Goal: Task Accomplishment & Management: Complete application form

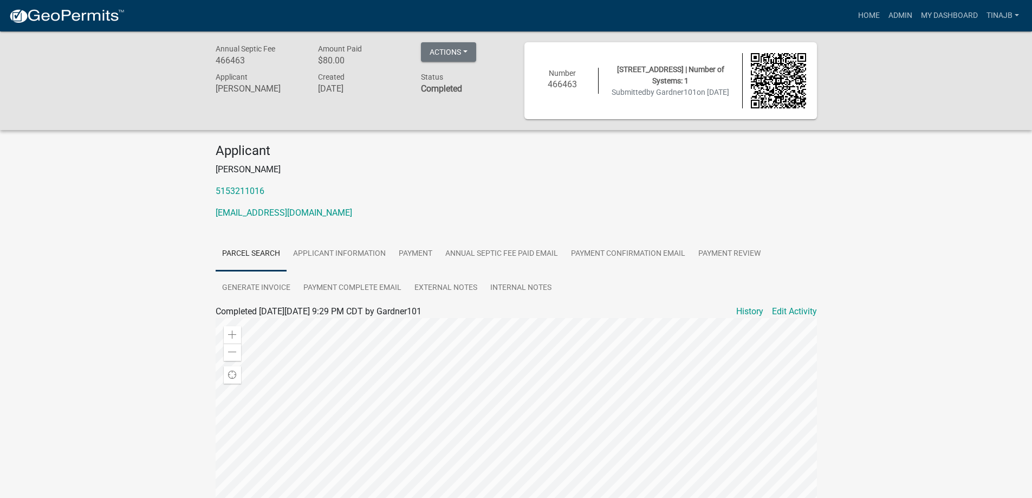
scroll to position [198, 0]
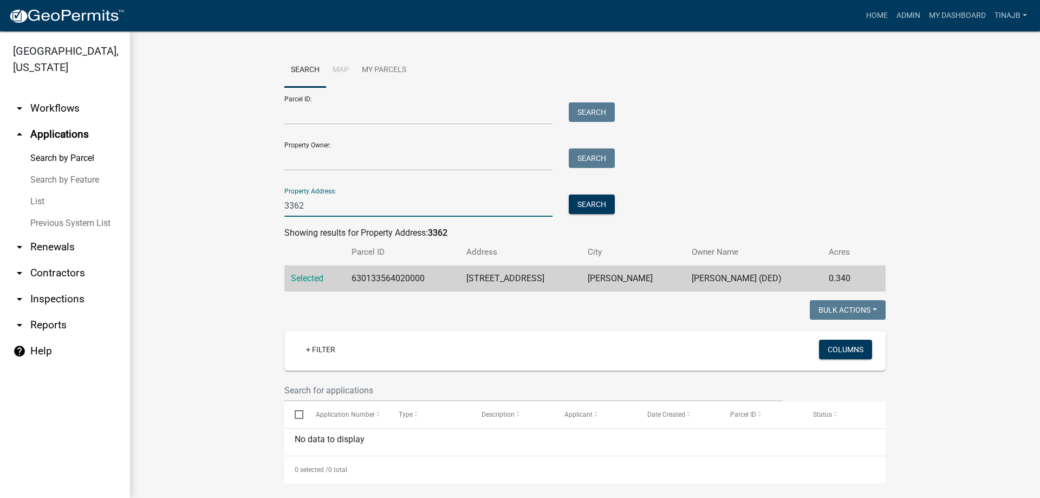
click at [318, 204] on input "3362" at bounding box center [418, 205] width 268 height 22
type input "3"
type input "1913"
click at [587, 207] on button "Search" at bounding box center [592, 203] width 46 height 19
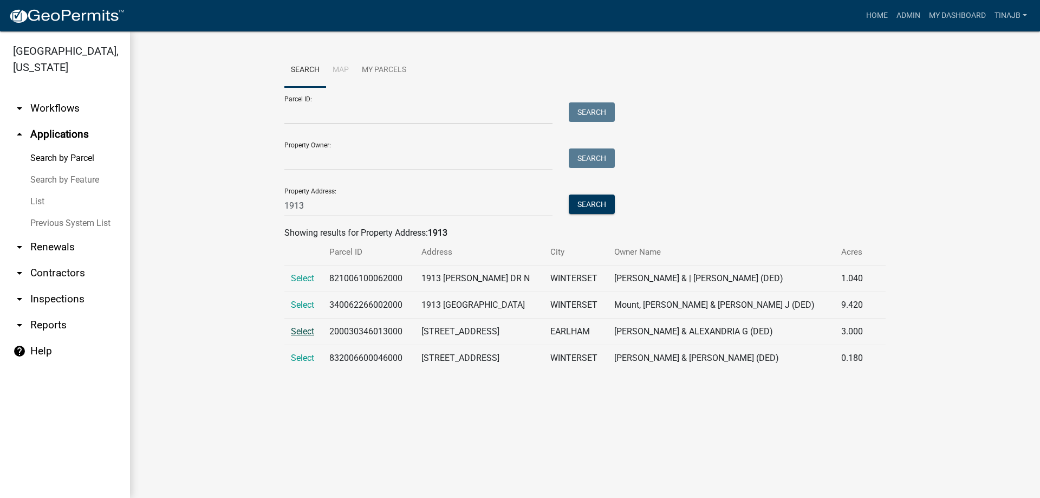
click at [295, 333] on span "Select" at bounding box center [302, 331] width 23 height 10
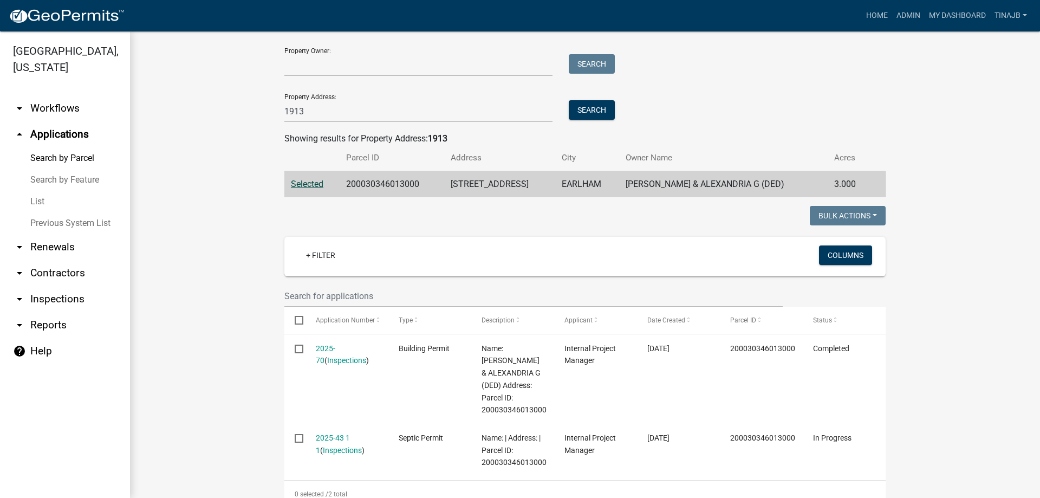
scroll to position [217, 0]
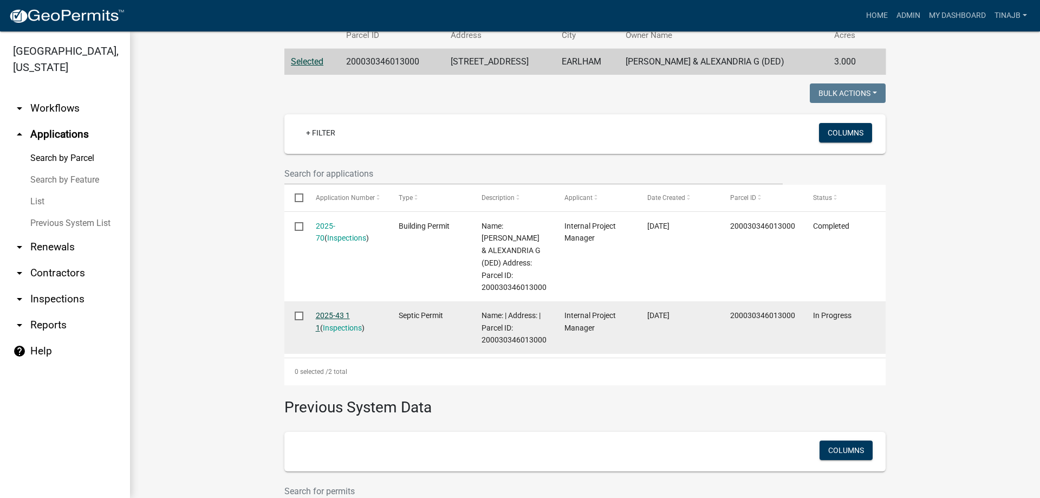
click at [327, 314] on link "2025-43 1 1" at bounding box center [333, 321] width 34 height 21
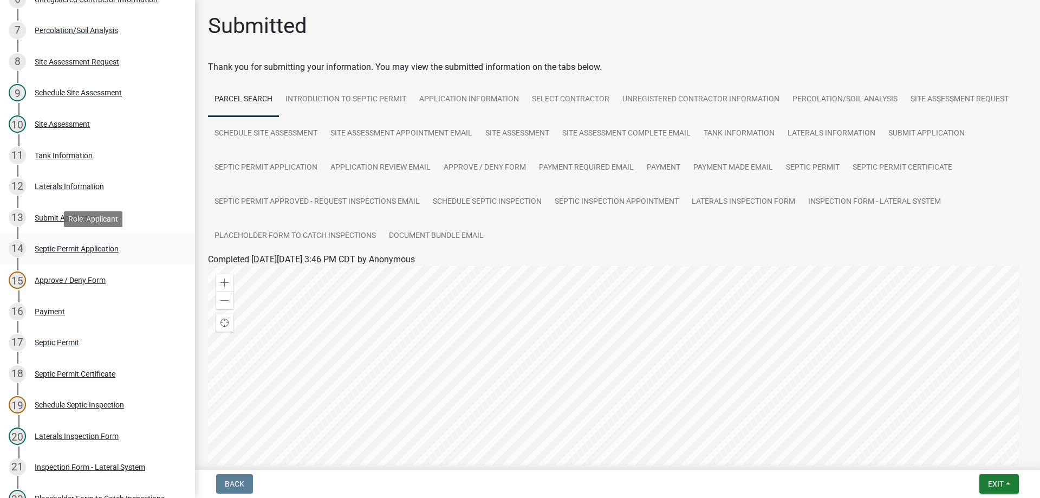
scroll to position [325, 0]
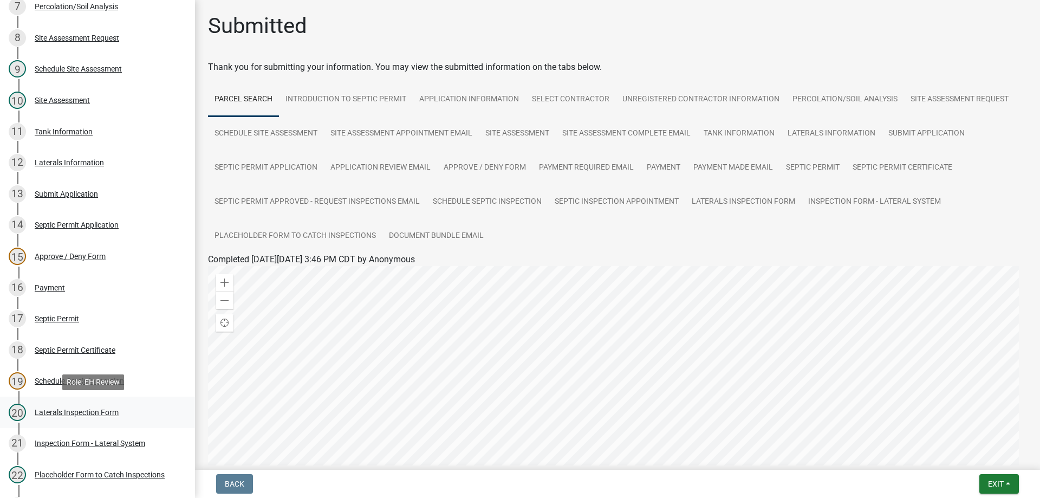
click at [80, 409] on div "Laterals Inspection Form" at bounding box center [77, 412] width 84 height 8
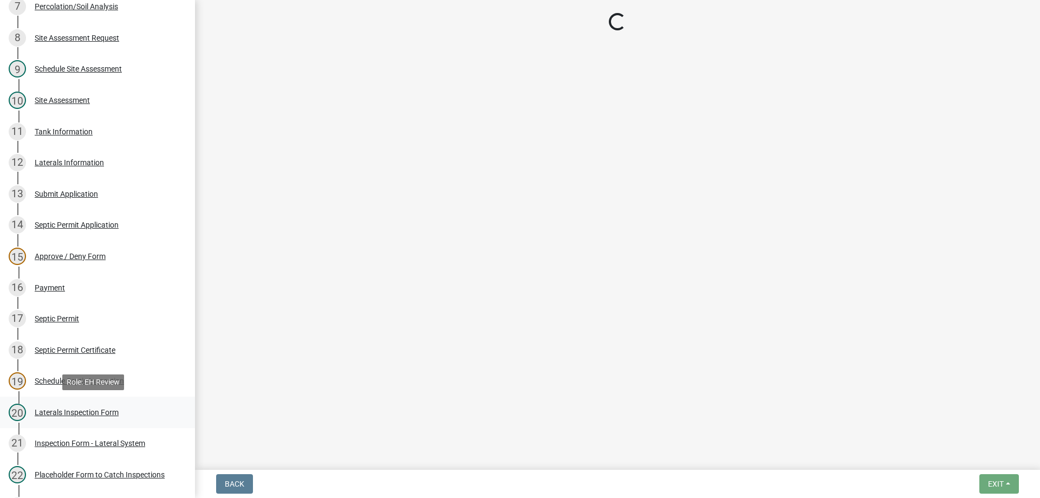
select select "f2871670-fe83-4942-b8e9-560e0ba620f8"
select select "dbe3a1b9-a4b3-48fa-b9c0-fee70399abae"
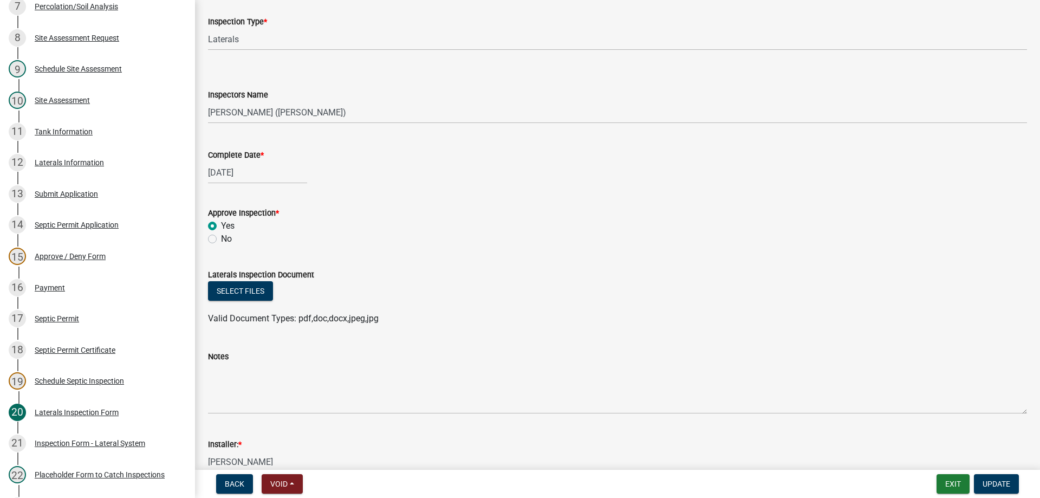
scroll to position [162, 0]
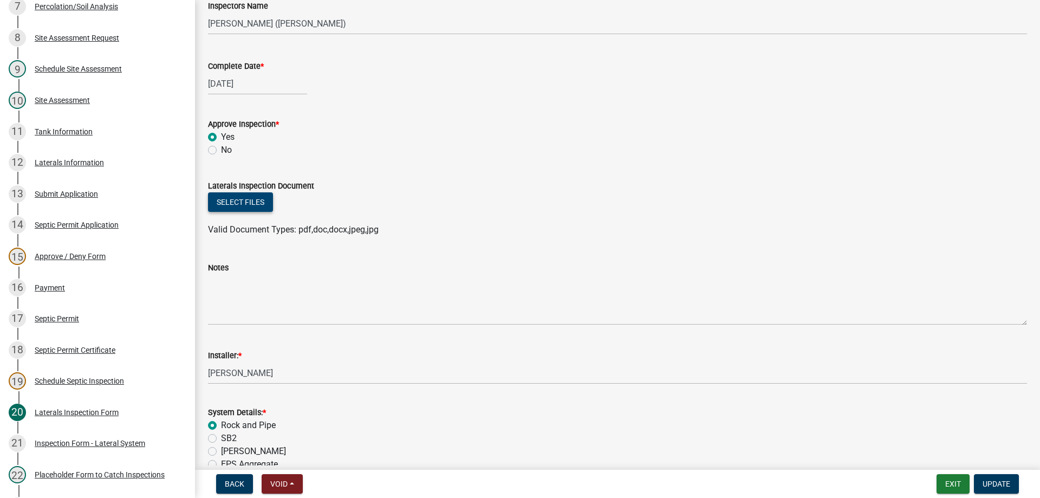
click at [234, 204] on button "Select files" at bounding box center [240, 201] width 65 height 19
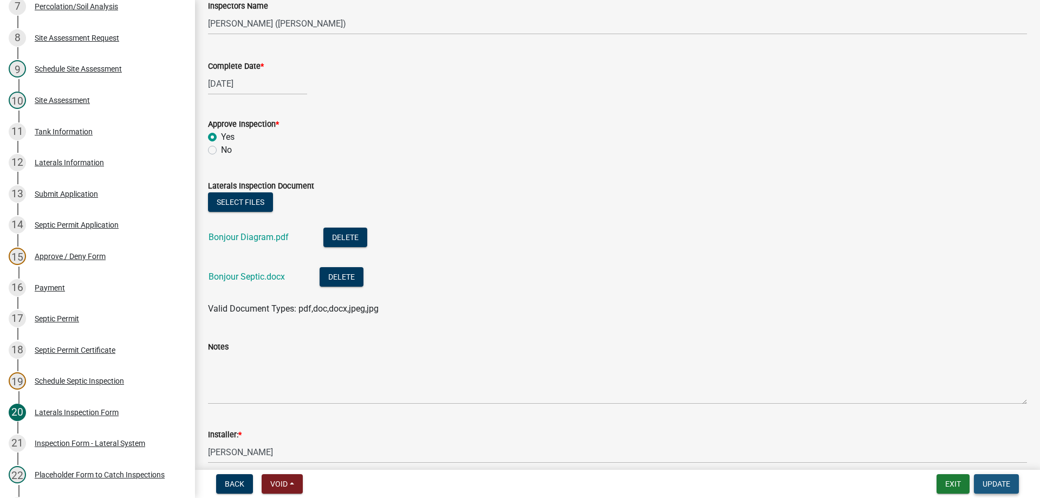
click at [1004, 485] on span "Update" at bounding box center [997, 483] width 28 height 9
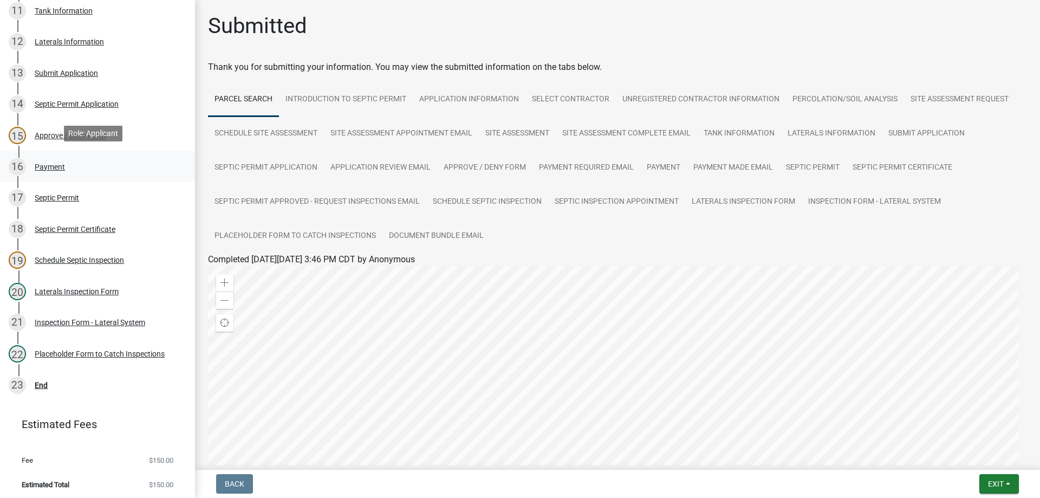
scroll to position [449, 0]
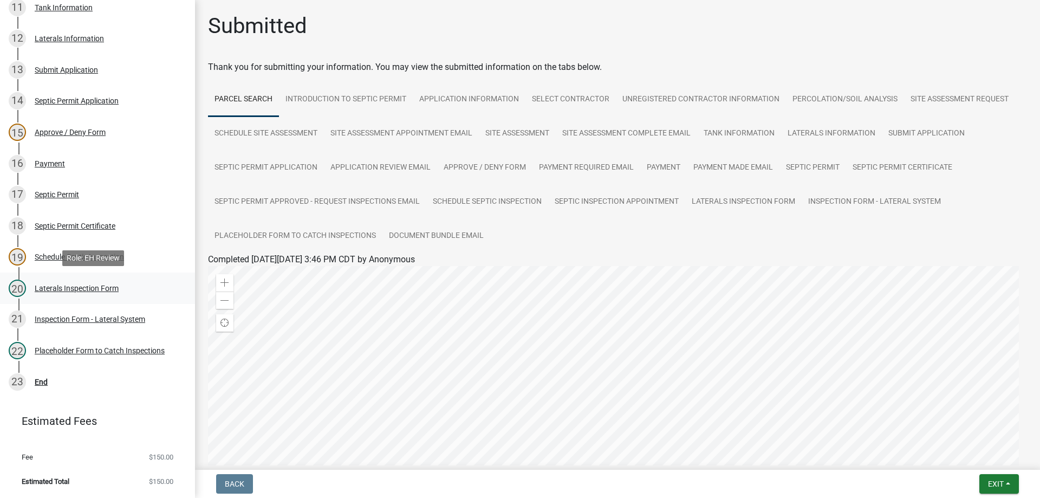
click at [70, 287] on div "Laterals Inspection Form" at bounding box center [77, 288] width 84 height 8
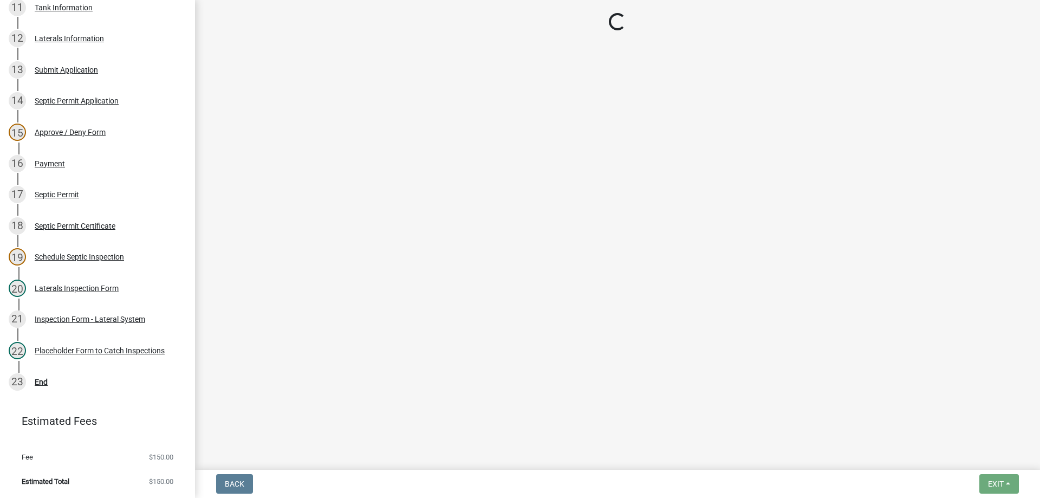
select select "f2871670-fe83-4942-b8e9-560e0ba620f8"
select select "dbe3a1b9-a4b3-48fa-b9c0-fee70399abae"
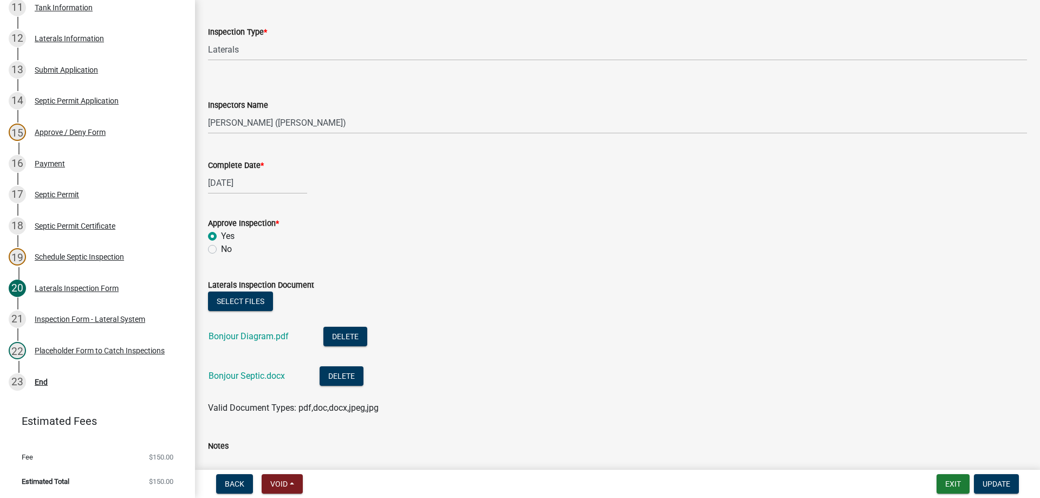
scroll to position [162, 0]
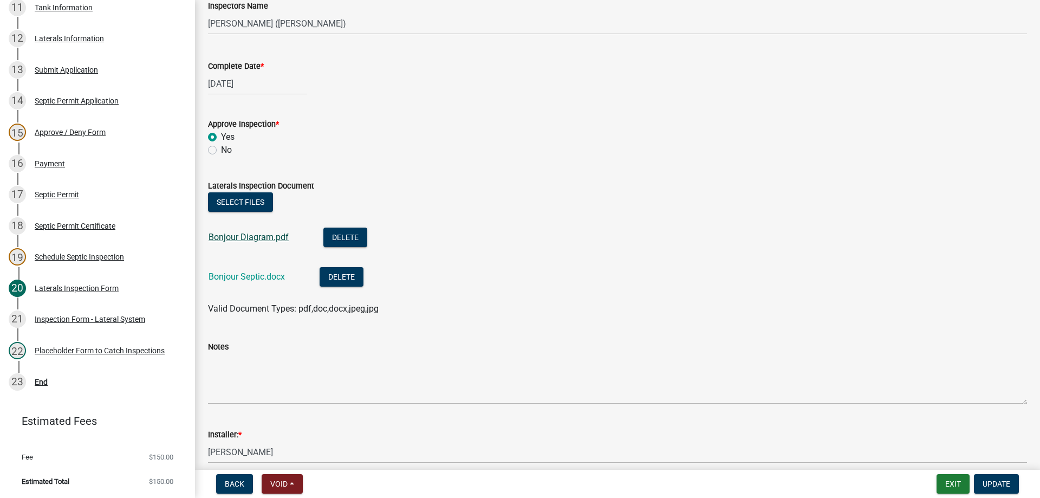
click at [266, 235] on link "Bonjour Diagram.pdf" at bounding box center [249, 237] width 80 height 10
click at [242, 275] on link "Bonjour Septic.docx" at bounding box center [247, 276] width 76 height 10
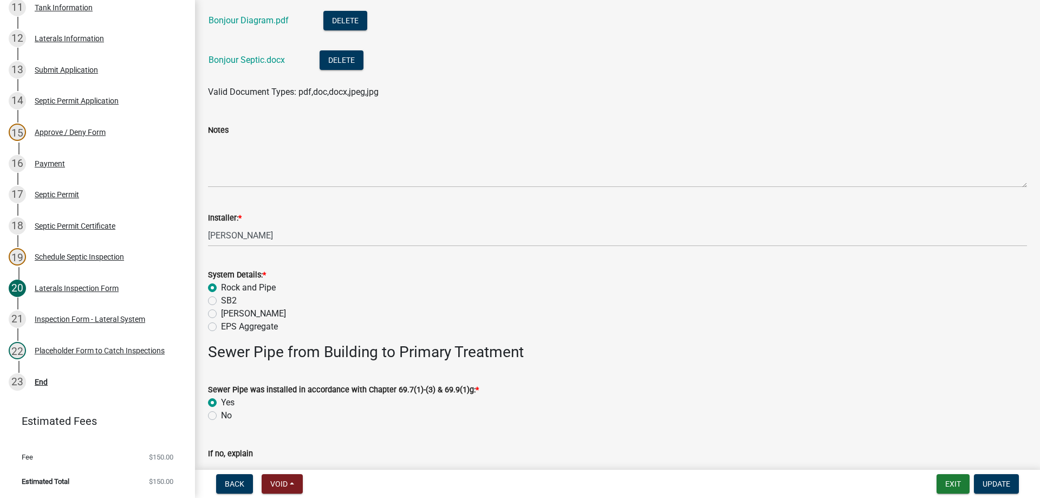
scroll to position [596, 0]
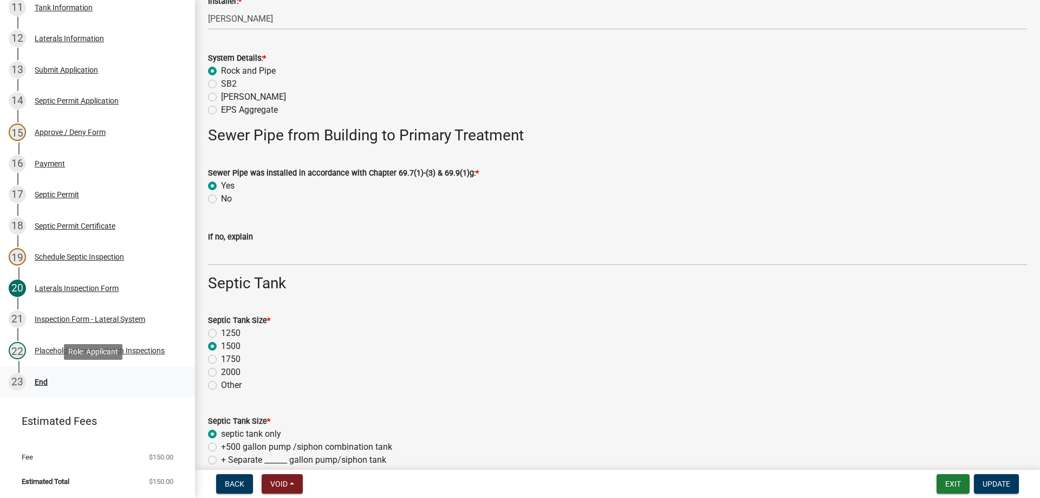
click at [41, 382] on div "End" at bounding box center [41, 382] width 13 height 8
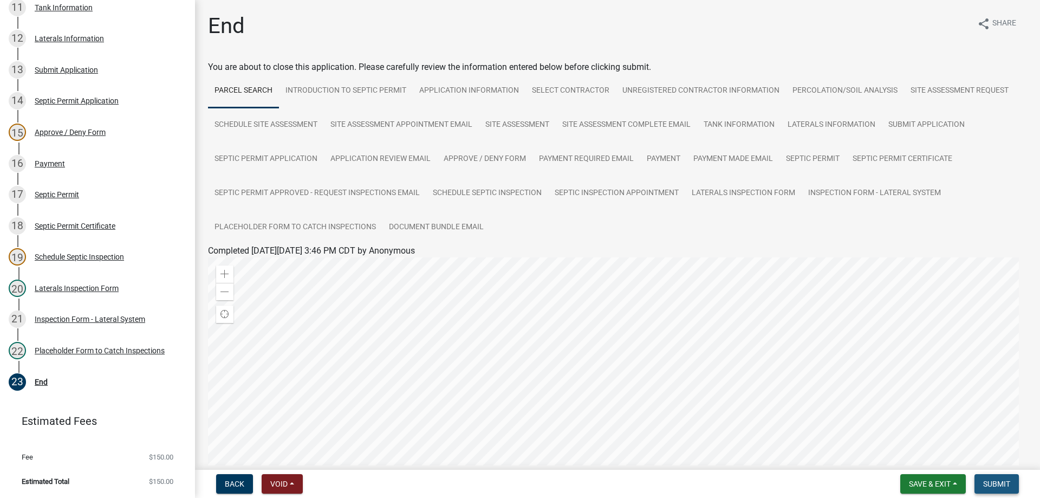
click at [993, 483] on span "Submit" at bounding box center [996, 483] width 27 height 9
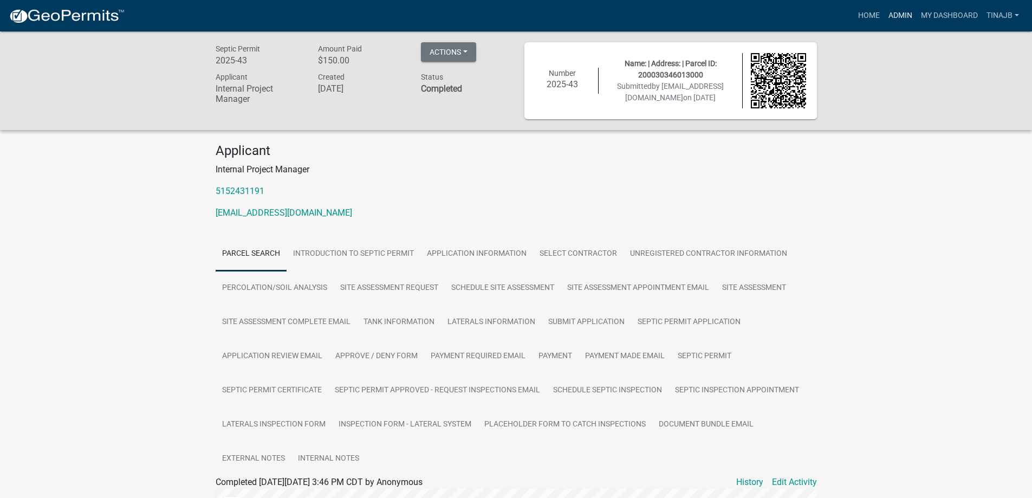
click at [899, 15] on link "Admin" at bounding box center [900, 15] width 32 height 21
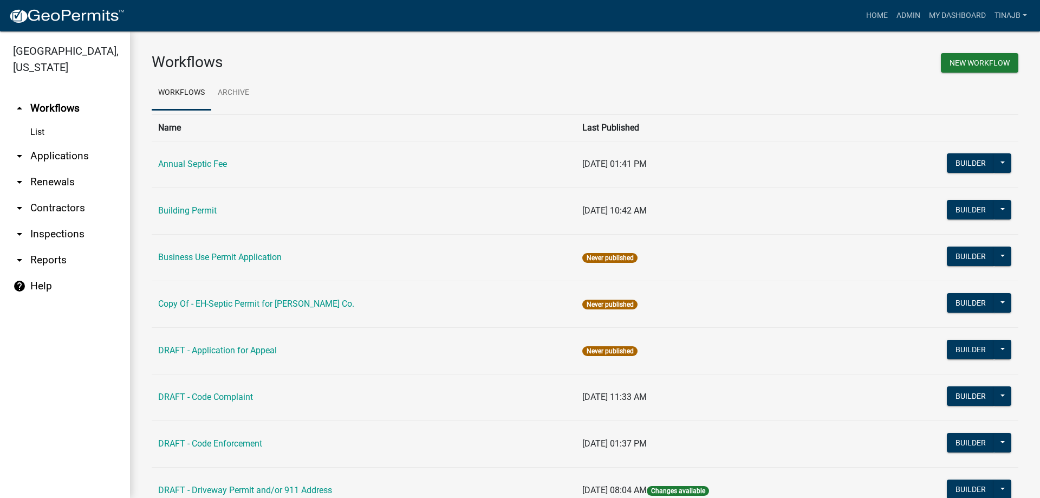
click at [47, 143] on link "arrow_drop_down Applications" at bounding box center [65, 156] width 130 height 26
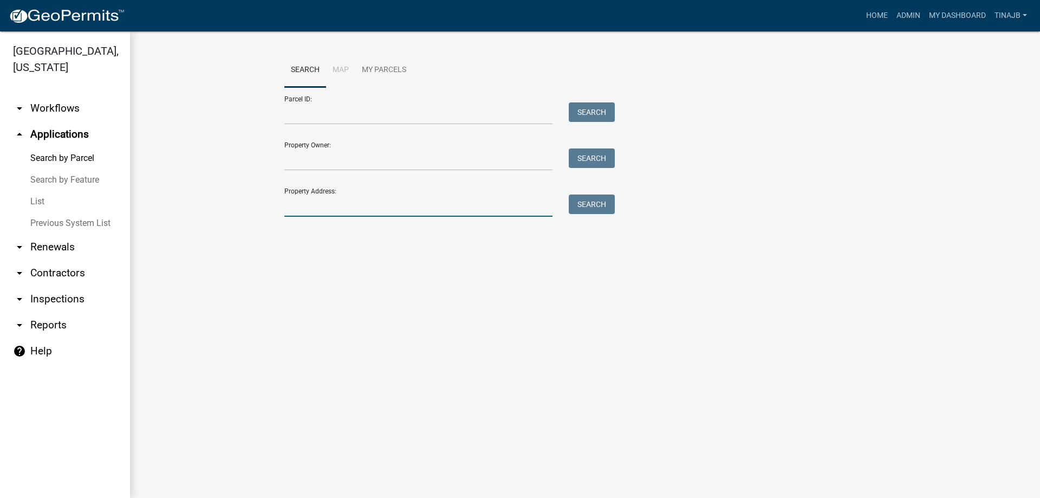
click at [302, 201] on input "Property Address:" at bounding box center [418, 205] width 268 height 22
type input "2381"
click at [596, 202] on button "Search" at bounding box center [592, 203] width 46 height 19
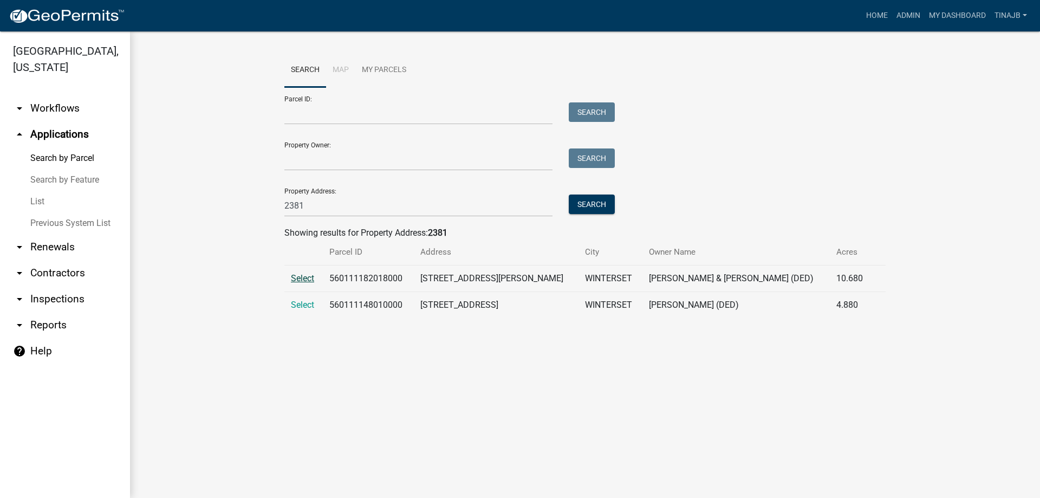
click at [292, 277] on span "Select" at bounding box center [302, 278] width 23 height 10
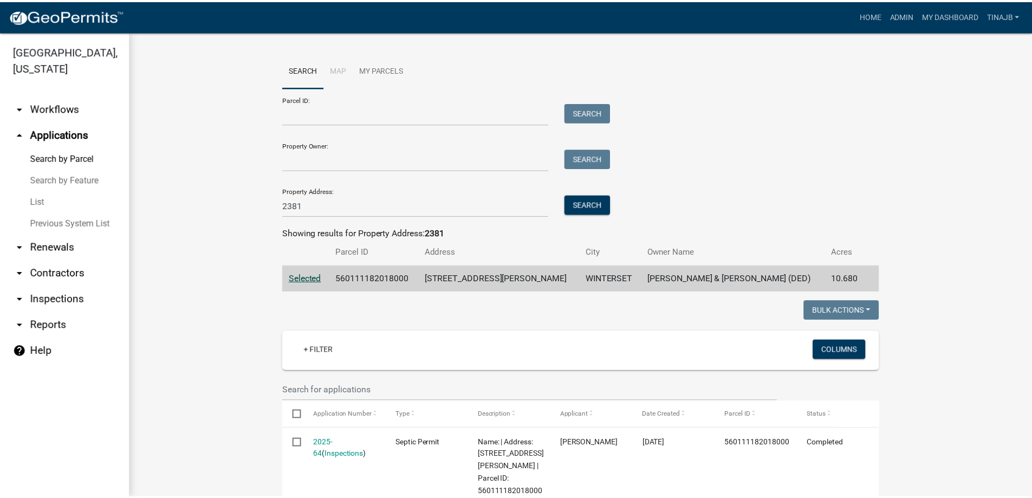
scroll to position [162, 0]
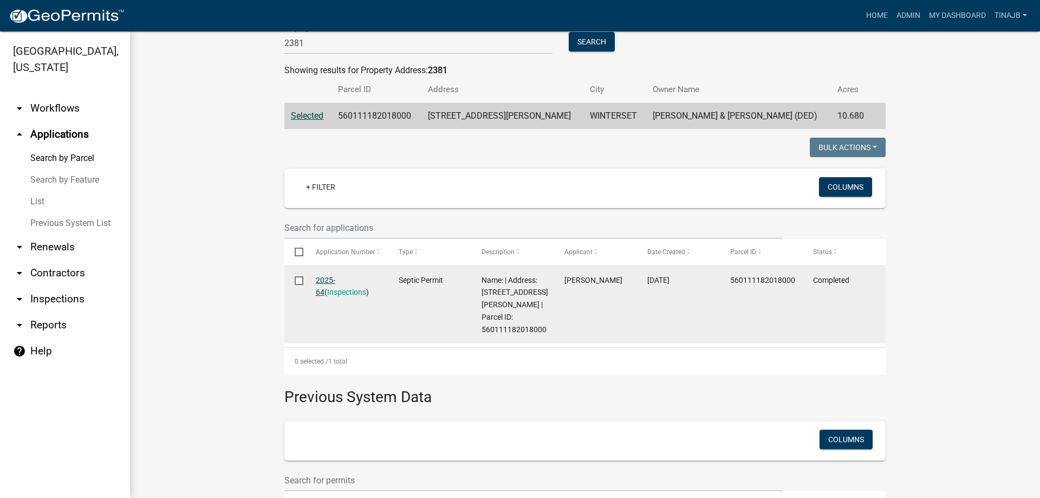
click at [324, 281] on link "2025-64" at bounding box center [325, 286] width 19 height 21
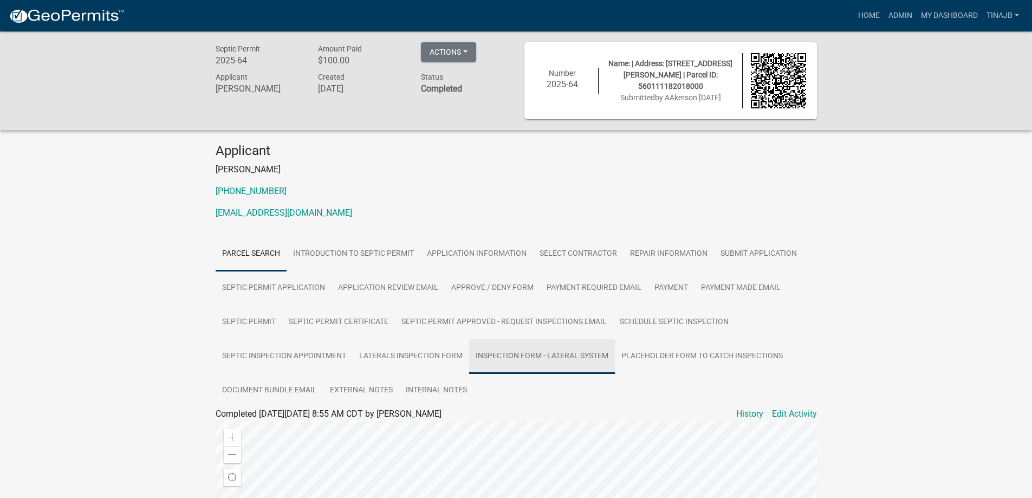
click at [525, 356] on link "Inspection Form - Lateral System" at bounding box center [542, 356] width 146 height 35
click at [313, 430] on link "Inspection Form - Lateral System" at bounding box center [279, 426] width 126 height 10
click at [480, 249] on link "Application Information" at bounding box center [476, 254] width 113 height 35
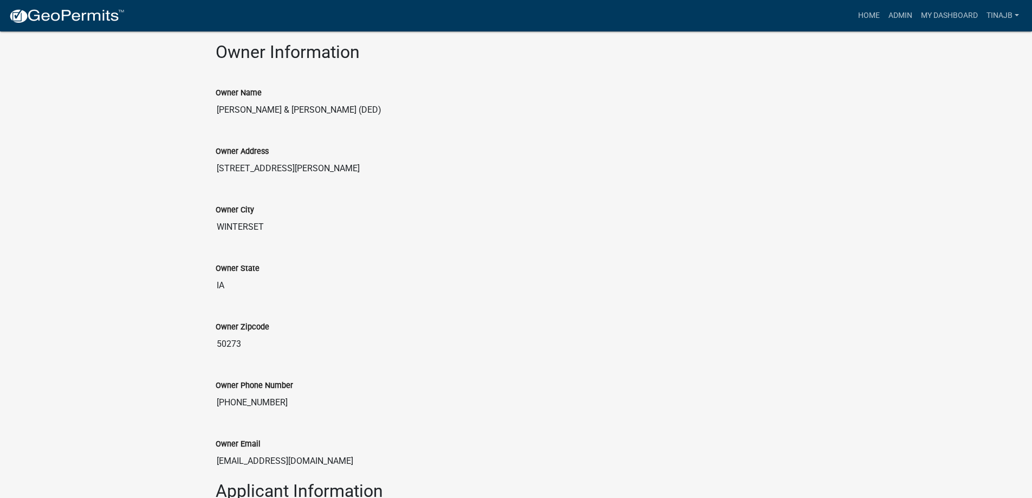
scroll to position [433, 0]
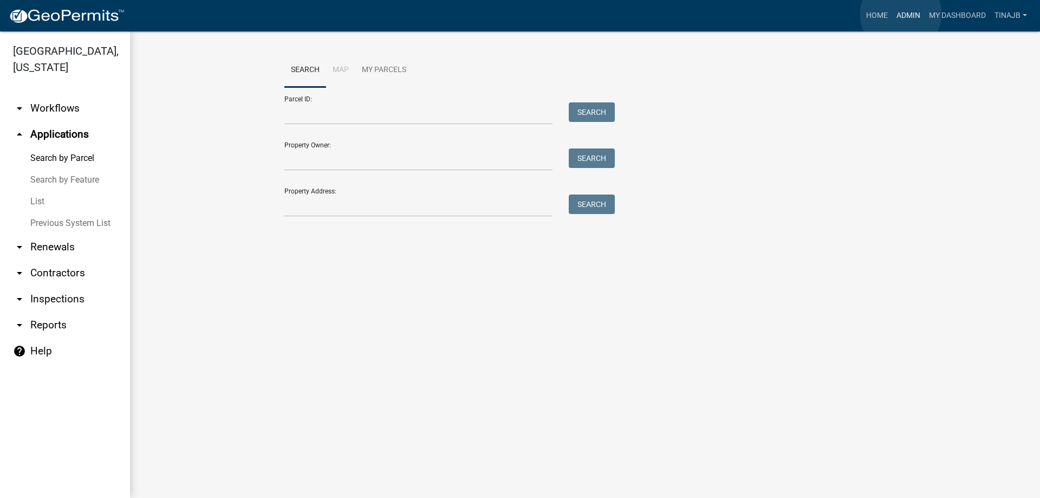
click at [901, 14] on link "Admin" at bounding box center [908, 15] width 32 height 21
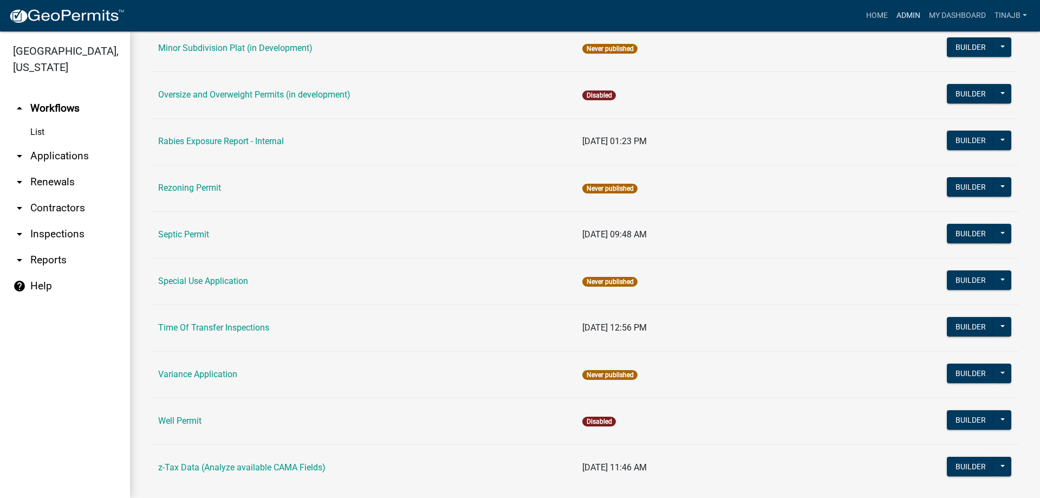
scroll to position [596, 0]
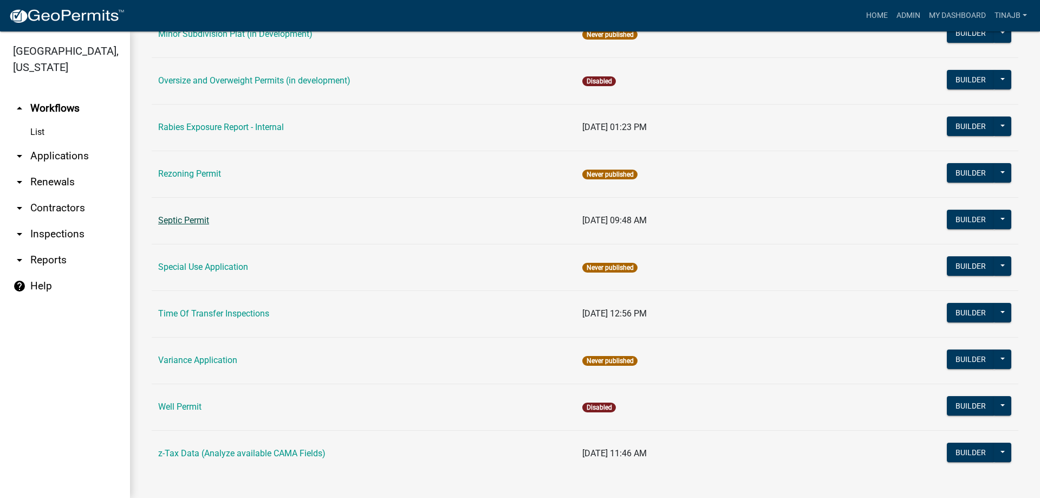
click at [177, 222] on link "Septic Permit" at bounding box center [183, 220] width 51 height 10
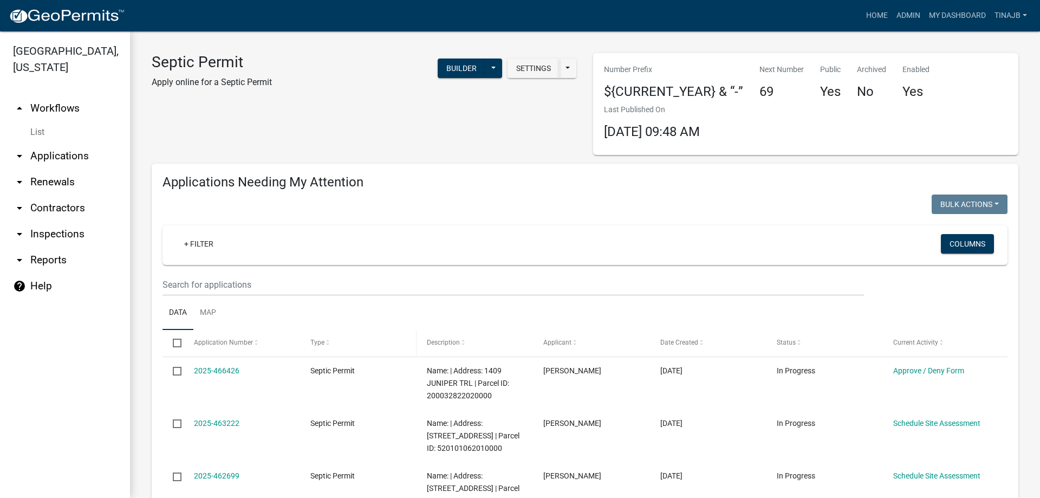
select select "3: 100"
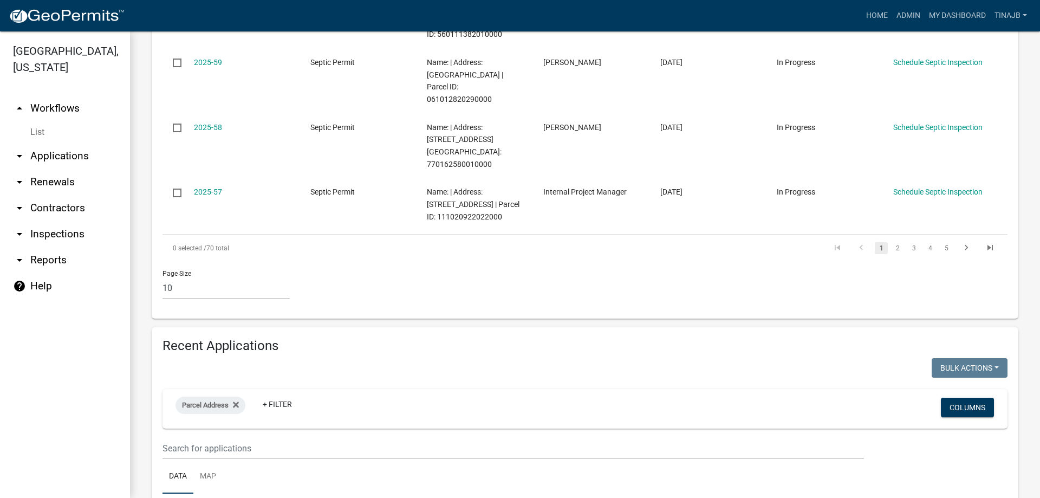
scroll to position [812, 0]
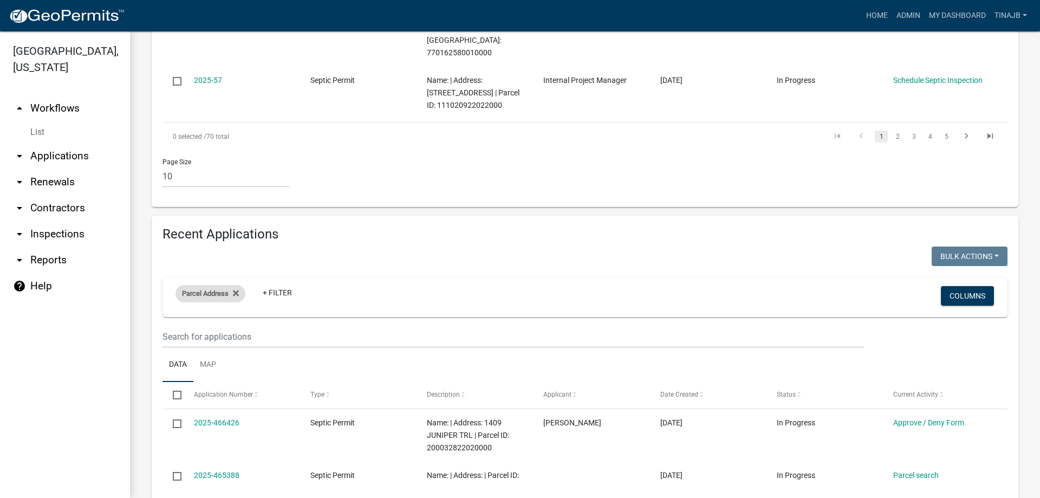
click at [225, 289] on span "Parcel Address" at bounding box center [205, 293] width 47 height 8
click at [237, 290] on icon at bounding box center [236, 293] width 6 height 6
click at [211, 286] on link "+ Filter" at bounding box center [198, 295] width 47 height 19
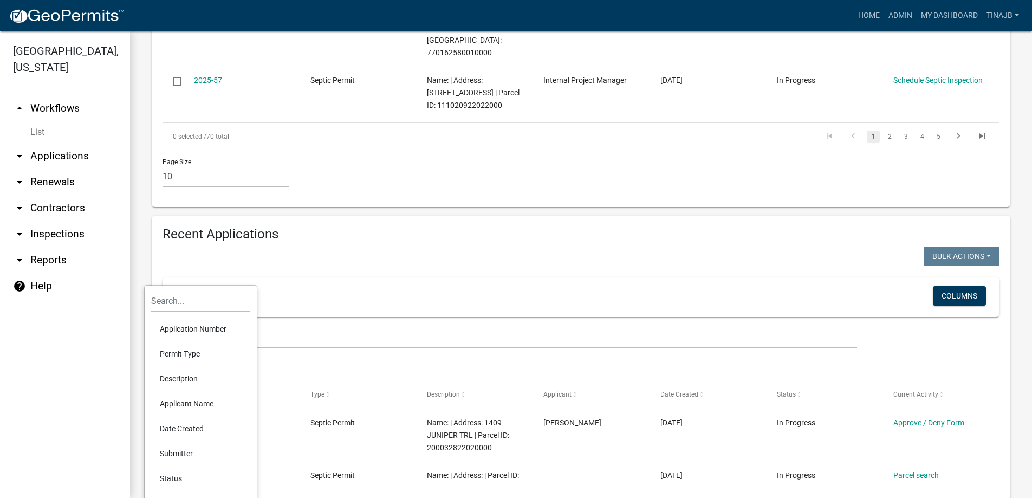
click at [194, 330] on li "Application Number" at bounding box center [200, 328] width 99 height 25
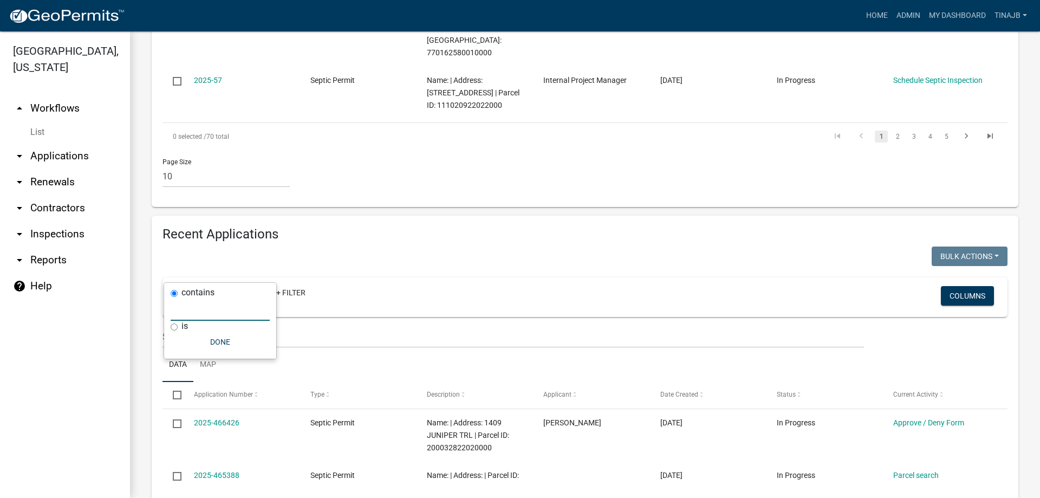
click at [186, 310] on input "text" at bounding box center [220, 309] width 99 height 22
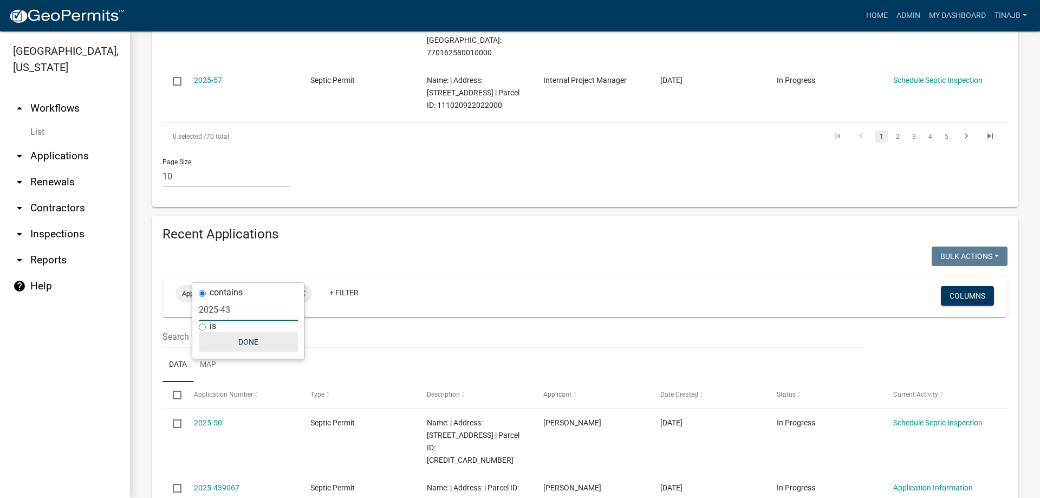
type input "2025-43"
click at [242, 345] on button "Done" at bounding box center [248, 341] width 99 height 19
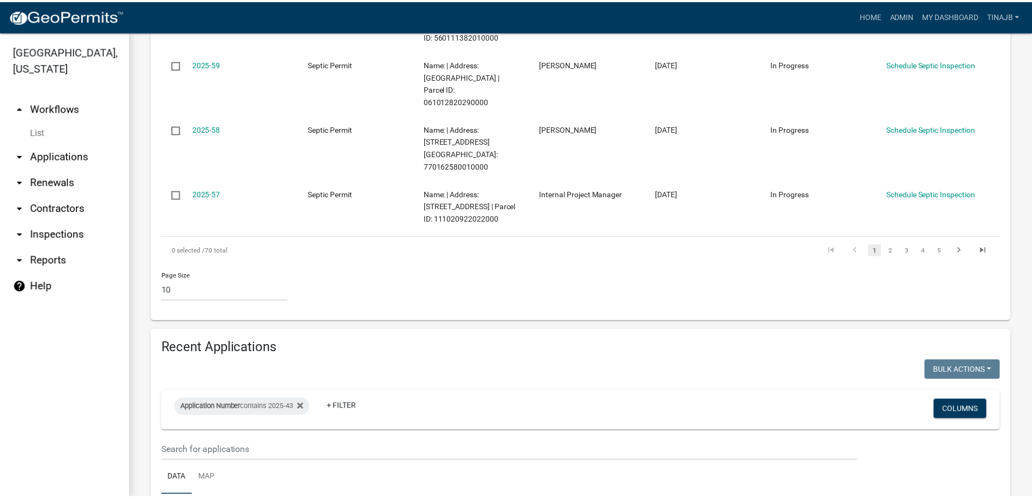
scroll to position [704, 0]
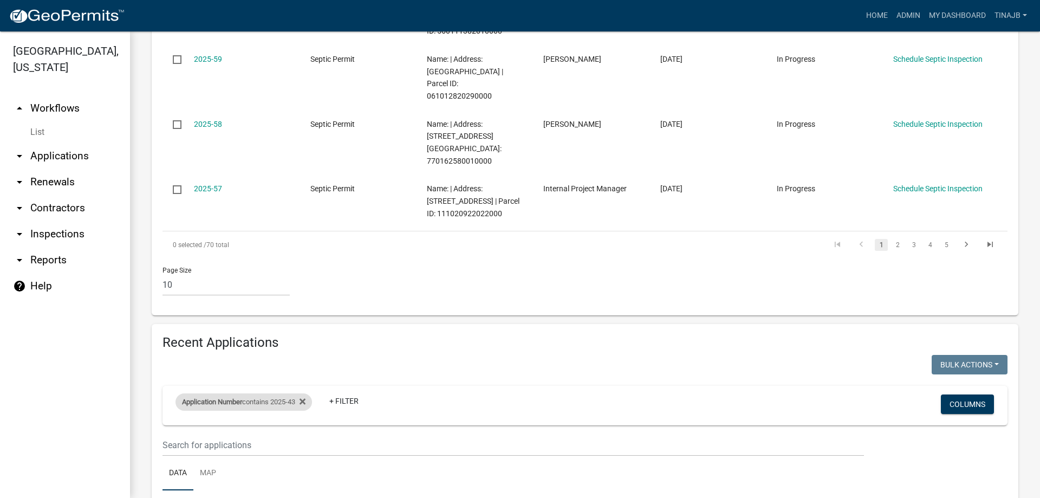
click at [239, 398] on span "Application Number" at bounding box center [212, 402] width 60 height 8
click at [305, 397] on icon at bounding box center [303, 401] width 6 height 9
click at [200, 394] on link "+ Filter" at bounding box center [198, 403] width 47 height 19
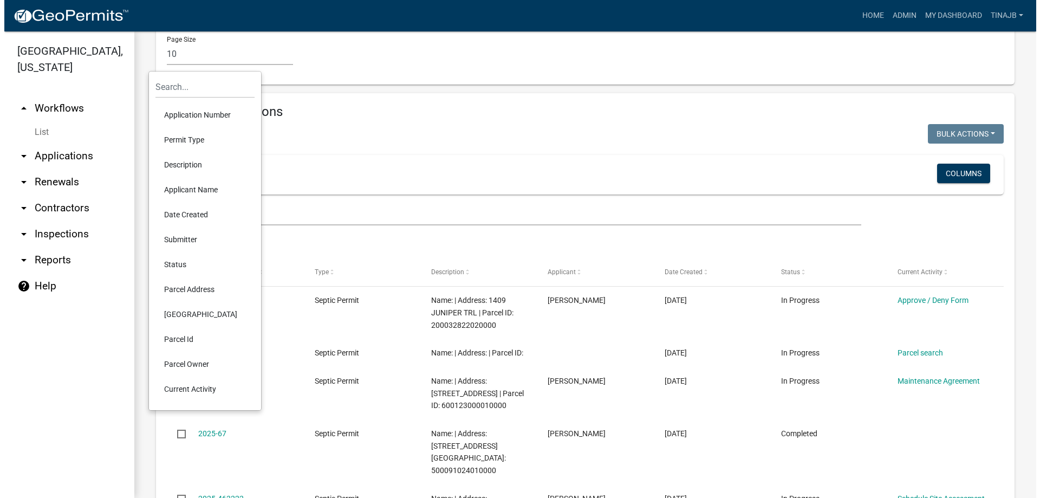
scroll to position [1029, 0]
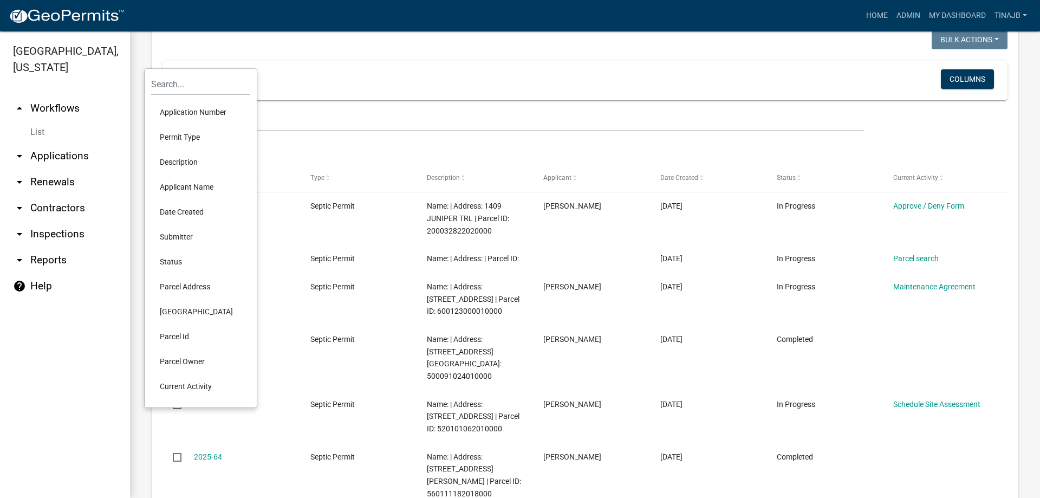
click at [188, 287] on li "Parcel Address" at bounding box center [200, 286] width 99 height 25
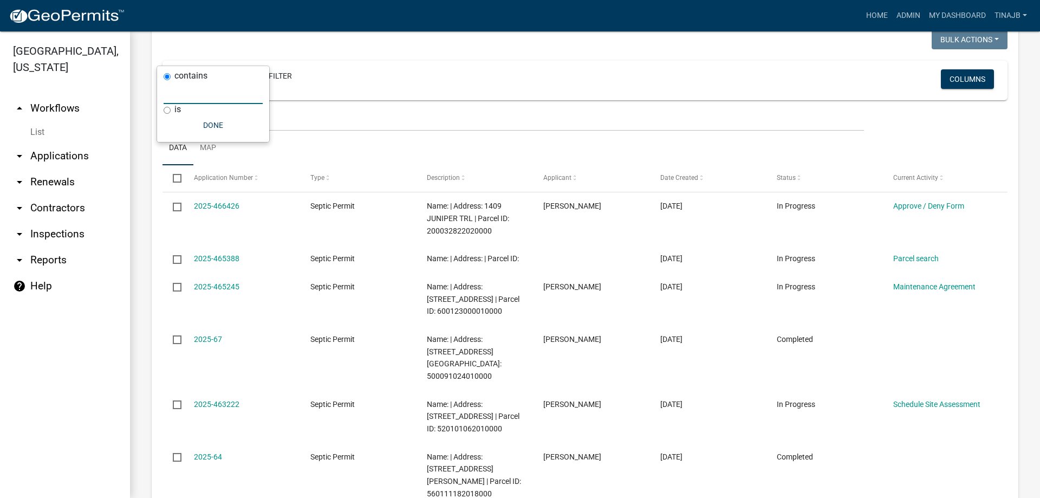
click at [181, 86] on input "text" at bounding box center [213, 93] width 99 height 22
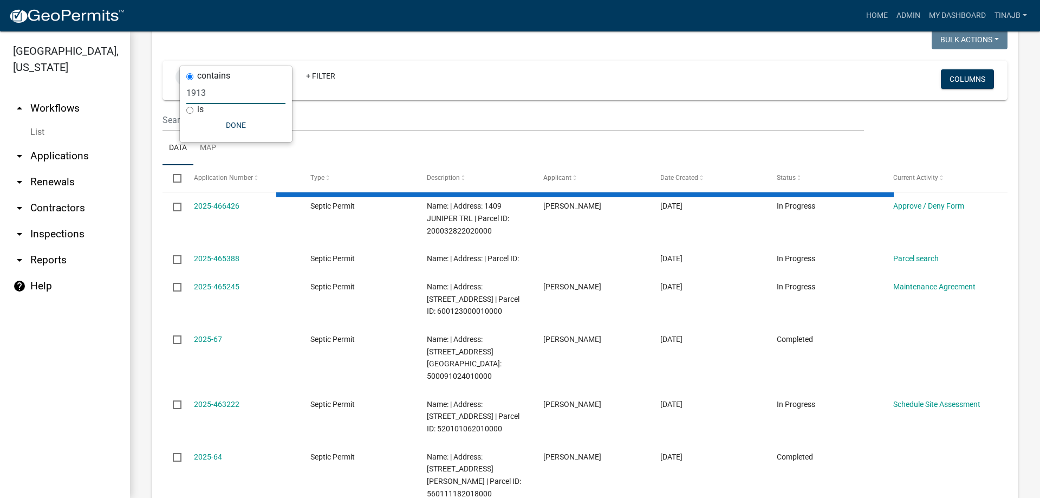
scroll to position [786, 0]
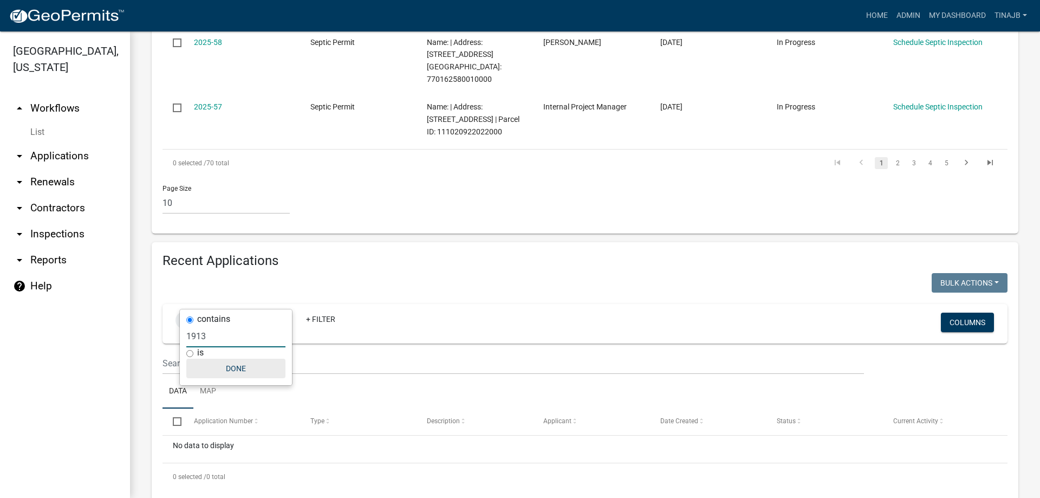
type input "1913"
click at [232, 365] on button "Done" at bounding box center [235, 368] width 99 height 19
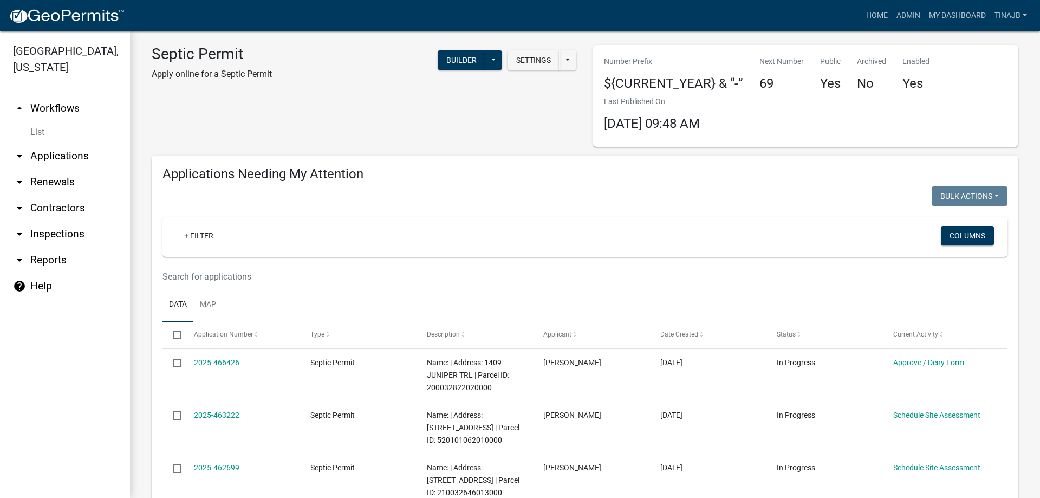
scroll to position [0, 0]
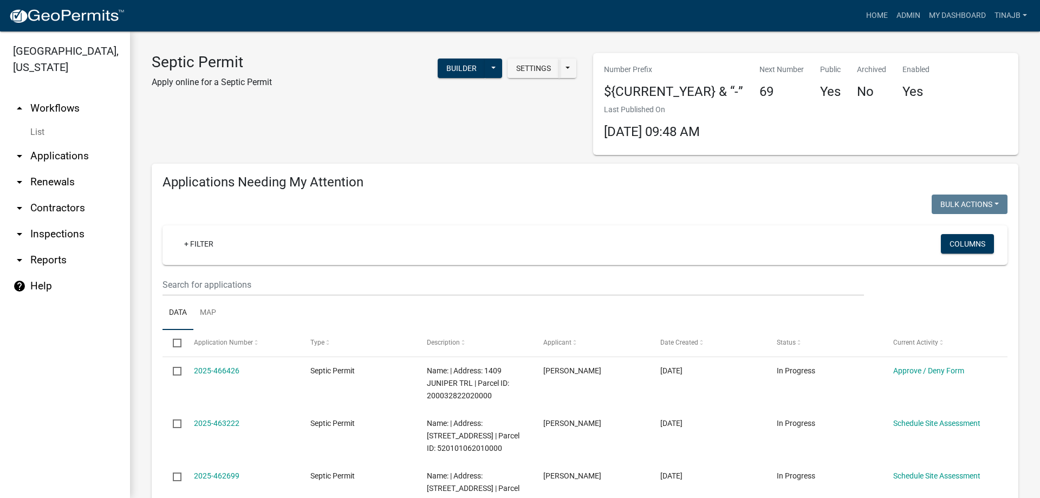
click at [49, 143] on link "arrow_drop_down Applications" at bounding box center [65, 156] width 130 height 26
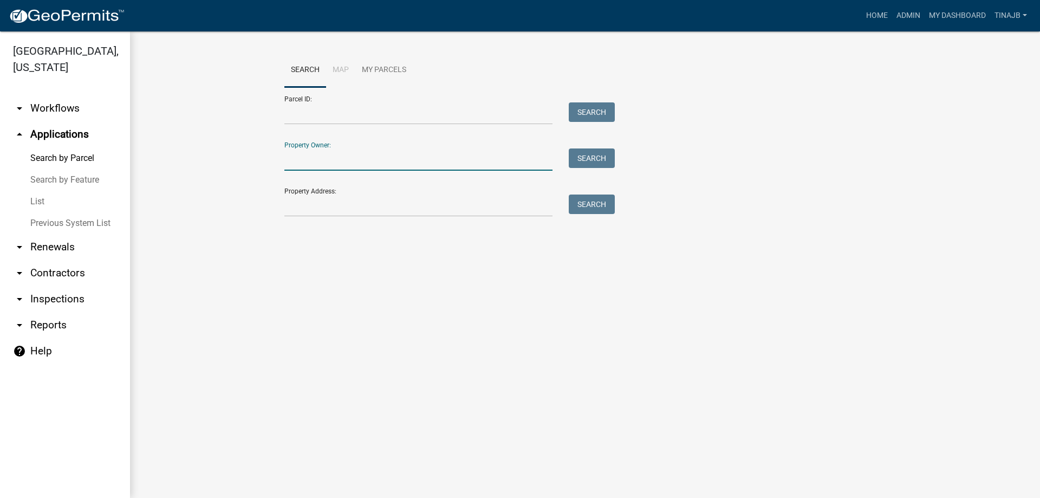
click at [333, 164] on input "Property Owner:" at bounding box center [418, 159] width 268 height 22
click at [331, 205] on input "Property Address:" at bounding box center [418, 205] width 268 height 22
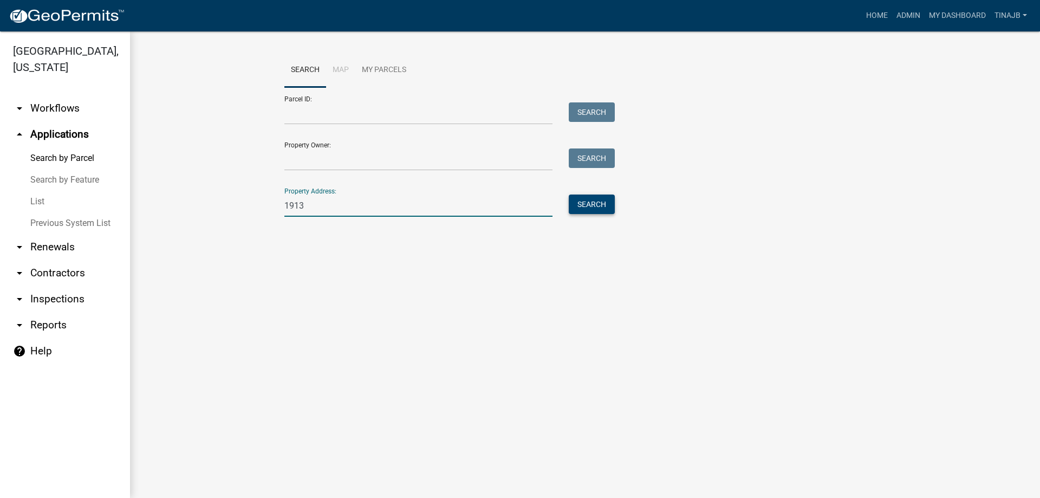
click at [584, 208] on button "Search" at bounding box center [592, 203] width 46 height 19
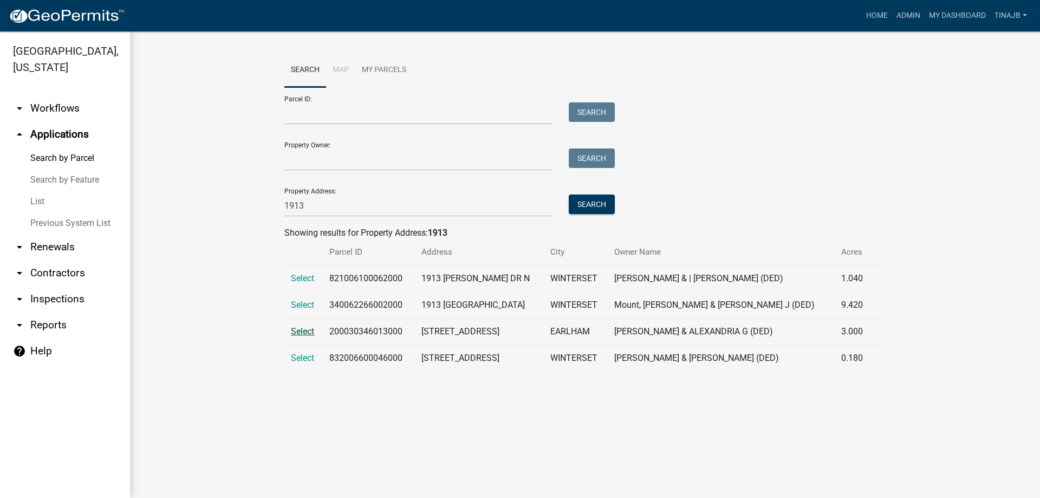
click at [301, 328] on span "Select" at bounding box center [302, 331] width 23 height 10
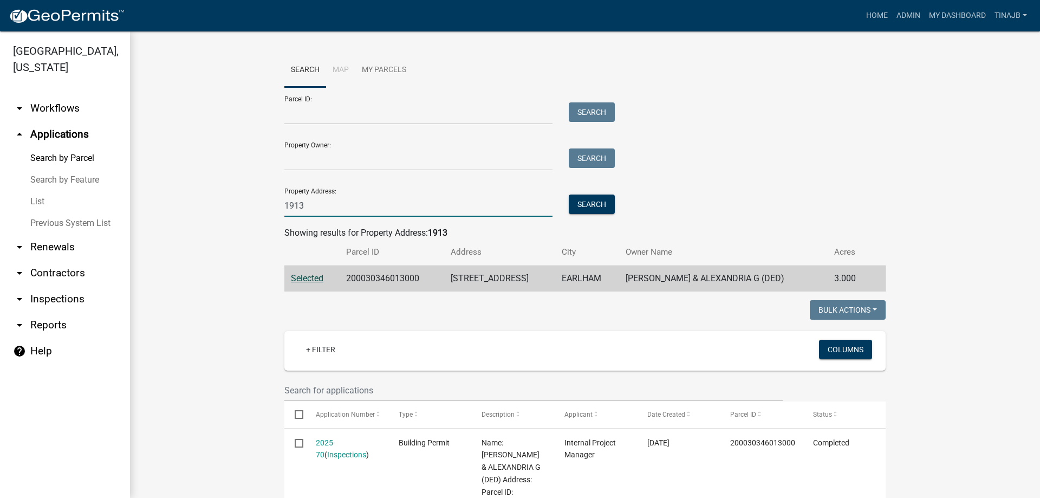
click at [311, 206] on input "1913" at bounding box center [418, 205] width 268 height 22
type input "1"
type input "2749"
click at [579, 204] on button "Search" at bounding box center [592, 203] width 46 height 19
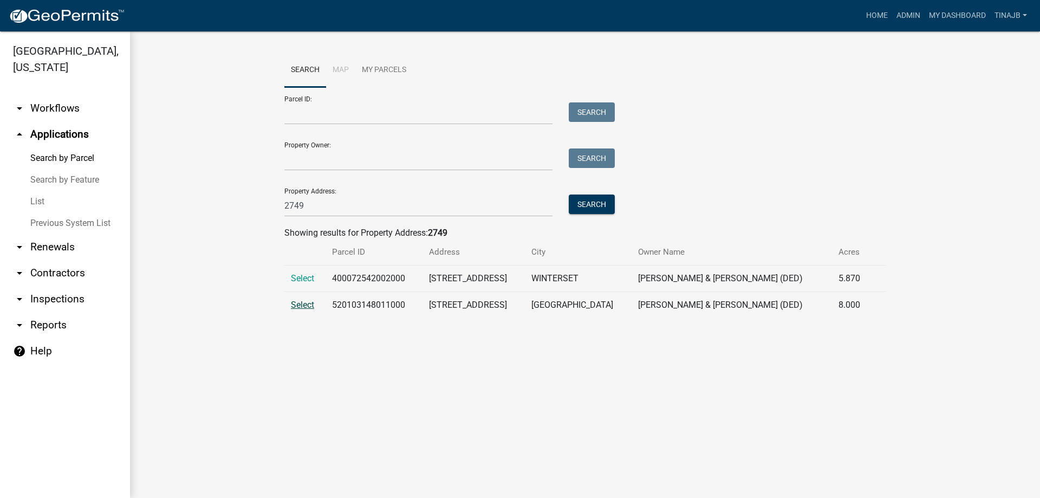
click at [306, 304] on span "Select" at bounding box center [302, 305] width 23 height 10
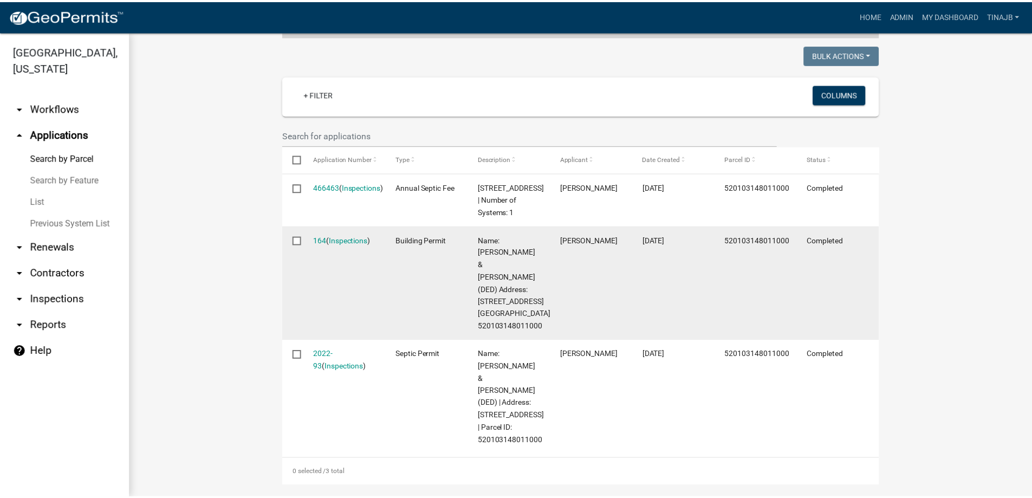
scroll to position [271, 0]
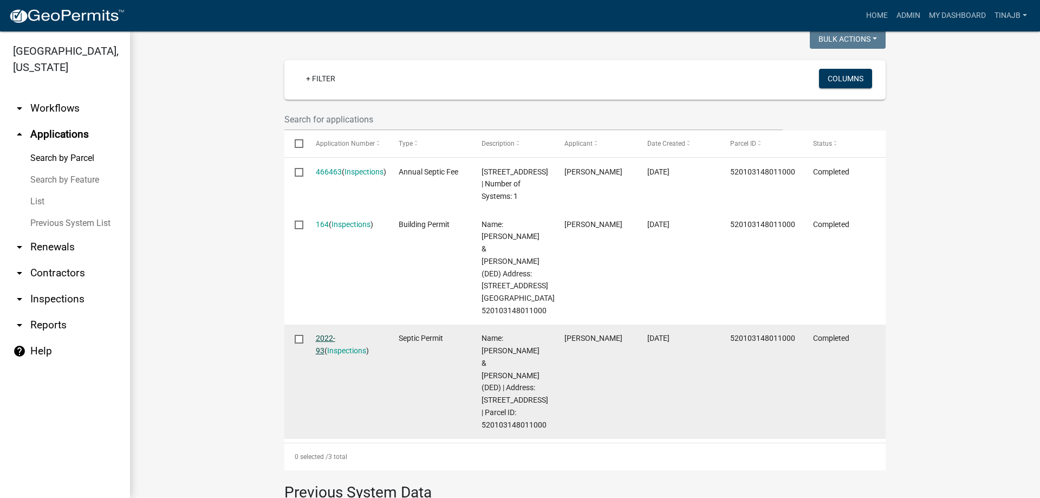
click at [323, 334] on link "2022-93" at bounding box center [325, 344] width 19 height 21
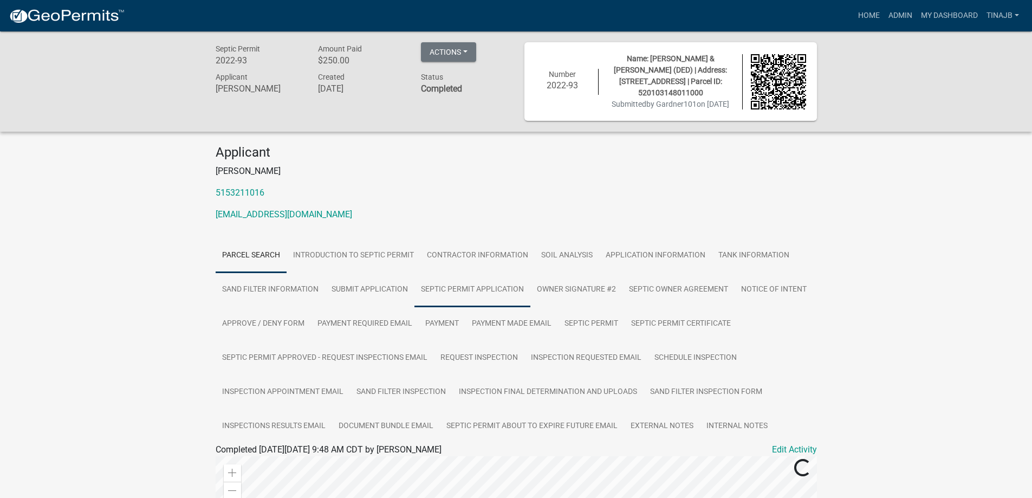
scroll to position [108, 0]
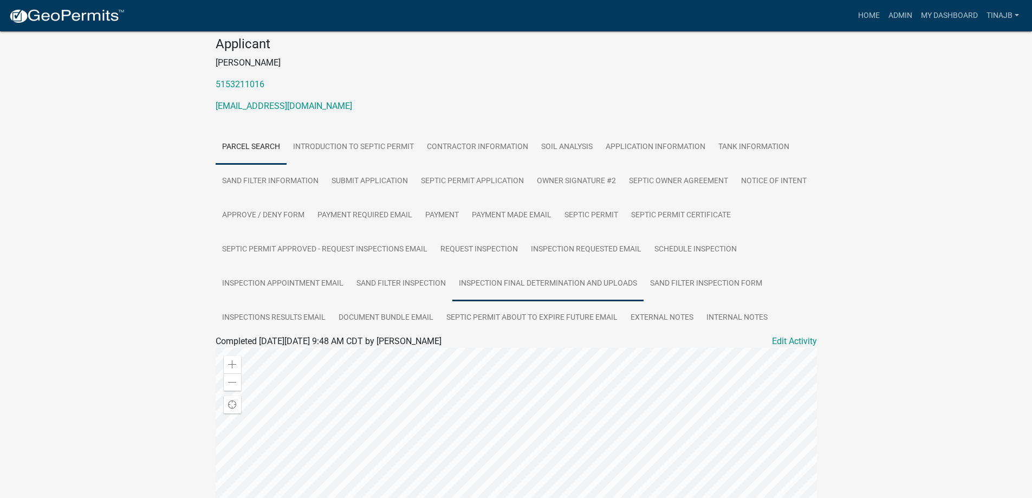
click at [508, 291] on link "Inspection Final Determination and Uploads" at bounding box center [547, 283] width 191 height 35
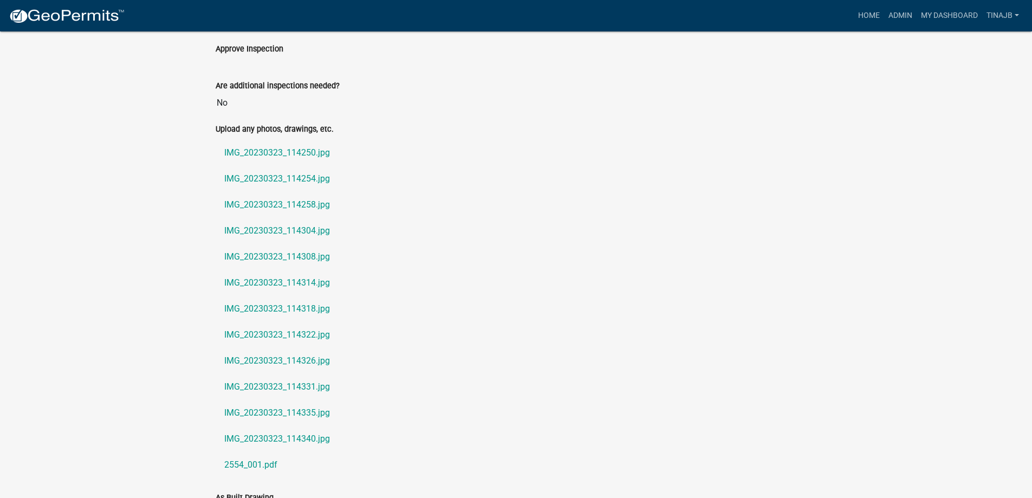
scroll to position [487, 0]
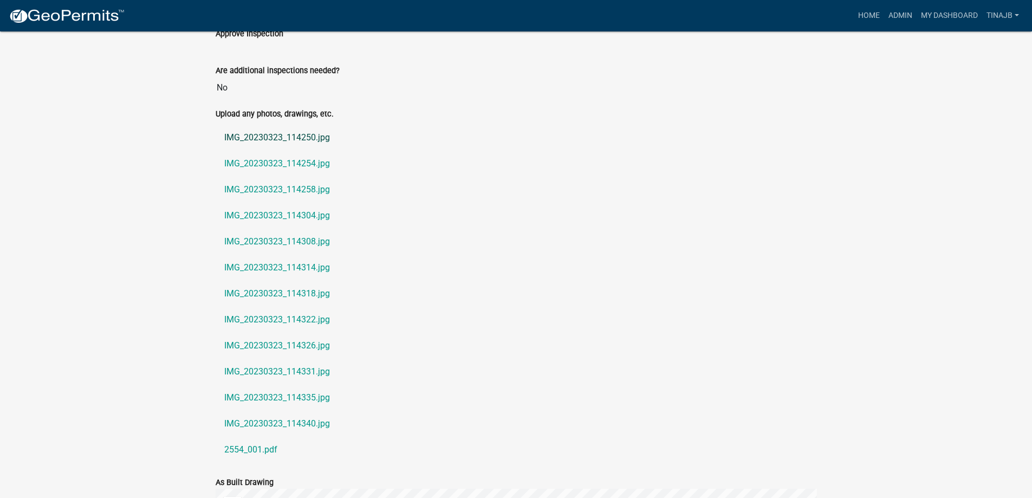
click at [265, 151] on link "IMG_20230323_114250.jpg" at bounding box center [516, 138] width 601 height 26
click at [267, 299] on link "IMG_20230323_114318.jpg" at bounding box center [516, 294] width 601 height 26
click at [235, 463] on link "2554_001.pdf" at bounding box center [516, 450] width 601 height 26
click at [277, 281] on link "IMG_20230323_114314.jpg" at bounding box center [516, 268] width 601 height 26
click at [272, 376] on link "IMG_20230323_114331.jpg" at bounding box center [516, 372] width 601 height 26
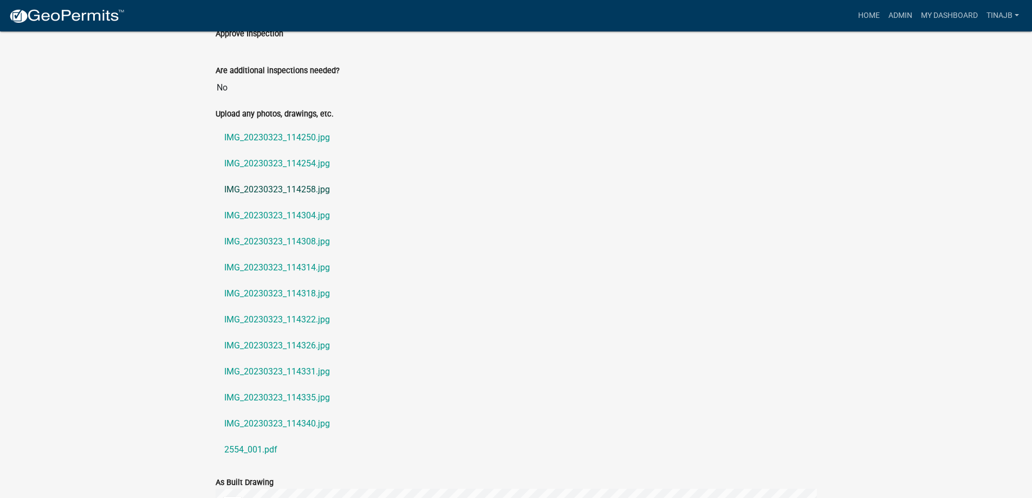
click at [271, 196] on link "IMG_20230323_114258.jpg" at bounding box center [516, 190] width 601 height 26
click at [278, 171] on link "IMG_20230323_114254.jpg" at bounding box center [516, 164] width 601 height 26
click at [263, 432] on link "IMG_20230323_114340.jpg" at bounding box center [516, 424] width 601 height 26
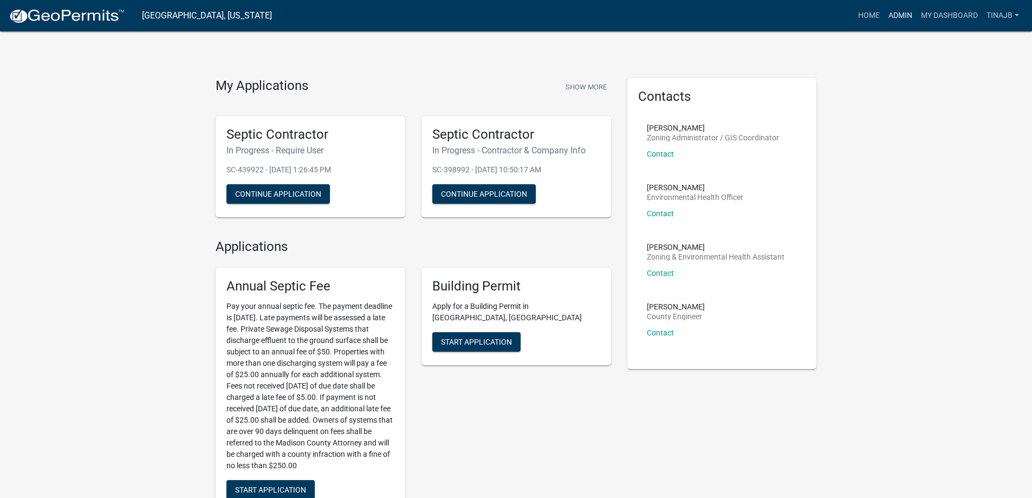
click at [895, 17] on link "Admin" at bounding box center [900, 15] width 32 height 21
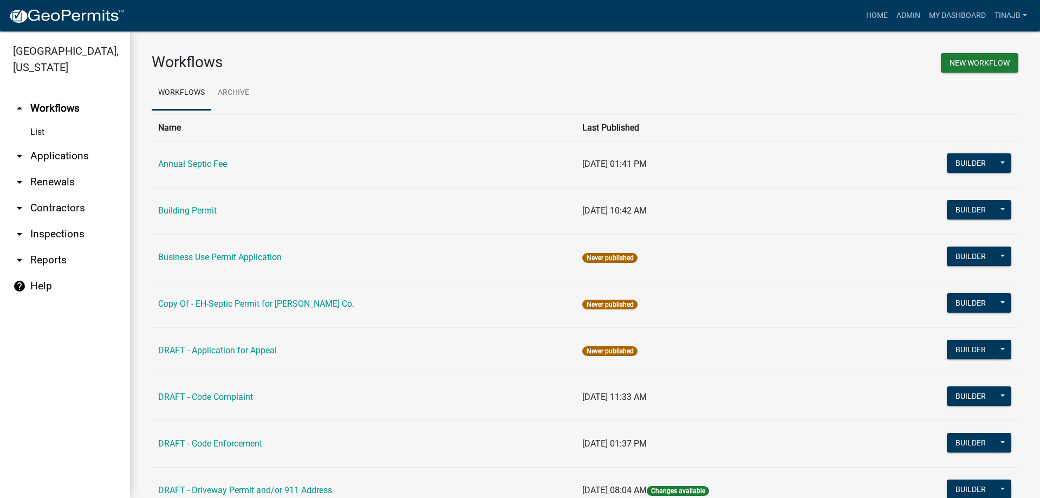
click at [61, 143] on link "arrow_drop_down Applications" at bounding box center [65, 156] width 130 height 26
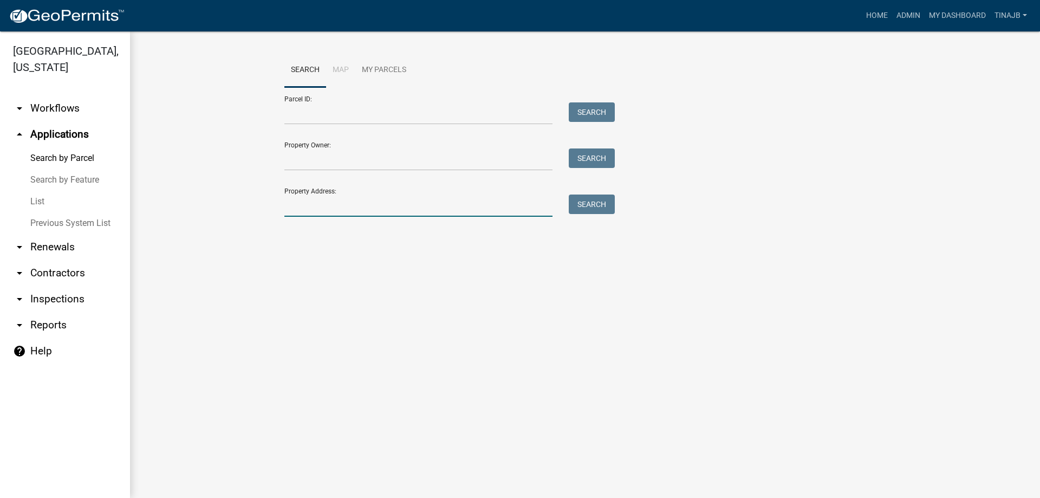
click at [316, 203] on input "Property Address:" at bounding box center [418, 205] width 268 height 22
click at [324, 160] on input "Property Owner:" at bounding box center [418, 159] width 268 height 22
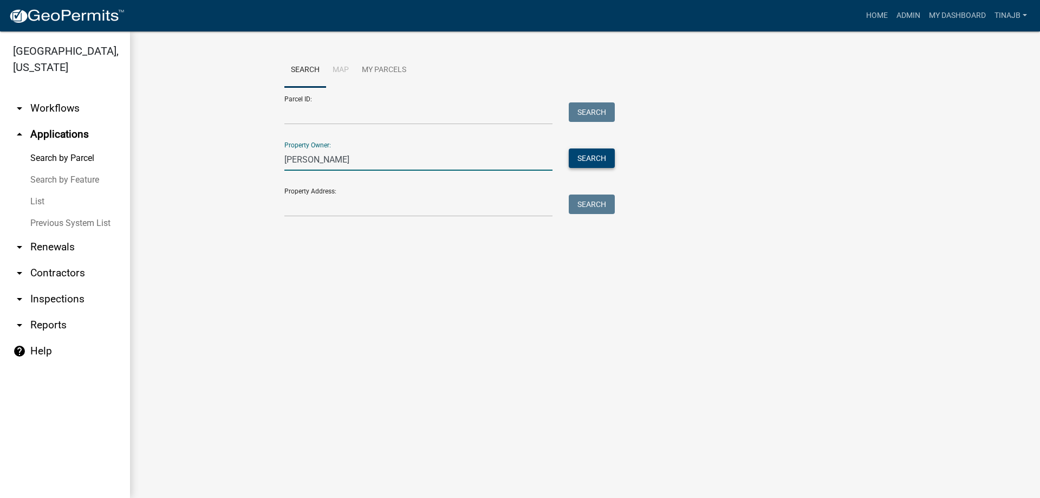
type input "genovese"
click at [597, 158] on button "Search" at bounding box center [592, 157] width 46 height 19
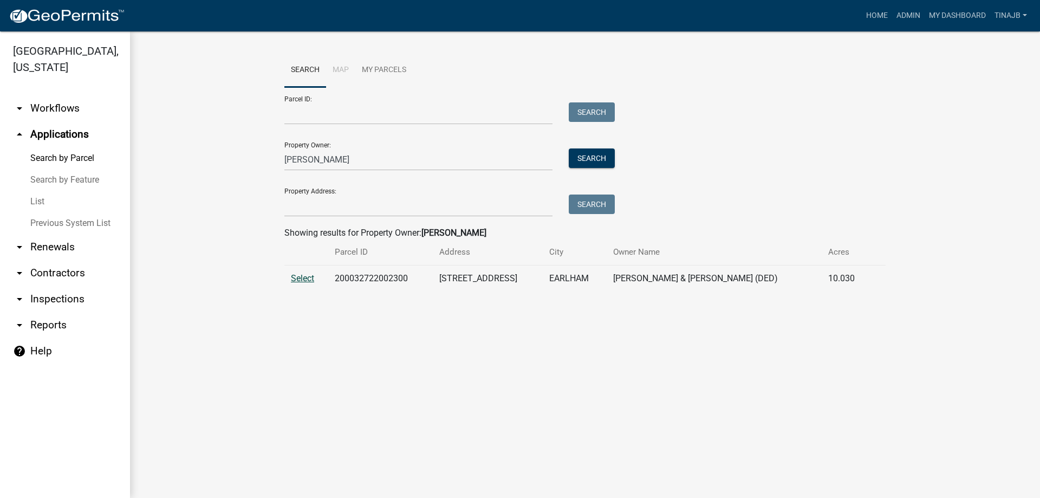
click at [303, 278] on span "Select" at bounding box center [302, 278] width 23 height 10
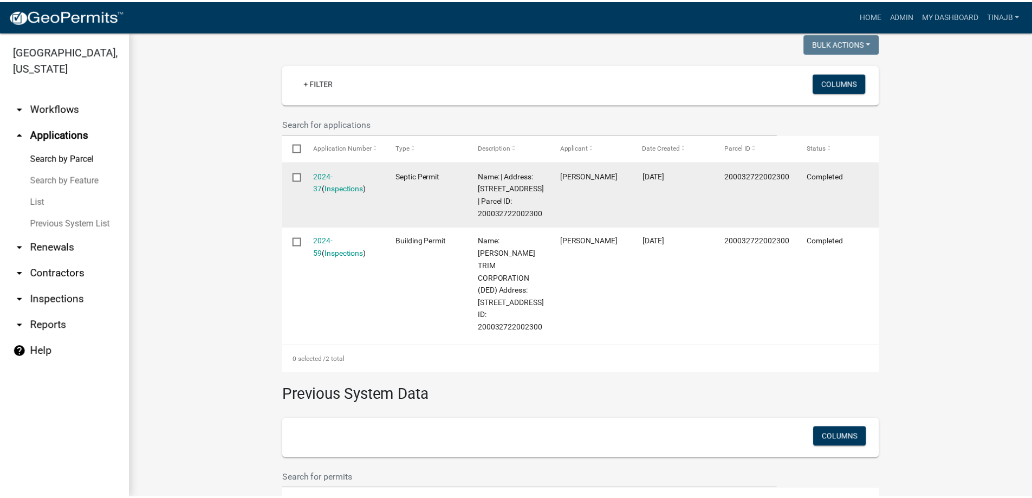
scroll to position [217, 0]
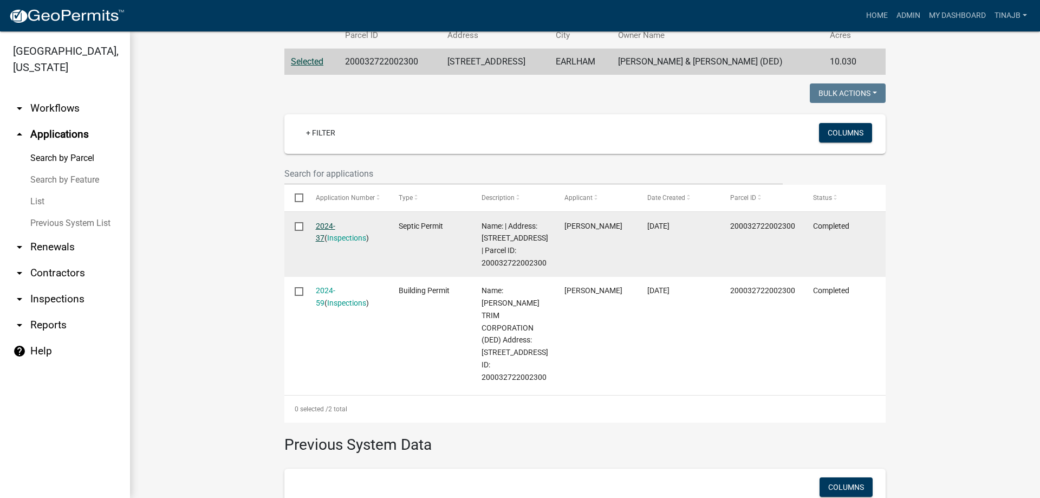
click at [325, 223] on link "2024-37" at bounding box center [325, 232] width 19 height 21
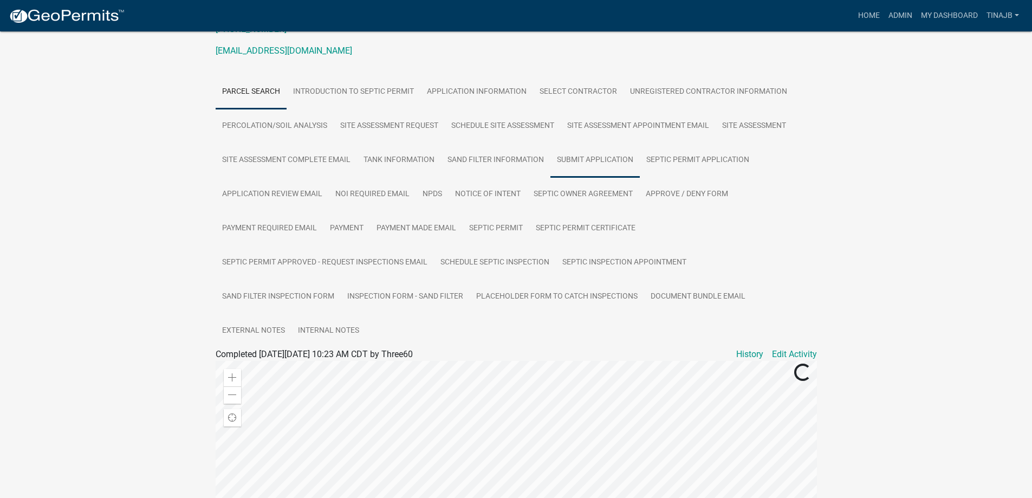
scroll to position [162, 0]
click at [290, 296] on link "Sand Filter Inspection Form" at bounding box center [278, 296] width 125 height 35
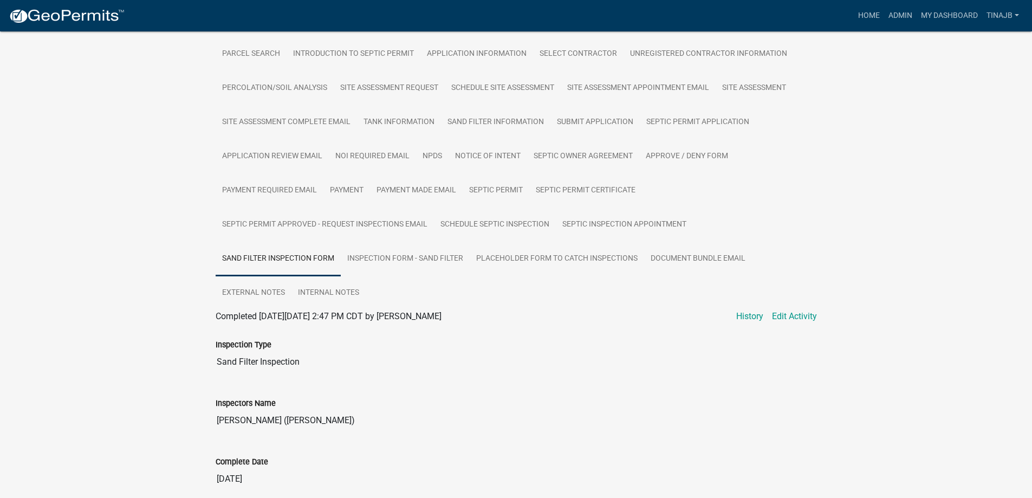
scroll to position [271, 0]
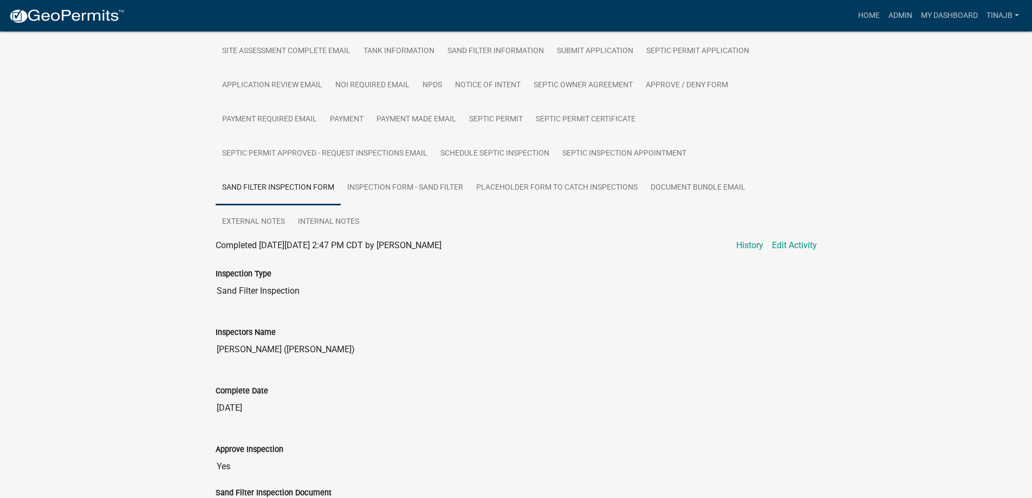
click at [378, 366] on div "Inspectors Name Hornback (Andrew)" at bounding box center [515, 339] width 617 height 58
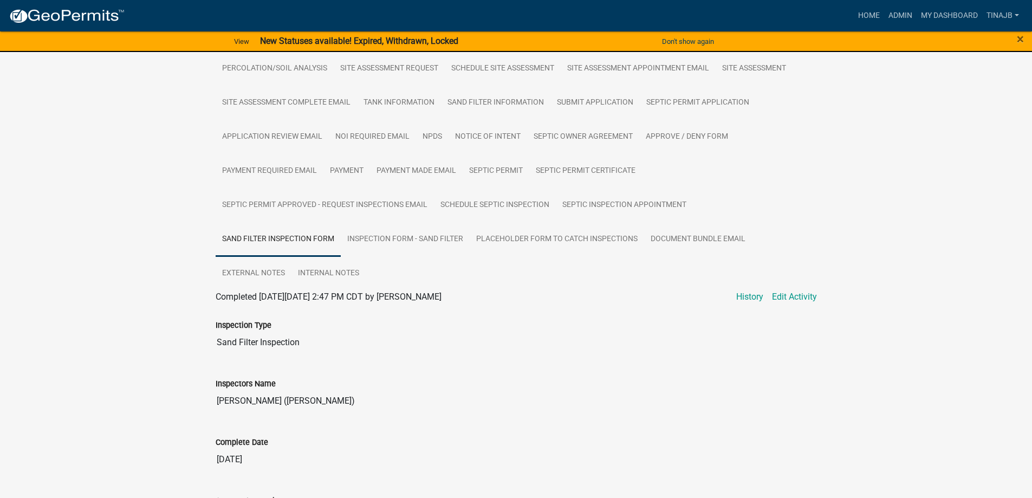
scroll to position [162, 0]
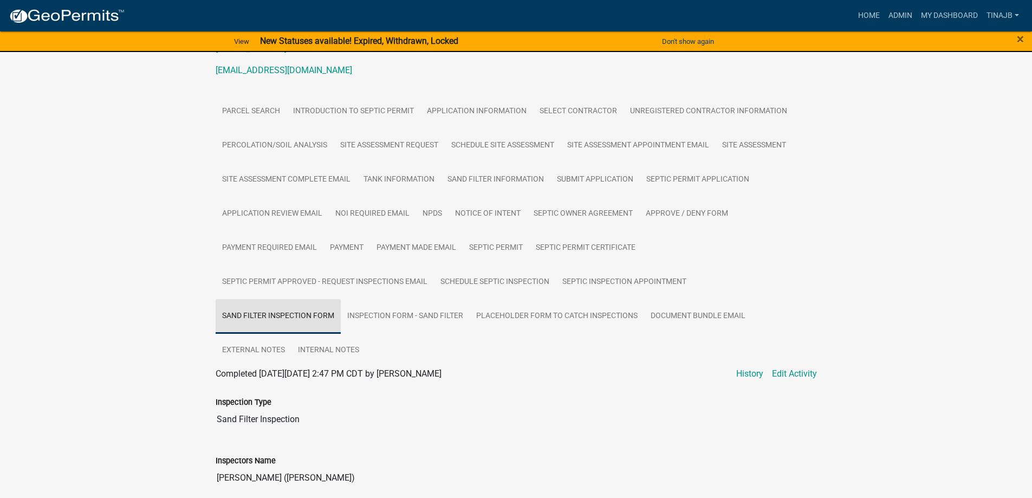
click at [289, 314] on link "Sand Filter Inspection Form" at bounding box center [278, 316] width 125 height 35
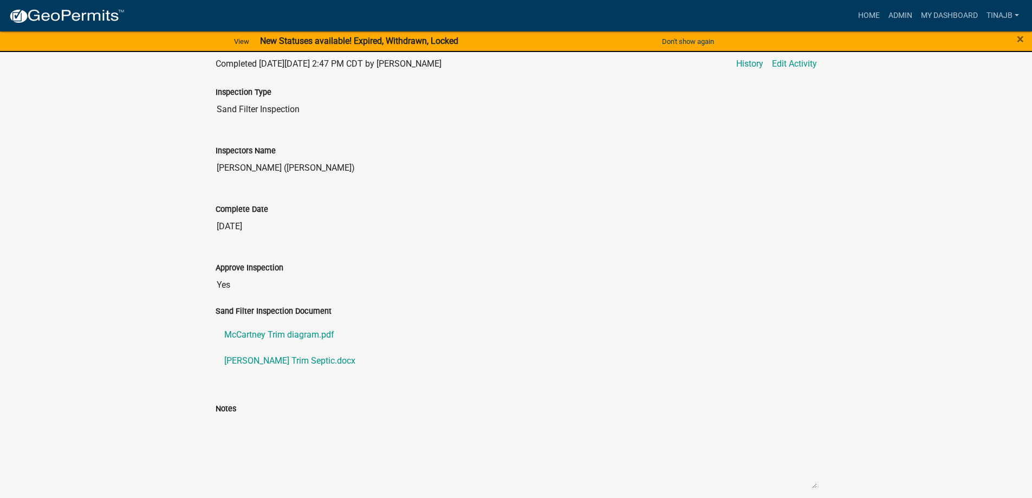
scroll to position [596, 0]
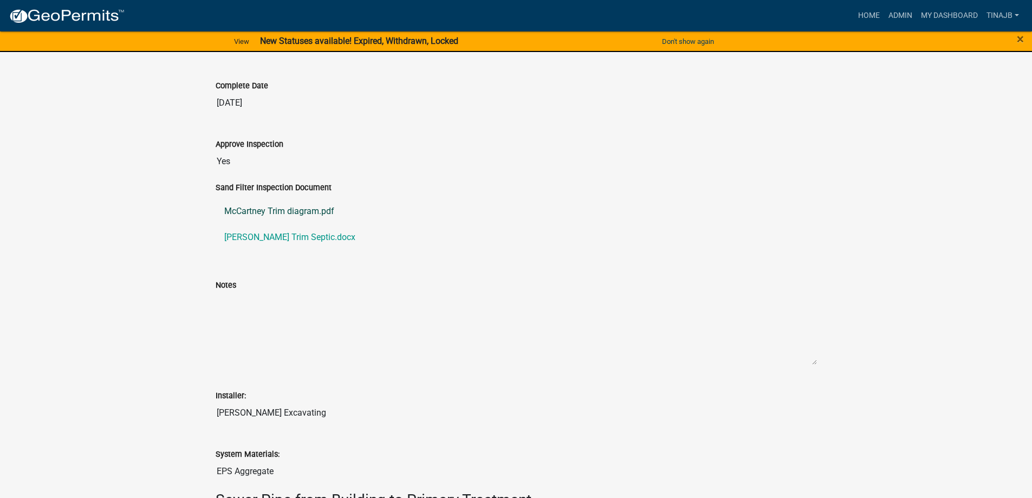
click at [275, 210] on link "McCartney Trim diagram.pdf" at bounding box center [516, 211] width 601 height 26
click at [296, 236] on link "McCartney Trim Septic.docx" at bounding box center [516, 237] width 601 height 26
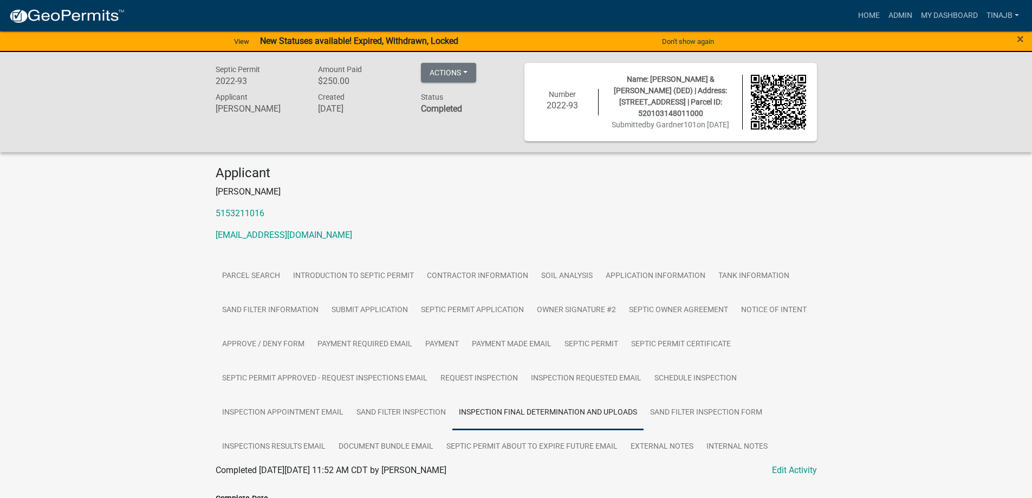
scroll to position [487, 0]
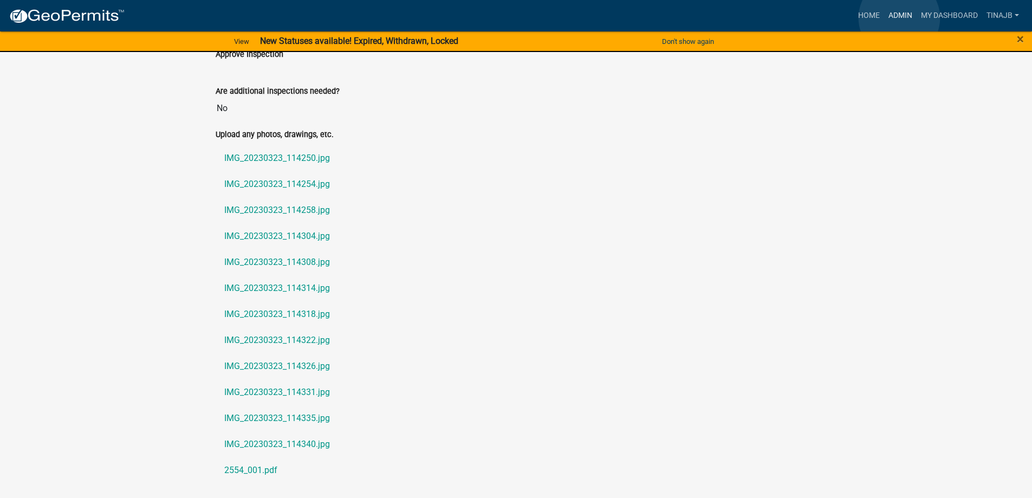
click at [899, 18] on link "Admin" at bounding box center [900, 15] width 32 height 21
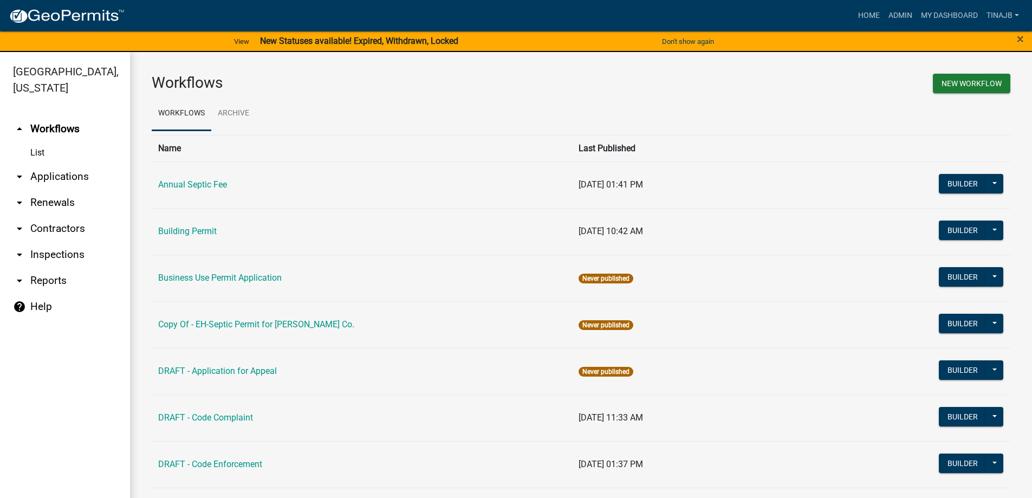
click at [60, 164] on link "arrow_drop_down Applications" at bounding box center [65, 177] width 130 height 26
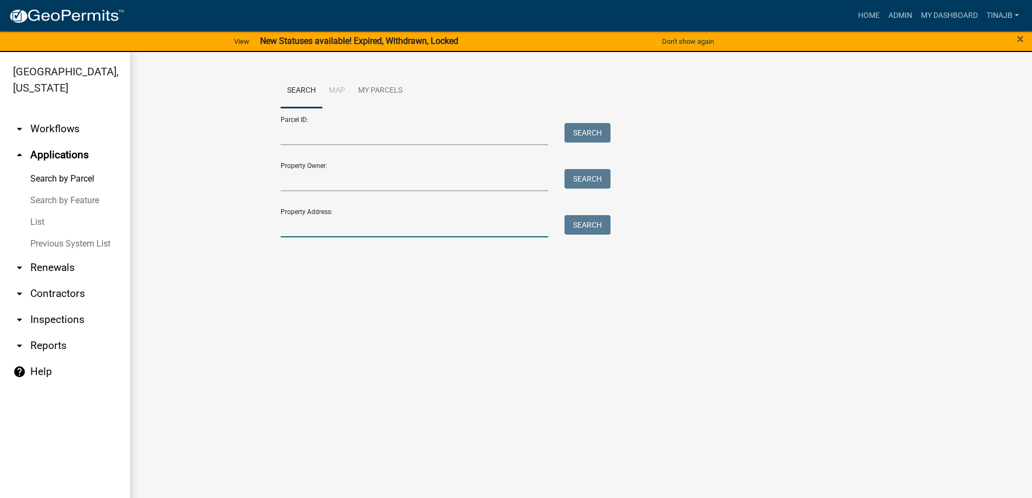
click at [316, 225] on input "Property Address:" at bounding box center [415, 226] width 268 height 22
type input "3338"
click at [597, 225] on button "Search" at bounding box center [587, 224] width 46 height 19
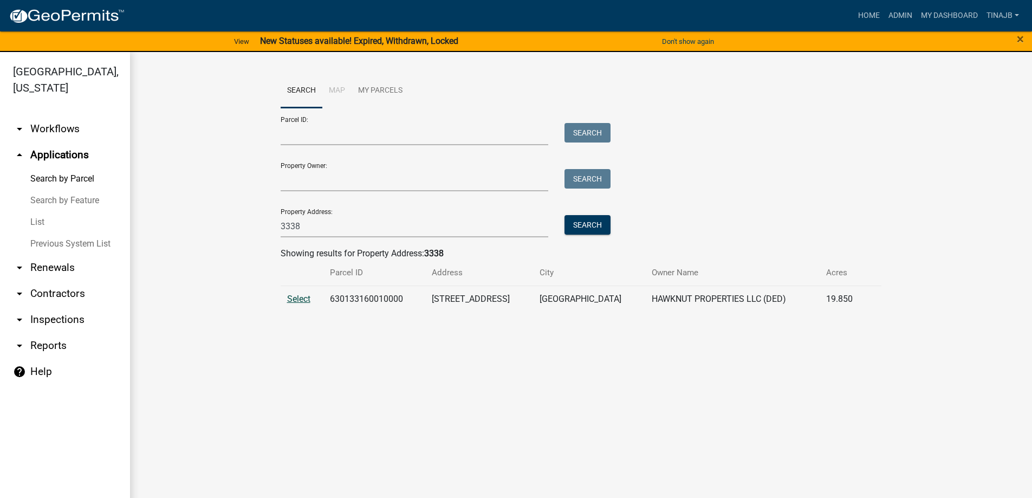
click at [301, 300] on span "Select" at bounding box center [298, 299] width 23 height 10
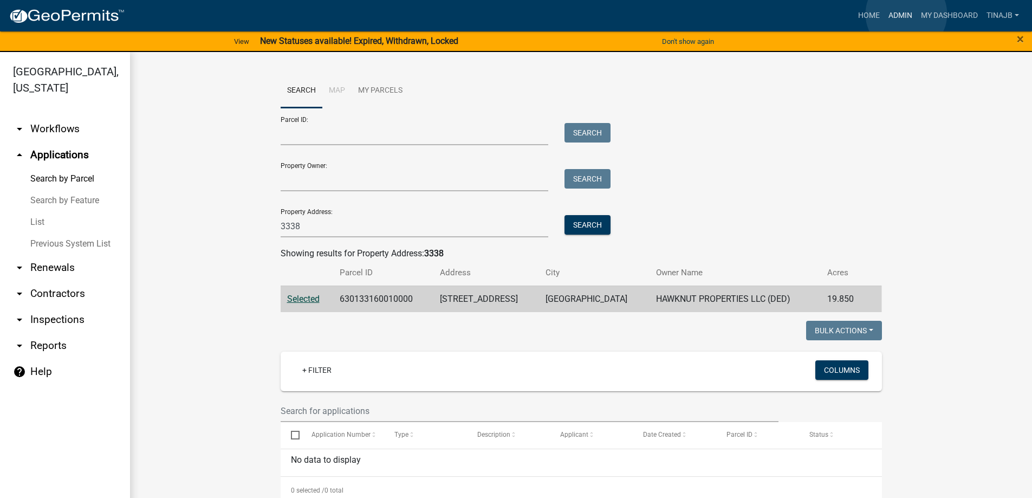
click at [906, 14] on link "Admin" at bounding box center [900, 15] width 32 height 21
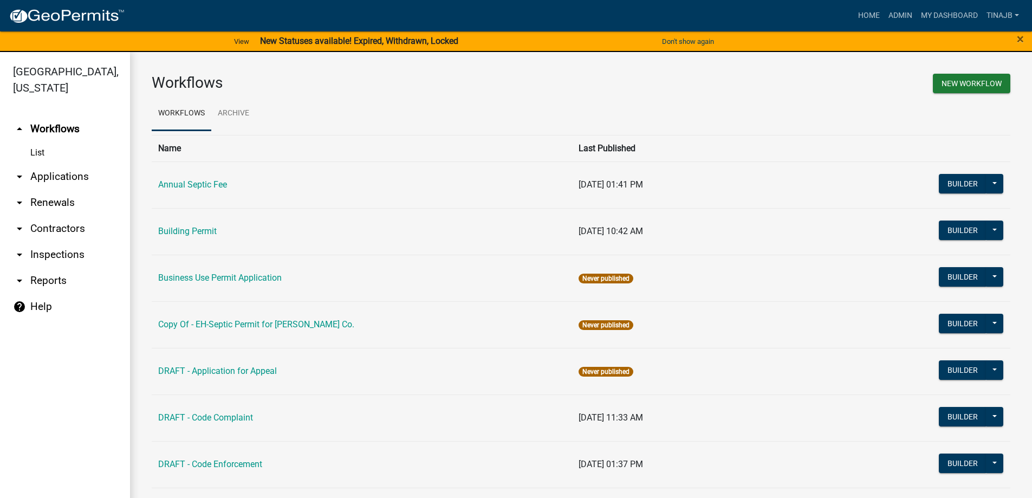
click at [60, 164] on link "arrow_drop_down Applications" at bounding box center [65, 177] width 130 height 26
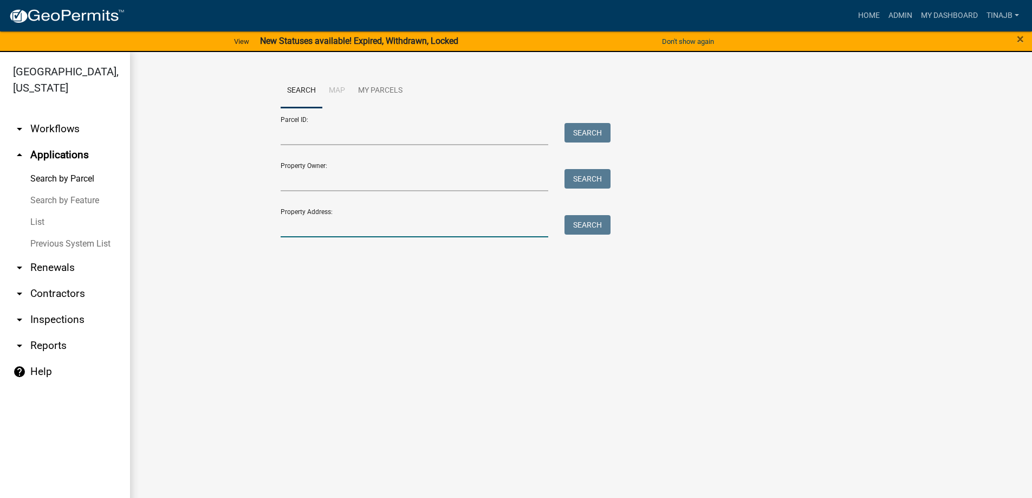
click at [348, 224] on input "Property Address:" at bounding box center [415, 226] width 268 height 22
type input "2151"
click at [608, 224] on button "Search" at bounding box center [587, 224] width 46 height 19
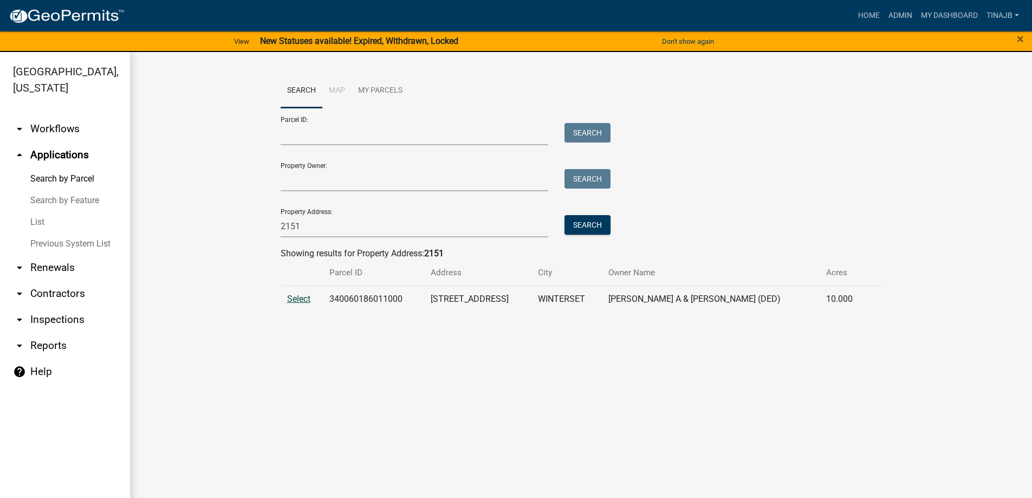
click at [303, 294] on span "Select" at bounding box center [298, 299] width 23 height 10
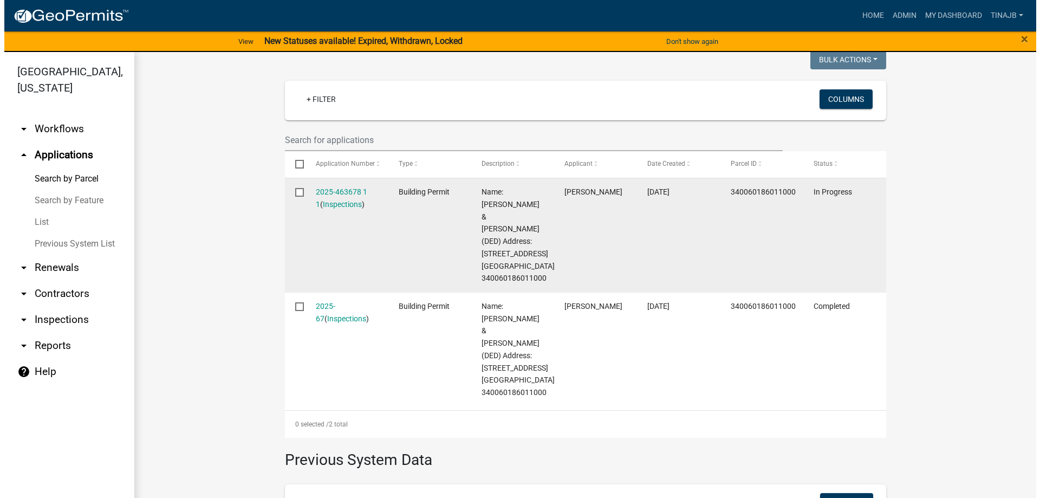
scroll to position [162, 0]
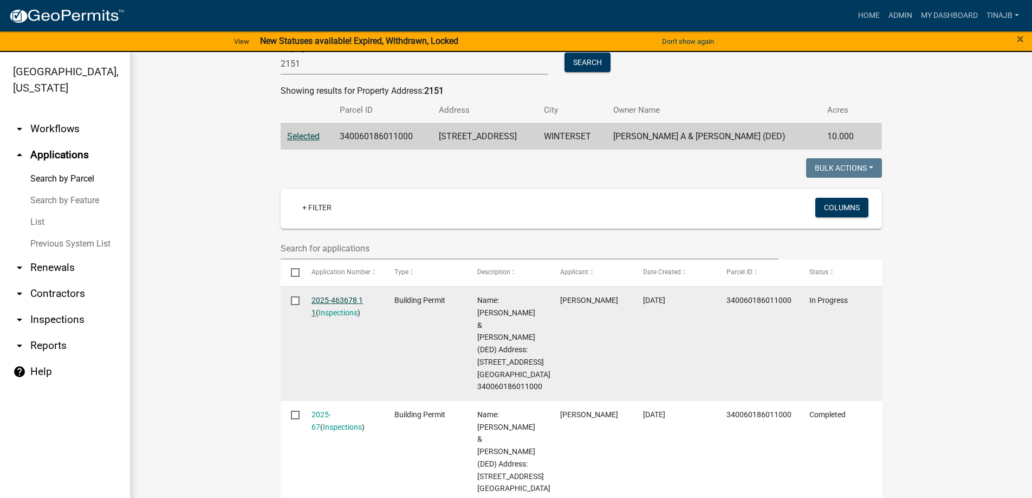
click at [329, 301] on link "2025-463678 1 1" at bounding box center [336, 306] width 51 height 21
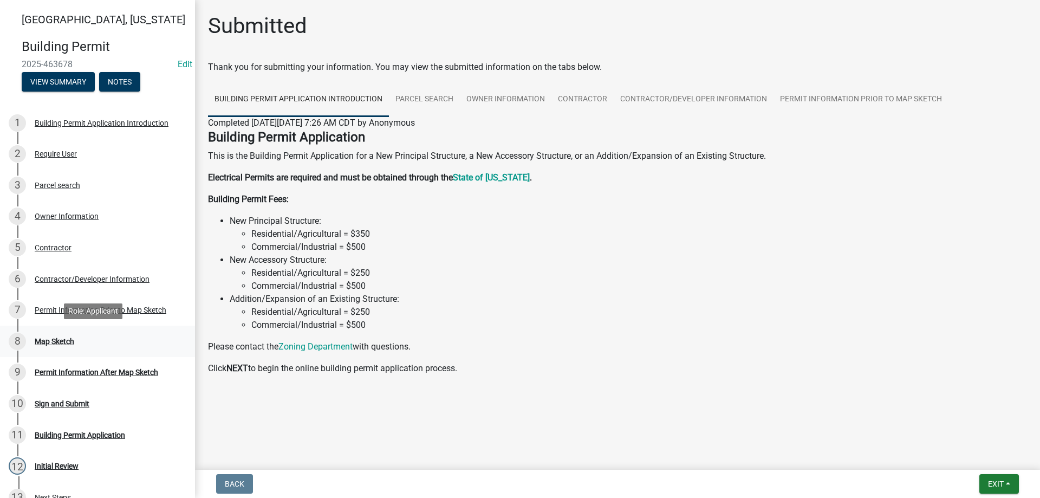
click at [63, 337] on div "Map Sketch" at bounding box center [55, 341] width 40 height 8
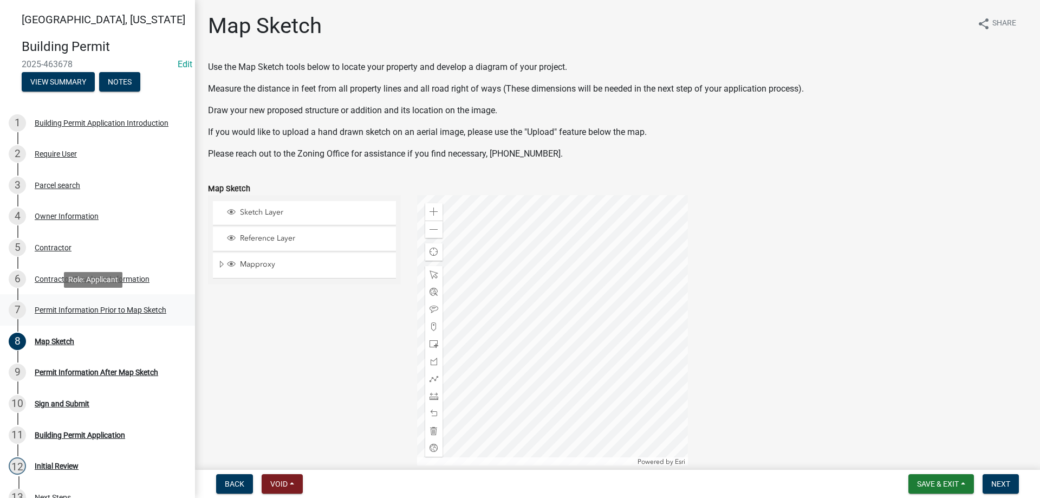
click at [96, 311] on div "Permit Information Prior to Map Sketch" at bounding box center [101, 310] width 132 height 8
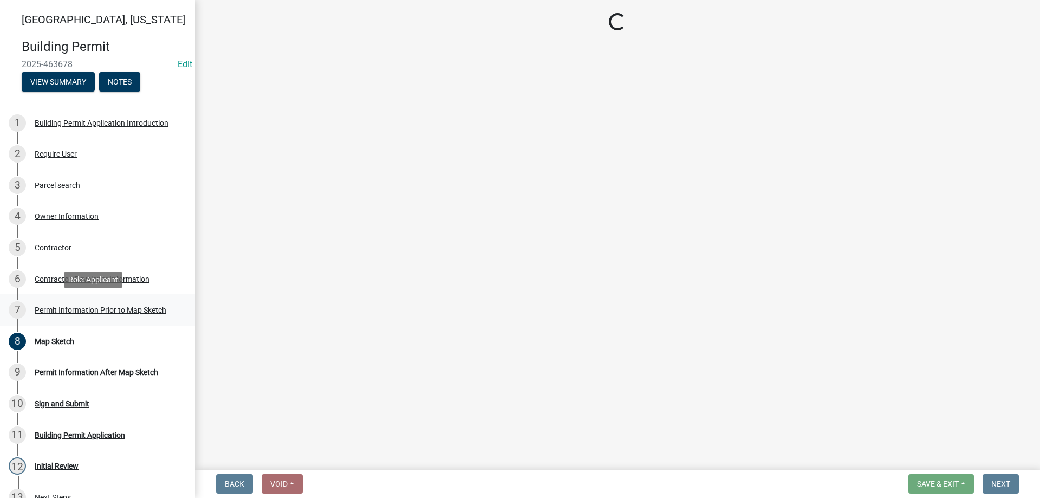
select select "a084ace3-cc4d-4a19-ba90-9713ee32dfc0"
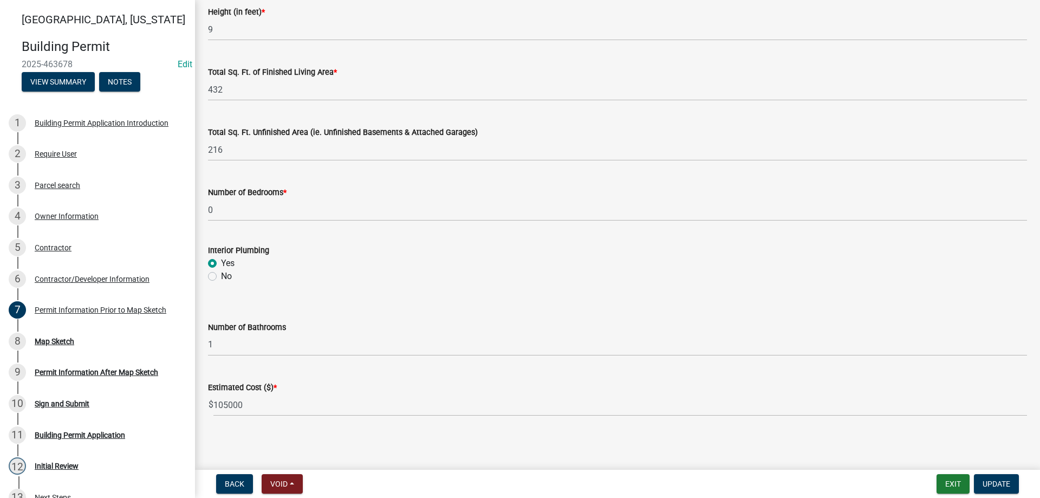
scroll to position [707, 0]
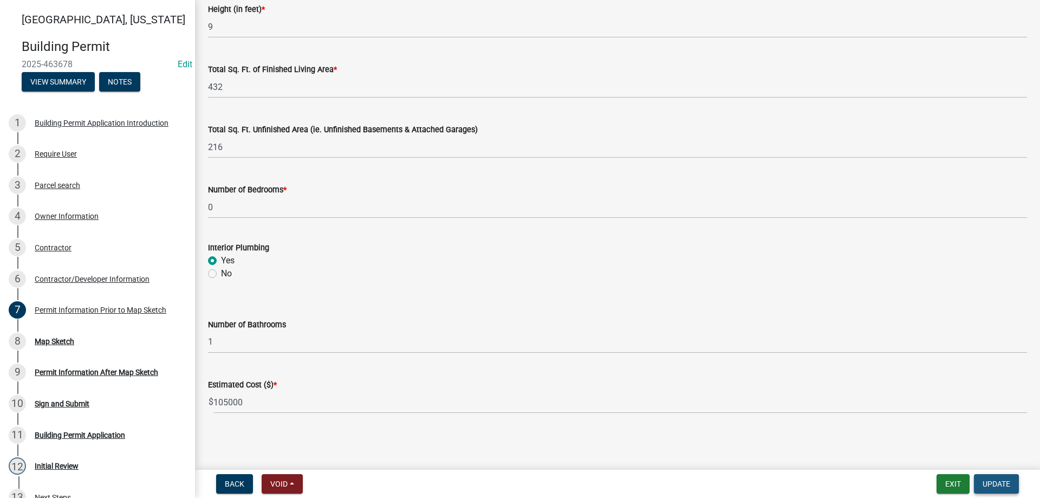
click at [986, 483] on span "Update" at bounding box center [997, 483] width 28 height 9
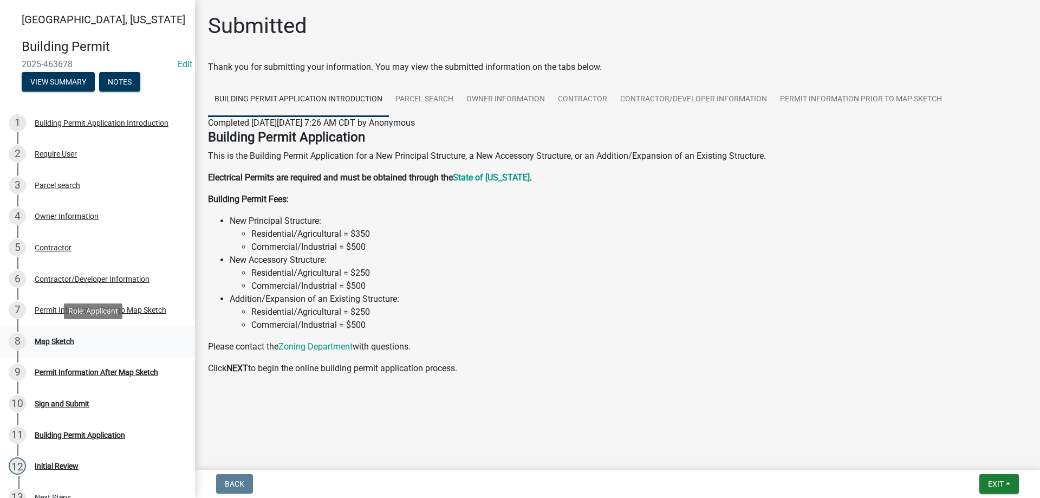
click at [43, 337] on div "Map Sketch" at bounding box center [55, 341] width 40 height 8
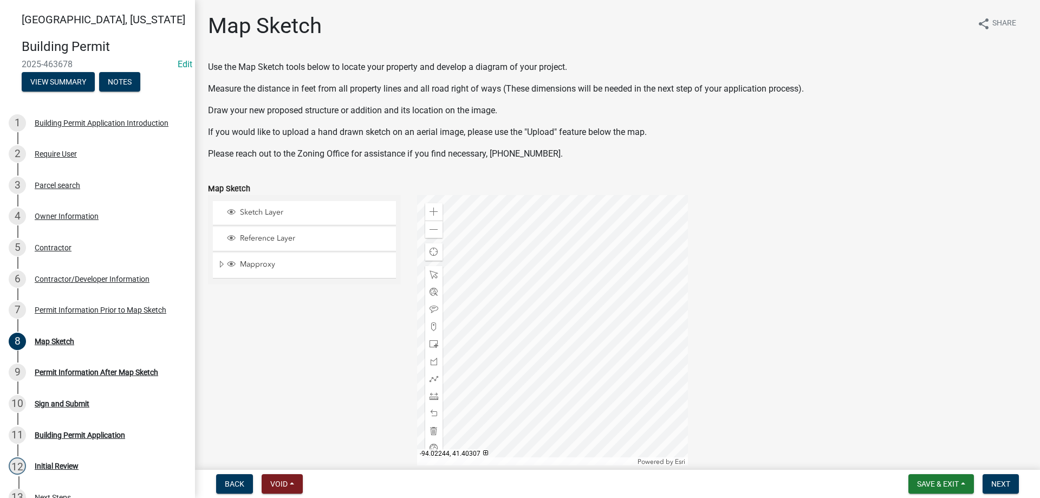
scroll to position [108, 0]
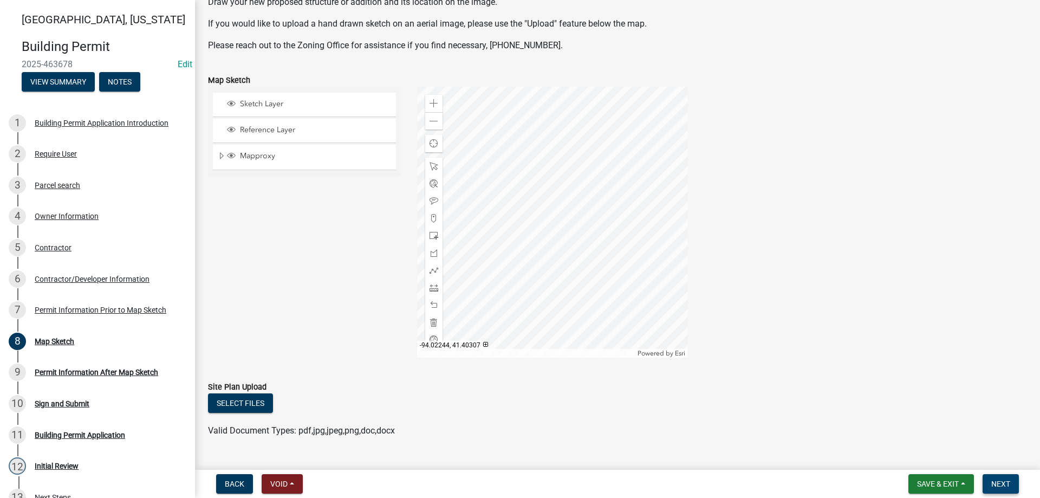
click at [1006, 479] on span "Next" at bounding box center [1000, 483] width 19 height 9
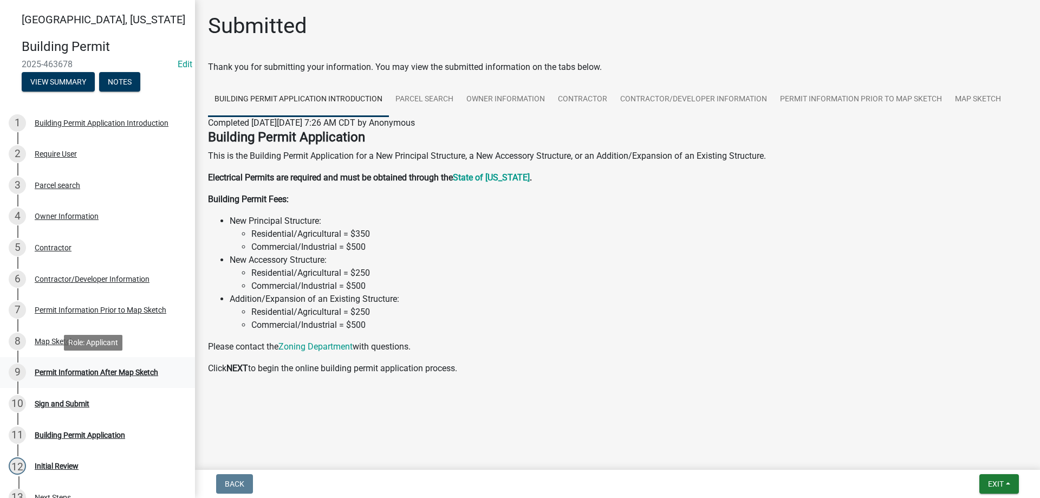
click at [88, 370] on div "Permit Information After Map Sketch" at bounding box center [96, 372] width 123 height 8
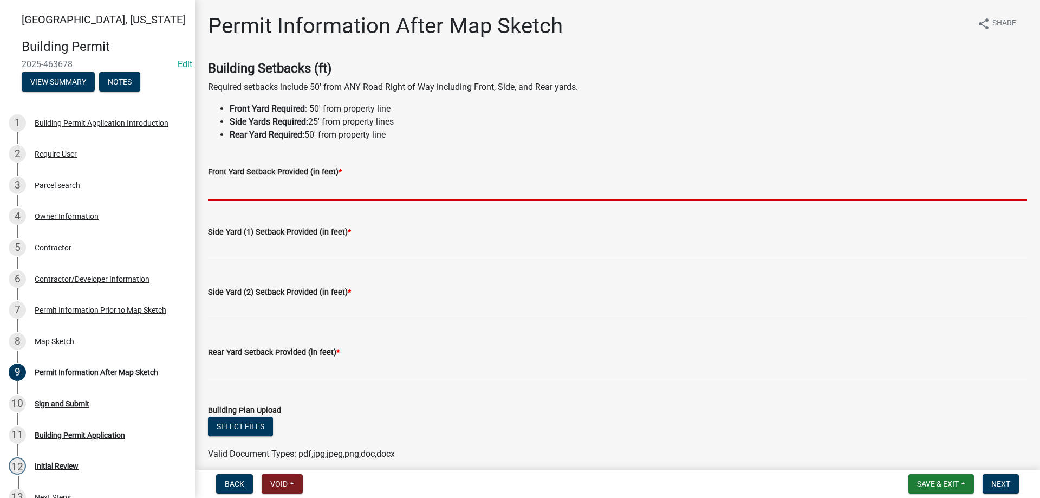
click at [240, 192] on input "text" at bounding box center [617, 189] width 819 height 22
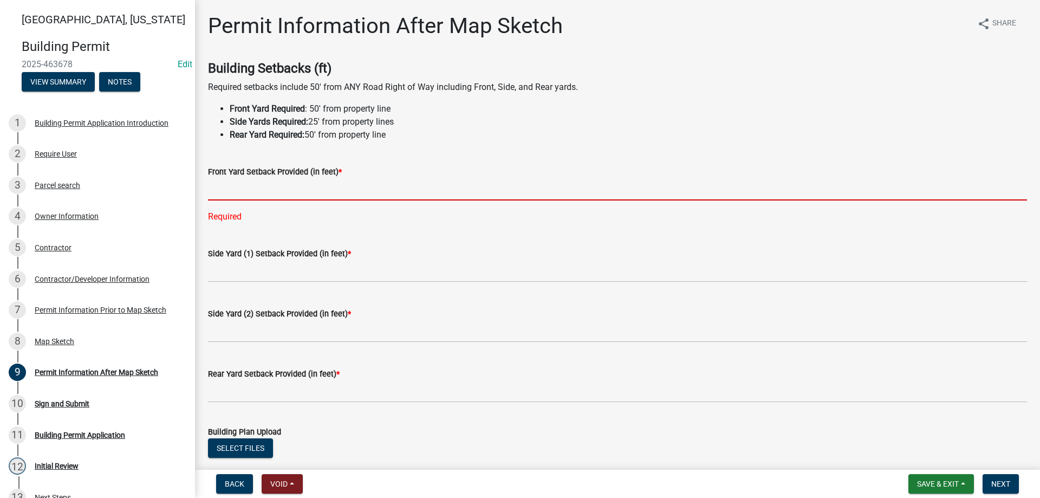
click at [231, 187] on input "text" at bounding box center [617, 189] width 819 height 22
click at [233, 194] on input "text" at bounding box center [617, 189] width 819 height 22
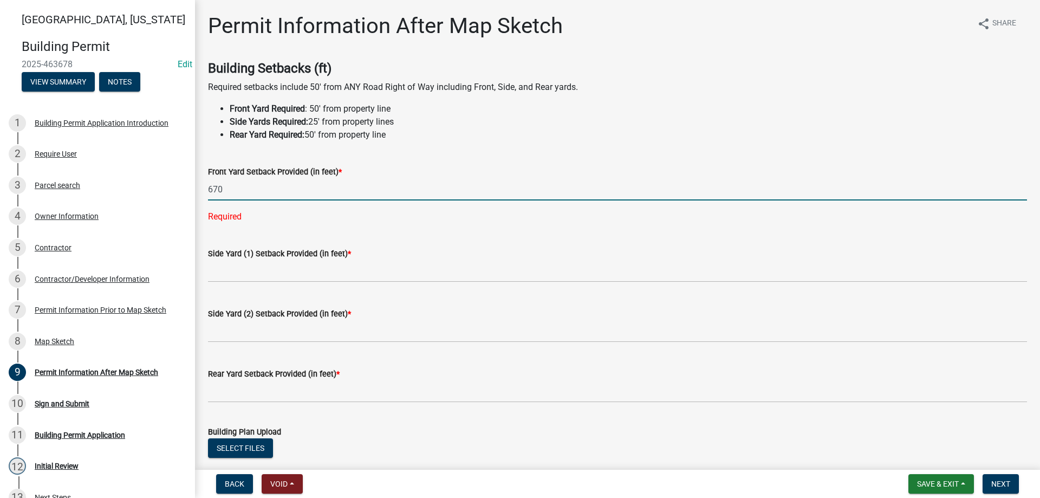
type input "670"
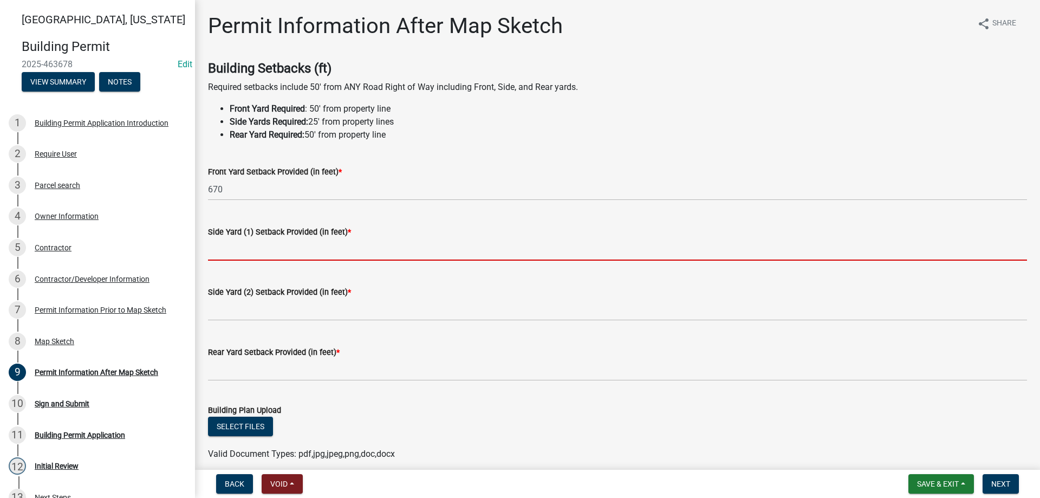
click at [263, 246] on input "text" at bounding box center [617, 249] width 819 height 22
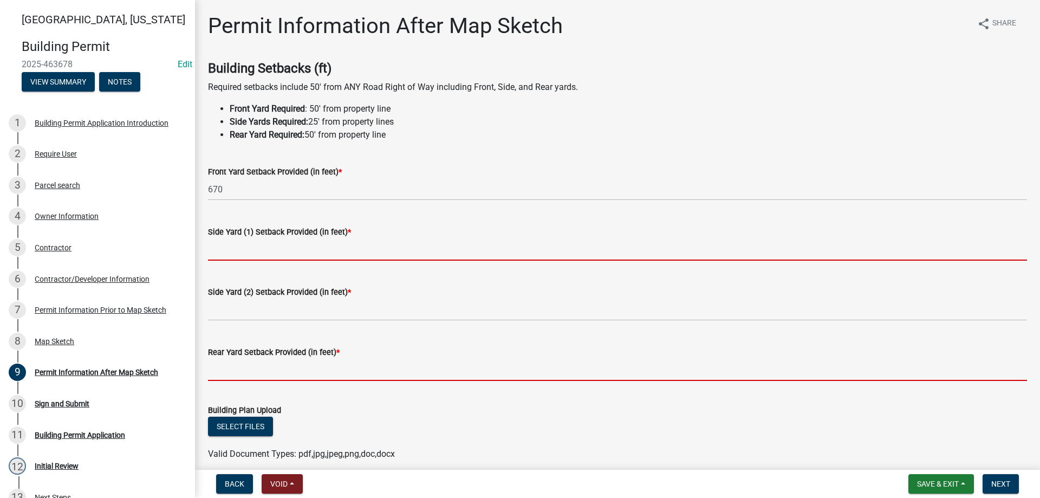
click at [227, 369] on form "Rear Yard Setback Provided (in feet) *" at bounding box center [617, 363] width 819 height 35
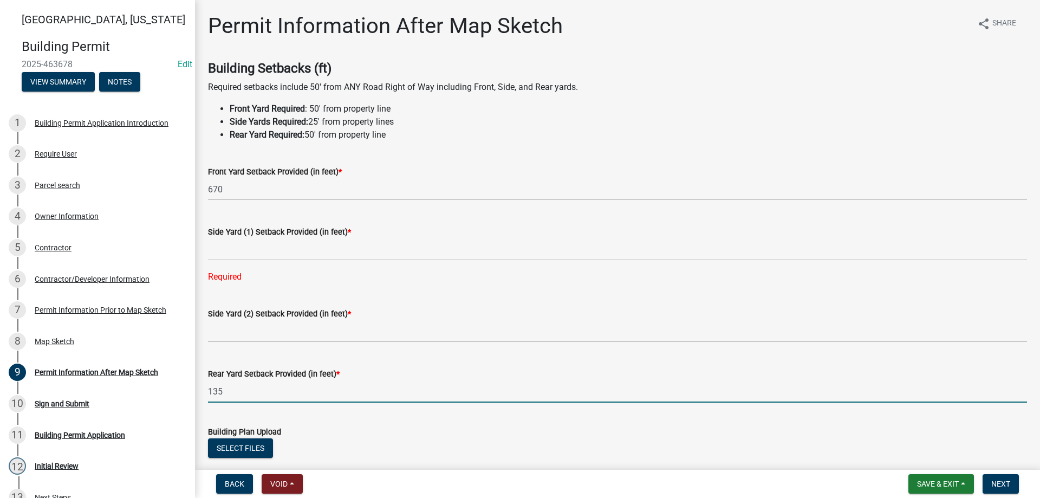
type input "135"
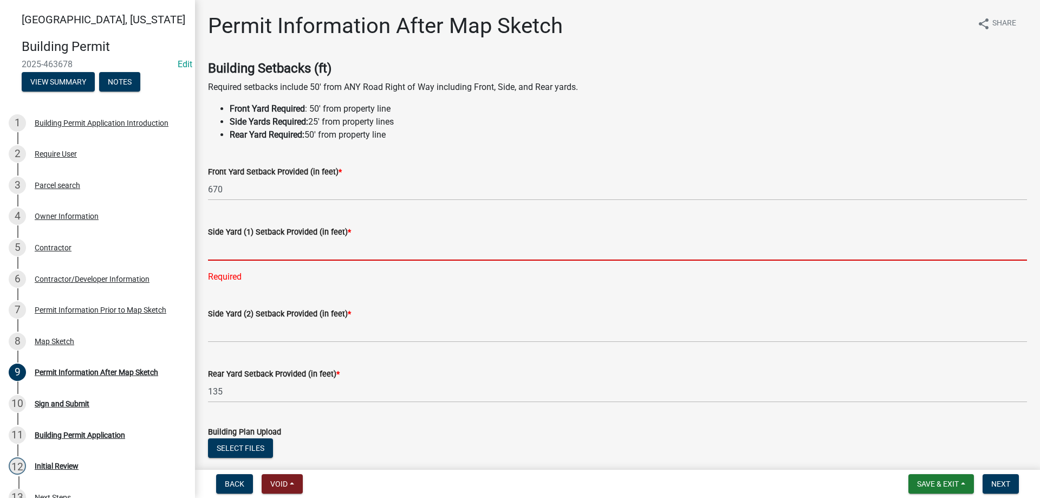
click at [258, 246] on input "text" at bounding box center [617, 249] width 819 height 22
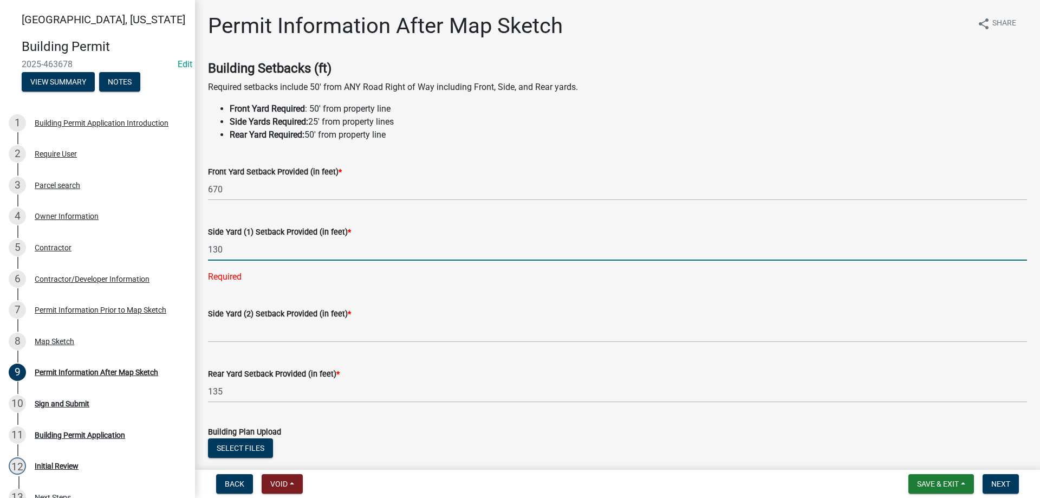
type input "130"
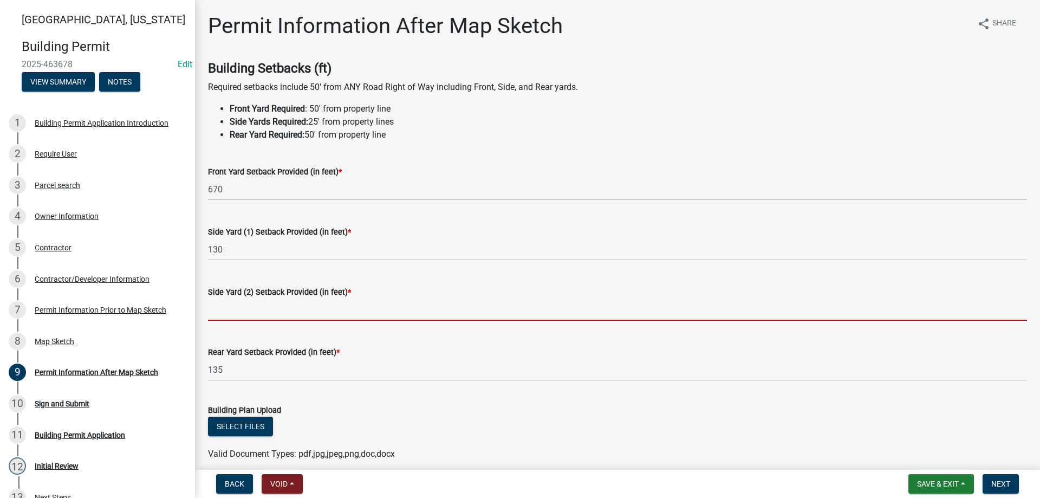
click at [277, 308] on input "text" at bounding box center [617, 309] width 819 height 22
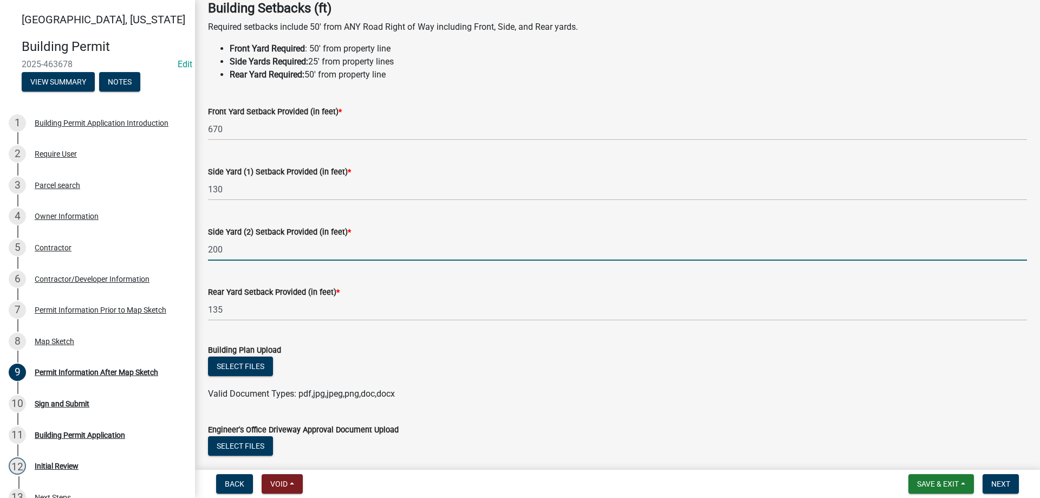
scroll to position [162, 0]
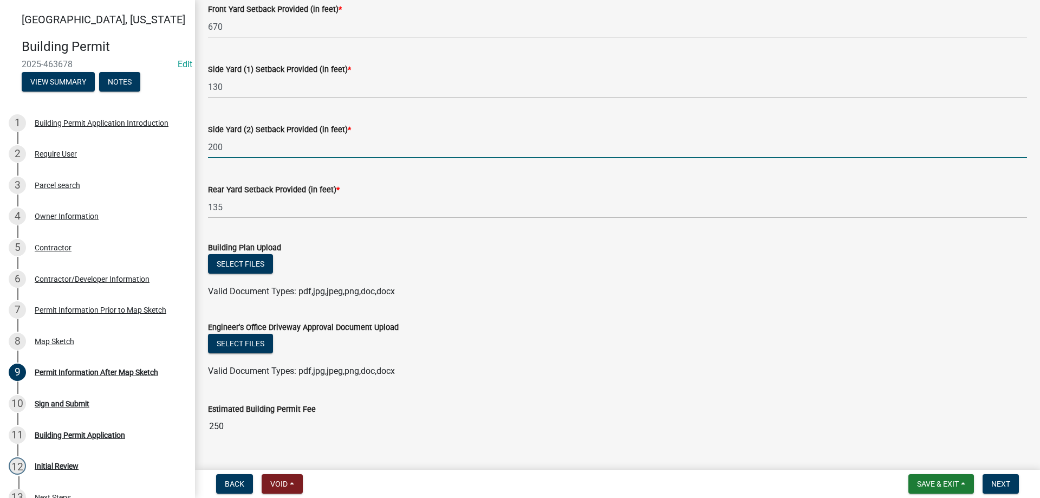
type input "200"
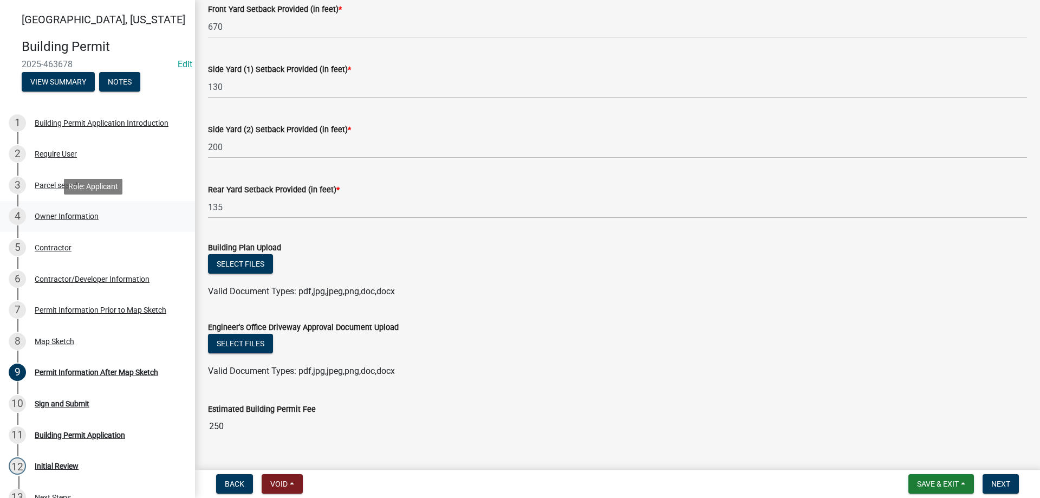
click at [59, 213] on div "Owner Information" at bounding box center [67, 216] width 64 height 8
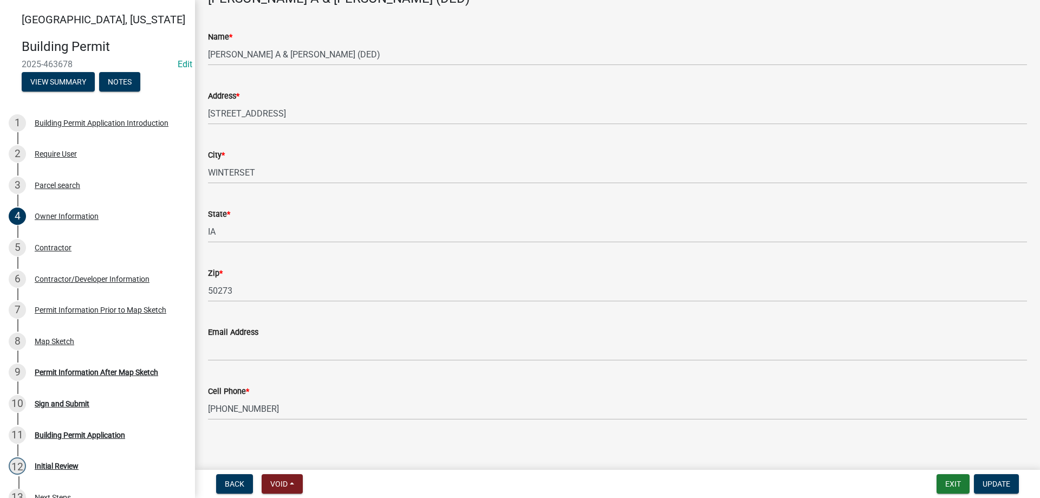
scroll to position [75, 0]
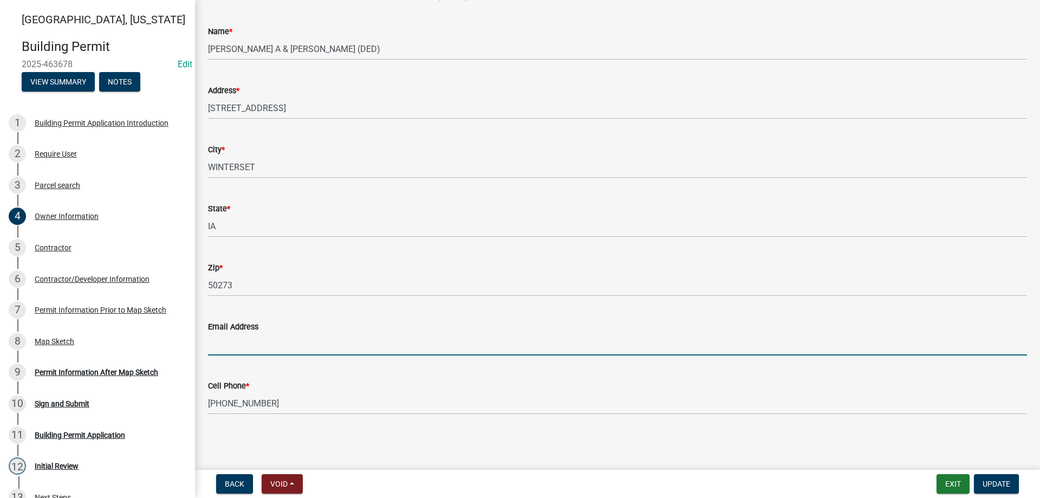
click at [249, 340] on input "Email Address" at bounding box center [617, 344] width 819 height 22
type input "ehickenb@yahoo.com"
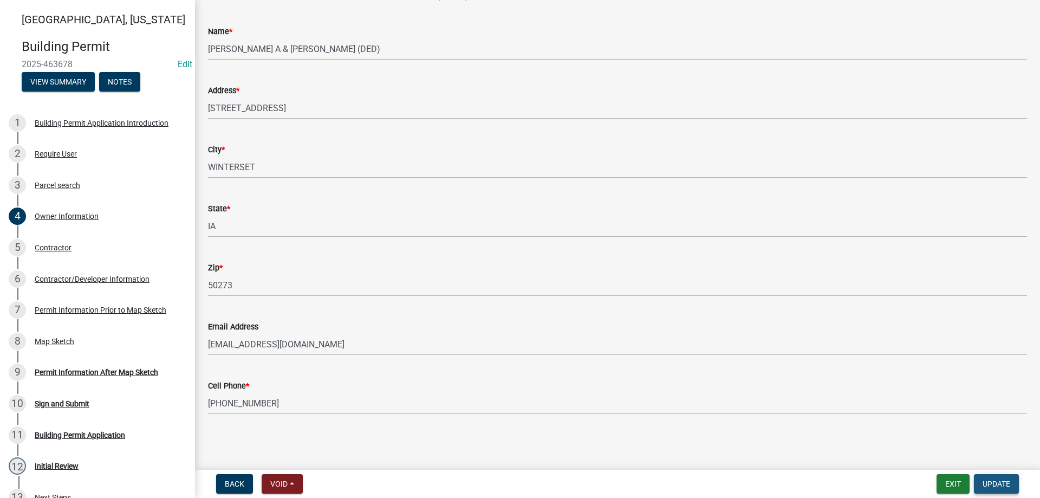
click at [1006, 484] on span "Update" at bounding box center [997, 483] width 28 height 9
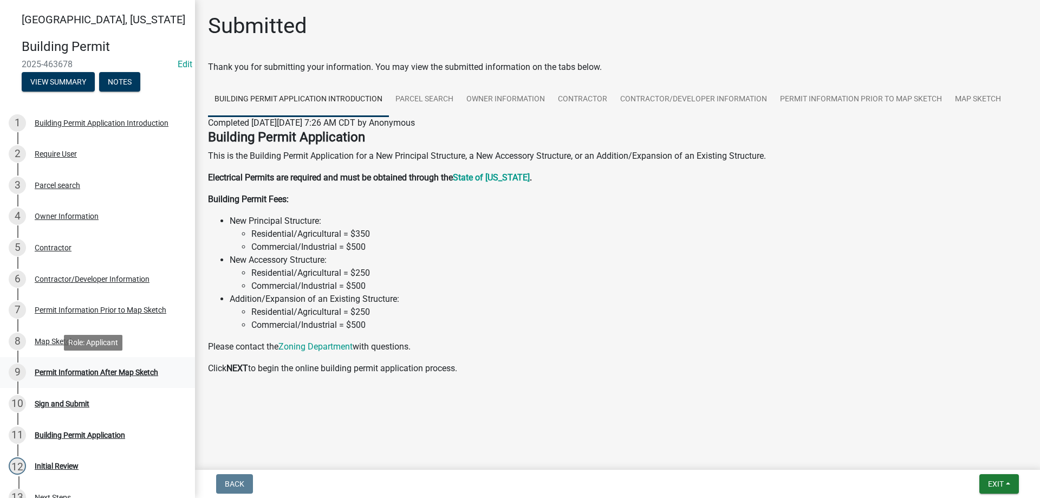
click at [79, 375] on div "Permit Information After Map Sketch" at bounding box center [96, 372] width 123 height 8
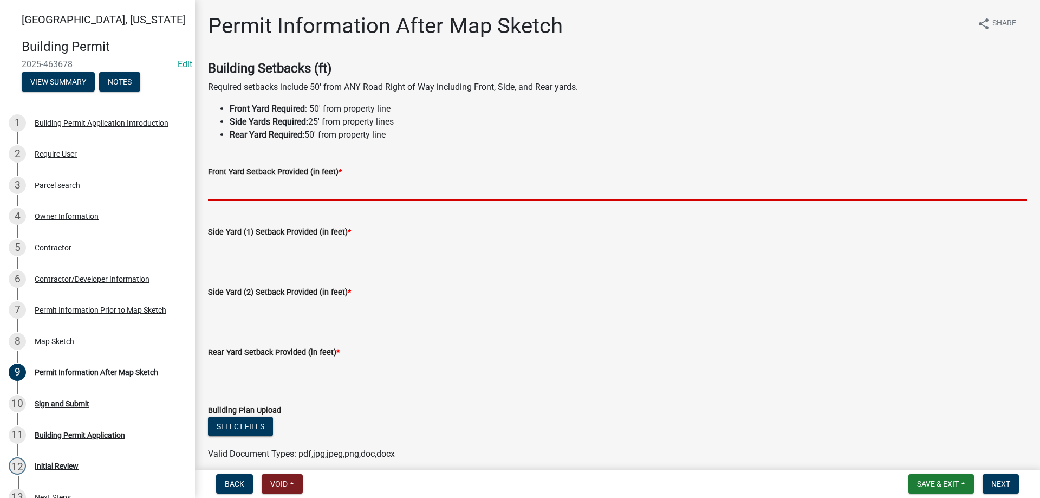
click at [242, 188] on input "text" at bounding box center [617, 189] width 819 height 22
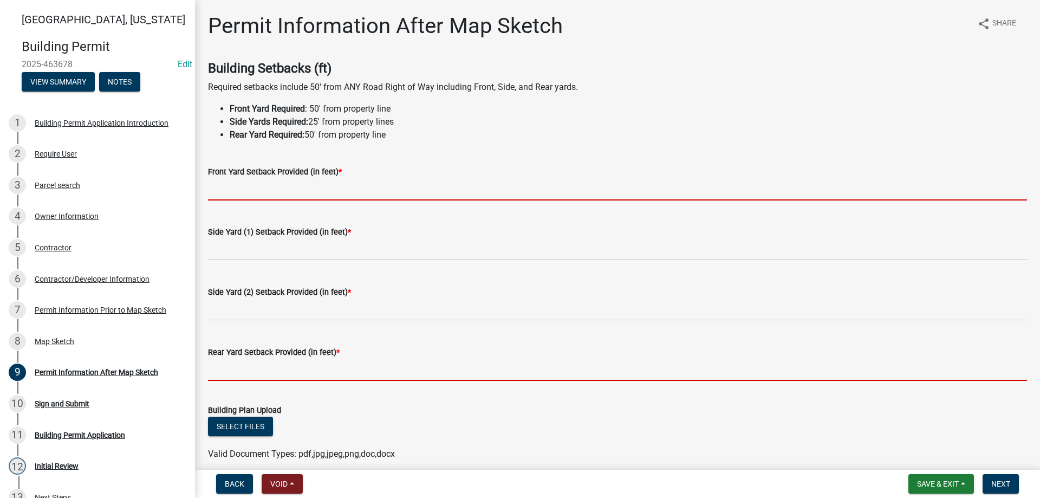
click at [271, 371] on form "Rear Yard Setback Provided (in feet) *" at bounding box center [617, 363] width 819 height 35
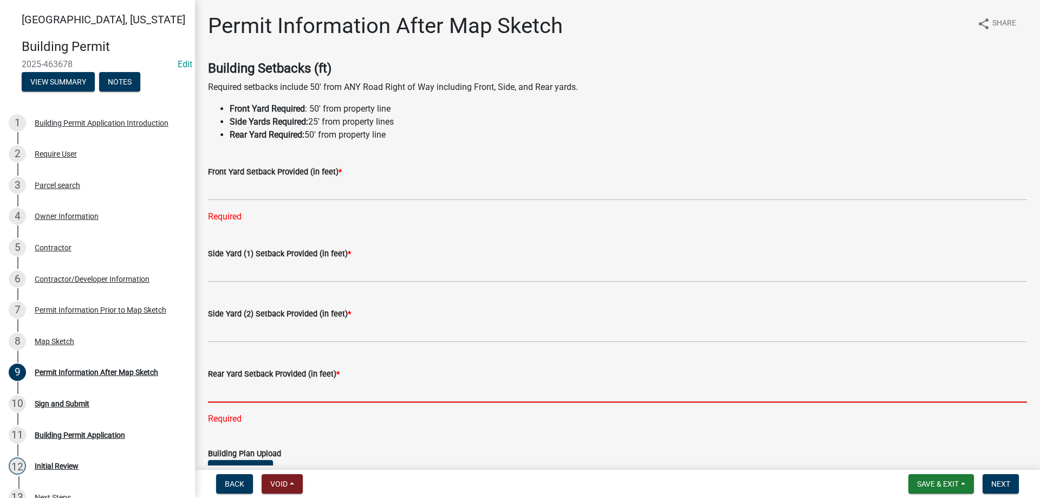
click at [296, 386] on input "text" at bounding box center [617, 391] width 819 height 22
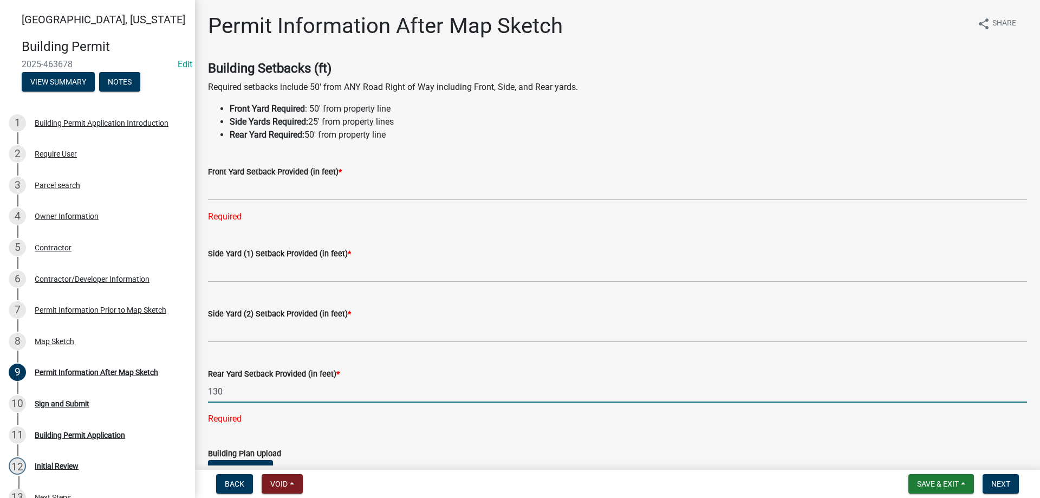
type input "130"
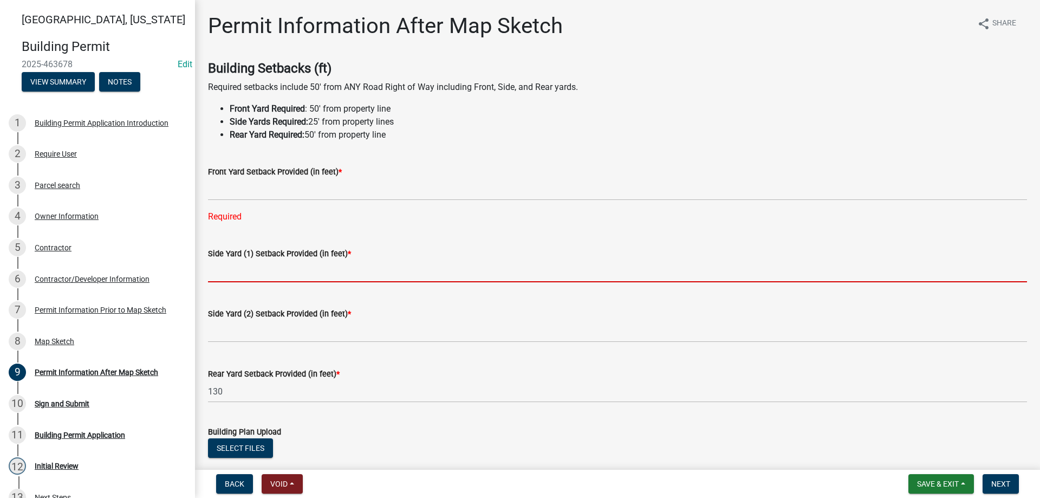
click at [284, 265] on input "text" at bounding box center [617, 271] width 819 height 22
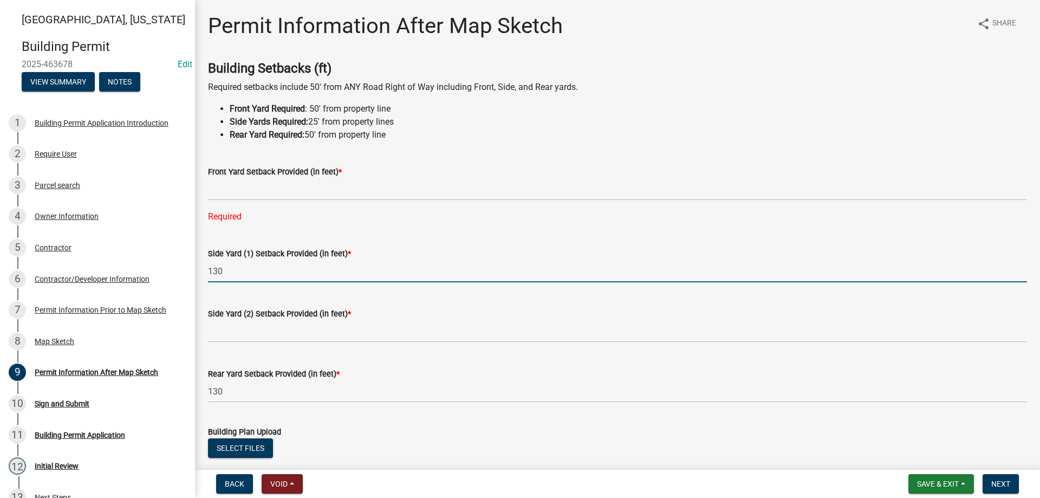
type input "130"
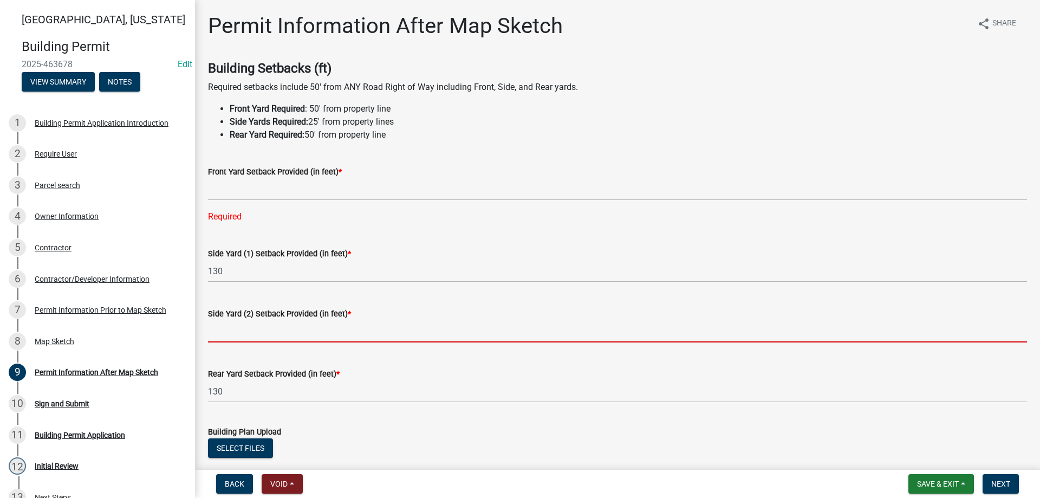
click at [277, 335] on input "text" at bounding box center [617, 331] width 819 height 22
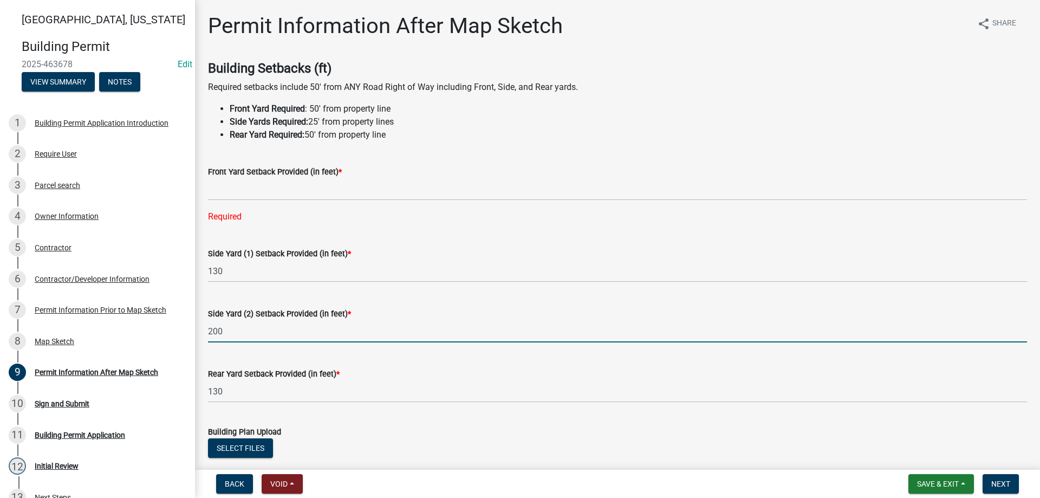
type input "200"
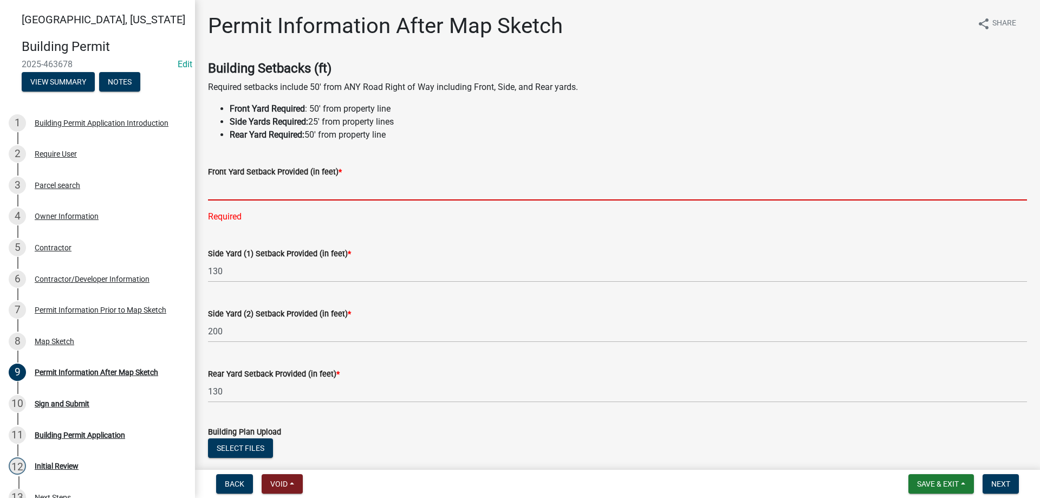
click at [253, 190] on input "text" at bounding box center [617, 189] width 819 height 22
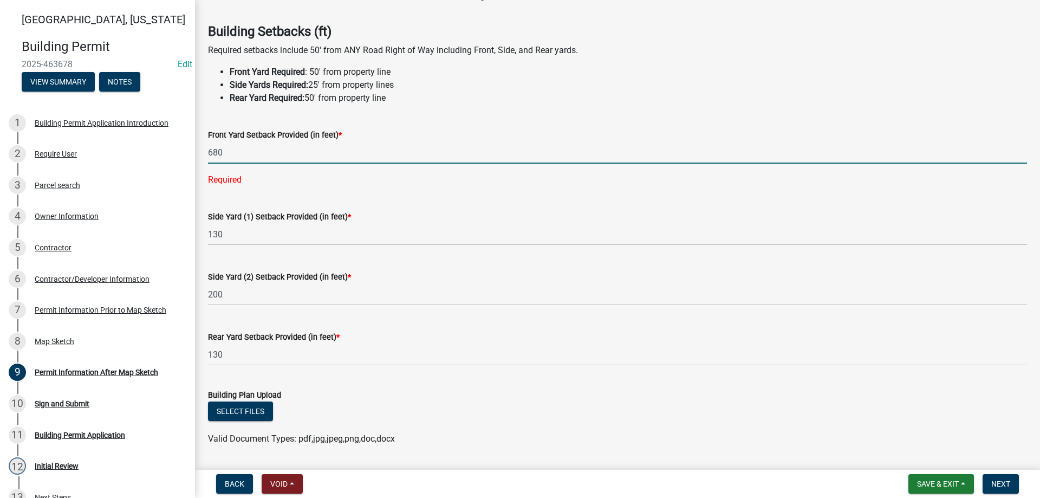
scroll to position [108, 0]
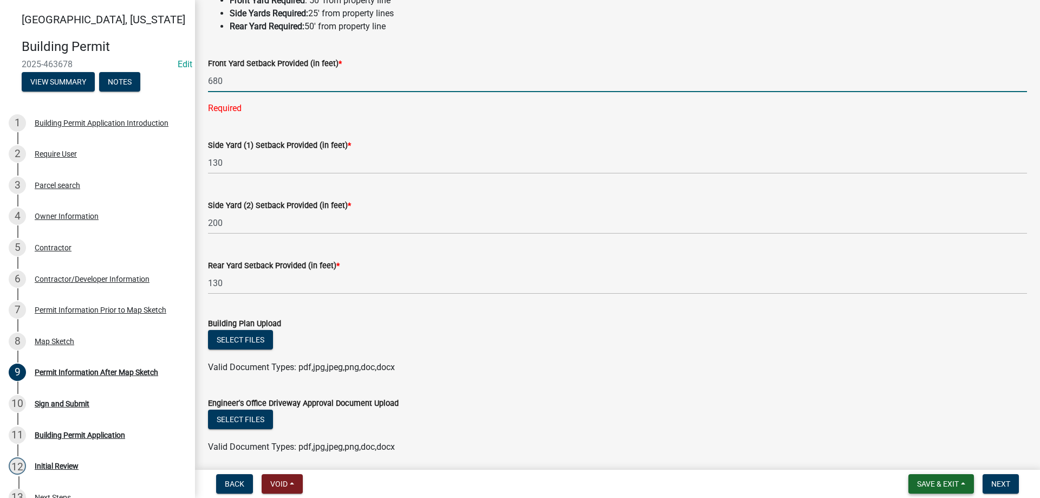
type input "680"
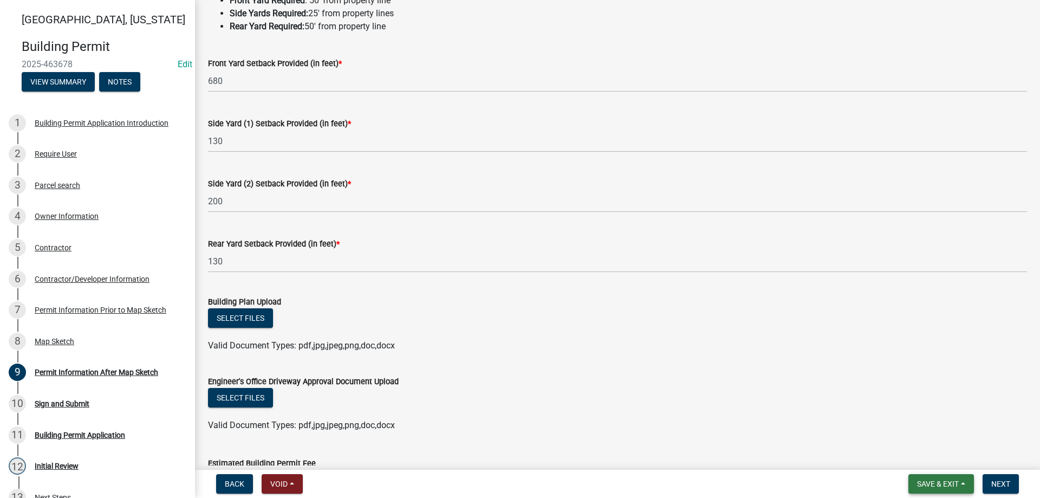
click at [938, 487] on span "Save & Exit" at bounding box center [938, 483] width 42 height 9
click at [906, 459] on button "Save & Exit" at bounding box center [930, 456] width 87 height 26
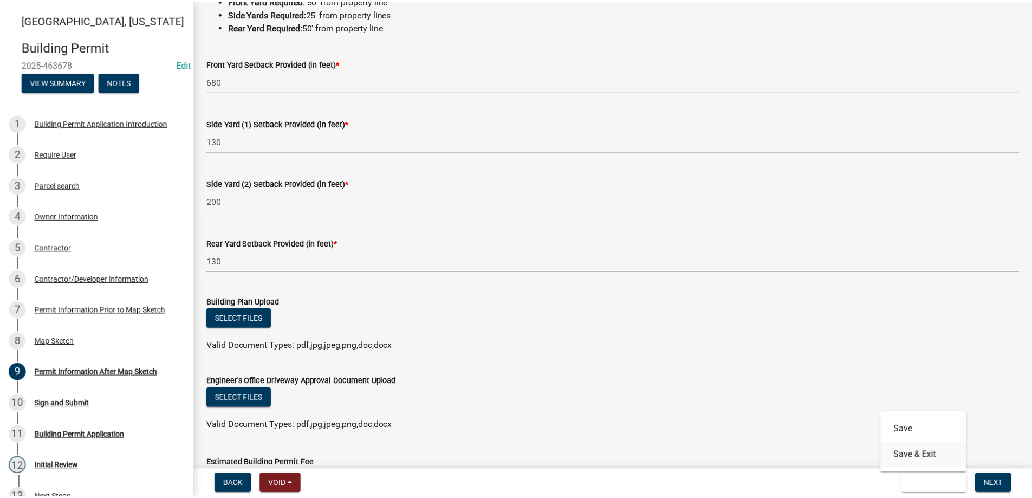
scroll to position [0, 0]
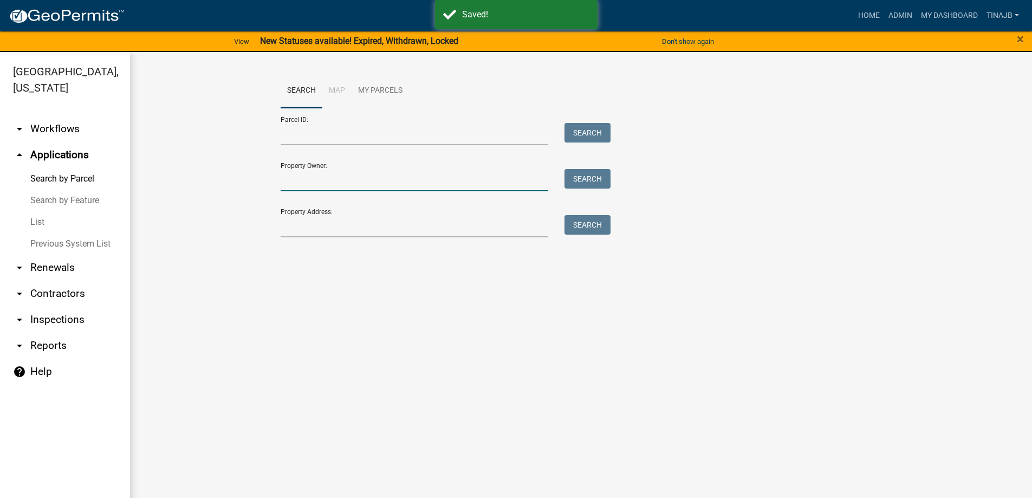
click at [304, 181] on input "Property Owner:" at bounding box center [415, 180] width 268 height 22
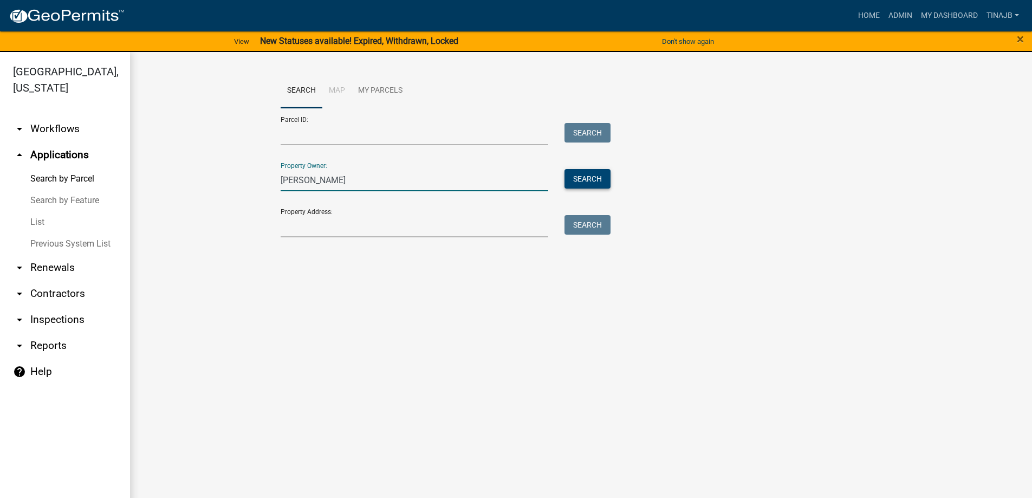
type input "[PERSON_NAME]"
click at [593, 170] on button "Search" at bounding box center [587, 178] width 46 height 19
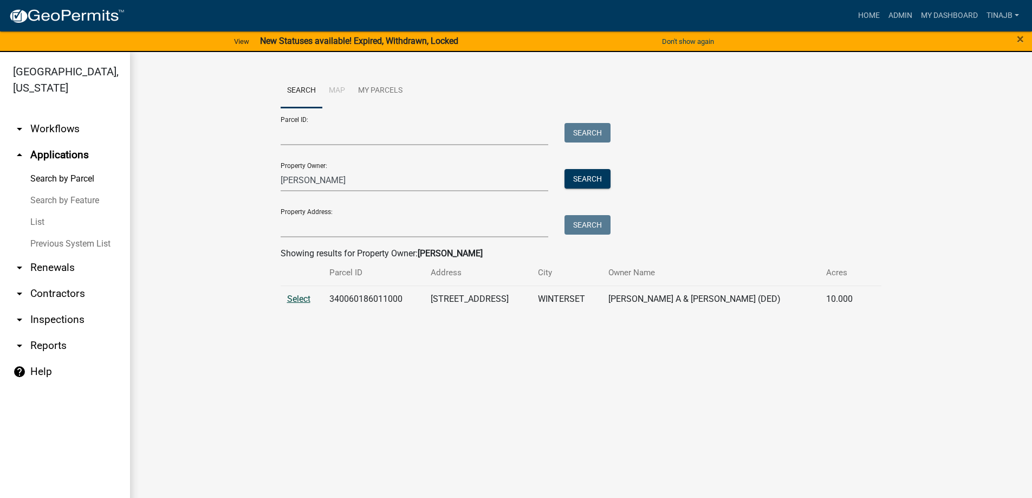
click at [292, 299] on span "Select" at bounding box center [298, 299] width 23 height 10
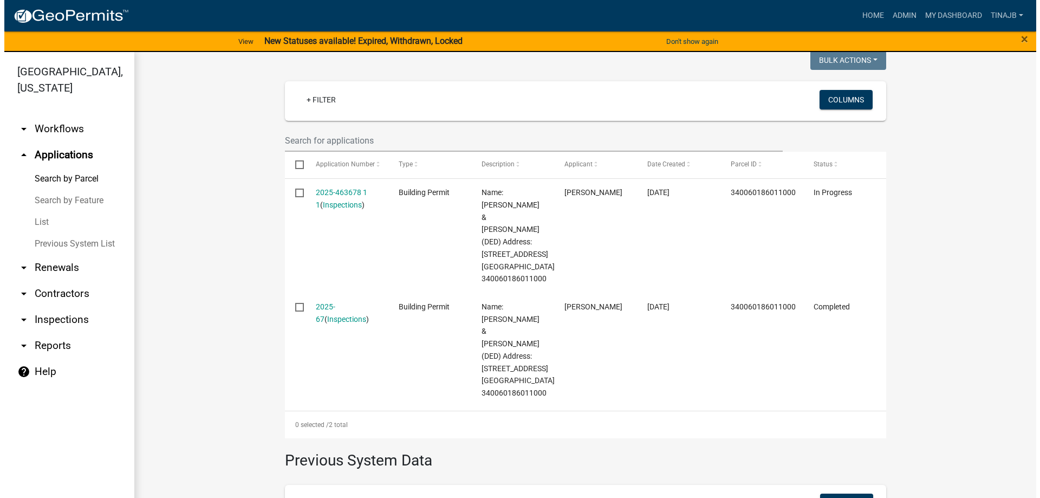
scroll to position [271, 0]
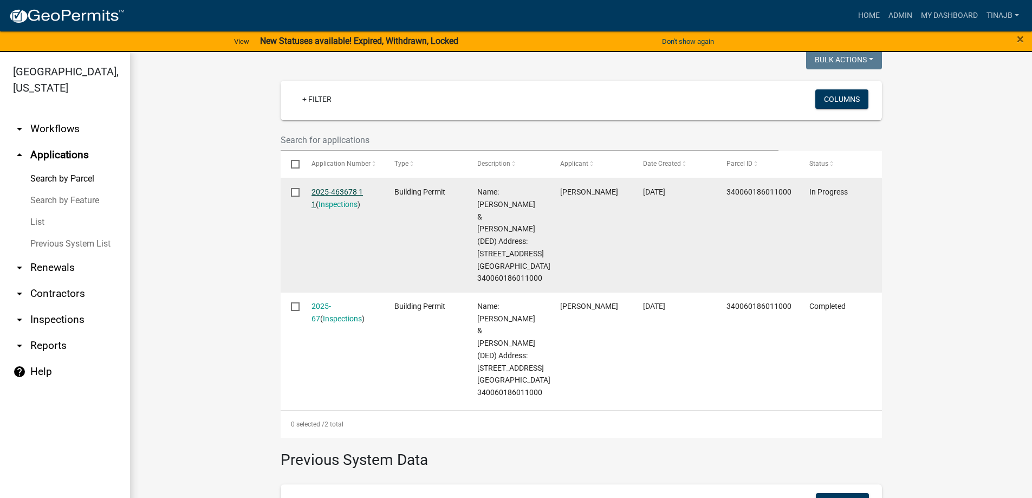
click at [321, 187] on link "2025-463678 1 1" at bounding box center [336, 197] width 51 height 21
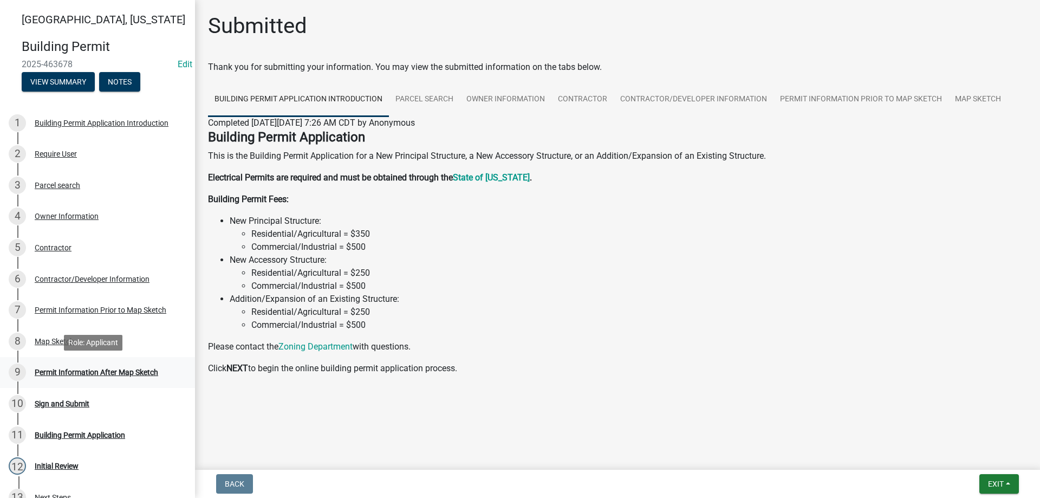
click at [110, 373] on div "Permit Information After Map Sketch" at bounding box center [96, 372] width 123 height 8
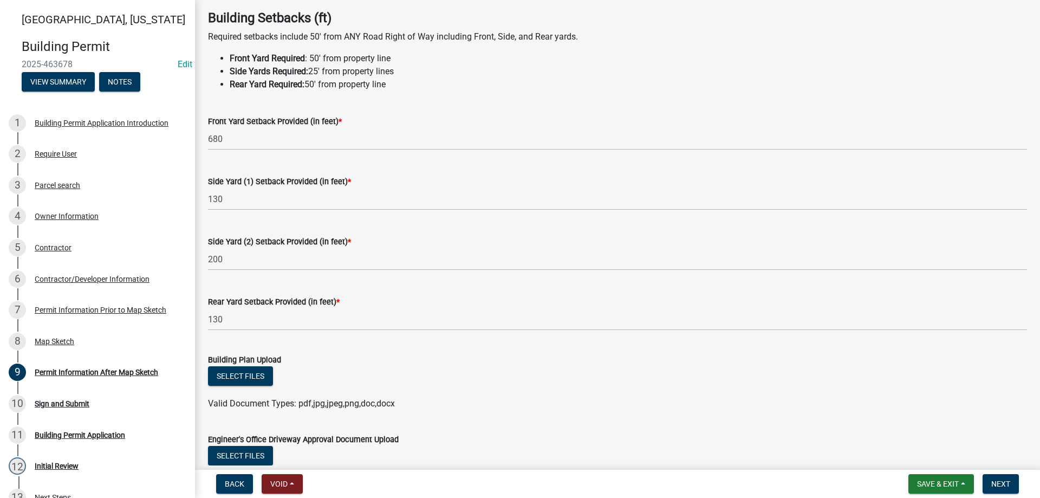
scroll to position [108, 0]
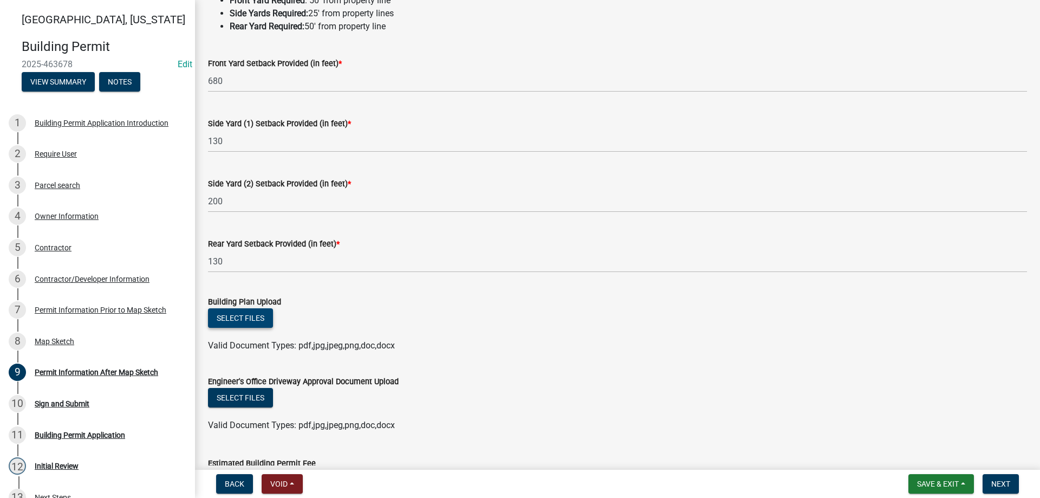
click at [251, 318] on button "Select files" at bounding box center [240, 317] width 65 height 19
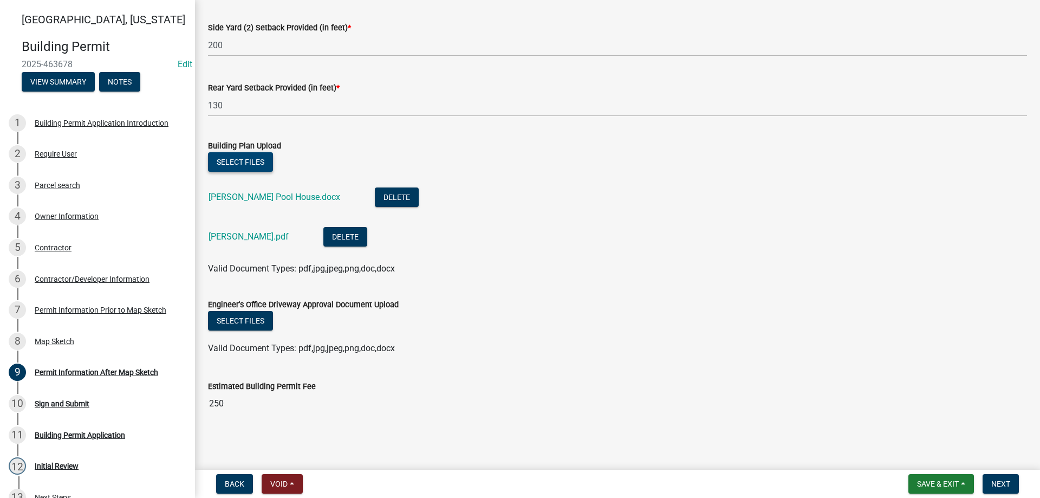
scroll to position [265, 0]
click at [1006, 485] on span "Next" at bounding box center [1000, 483] width 19 height 9
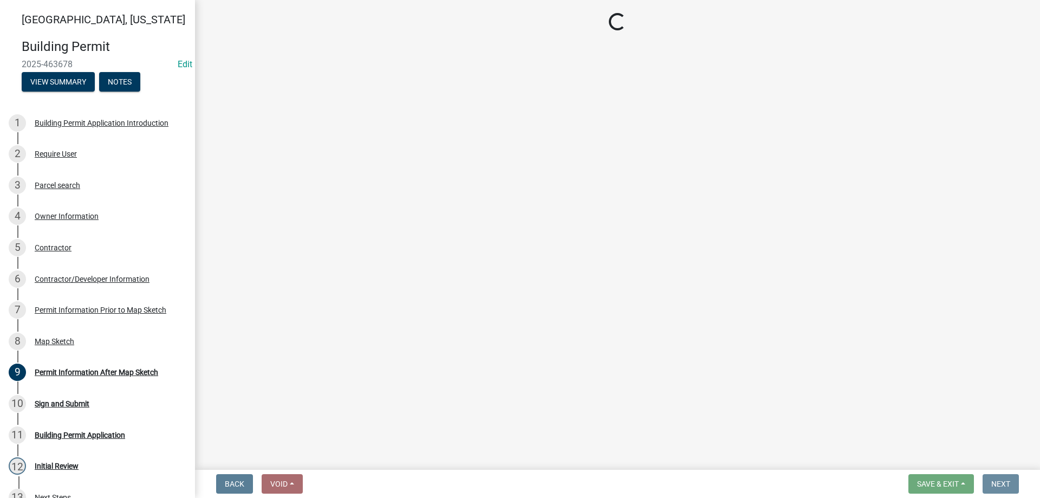
scroll to position [0, 0]
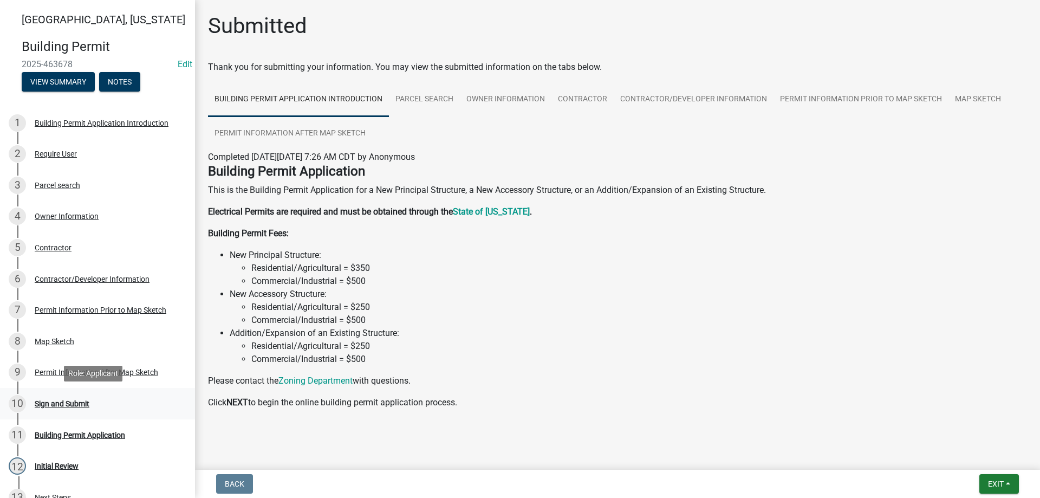
click at [65, 403] on div "Sign and Submit" at bounding box center [62, 404] width 55 height 8
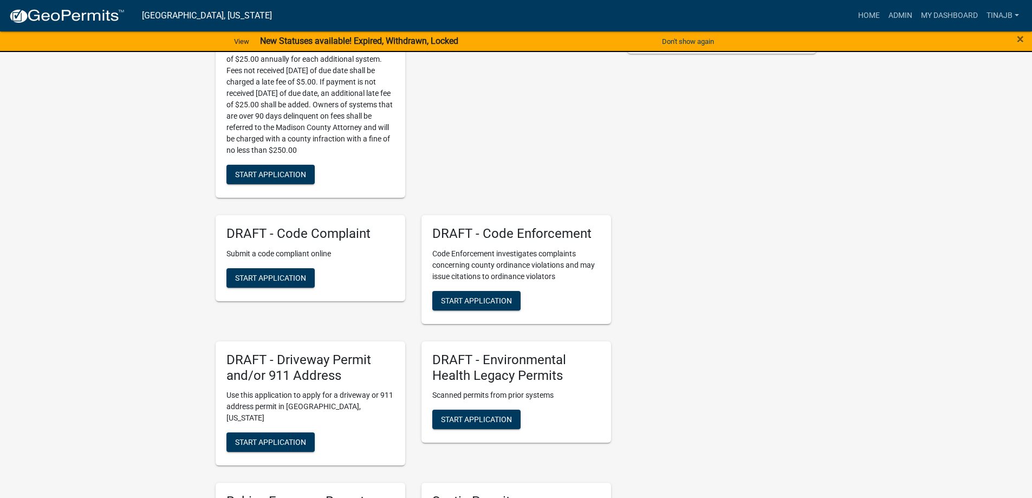
scroll to position [433, 0]
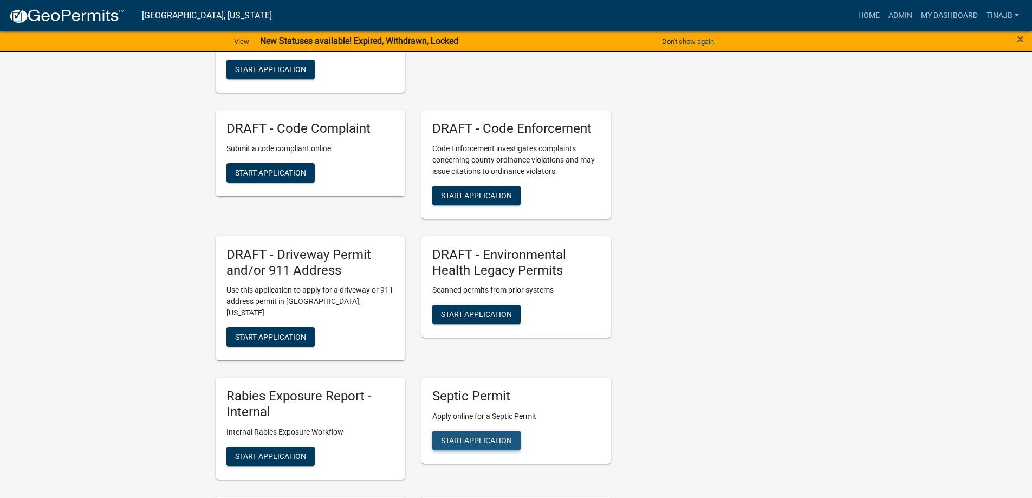
click at [482, 436] on span "Start Application" at bounding box center [476, 440] width 71 height 9
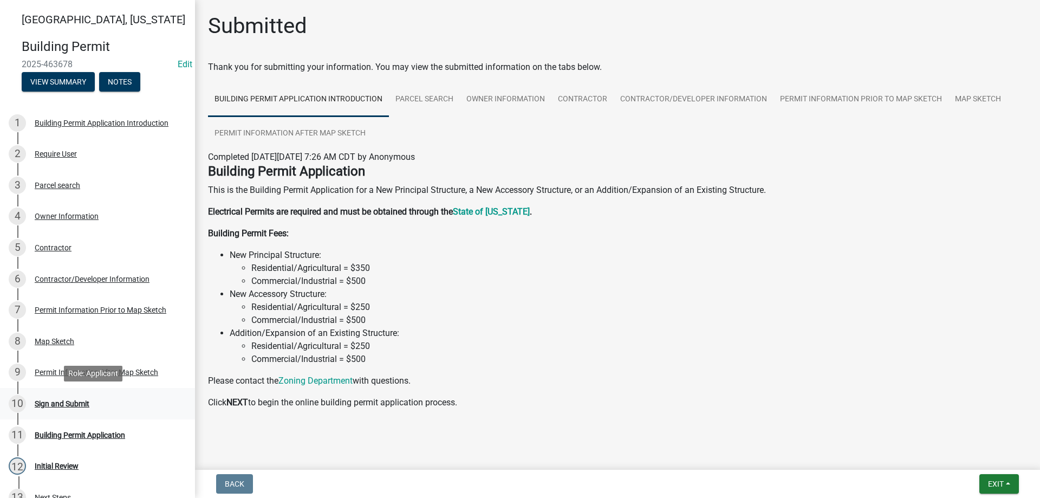
click at [70, 406] on div "Sign and Submit" at bounding box center [62, 404] width 55 height 8
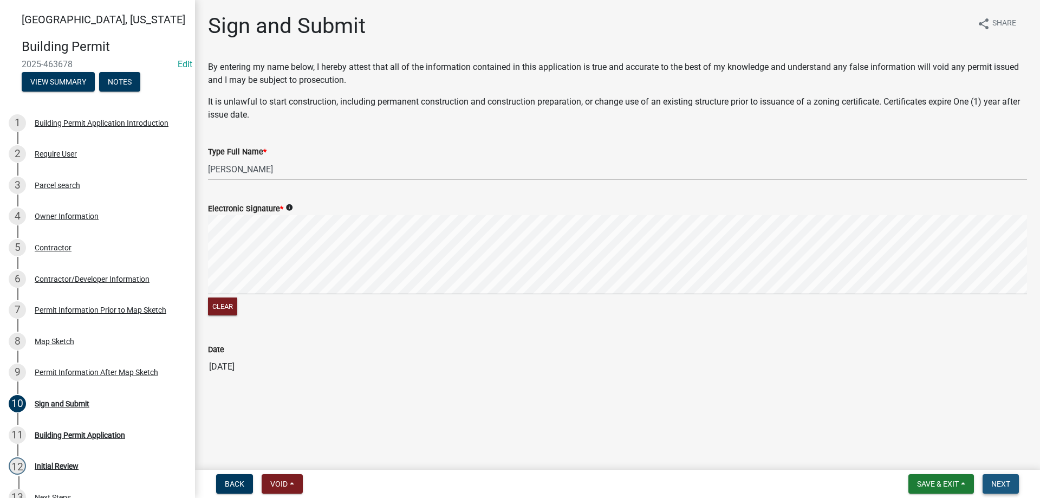
click at [1006, 486] on span "Next" at bounding box center [1000, 483] width 19 height 9
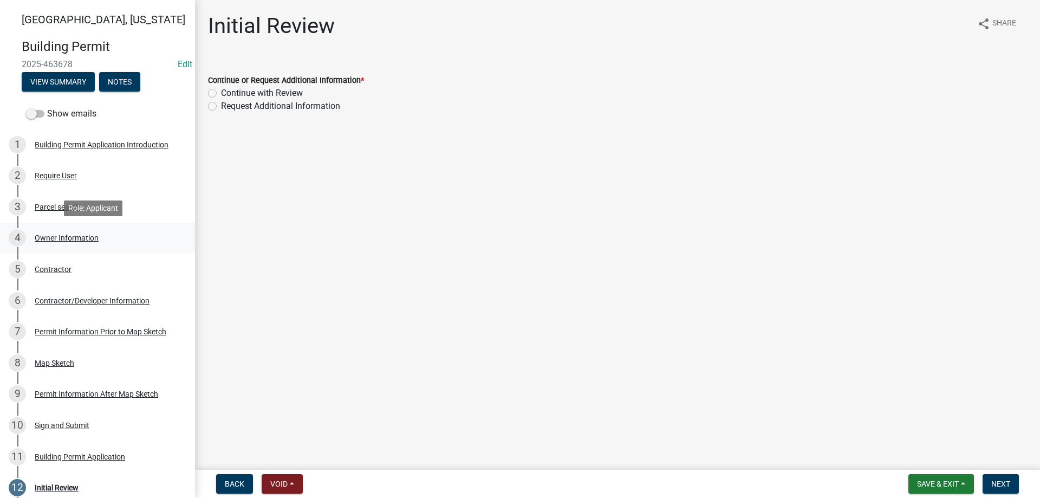
click at [68, 238] on div "Owner Information" at bounding box center [67, 238] width 64 height 8
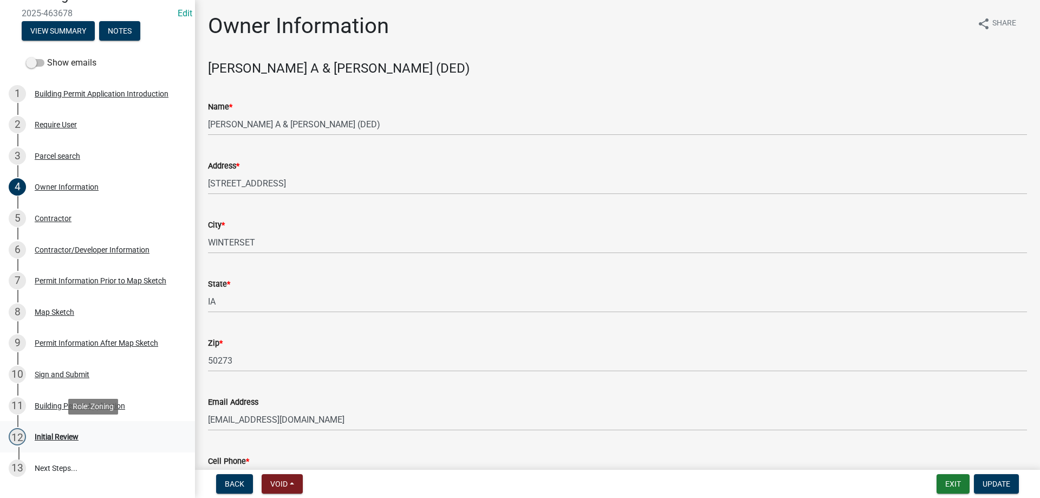
scroll to position [113, 0]
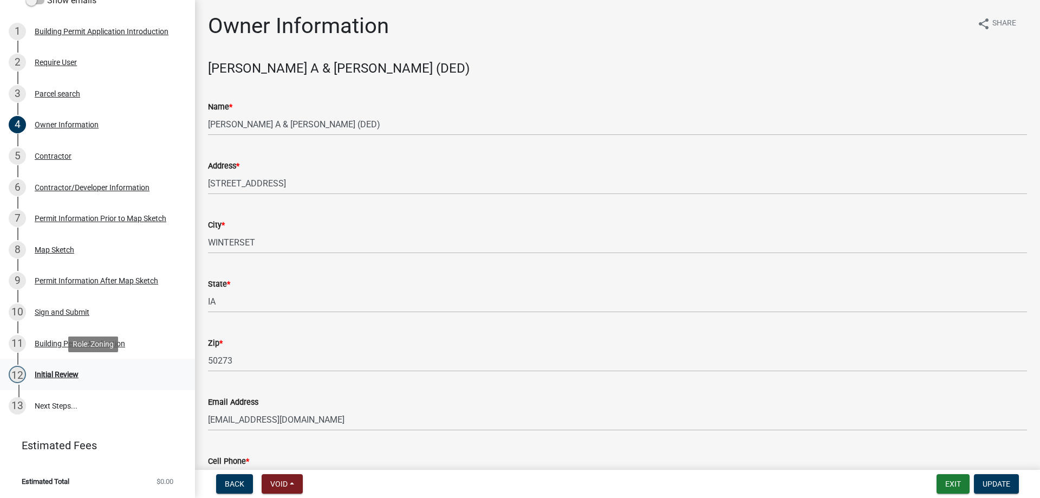
click at [53, 370] on div "Initial Review" at bounding box center [57, 374] width 44 height 8
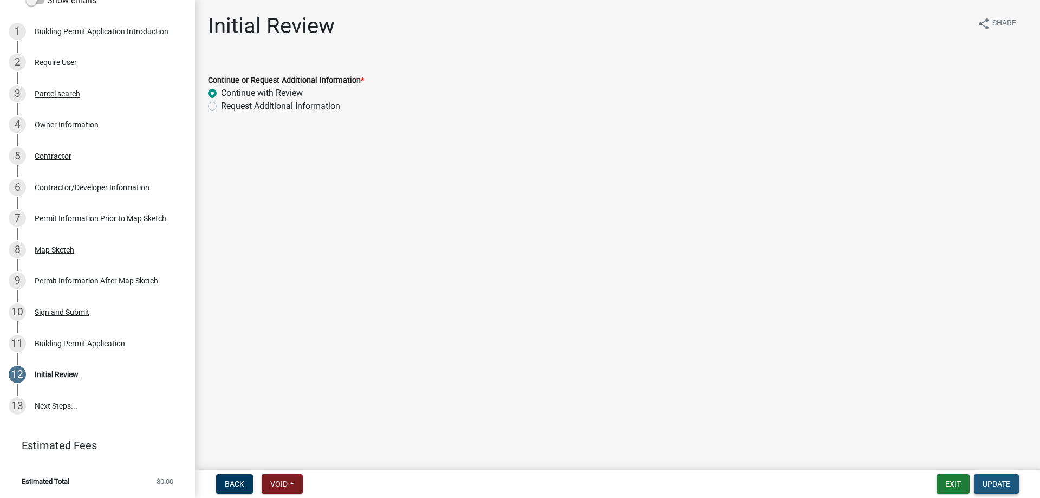
click at [991, 481] on span "Update" at bounding box center [997, 483] width 28 height 9
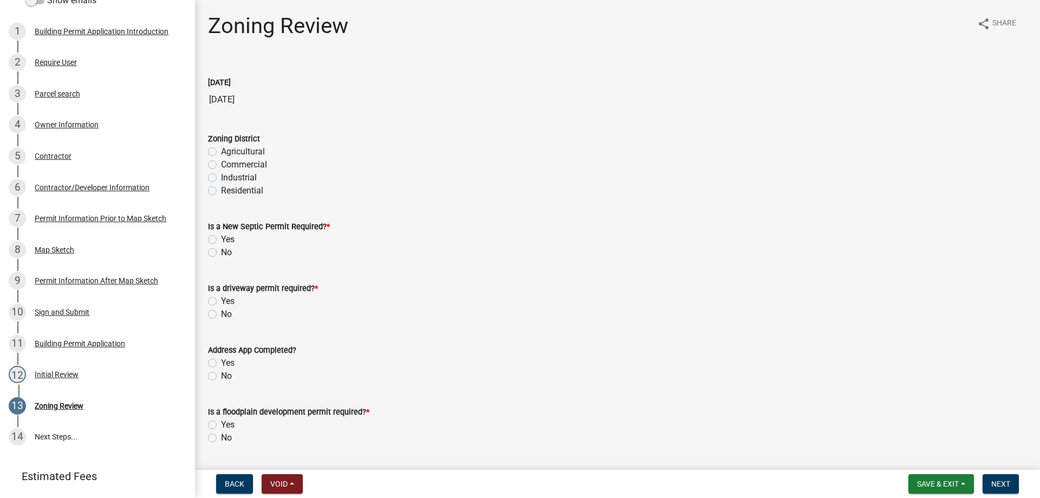
click at [221, 153] on label "Agricultural" at bounding box center [243, 151] width 44 height 13
click at [221, 152] on input "Agricultural" at bounding box center [224, 148] width 7 height 7
radio input "true"
click at [221, 249] on label "No" at bounding box center [226, 252] width 11 height 13
click at [221, 249] on input "No" at bounding box center [224, 249] width 7 height 7
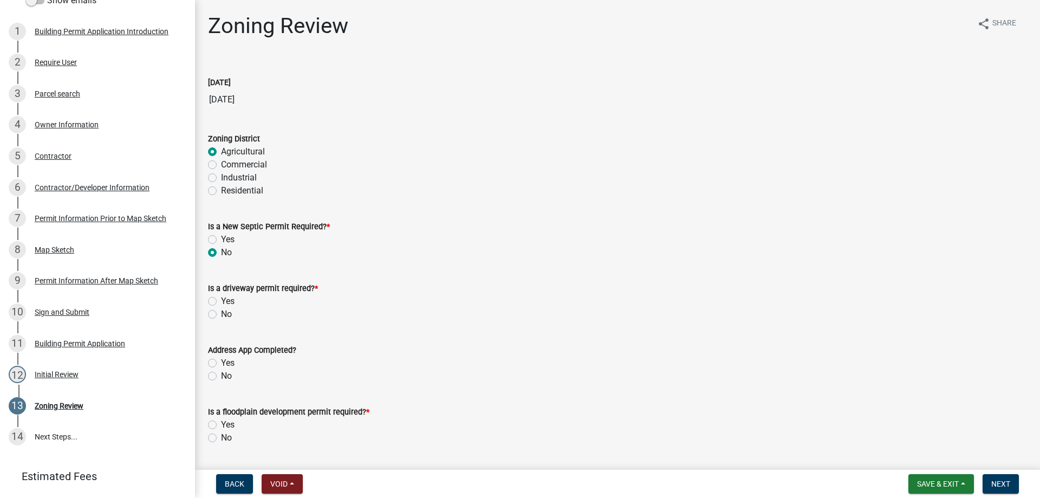
radio input "true"
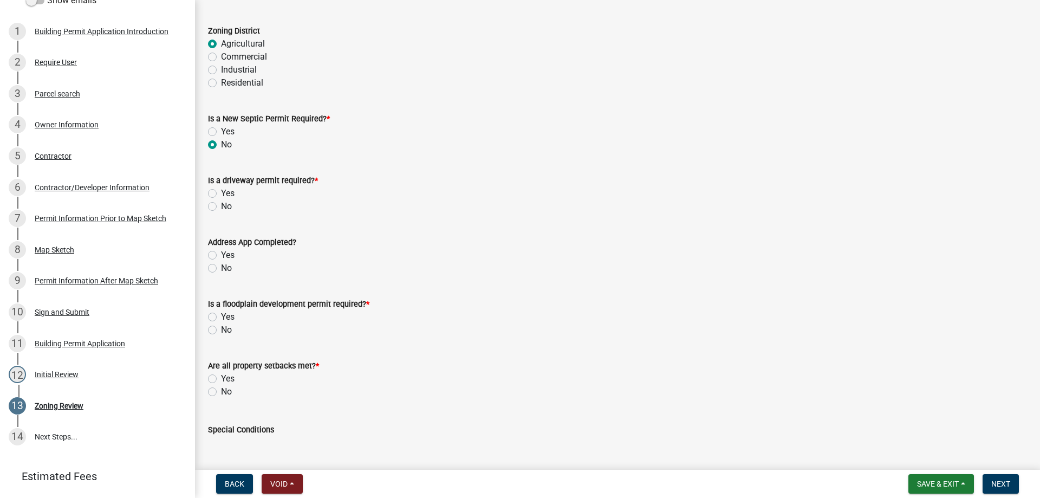
scroll to position [108, 0]
click at [221, 203] on label "No" at bounding box center [226, 205] width 11 height 13
click at [221, 203] on input "No" at bounding box center [224, 202] width 7 height 7
radio input "true"
click at [221, 252] on label "Yes" at bounding box center [228, 254] width 14 height 13
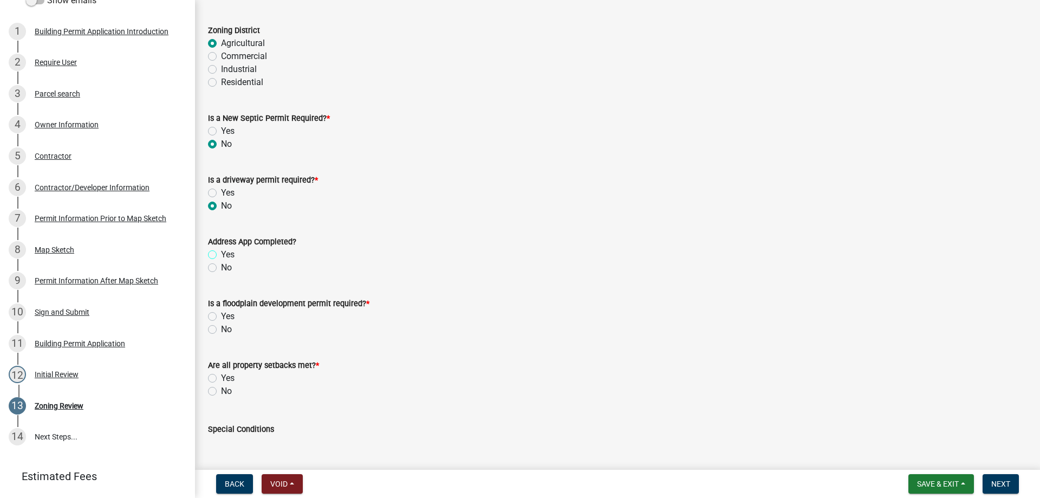
click at [221, 252] on input "Yes" at bounding box center [224, 251] width 7 height 7
radio input "true"
click at [221, 330] on label "No" at bounding box center [226, 329] width 11 height 13
click at [221, 330] on input "No" at bounding box center [224, 326] width 7 height 7
radio input "true"
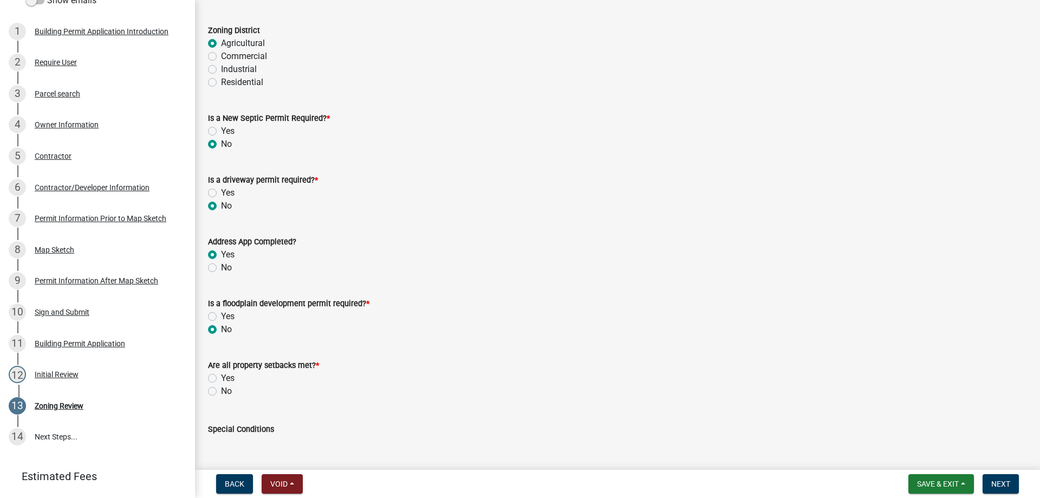
click at [221, 381] on label "Yes" at bounding box center [228, 378] width 14 height 13
click at [221, 379] on input "Yes" at bounding box center [224, 375] width 7 height 7
radio input "true"
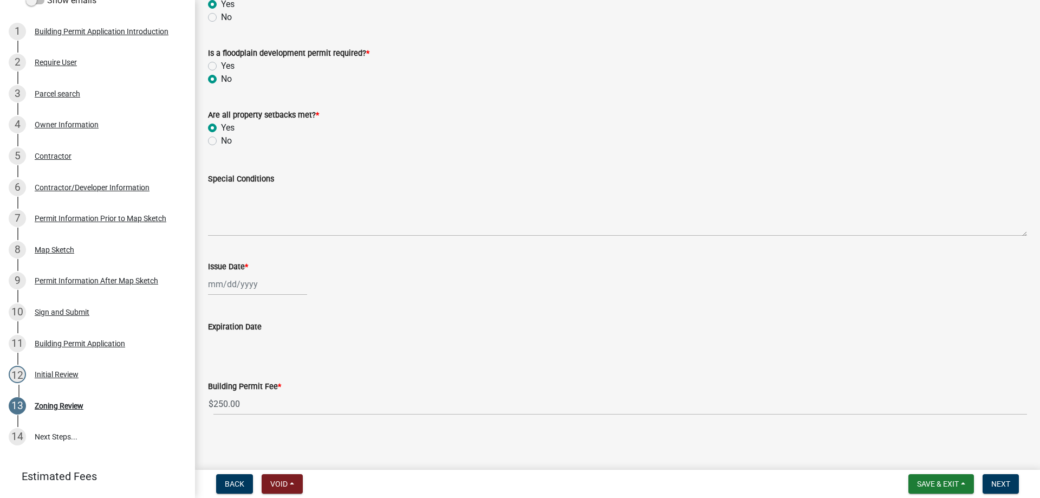
scroll to position [360, 0]
click at [236, 285] on div at bounding box center [257, 282] width 99 height 22
select select "8"
select select "2025"
click at [253, 389] on div "20" at bounding box center [253, 391] width 17 height 17
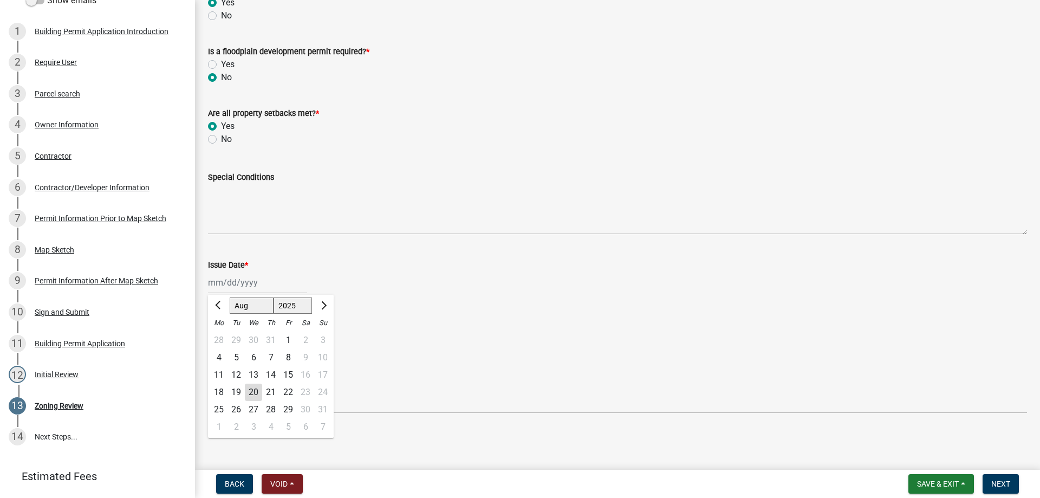
type input "[DATE]"
click at [1007, 484] on span "Next" at bounding box center [1000, 483] width 19 height 9
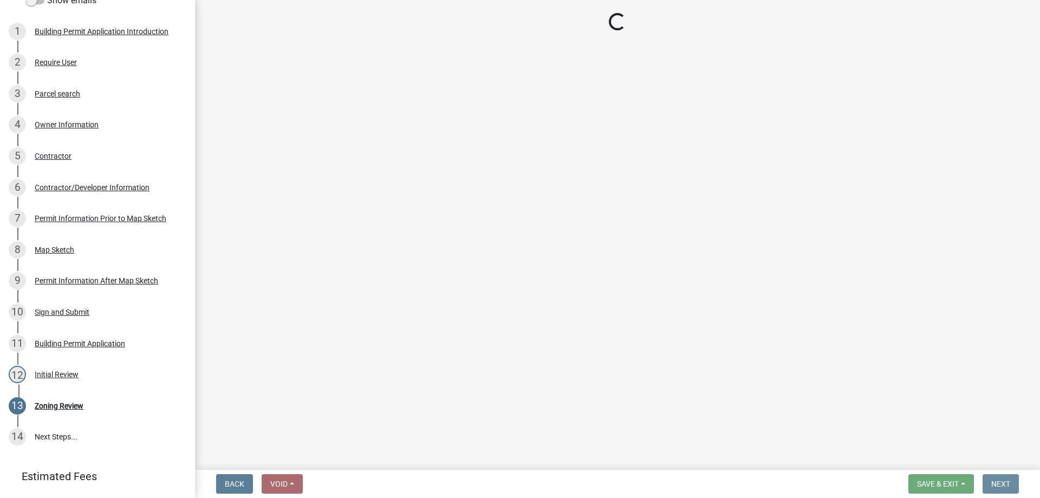
scroll to position [0, 0]
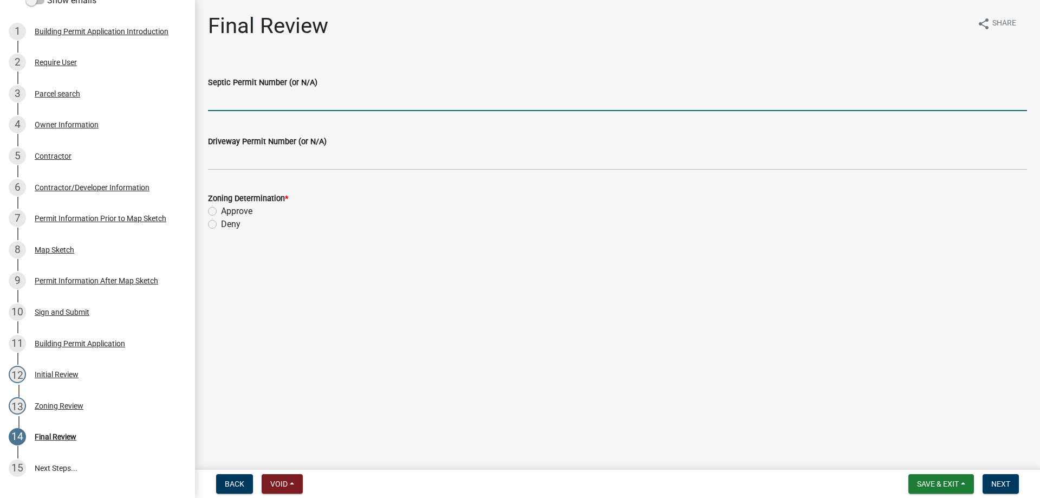
click at [224, 94] on input "Septic Permit Number (or N/A)" at bounding box center [617, 100] width 819 height 22
type input "2025-69"
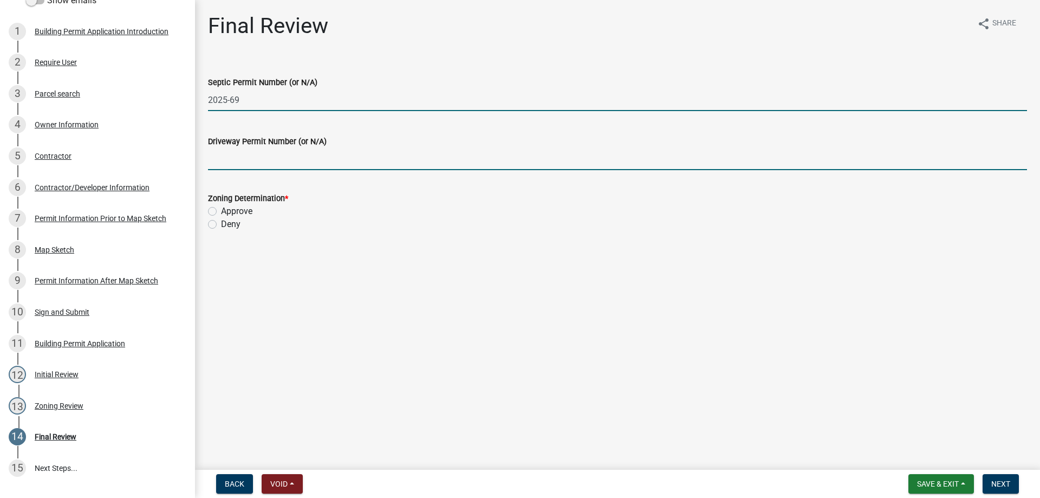
click at [243, 162] on input "Driveway Permit Number (or N/A)" at bounding box center [617, 159] width 819 height 22
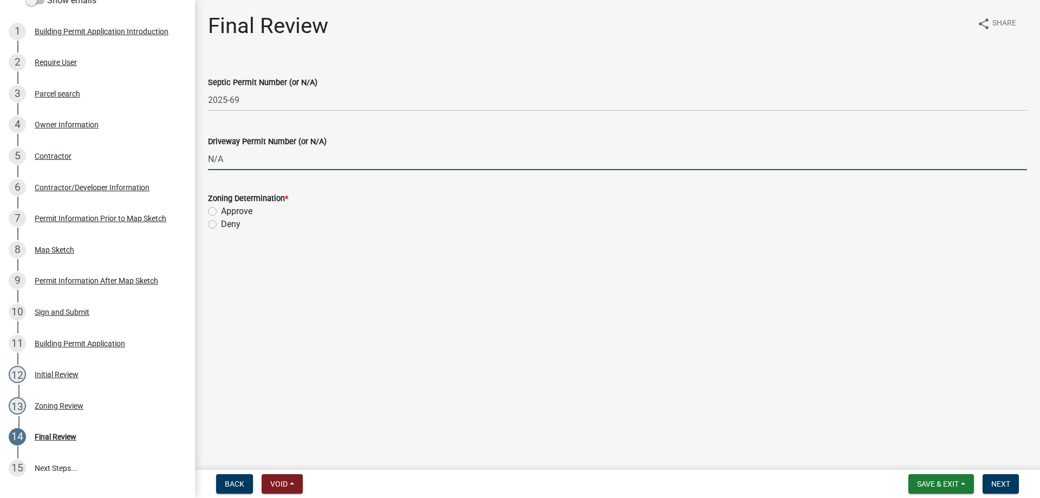
type input "N/A"
click at [221, 209] on label "Approve" at bounding box center [236, 211] width 31 height 13
click at [221, 209] on input "Approve" at bounding box center [224, 208] width 7 height 7
radio input "true"
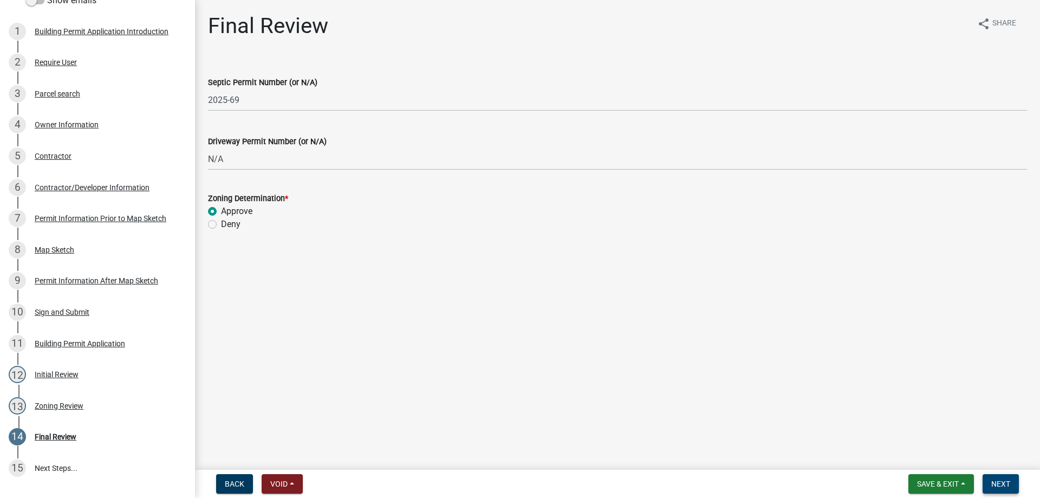
click at [1005, 490] on button "Next" at bounding box center [1001, 483] width 36 height 19
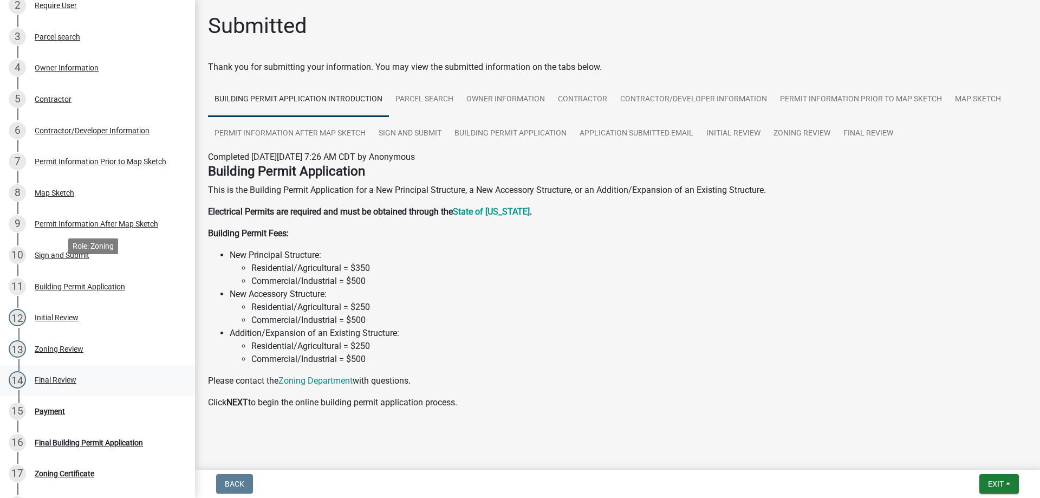
scroll to position [276, 0]
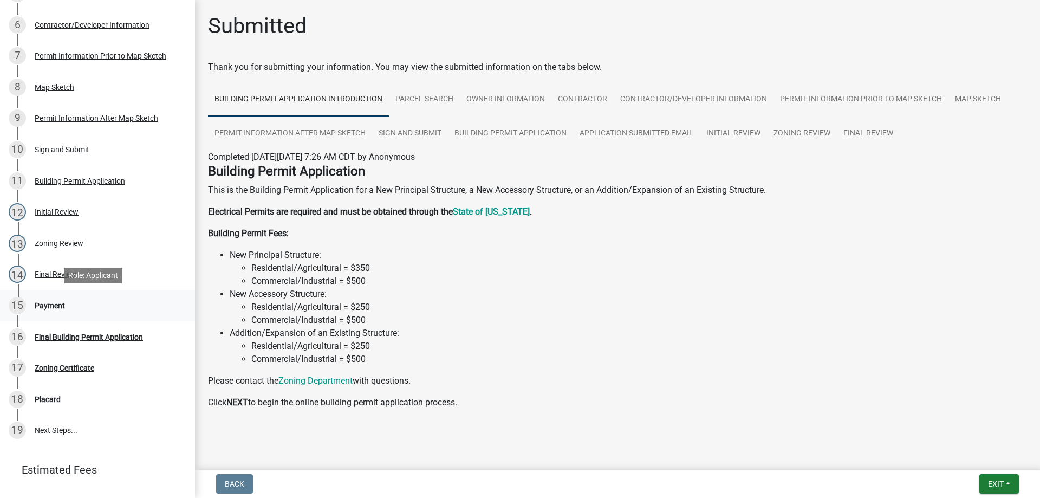
click at [44, 303] on div "Payment" at bounding box center [50, 306] width 30 height 8
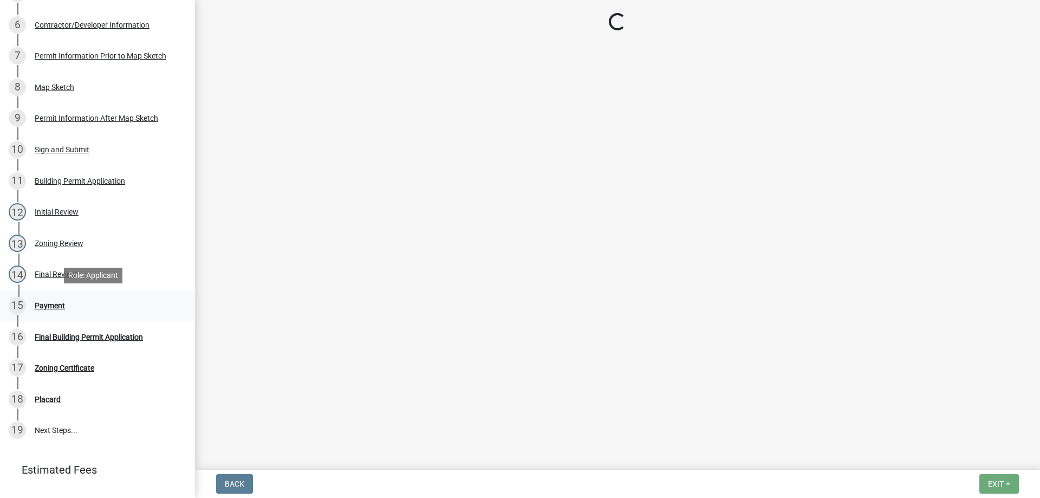
select select "3: 3"
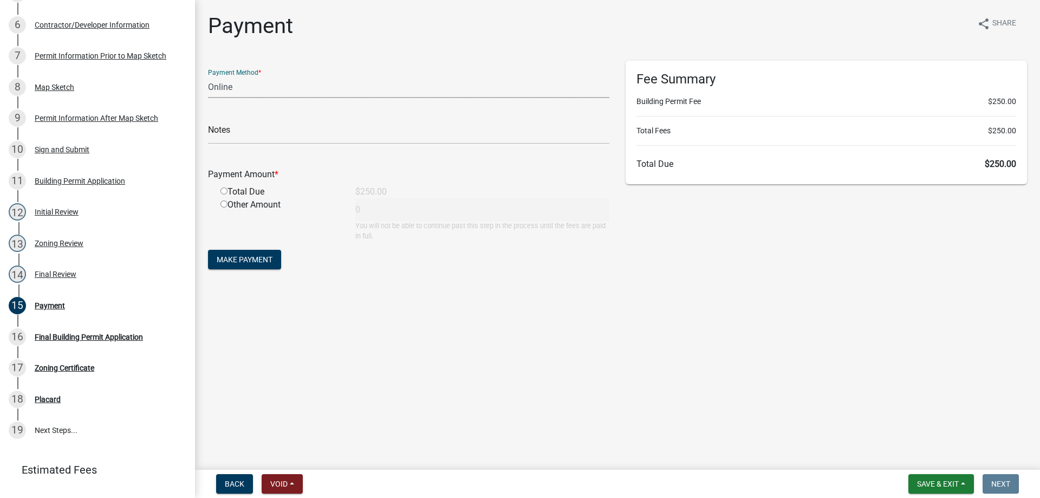
click at [228, 93] on select "Credit Card POS Check Cash Online" at bounding box center [408, 87] width 401 height 22
click at [208, 76] on select "Credit Card POS Check Cash Online" at bounding box center [408, 87] width 401 height 22
click at [241, 138] on input "text" at bounding box center [408, 133] width 401 height 22
click at [225, 190] on input "radio" at bounding box center [223, 190] width 7 height 7
radio input "true"
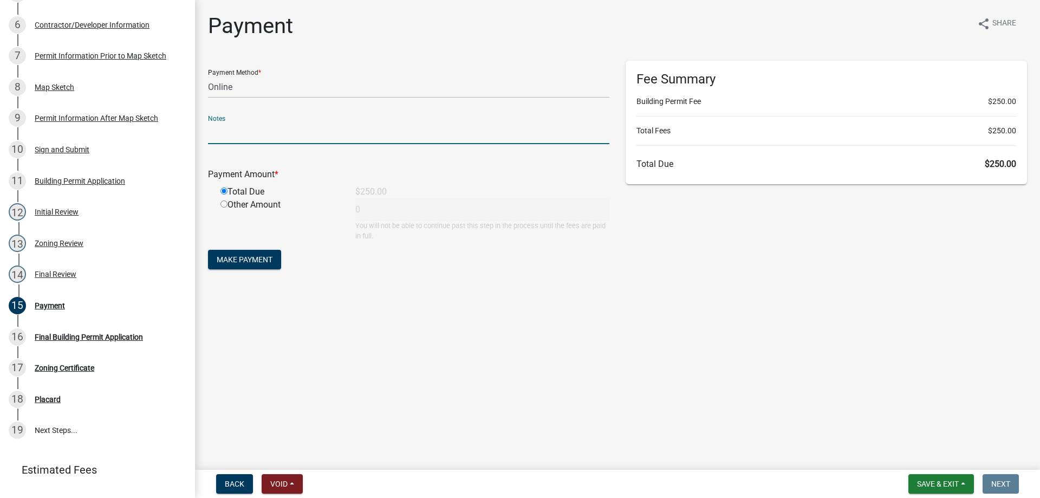
type input "250"
click at [237, 252] on button "Make Payment" at bounding box center [244, 259] width 73 height 19
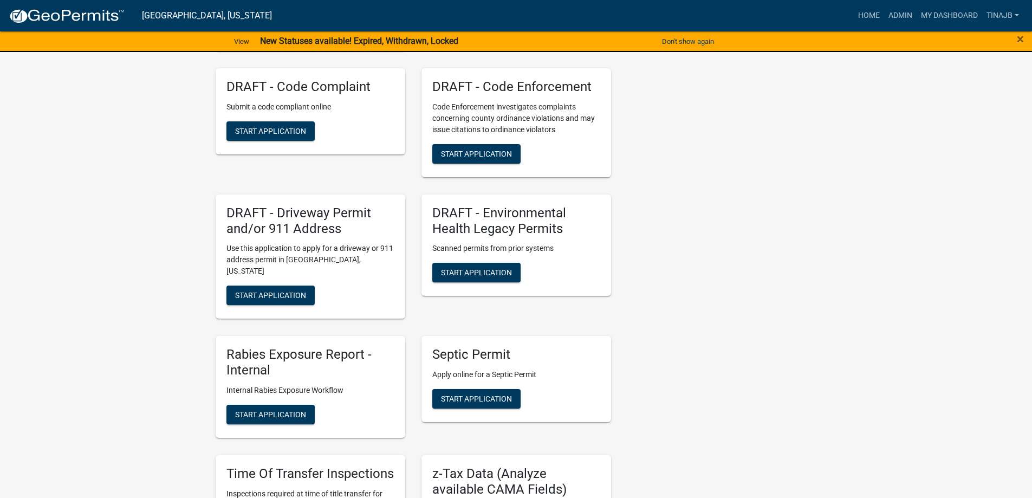
scroll to position [596, 0]
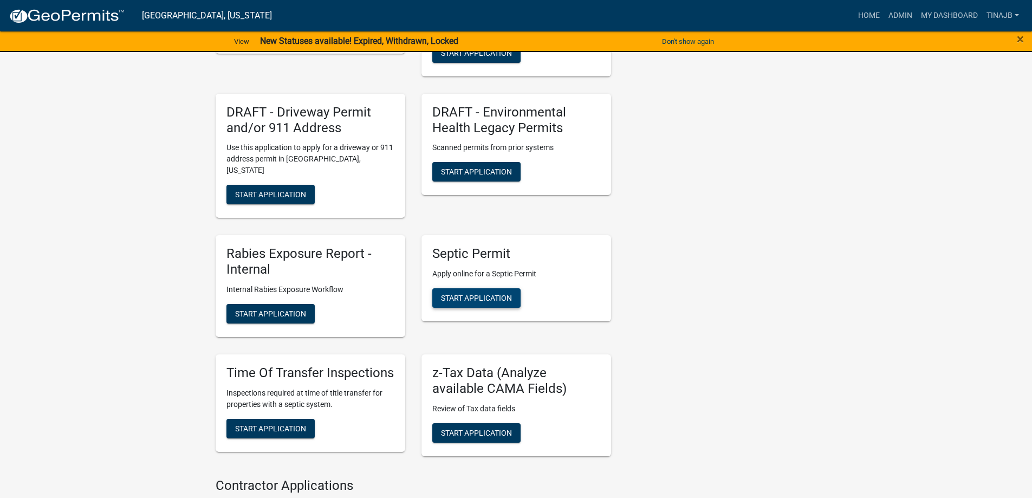
click at [472, 294] on span "Start Application" at bounding box center [476, 298] width 71 height 9
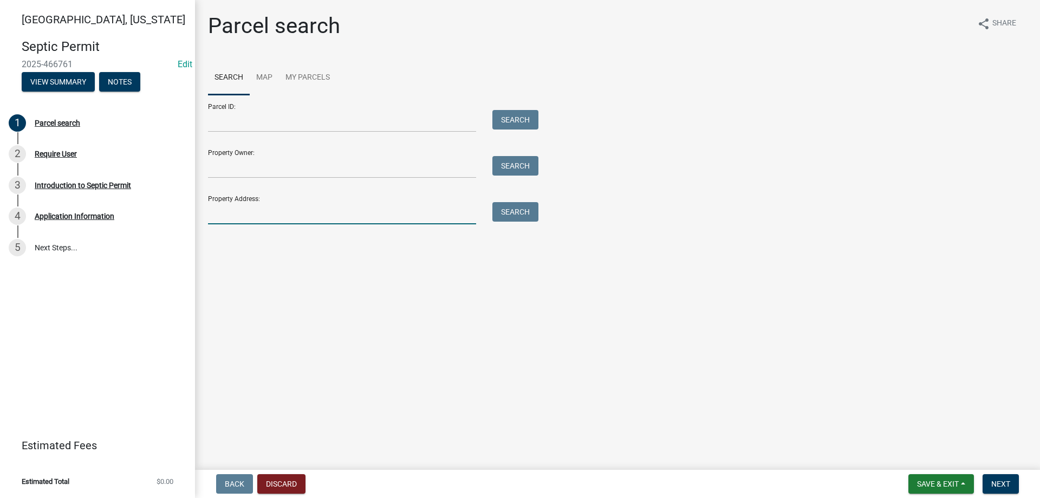
click at [242, 216] on input "Property Address:" at bounding box center [342, 213] width 268 height 22
click at [274, 169] on input "Property Owner:" at bounding box center [342, 167] width 268 height 22
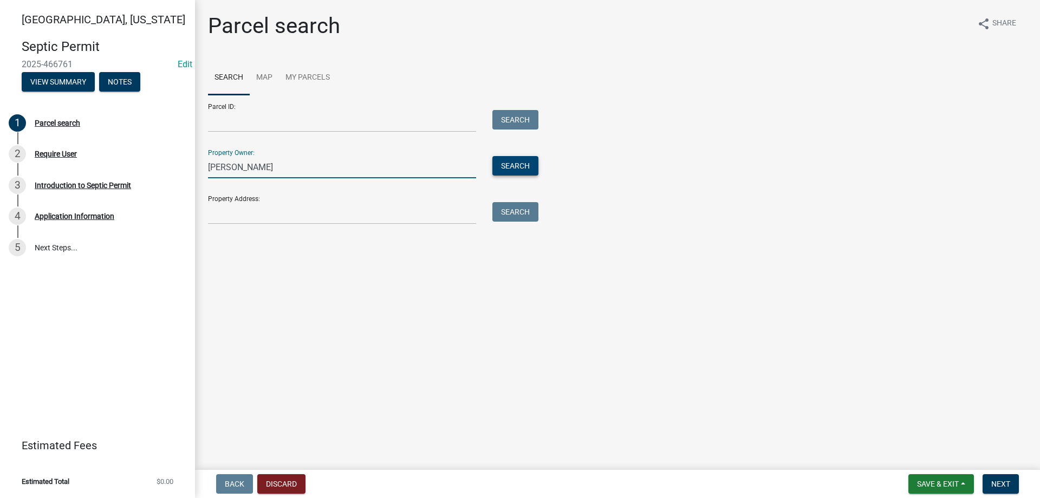
type input "[PERSON_NAME]"
click at [519, 170] on button "Search" at bounding box center [515, 165] width 46 height 19
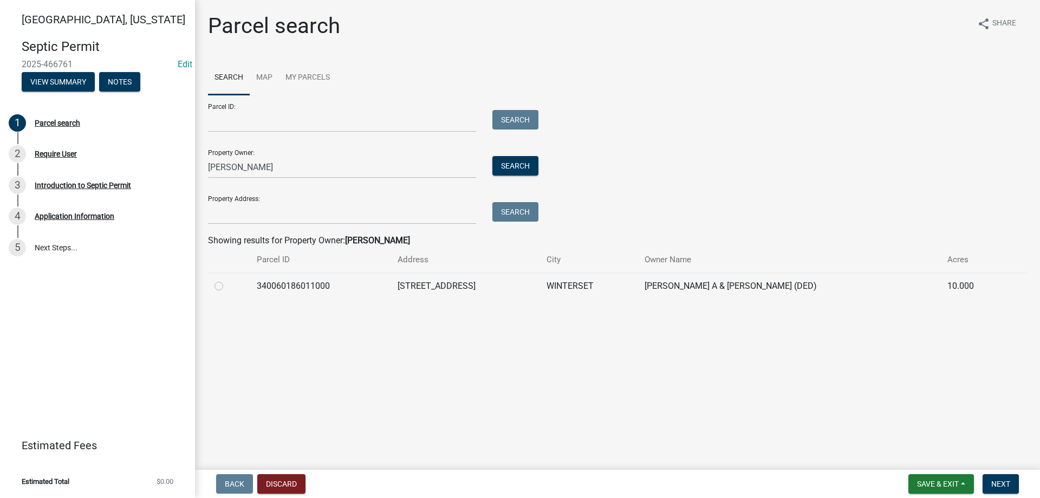
click at [227, 279] on label at bounding box center [227, 279] width 0 height 0
click at [227, 283] on input "radio" at bounding box center [230, 282] width 7 height 7
radio input "true"
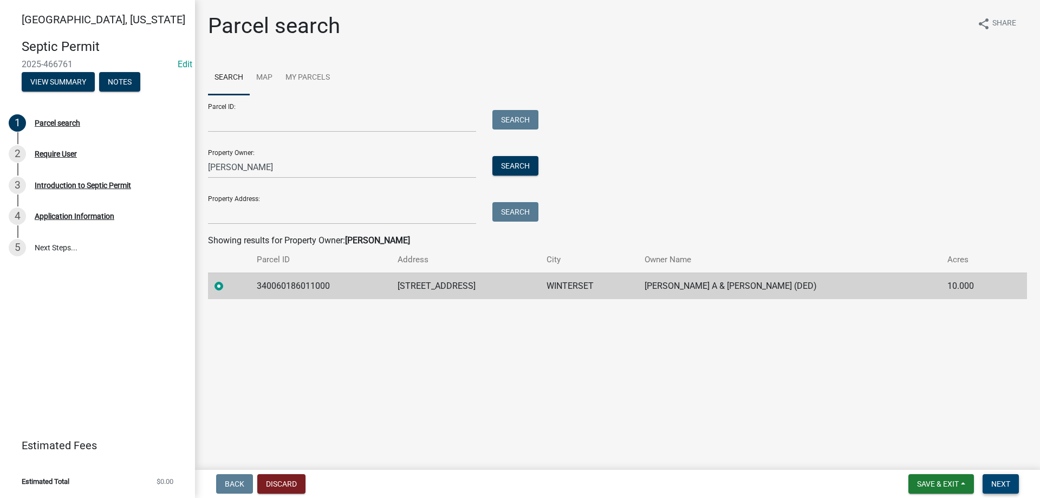
click at [1005, 485] on span "Next" at bounding box center [1000, 483] width 19 height 9
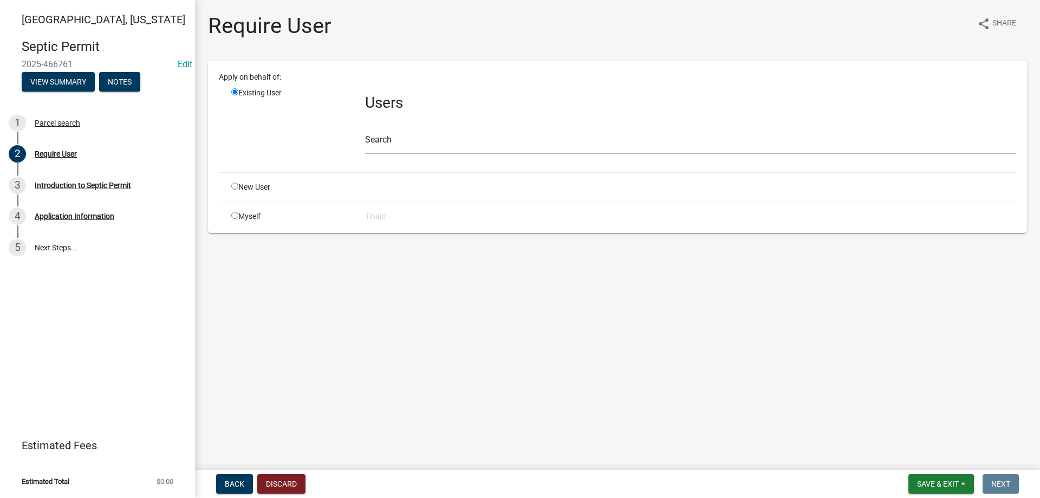
click at [232, 218] on input "radio" at bounding box center [234, 215] width 7 height 7
radio input "true"
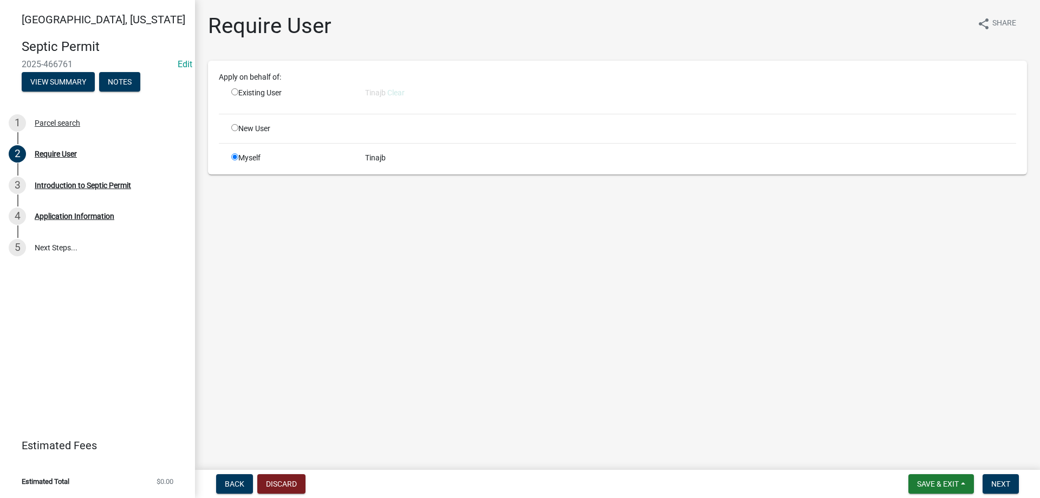
click at [233, 92] on input "radio" at bounding box center [234, 91] width 7 height 7
radio input "true"
radio input "false"
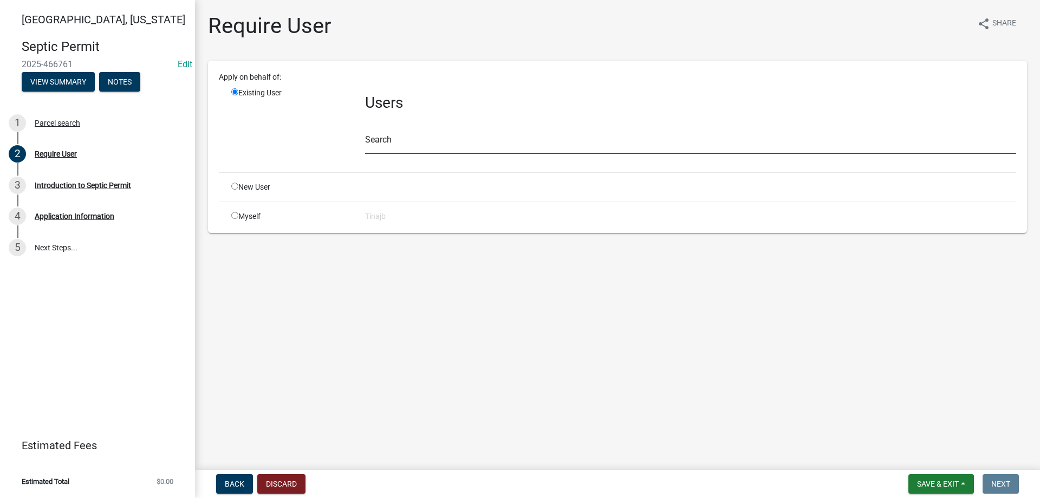
click at [417, 150] on input "text" at bounding box center [690, 143] width 651 height 22
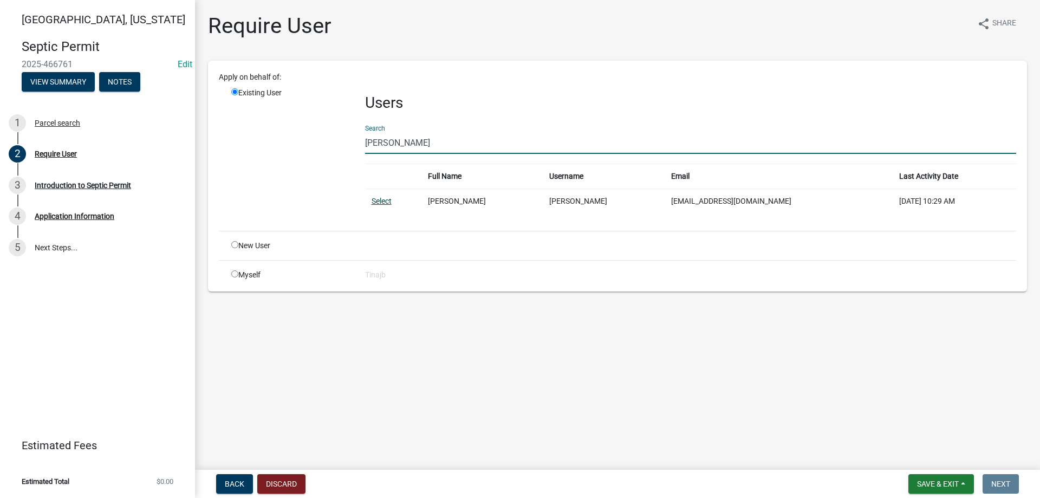
type input "[PERSON_NAME]"
click at [379, 199] on link "Select" at bounding box center [382, 201] width 20 height 9
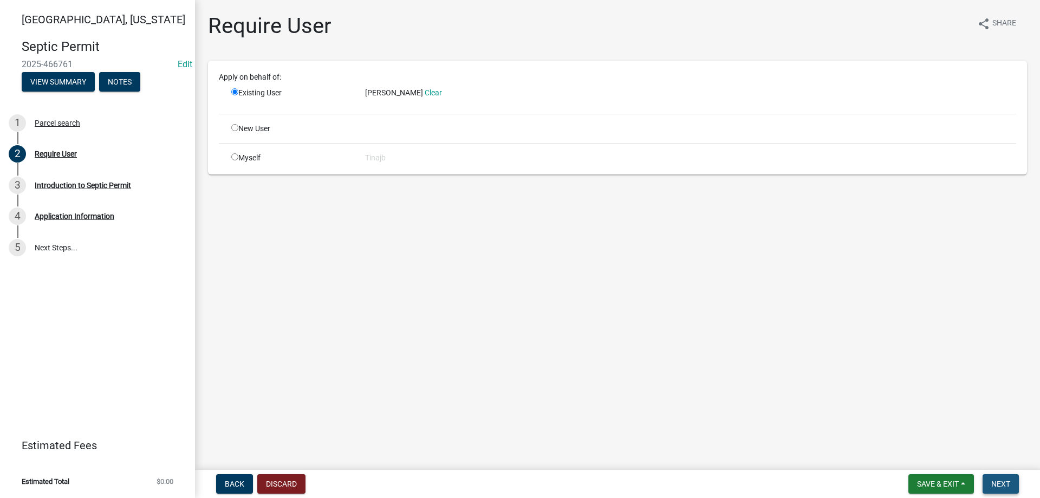
click at [997, 482] on span "Next" at bounding box center [1000, 483] width 19 height 9
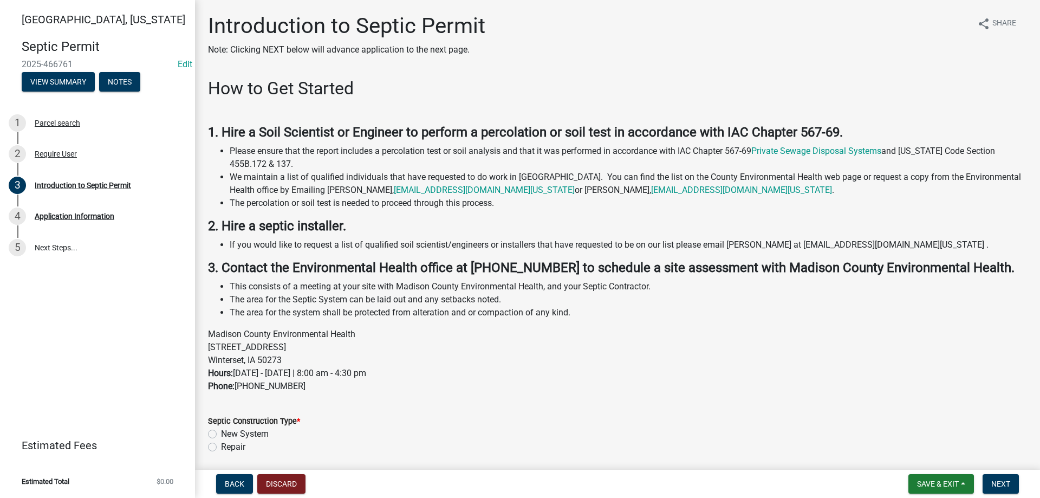
scroll to position [40, 0]
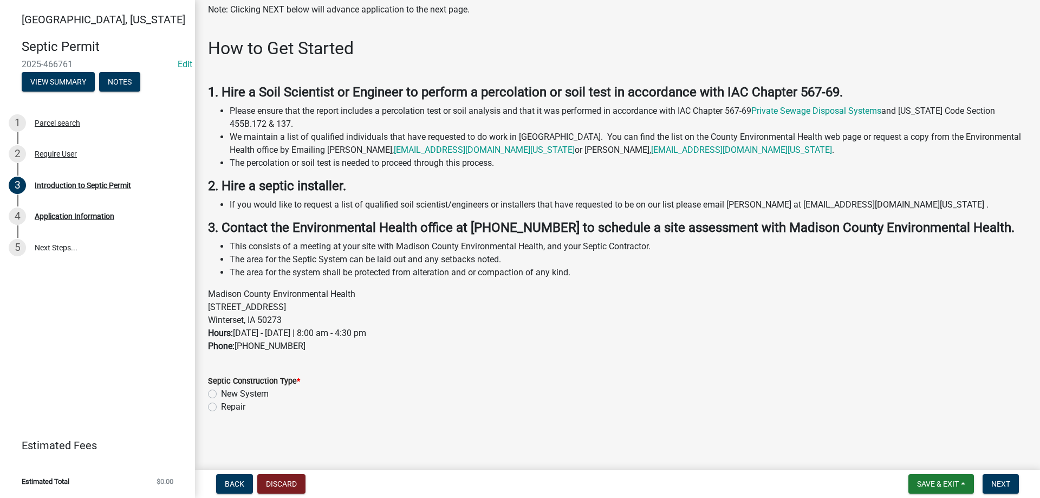
click at [221, 405] on label "Repair" at bounding box center [233, 406] width 24 height 13
click at [221, 405] on input "Repair" at bounding box center [224, 403] width 7 height 7
radio input "true"
click at [1000, 484] on span "Next" at bounding box center [1000, 483] width 19 height 9
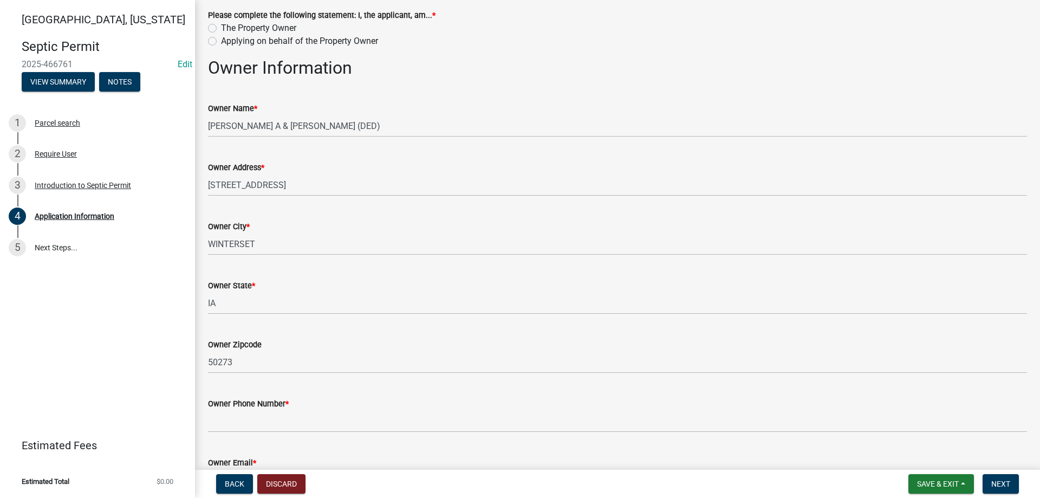
scroll to position [162, 0]
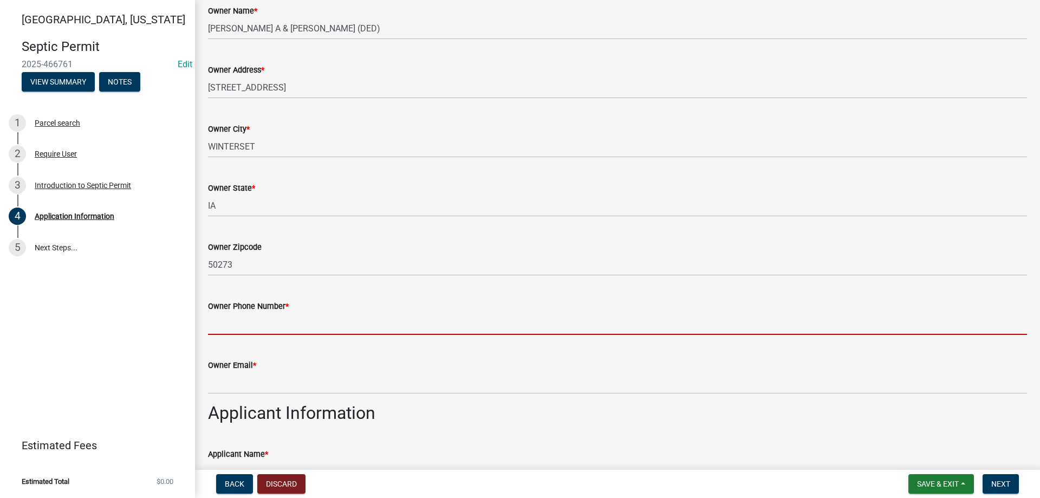
click at [215, 317] on input "Owner Phone Number *" at bounding box center [617, 324] width 819 height 22
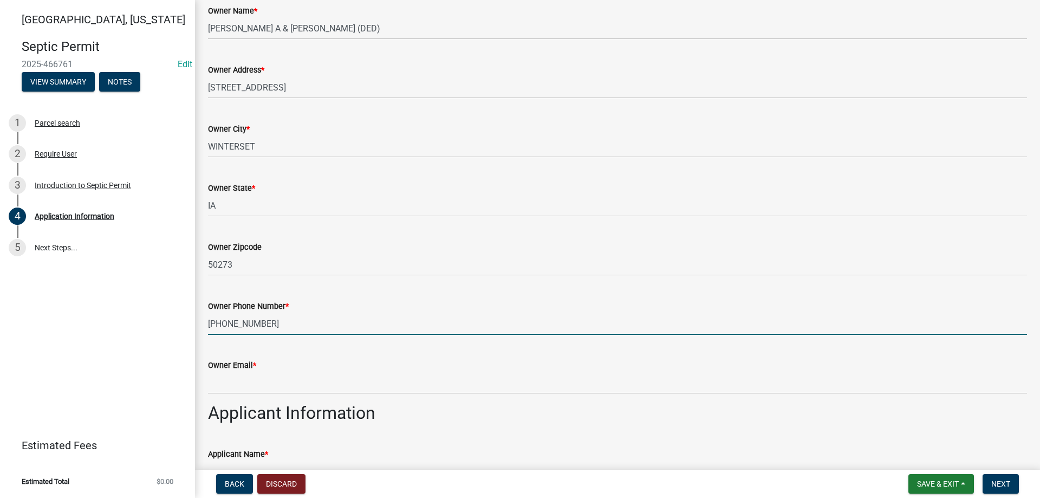
type input "[PHONE_NUMBER]"
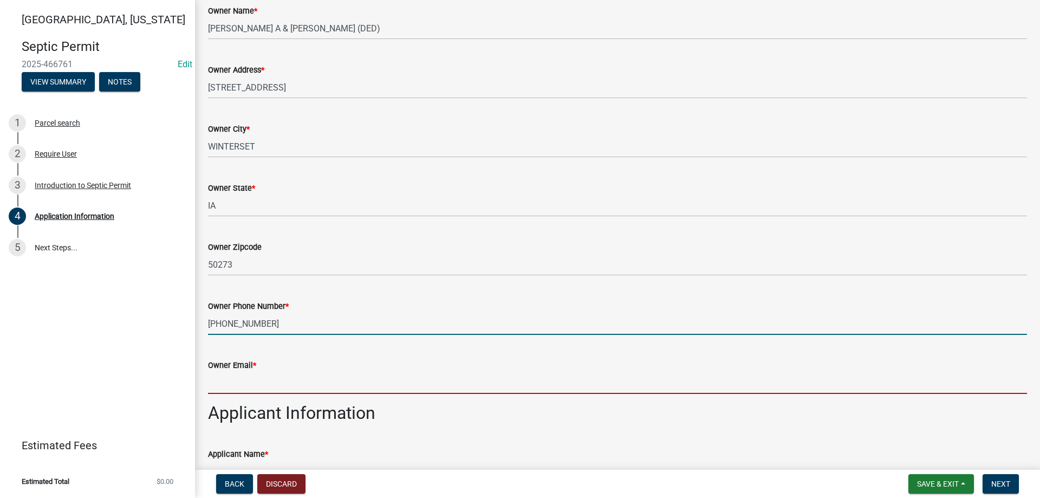
click at [233, 387] on input "Owner Email *" at bounding box center [617, 383] width 819 height 22
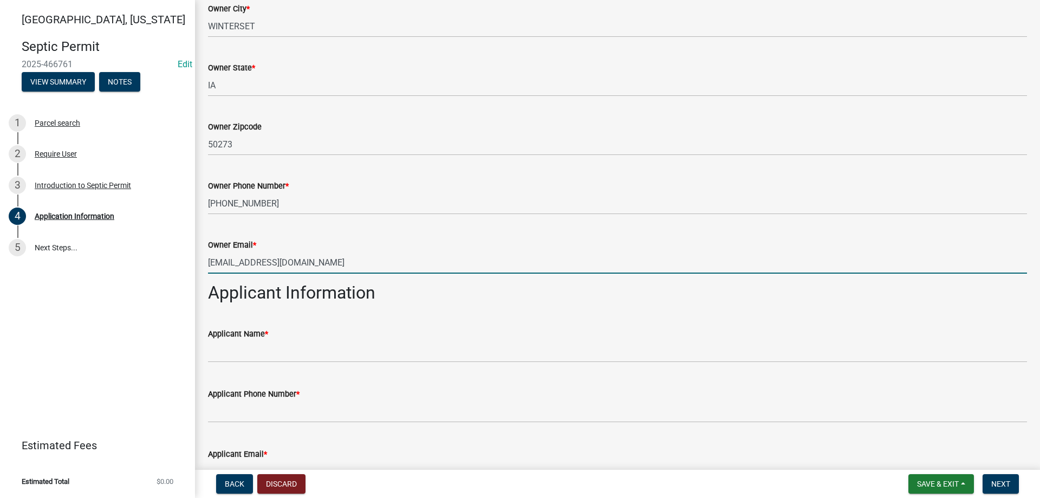
scroll to position [379, 0]
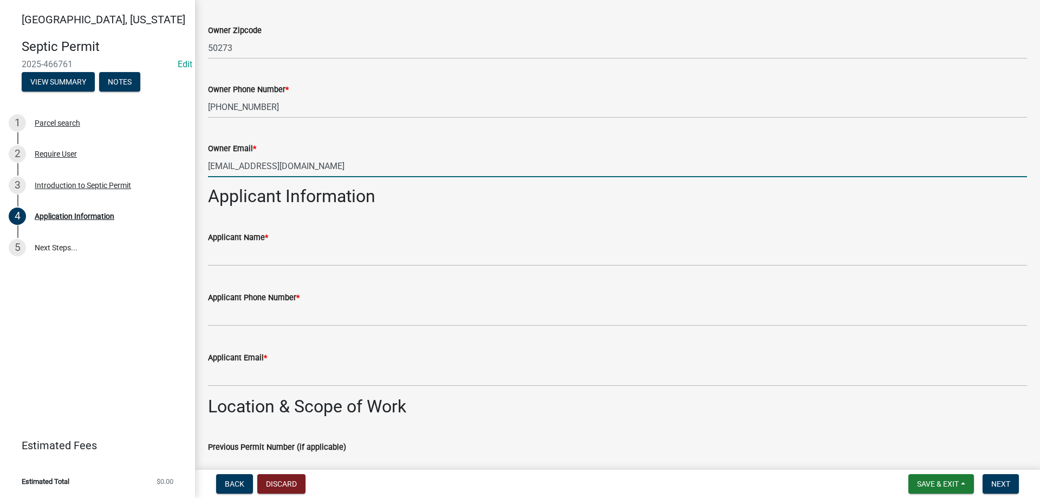
type input "[EMAIL_ADDRESS][DOMAIN_NAME]"
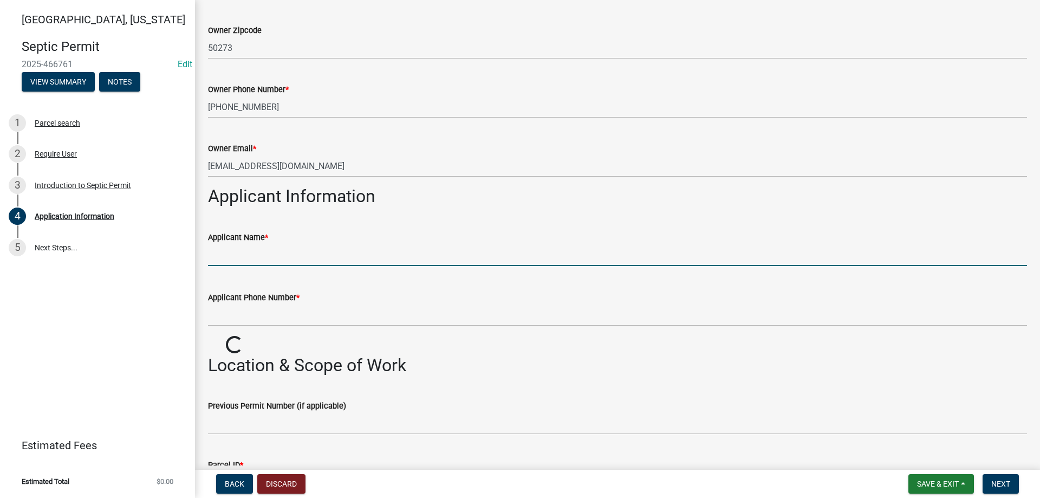
click at [244, 259] on input "Applicant Name *" at bounding box center [617, 255] width 819 height 22
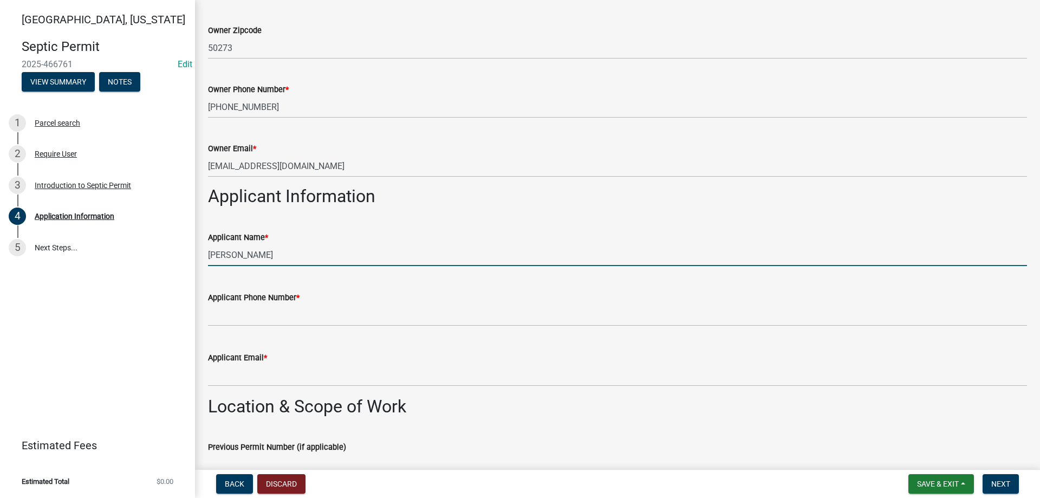
type input "[PERSON_NAME]"
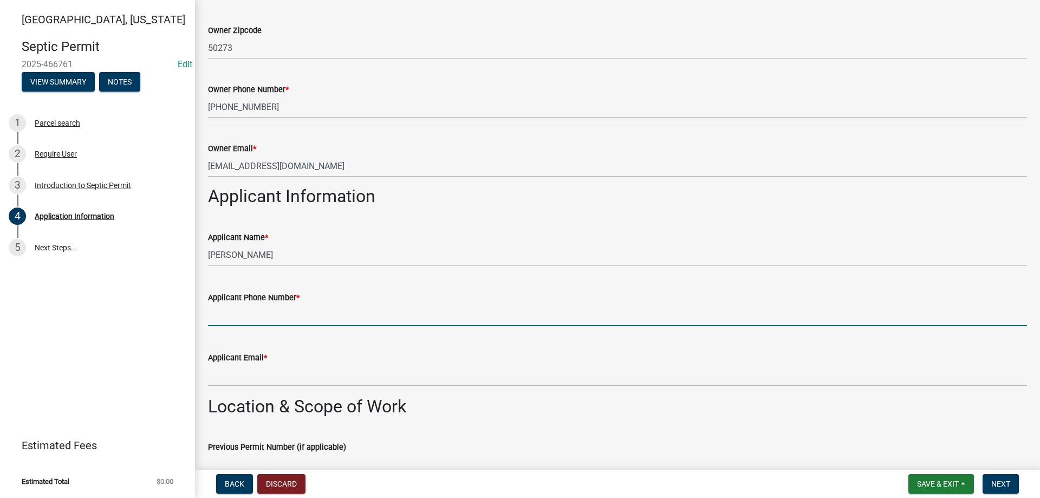
click at [256, 318] on input "Applicant Phone Number *" at bounding box center [617, 315] width 819 height 22
type input "[PHONE_NUMBER]"
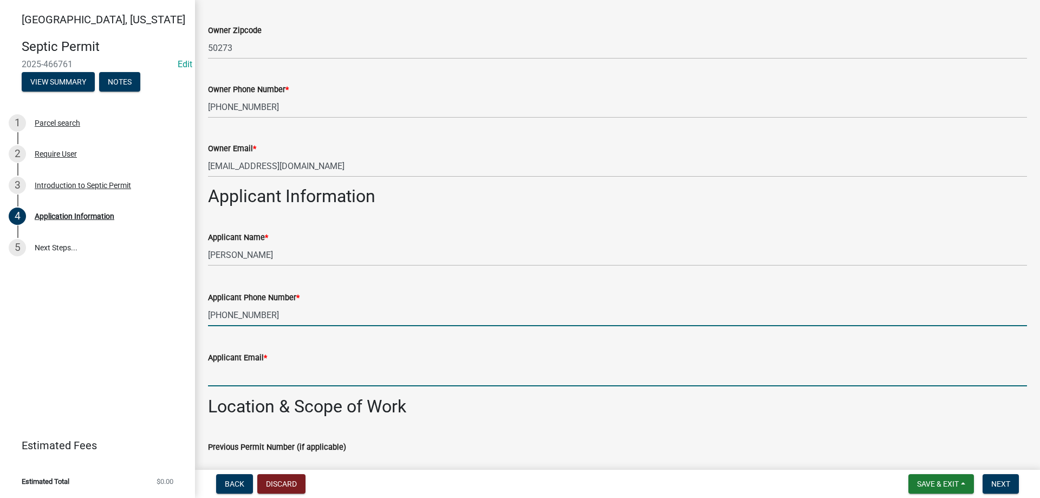
click at [281, 370] on input "Applicant Email *" at bounding box center [617, 375] width 819 height 22
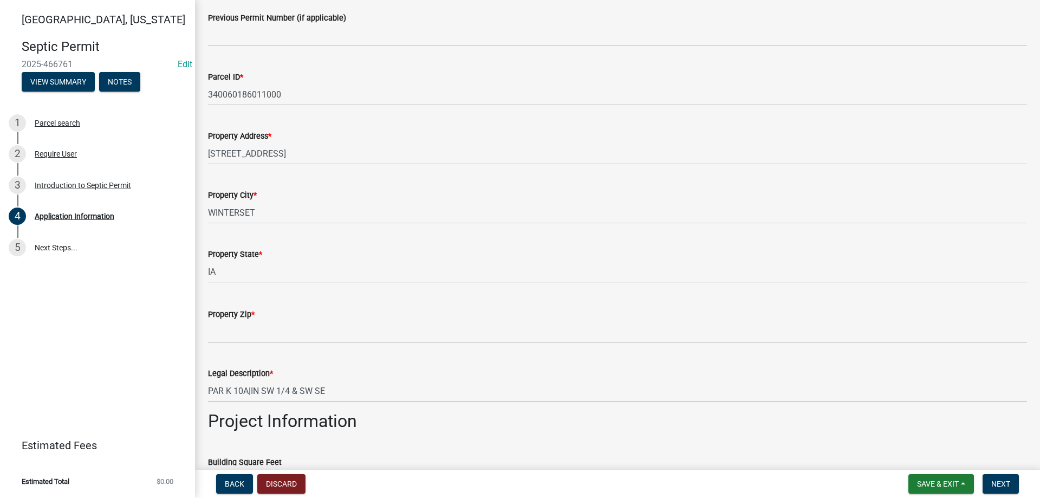
scroll to position [812, 0]
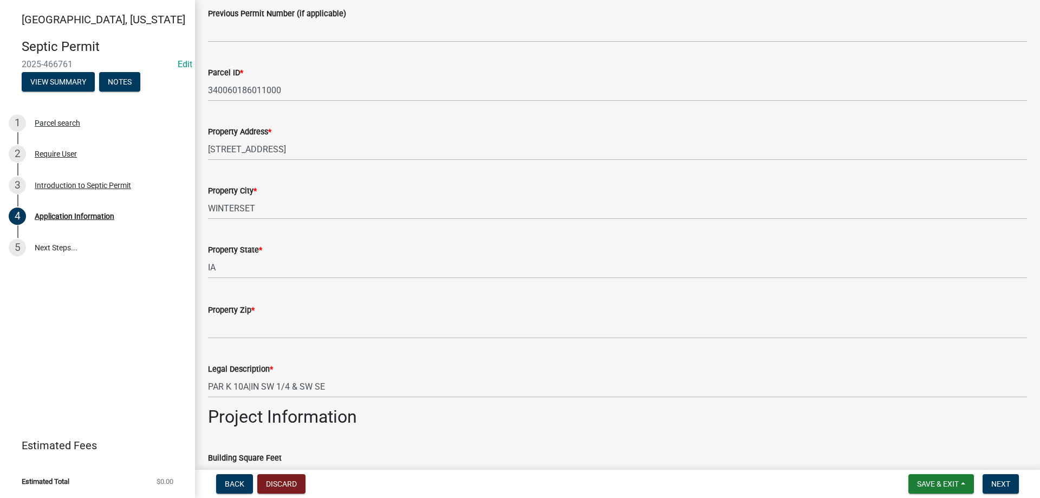
type input "[EMAIL_ADDRESS][DOMAIN_NAME]"
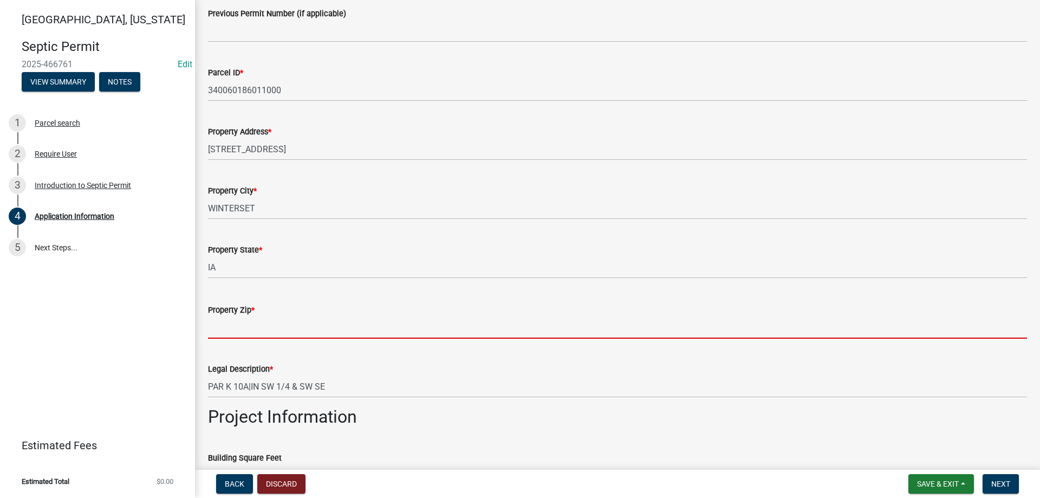
click at [244, 327] on input "Property Zip *" at bounding box center [617, 327] width 819 height 22
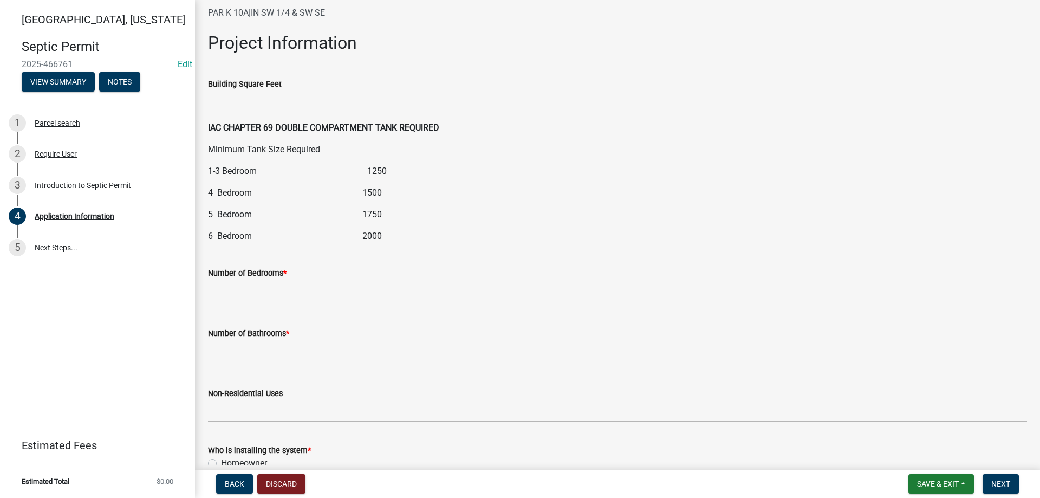
scroll to position [1192, 0]
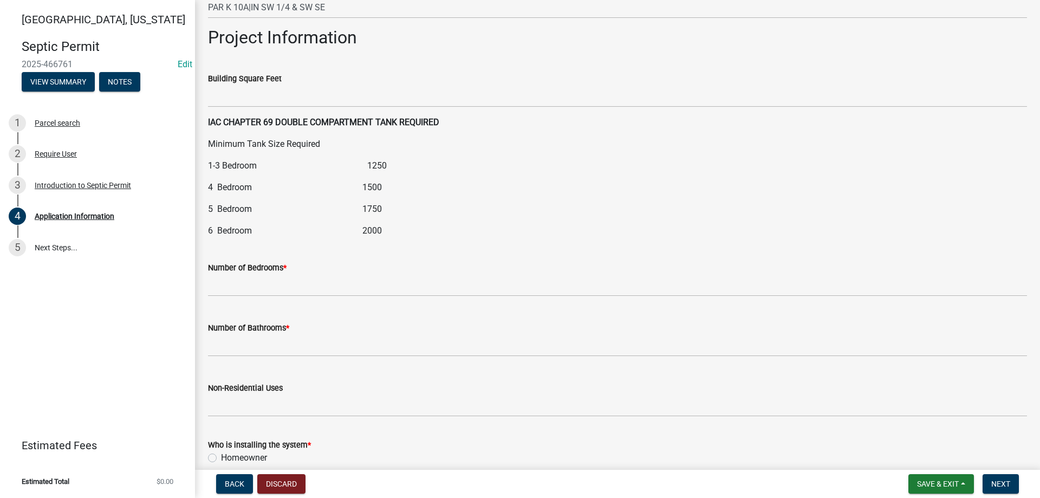
type input "50273"
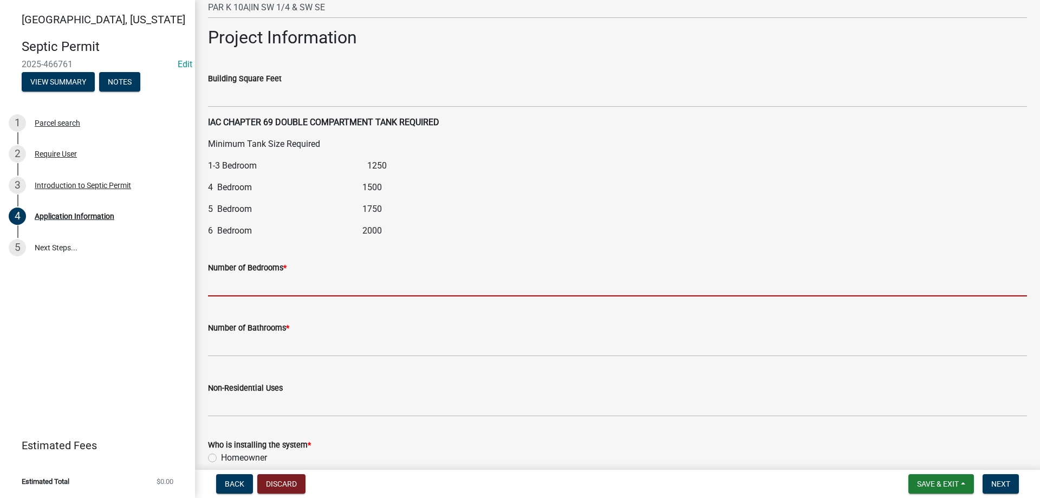
click at [217, 284] on input "text" at bounding box center [617, 285] width 819 height 22
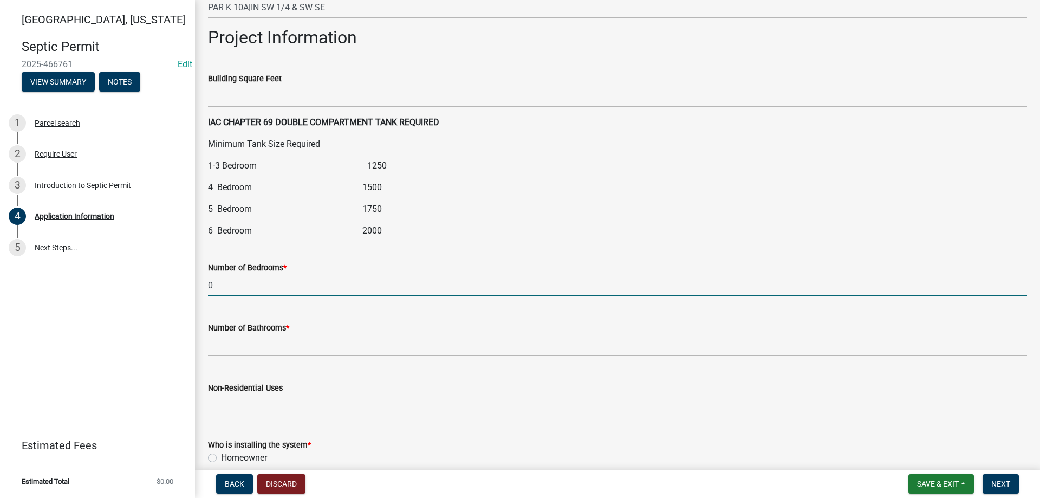
type input "0"
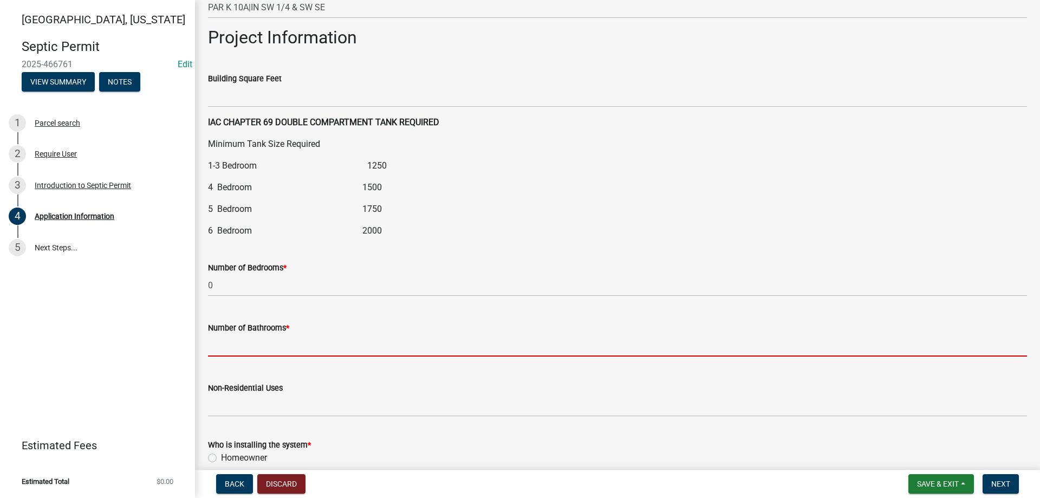
click at [248, 340] on input "text" at bounding box center [617, 345] width 819 height 22
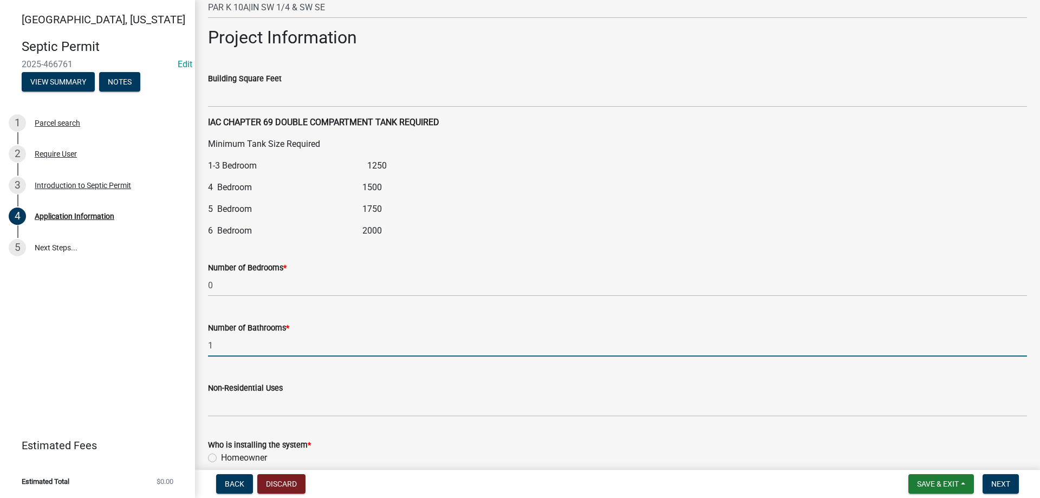
scroll to position [1300, 0]
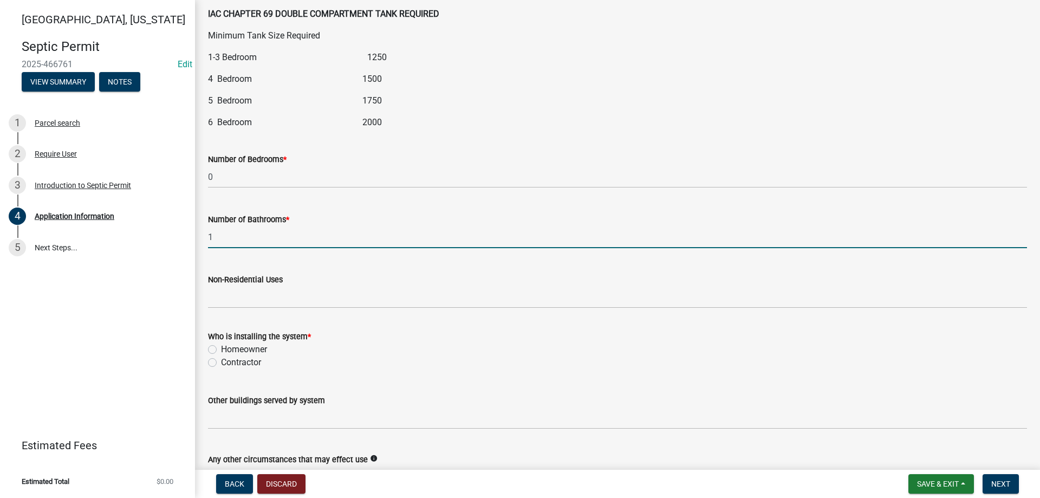
type input "1"
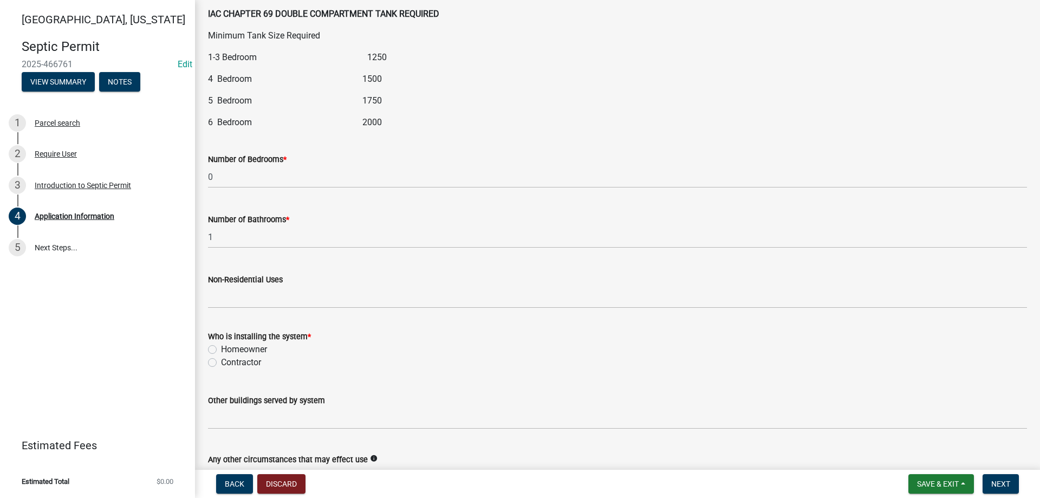
click at [221, 360] on label "Contractor" at bounding box center [241, 362] width 40 height 13
click at [221, 360] on input "Contractor" at bounding box center [224, 359] width 7 height 7
radio input "true"
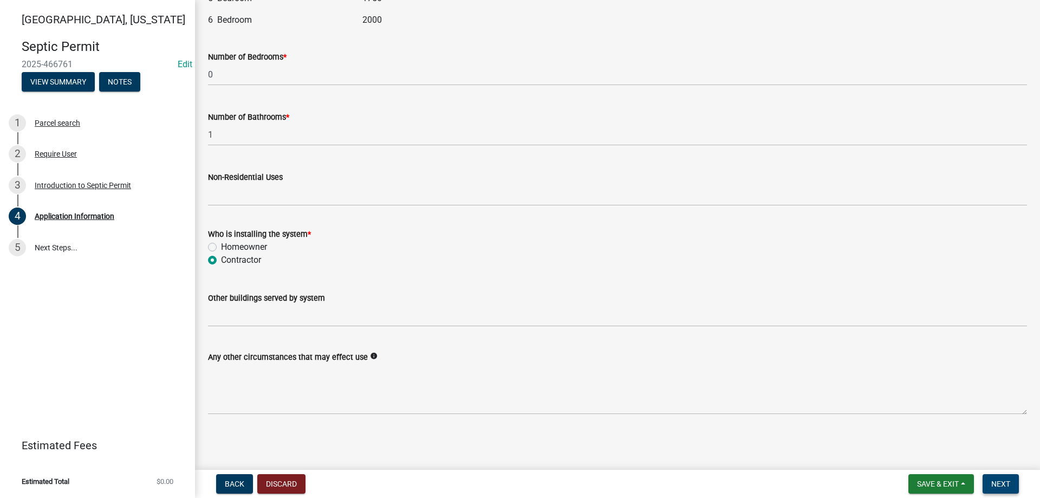
click at [993, 480] on span "Next" at bounding box center [1000, 483] width 19 height 9
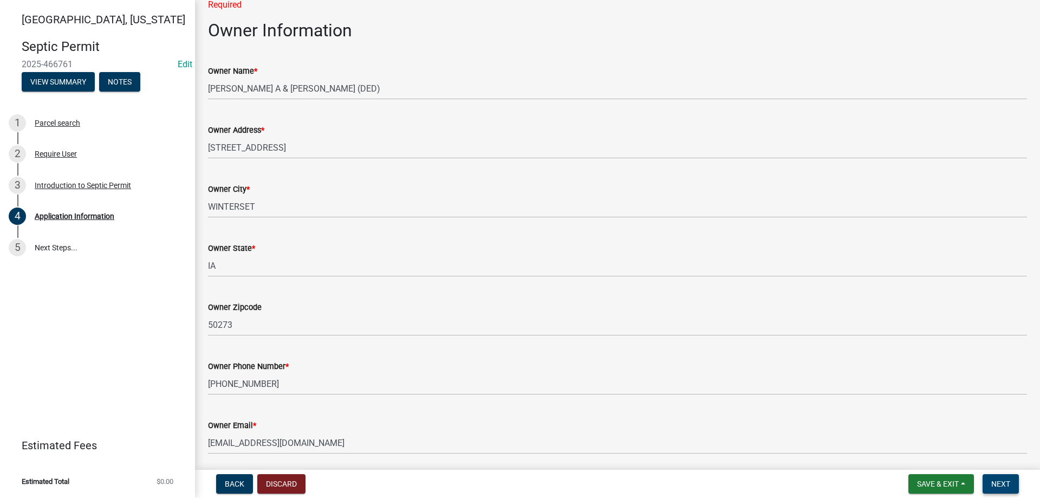
scroll to position [0, 0]
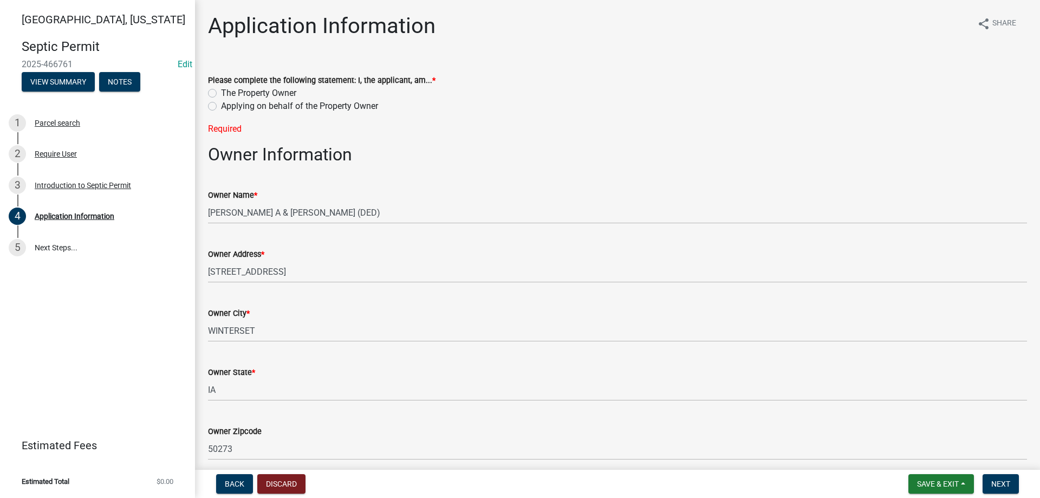
click at [221, 107] on label "Applying on behalf of the Property Owner" at bounding box center [299, 106] width 157 height 13
click at [221, 107] on input "Applying on behalf of the Property Owner" at bounding box center [224, 103] width 7 height 7
radio input "true"
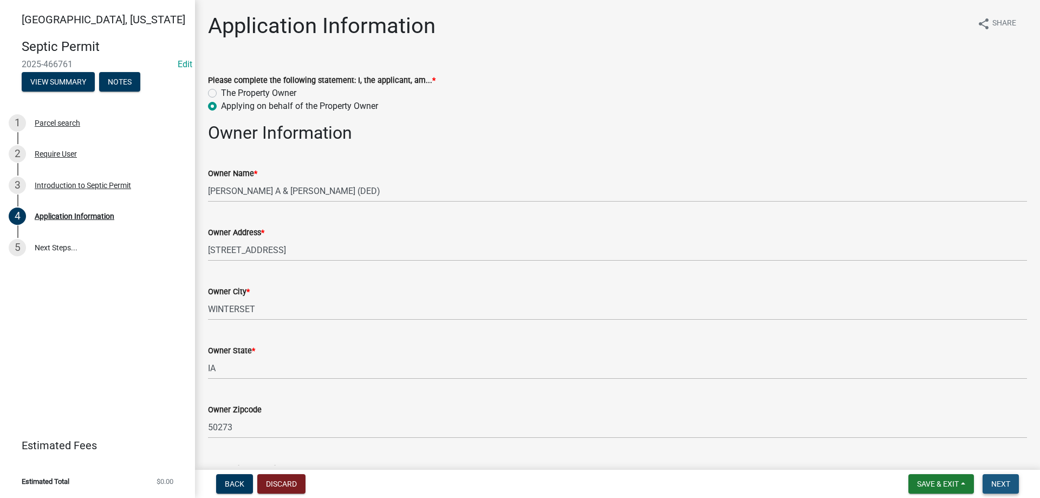
click at [1002, 478] on button "Next" at bounding box center [1001, 483] width 36 height 19
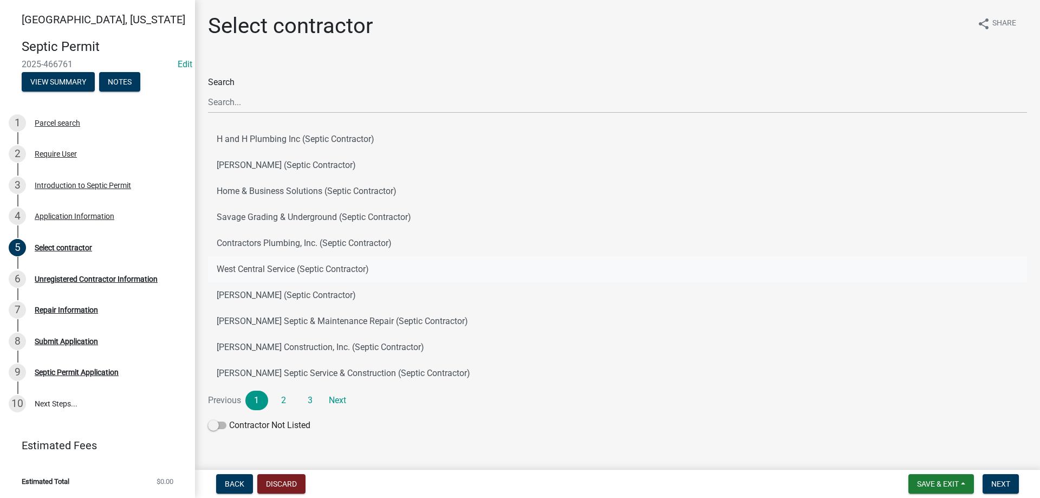
scroll to position [22, 0]
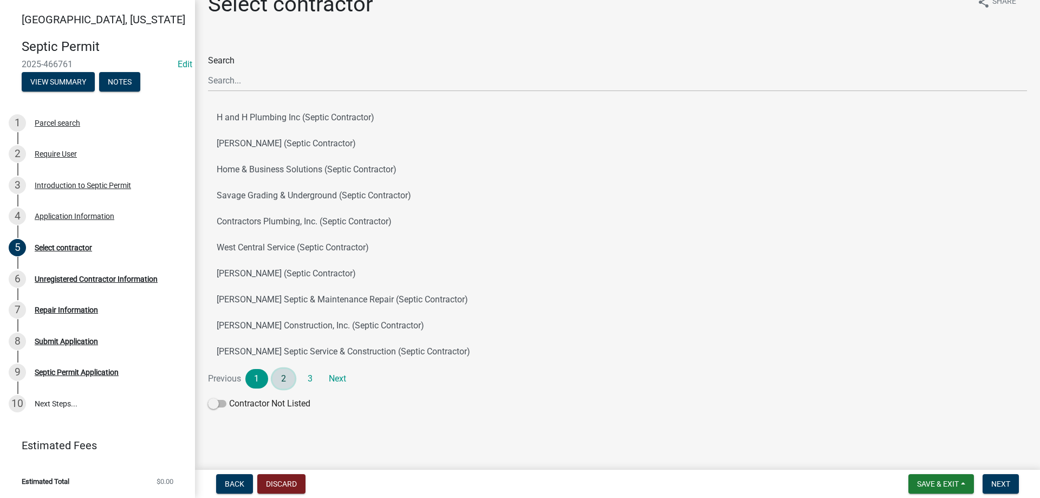
click at [287, 375] on link "2" at bounding box center [283, 378] width 23 height 19
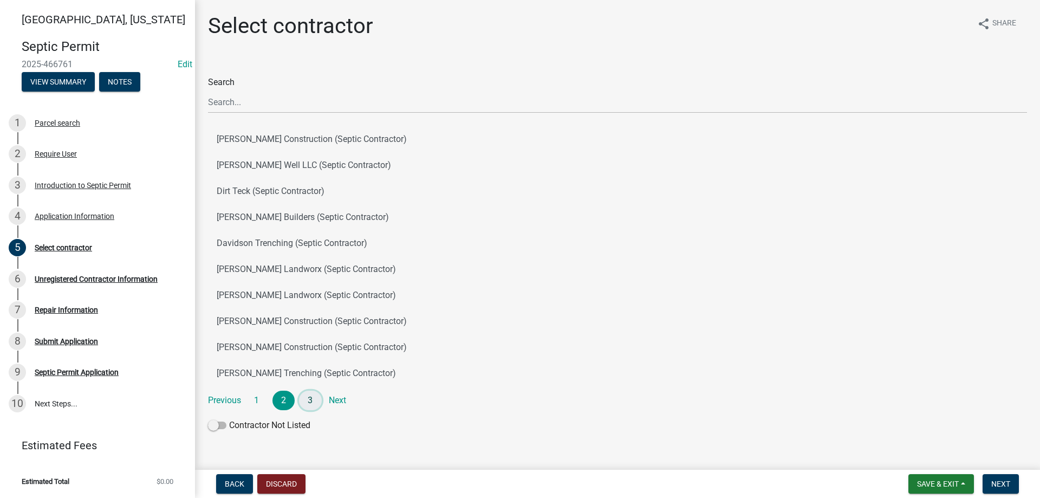
click at [308, 398] on link "3" at bounding box center [310, 400] width 23 height 19
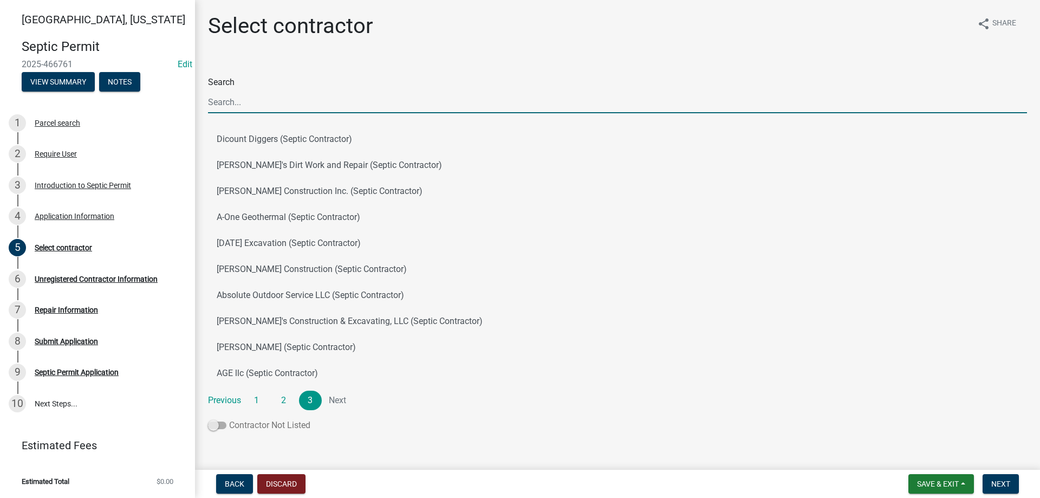
click at [210, 422] on span at bounding box center [217, 425] width 18 height 8
click at [229, 419] on input "Contractor Not Listed" at bounding box center [229, 419] width 0 height 0
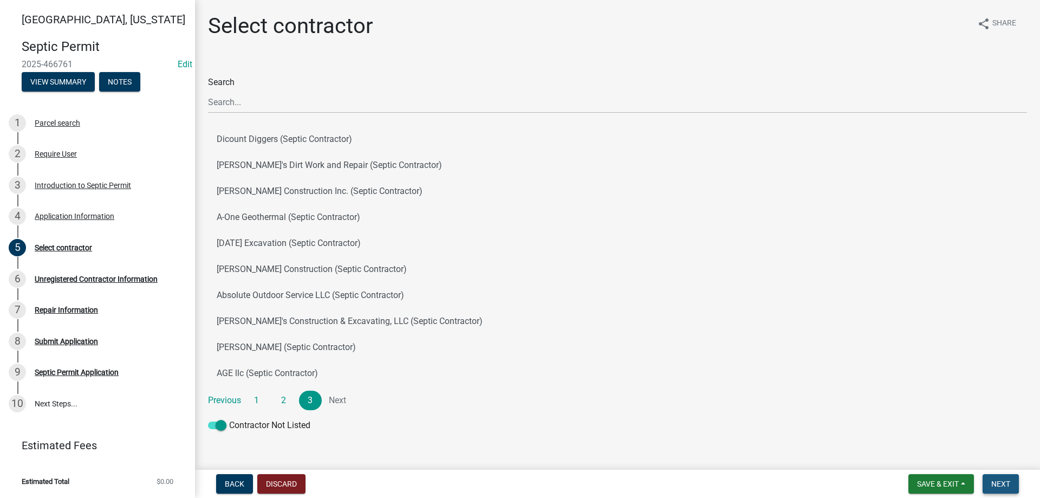
click at [999, 484] on span "Next" at bounding box center [1000, 483] width 19 height 9
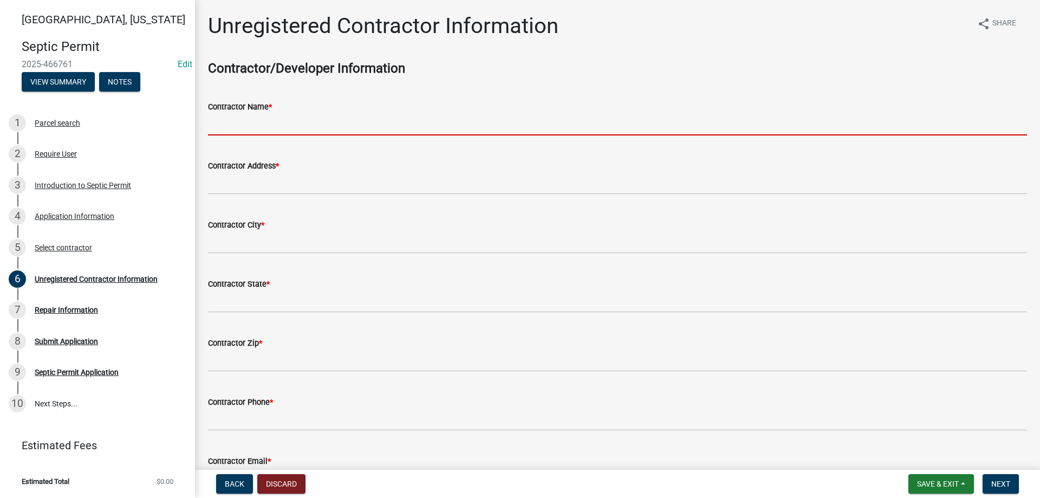
click at [249, 125] on input "Contractor Name *" at bounding box center [617, 124] width 819 height 22
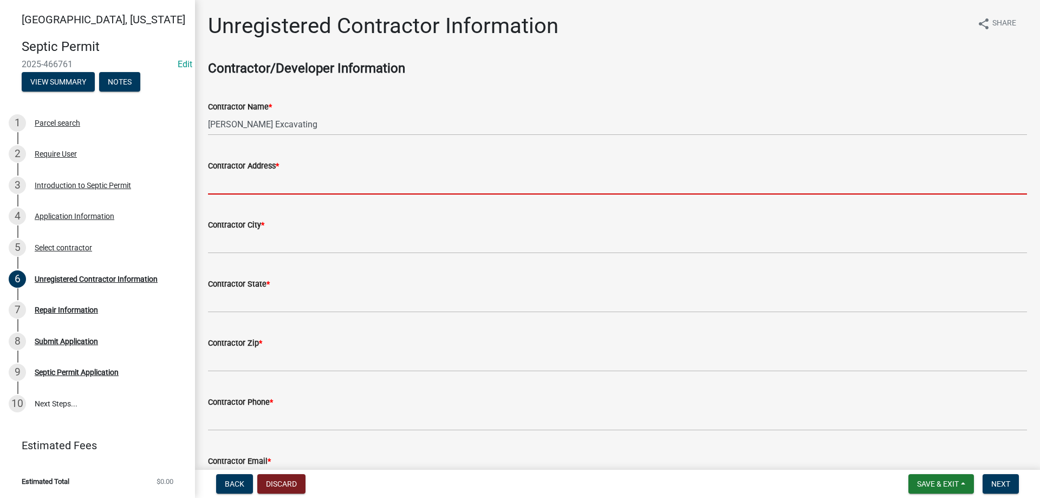
click at [239, 181] on input "Contractor Address *" at bounding box center [617, 183] width 819 height 22
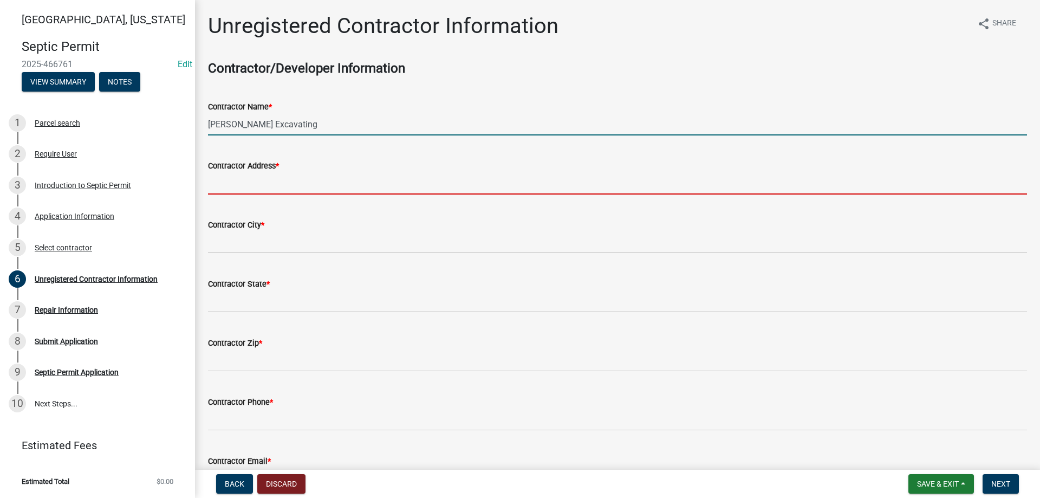
click at [238, 122] on input "[PERSON_NAME] Excavating" at bounding box center [617, 124] width 819 height 22
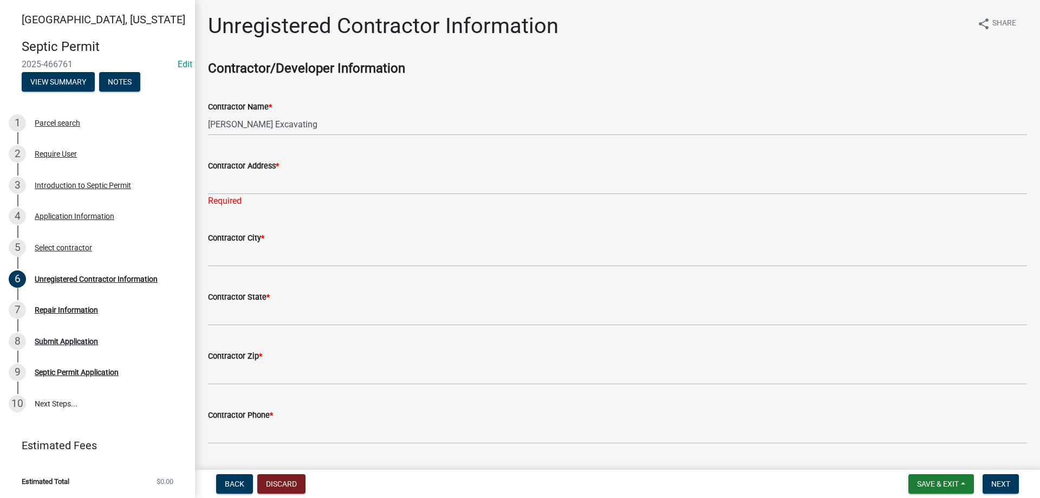
click at [207, 123] on div "Contractor Name * [PERSON_NAME] Excavating" at bounding box center [617, 110] width 835 height 50
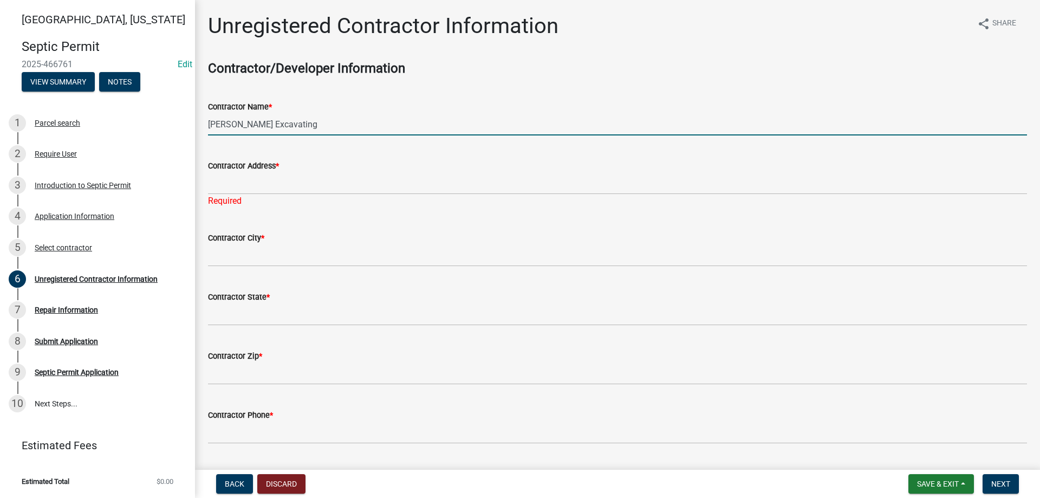
click at [210, 122] on input "[PERSON_NAME] Excavating" at bounding box center [617, 124] width 819 height 22
type input "[PERSON_NAME] Excavating"
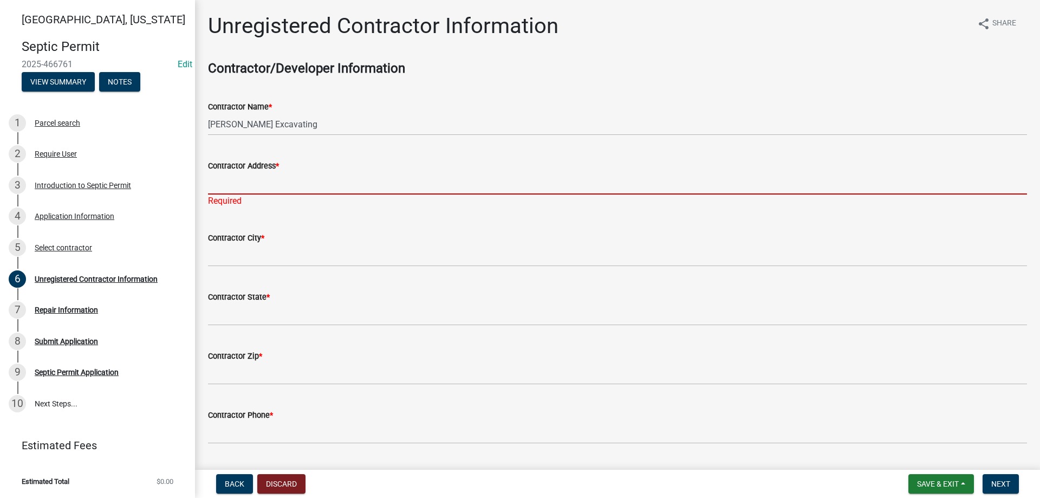
click at [233, 186] on input "Contractor Address *" at bounding box center [617, 183] width 819 height 22
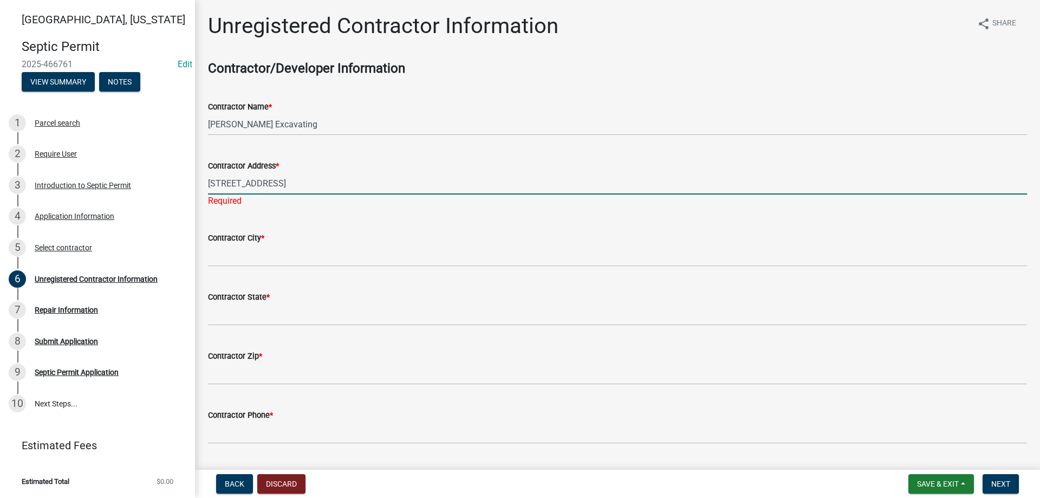
type input "[STREET_ADDRESS]"
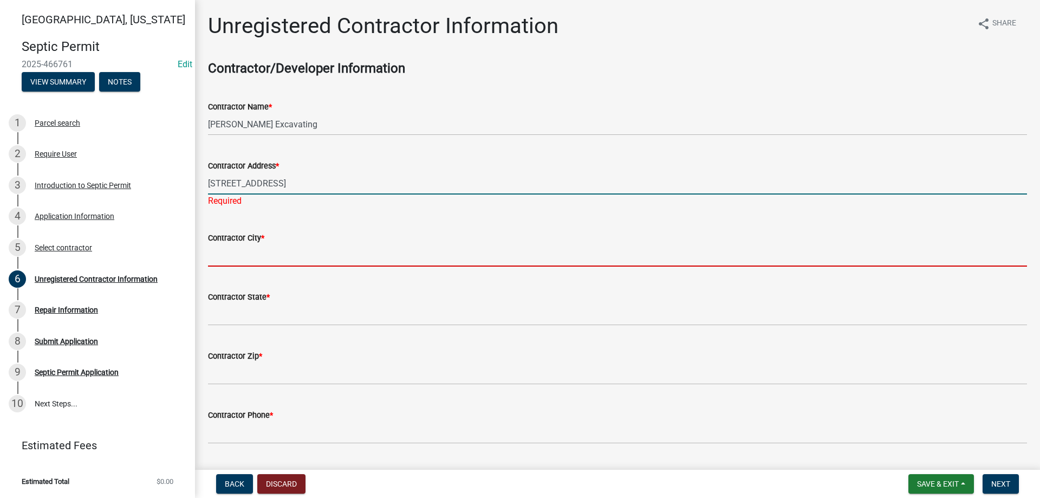
click at [217, 255] on wm-data-entity-input "Contractor City *" at bounding box center [617, 245] width 819 height 59
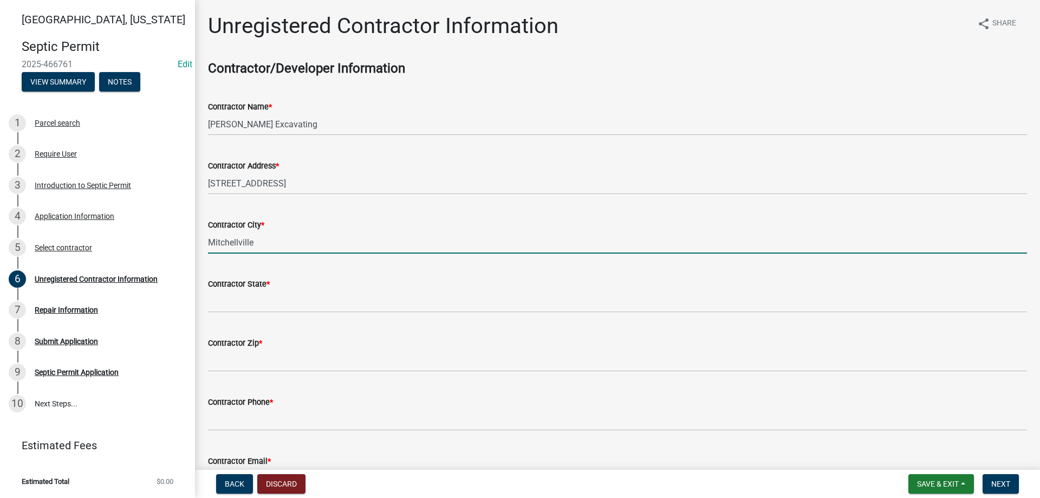
type input "Mitchellville"
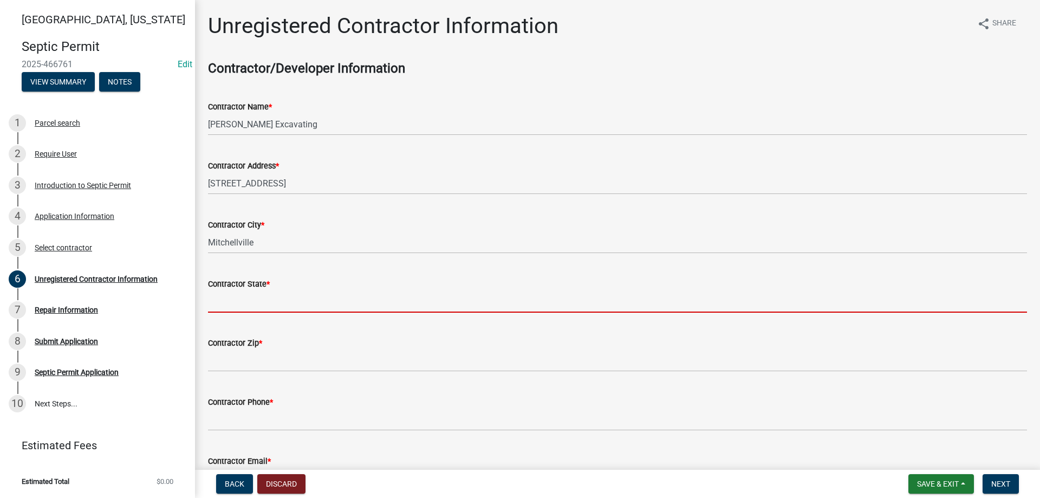
click at [269, 301] on input "Contractor State *" at bounding box center [617, 301] width 819 height 22
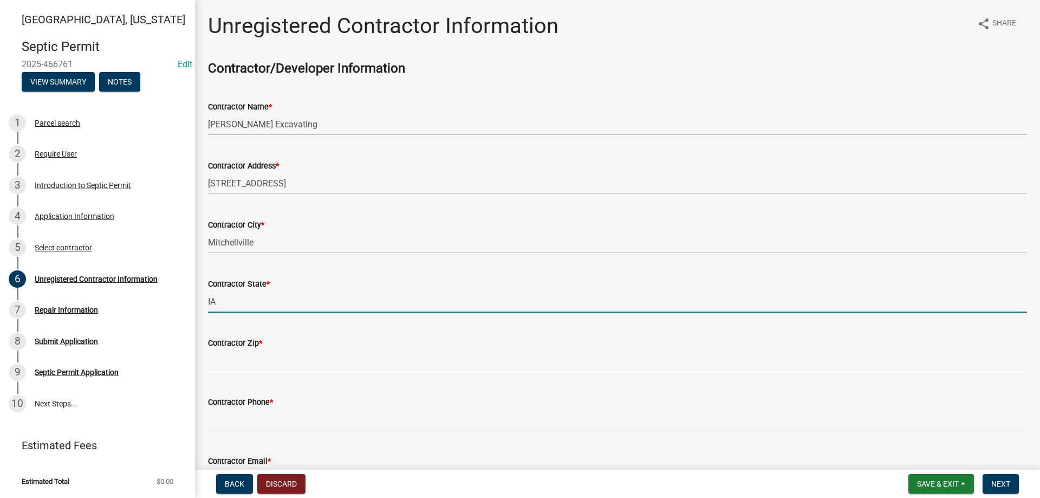
type input "IA"
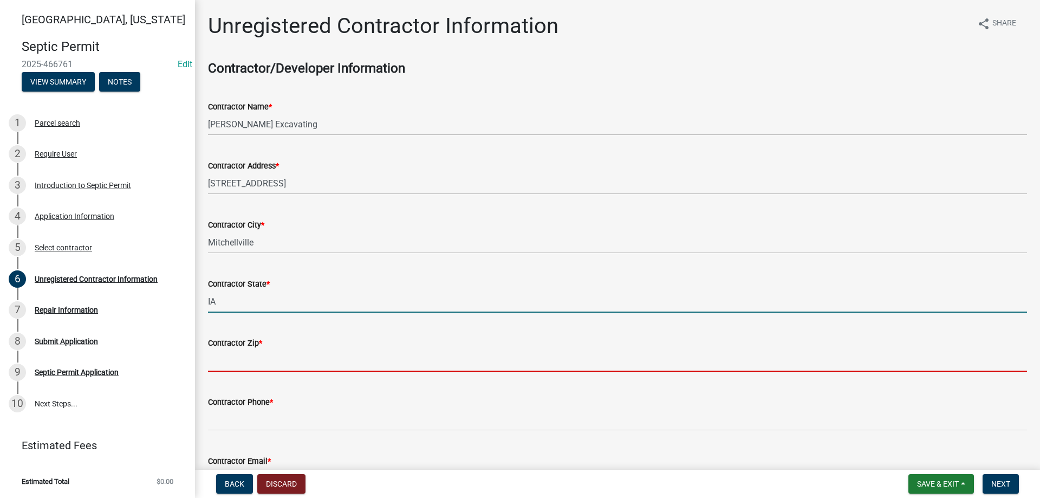
click at [264, 363] on input "Contractor Zip *" at bounding box center [617, 360] width 819 height 22
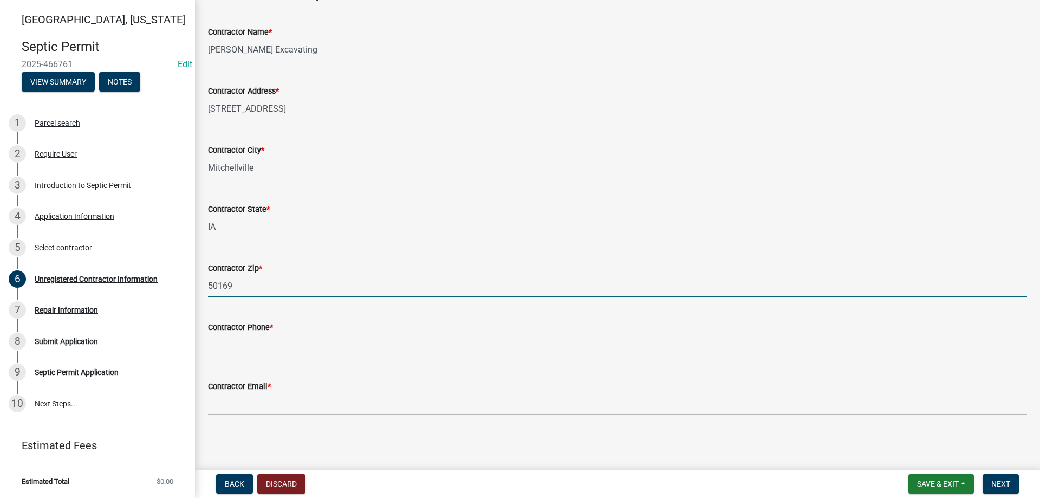
scroll to position [75, 0]
type input "50169"
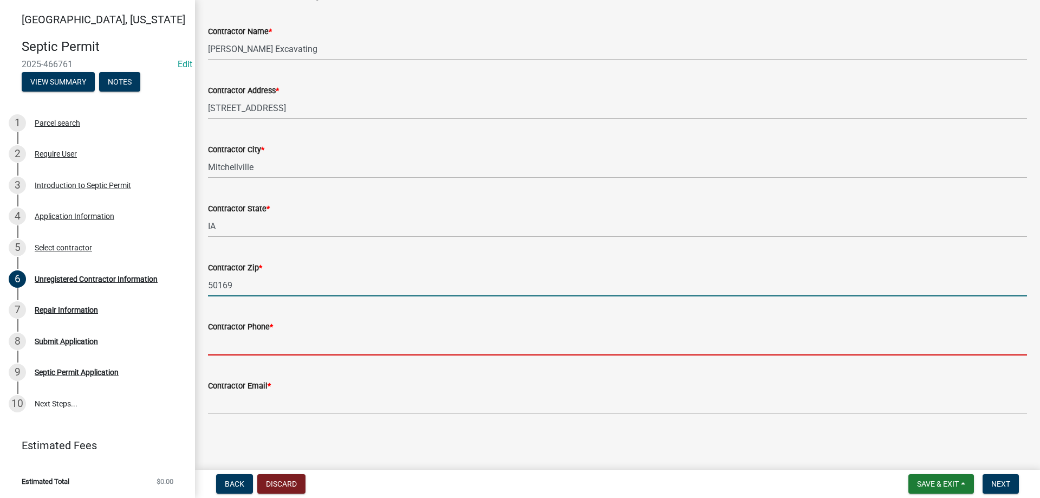
click at [243, 346] on input "Contractor Phone *" at bounding box center [617, 344] width 819 height 22
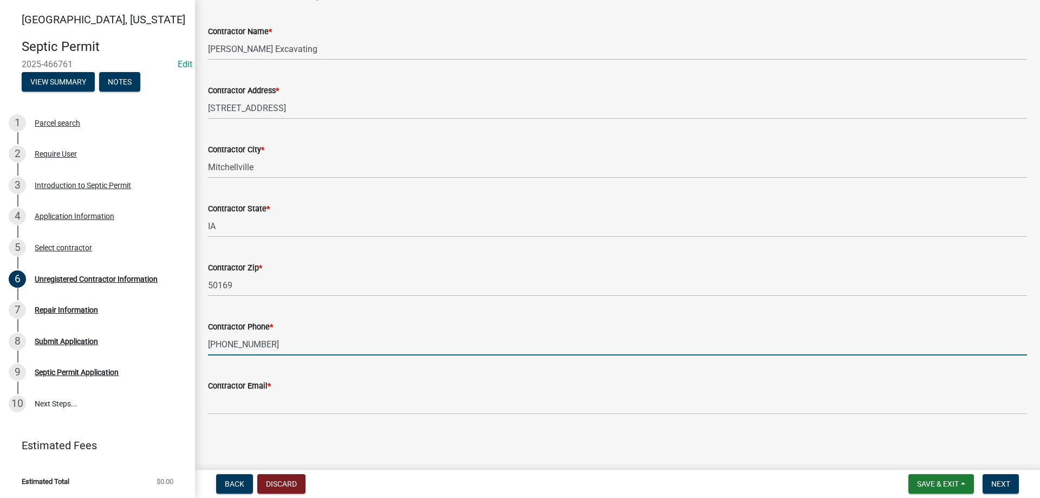
type input "[PHONE_NUMBER]"
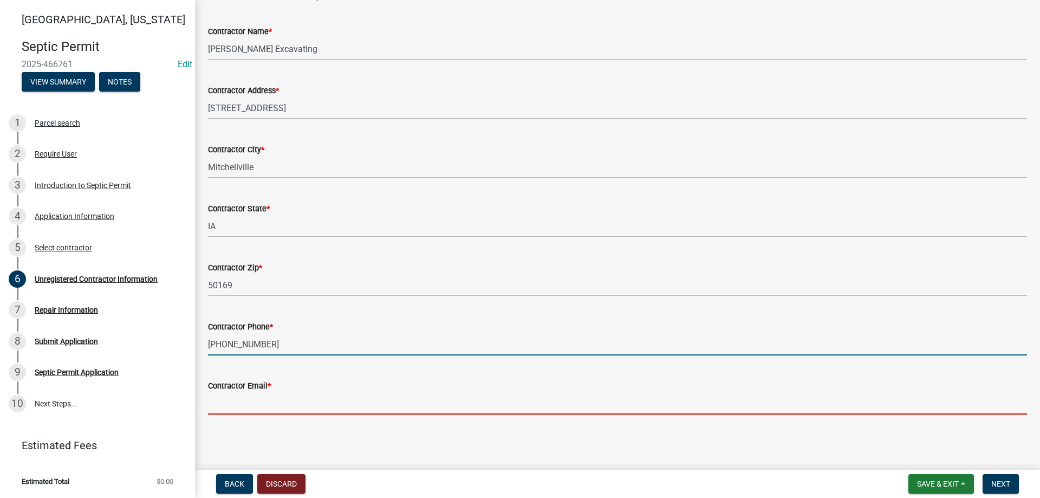
click at [243, 395] on input "Contractor Email *" at bounding box center [617, 403] width 819 height 22
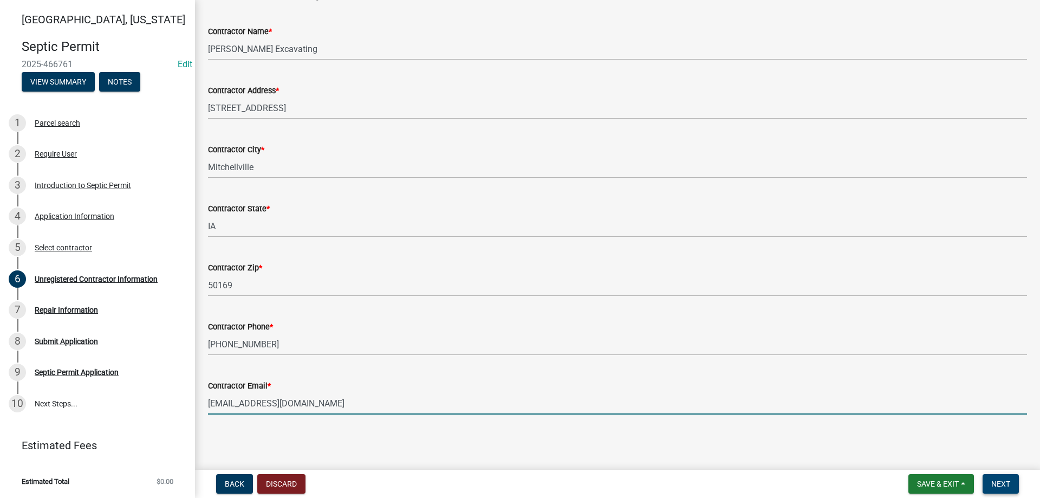
type input "[EMAIL_ADDRESS][DOMAIN_NAME]"
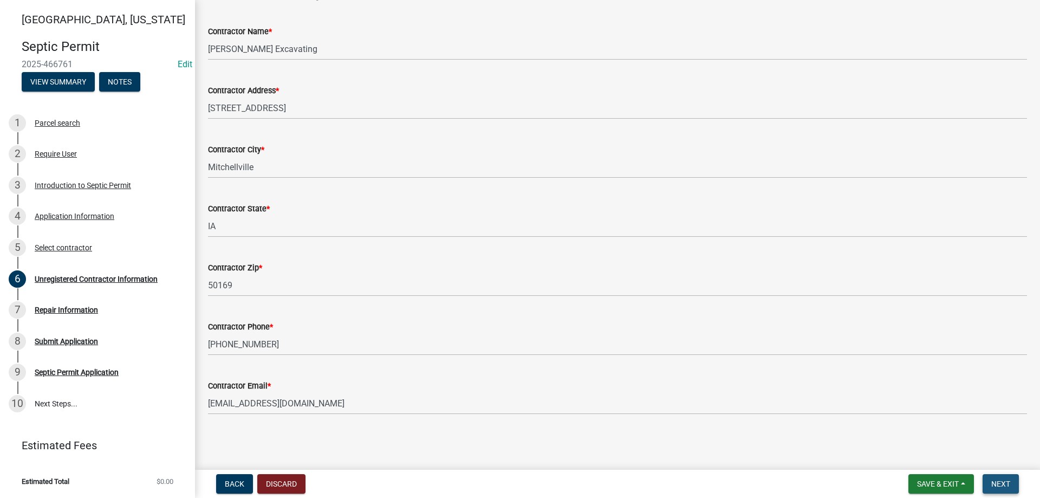
click at [999, 484] on span "Next" at bounding box center [1000, 483] width 19 height 9
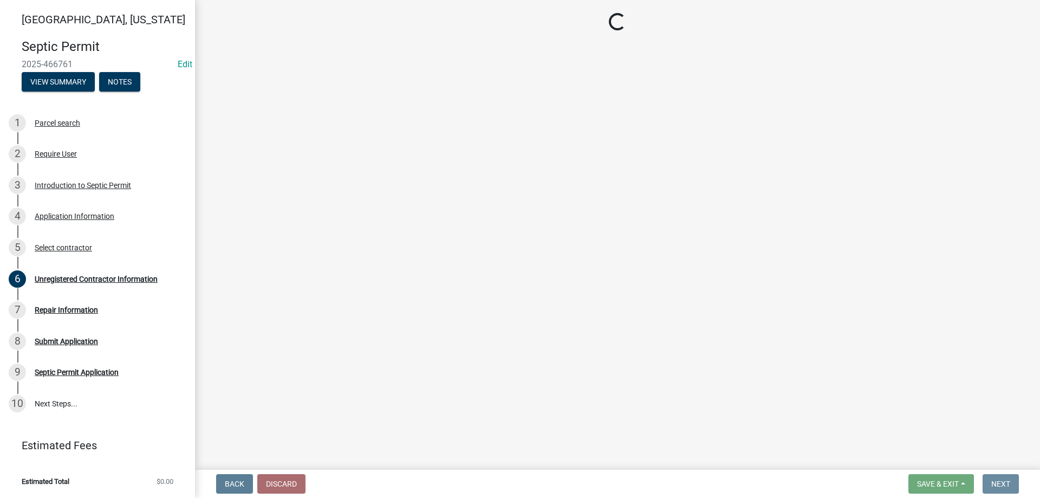
scroll to position [0, 0]
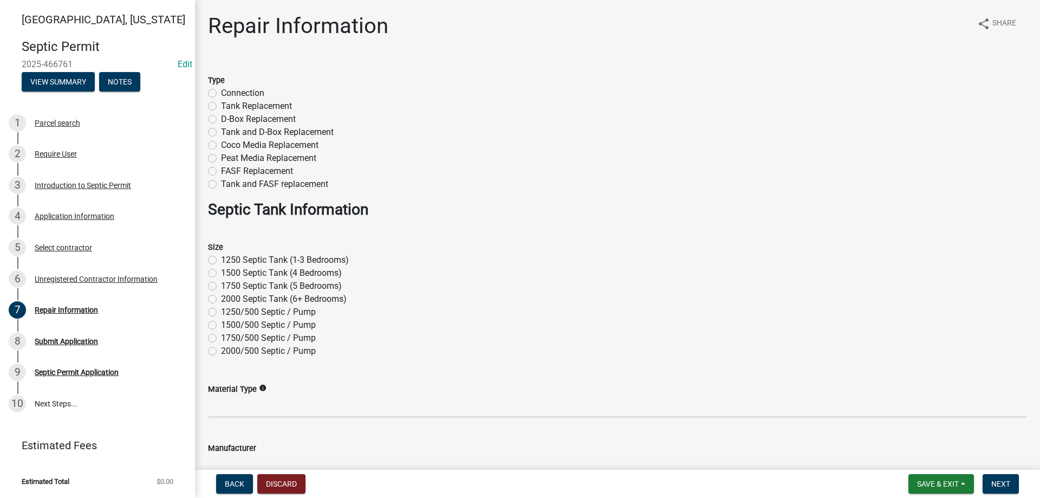
click at [221, 90] on label "Connection" at bounding box center [242, 93] width 43 height 13
click at [221, 90] on input "Connection" at bounding box center [224, 90] width 7 height 7
radio input "true"
click at [221, 257] on label "1250 Septic Tank (1-3 Bedrooms)" at bounding box center [285, 259] width 128 height 13
click at [221, 257] on input "1250 Septic Tank (1-3 Bedrooms)" at bounding box center [224, 256] width 7 height 7
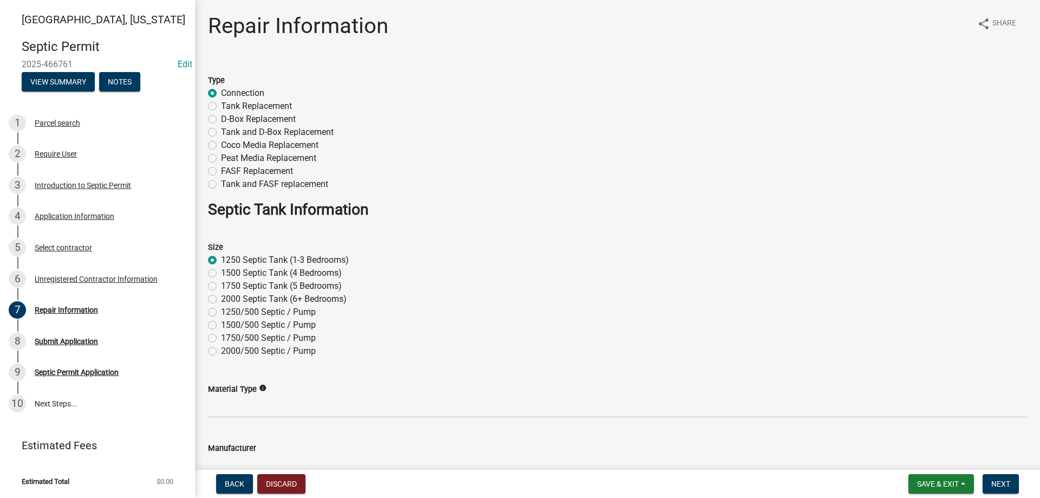
radio input "true"
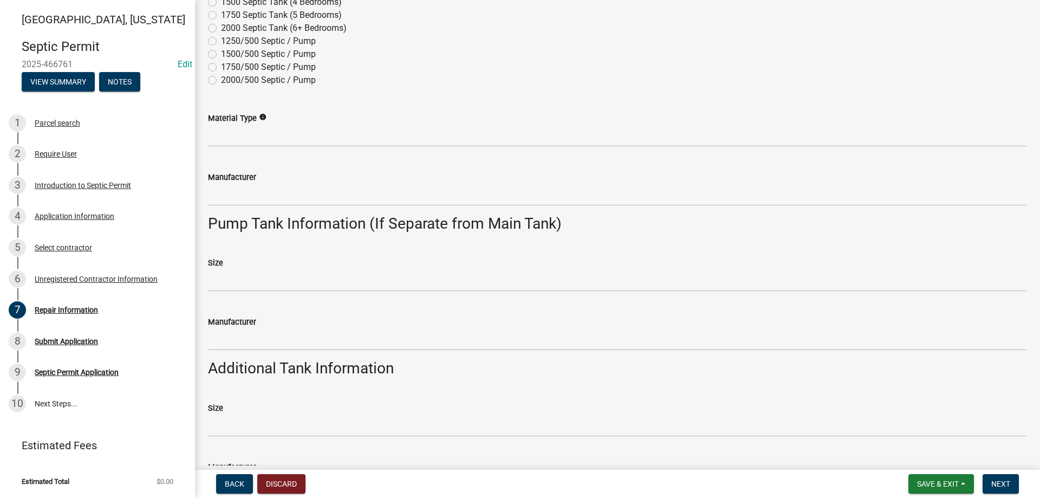
scroll to position [352, 0]
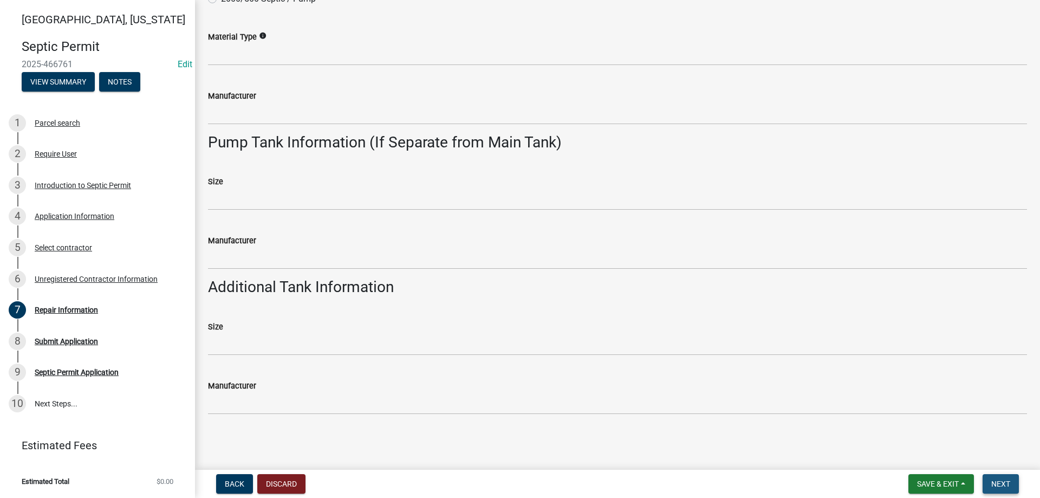
click at [1007, 483] on span "Next" at bounding box center [1000, 483] width 19 height 9
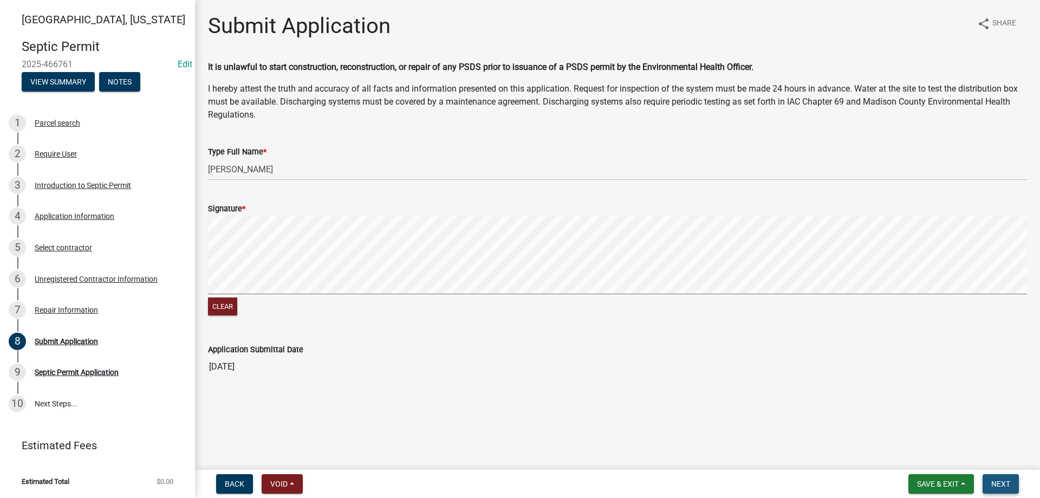
click at [996, 487] on span "Next" at bounding box center [1000, 483] width 19 height 9
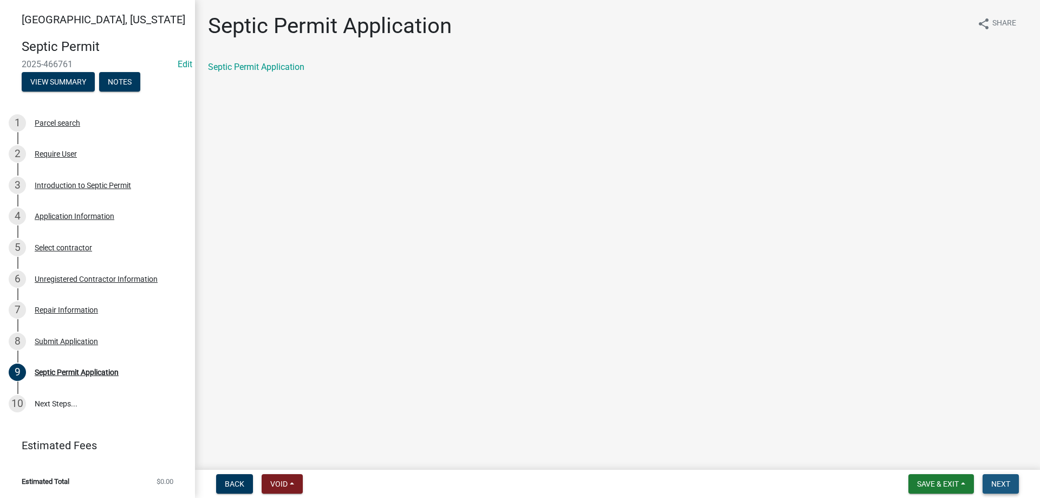
click at [1001, 479] on span "Next" at bounding box center [1000, 483] width 19 height 9
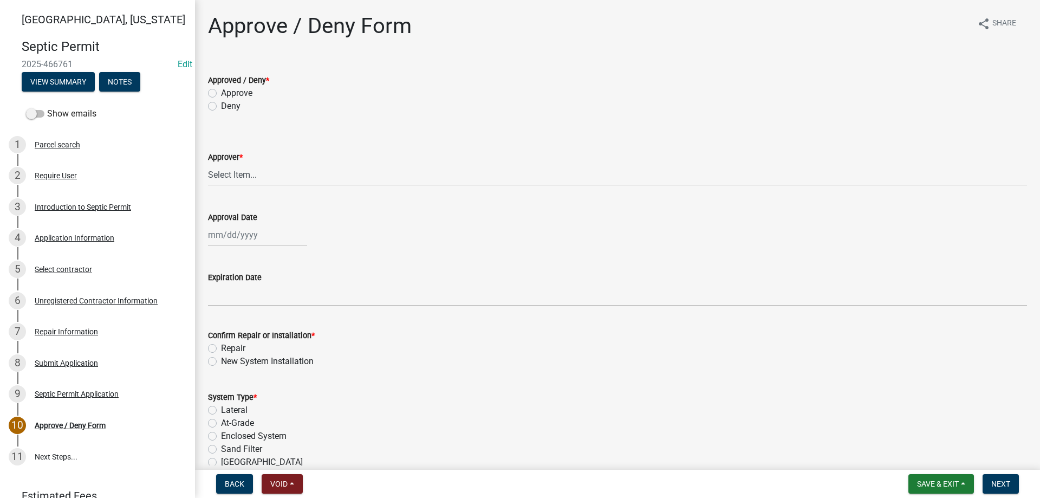
click at [221, 92] on label "Approve" at bounding box center [236, 93] width 31 height 13
click at [221, 92] on input "Approve" at bounding box center [224, 90] width 7 height 7
radio input "true"
click at [278, 173] on select "Select Item... [PERSON_NAME] [PERSON_NAME] [PERSON_NAME]" at bounding box center [617, 175] width 819 height 22
click at [208, 164] on select "Select Item... [PERSON_NAME] [PERSON_NAME] [PERSON_NAME]" at bounding box center [617, 175] width 819 height 22
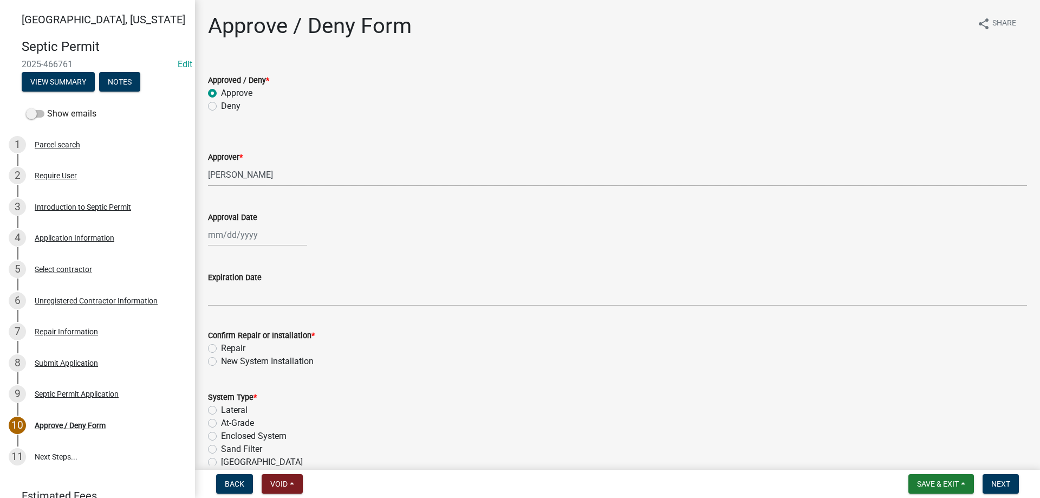
select select "3be61473-cefd-48e3-9f4b-d6d99b6a9b66"
select select "8"
select select "2025"
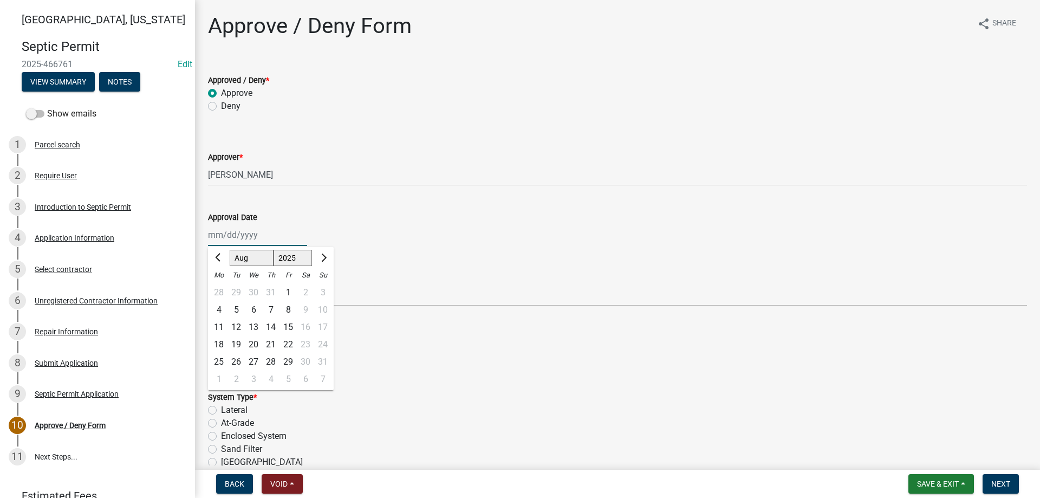
click at [268, 236] on div "[PERSON_NAME] Feb Mar Apr [PERSON_NAME][DATE] Oct Nov [DATE] 1526 1527 1528 152…" at bounding box center [257, 235] width 99 height 22
click at [255, 342] on div "20" at bounding box center [253, 344] width 17 height 17
type input "[DATE]"
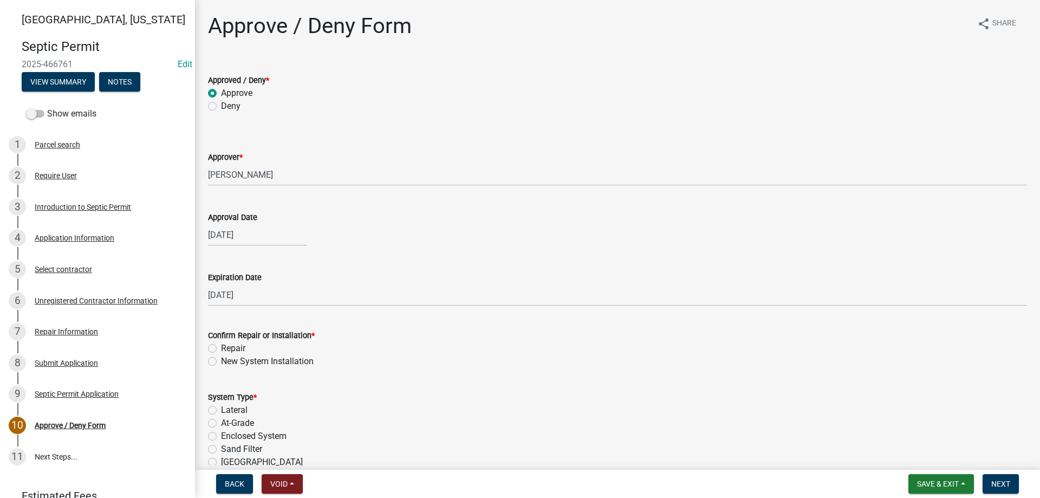
click at [221, 347] on label "Repair" at bounding box center [233, 348] width 24 height 13
click at [221, 347] on input "Repair" at bounding box center [224, 345] width 7 height 7
radio input "true"
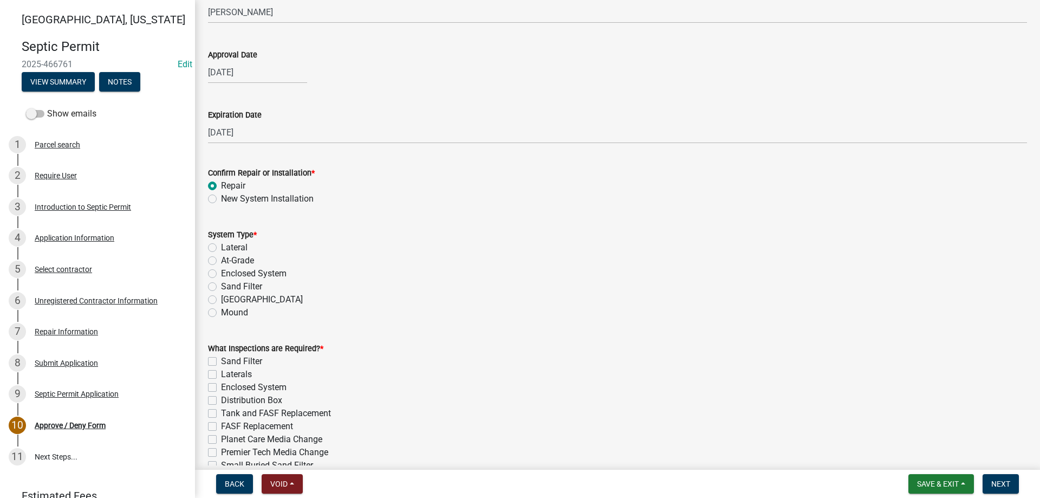
click at [221, 246] on label "Lateral" at bounding box center [234, 247] width 27 height 13
click at [221, 246] on input "Lateral" at bounding box center [224, 244] width 7 height 7
radio input "true"
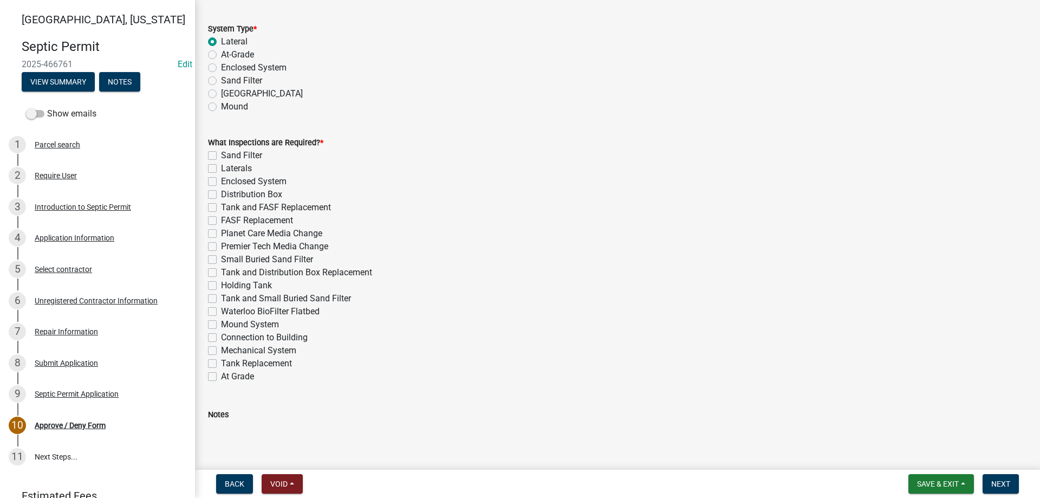
scroll to position [379, 0]
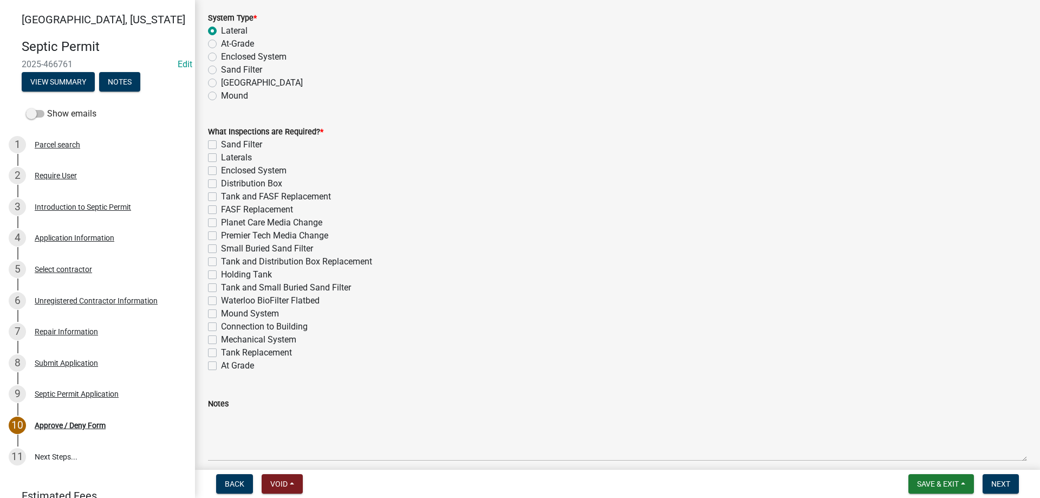
click at [221, 158] on label "Laterals" at bounding box center [236, 157] width 31 height 13
click at [221, 158] on input "Laterals" at bounding box center [224, 154] width 7 height 7
checkbox input "true"
checkbox input "false"
checkbox input "true"
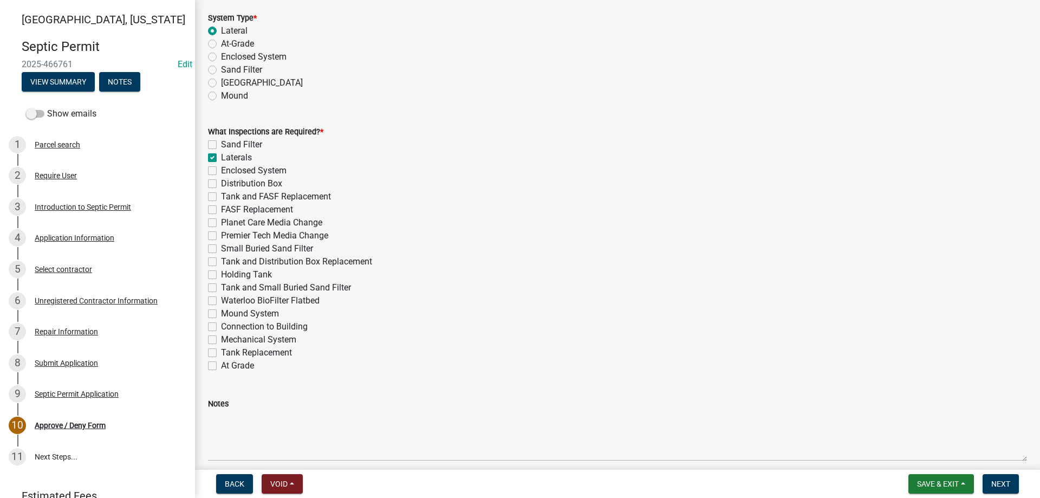
checkbox input "false"
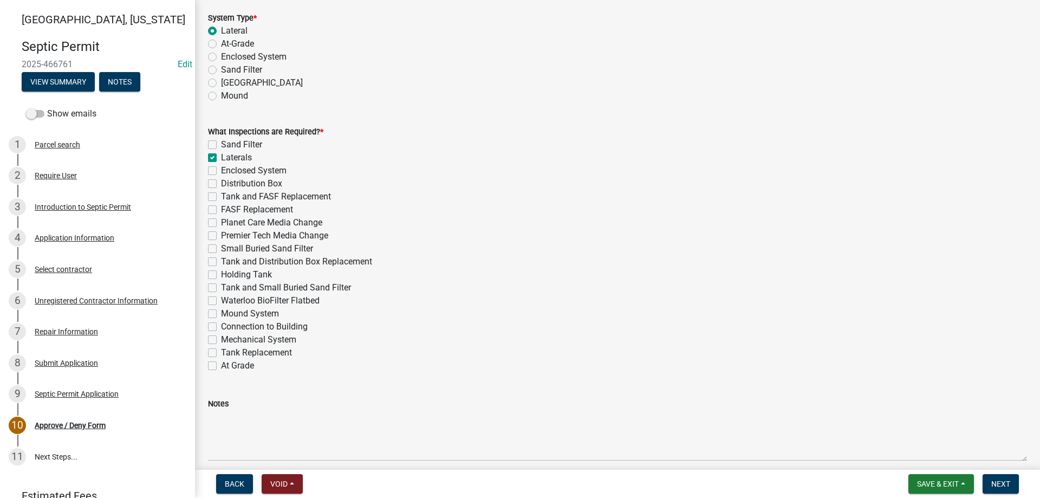
checkbox input "false"
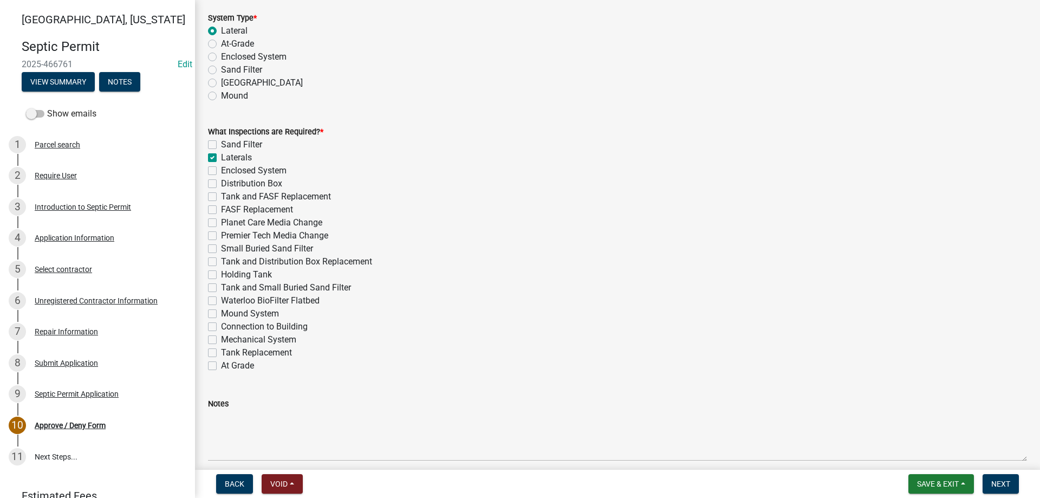
checkbox input "false"
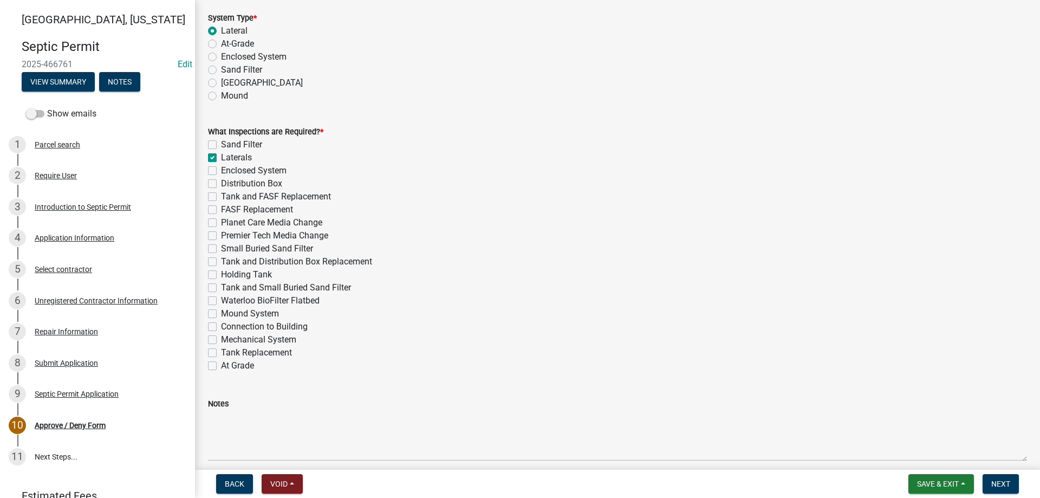
checkbox input "false"
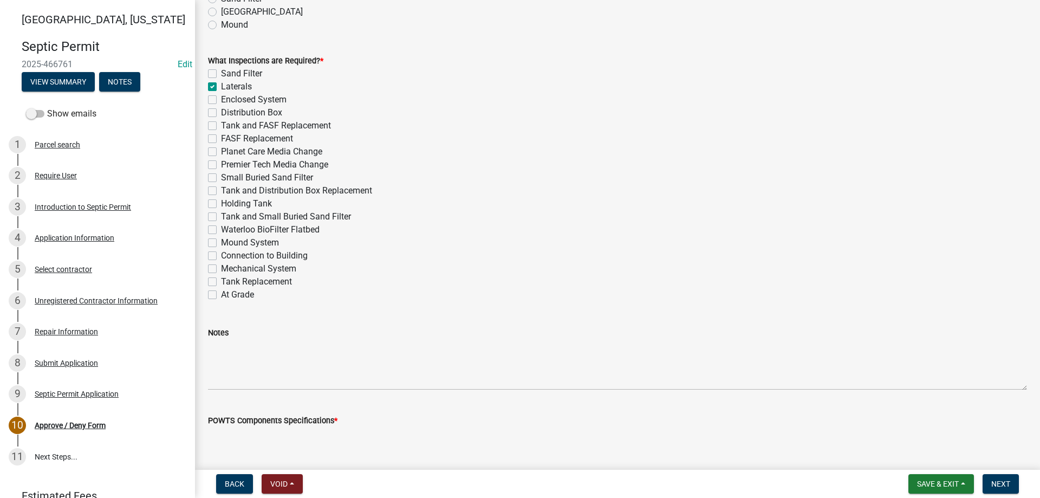
scroll to position [542, 0]
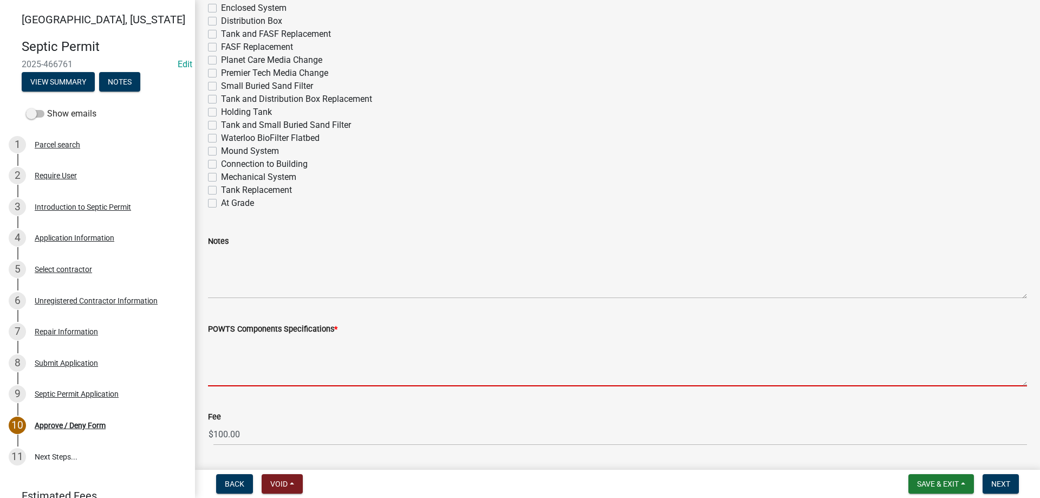
click at [300, 351] on textarea "POWTS Components Specifications *" at bounding box center [617, 360] width 819 height 51
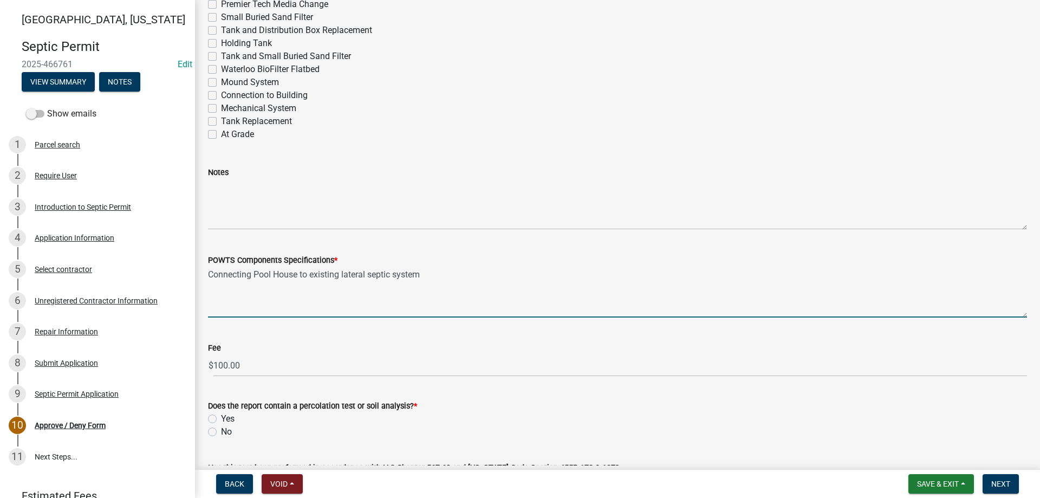
scroll to position [704, 0]
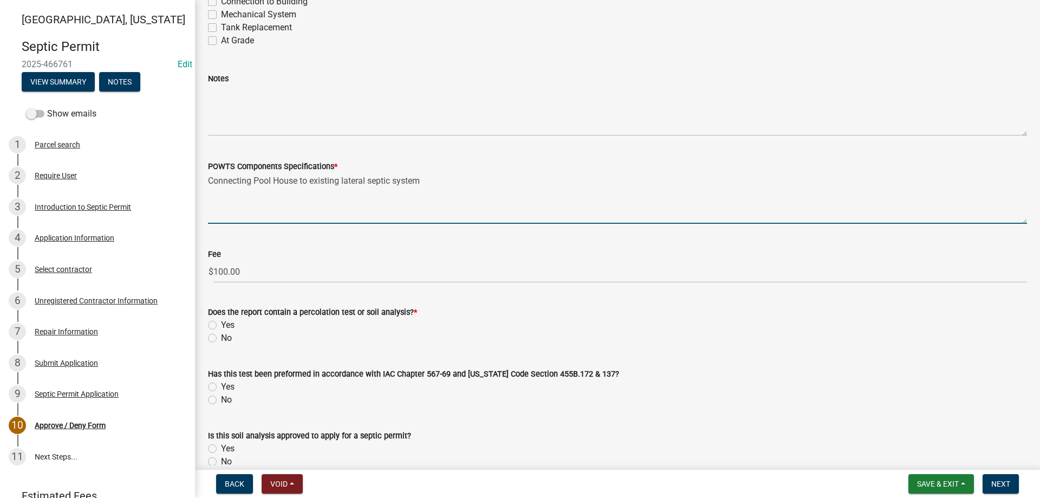
type textarea "Connecting Pool House to existing lateral septic system"
click at [221, 337] on label "No" at bounding box center [226, 337] width 11 height 13
click at [221, 337] on input "No" at bounding box center [224, 334] width 7 height 7
radio input "true"
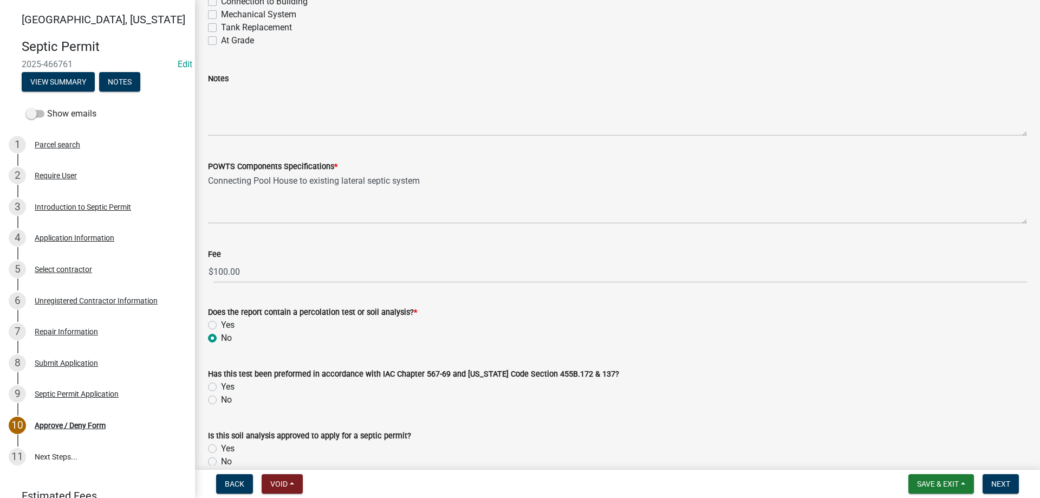
click at [221, 400] on label "No" at bounding box center [226, 399] width 11 height 13
click at [221, 400] on input "No" at bounding box center [224, 396] width 7 height 7
radio input "true"
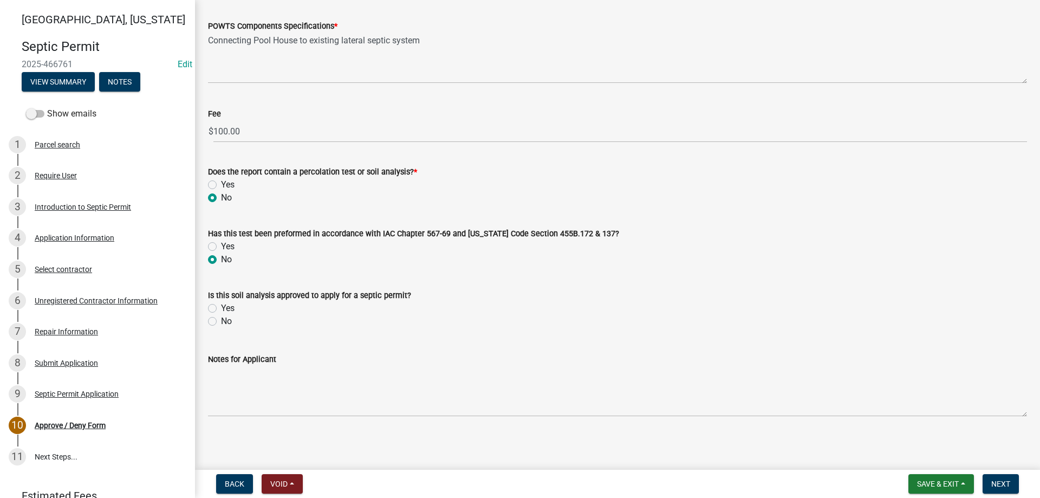
scroll to position [847, 0]
click at [221, 321] on label "No" at bounding box center [226, 319] width 11 height 13
click at [221, 320] on input "No" at bounding box center [224, 316] width 7 height 7
radio input "true"
click at [221, 318] on label "No" at bounding box center [226, 319] width 11 height 13
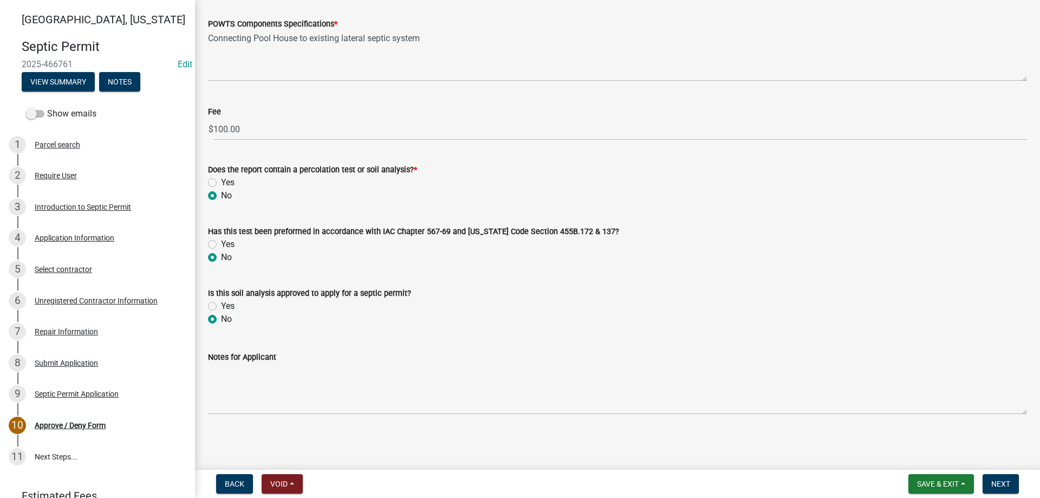
click at [221, 318] on input "No" at bounding box center [224, 316] width 7 height 7
click at [221, 256] on label "No" at bounding box center [226, 257] width 11 height 13
click at [221, 256] on input "No" at bounding box center [224, 254] width 7 height 7
click at [221, 178] on label "Yes" at bounding box center [228, 182] width 14 height 13
click at [221, 178] on input "Yes" at bounding box center [224, 179] width 7 height 7
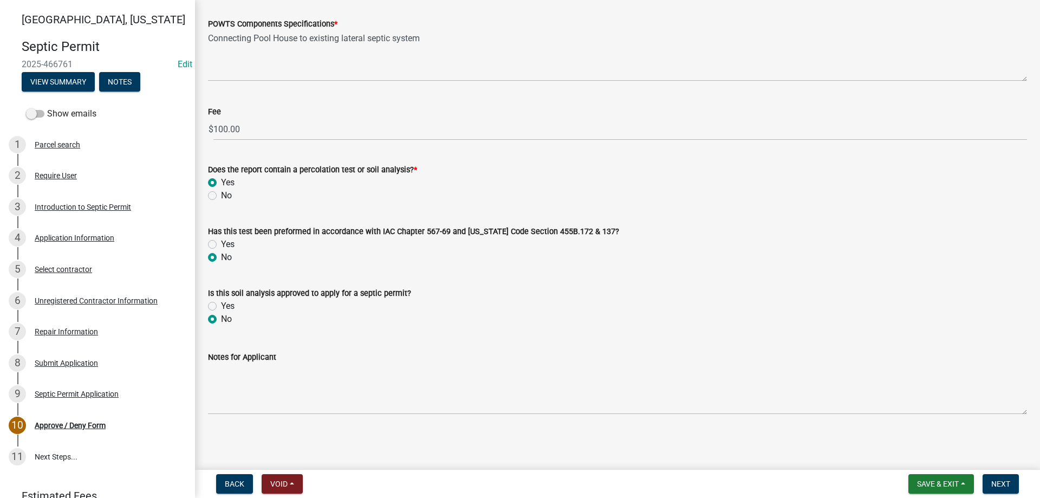
radio input "true"
click at [1003, 482] on span "Next" at bounding box center [1000, 483] width 19 height 9
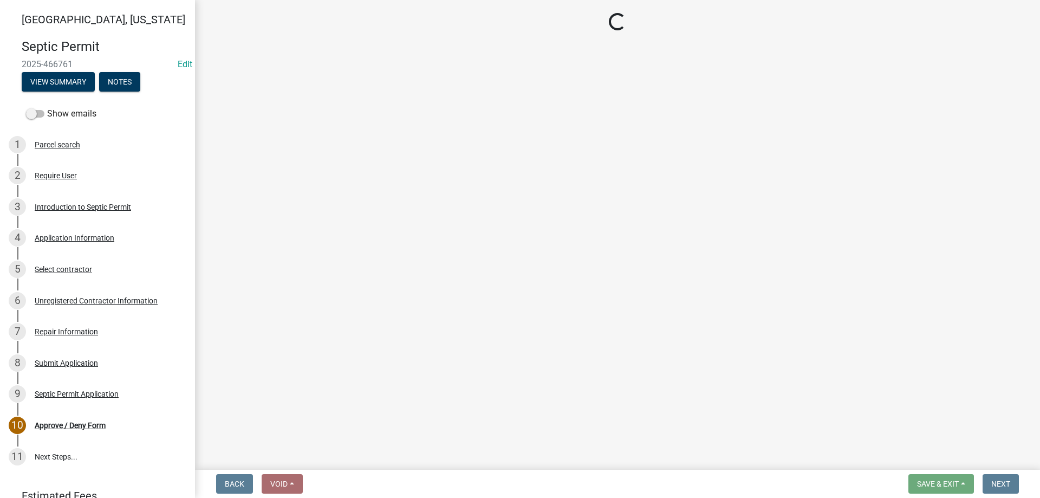
select select "3: 3"
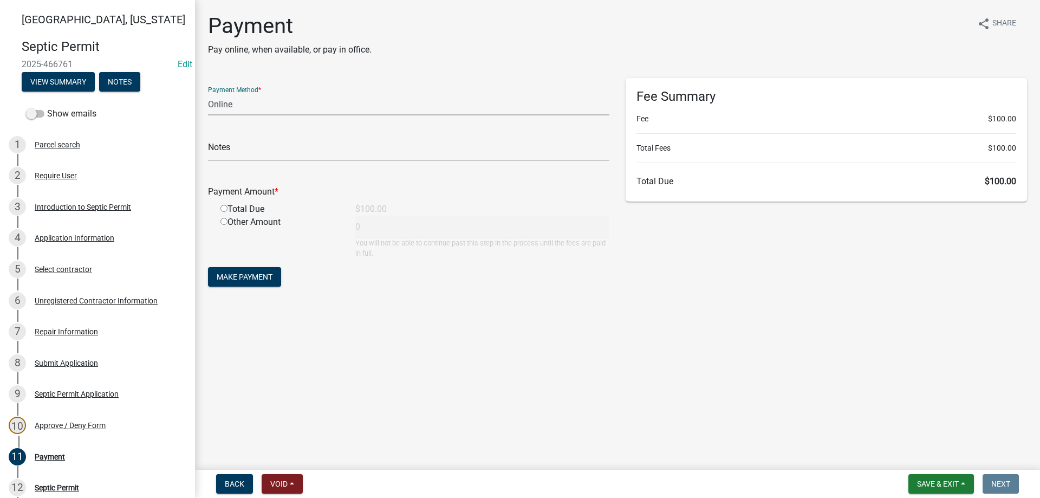
click at [249, 101] on select "Credit Card POS Check Cash Online" at bounding box center [408, 104] width 401 height 22
click at [208, 93] on select "Credit Card POS Check Cash Online" at bounding box center [408, 104] width 401 height 22
click at [223, 209] on input "radio" at bounding box center [223, 208] width 7 height 7
radio input "true"
type input "100"
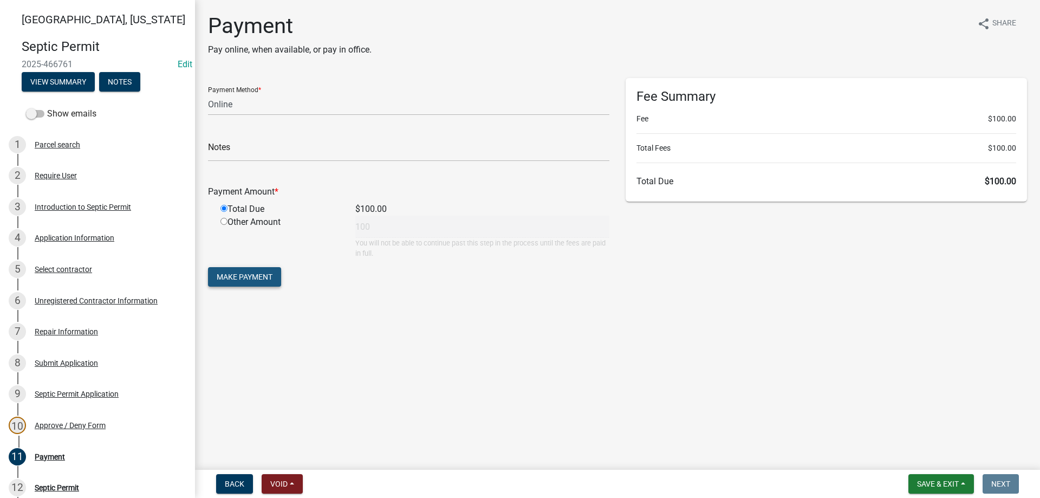
click at [250, 275] on span "Make Payment" at bounding box center [245, 276] width 56 height 9
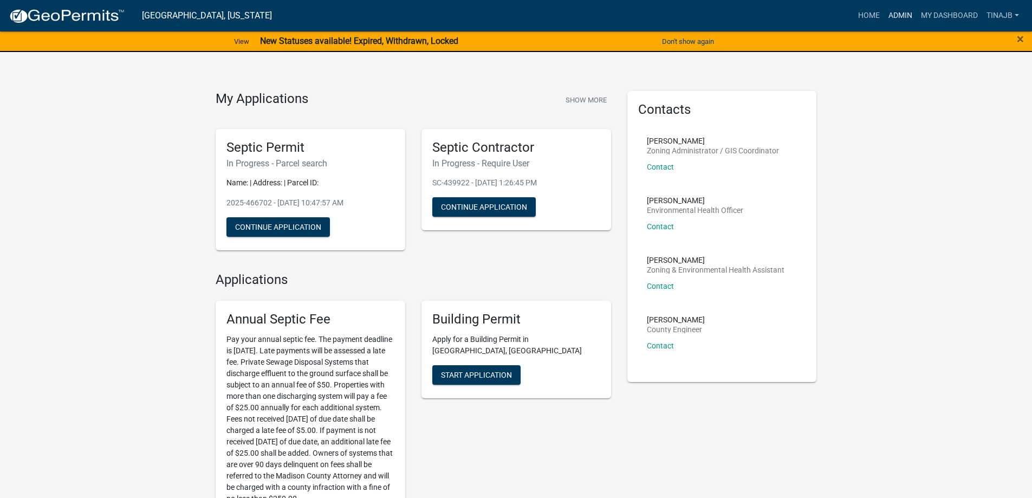
click at [907, 13] on link "Admin" at bounding box center [900, 15] width 32 height 21
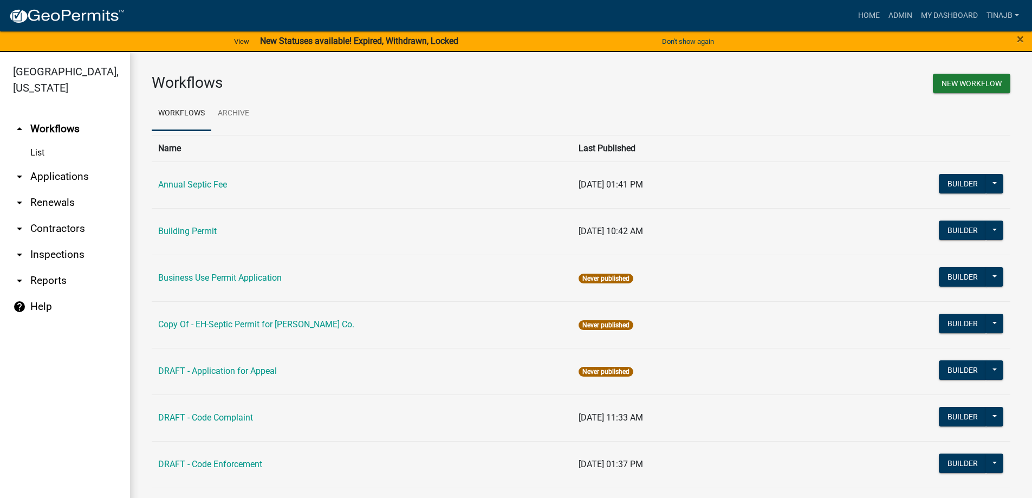
click at [62, 164] on link "arrow_drop_down Applications" at bounding box center [65, 177] width 130 height 26
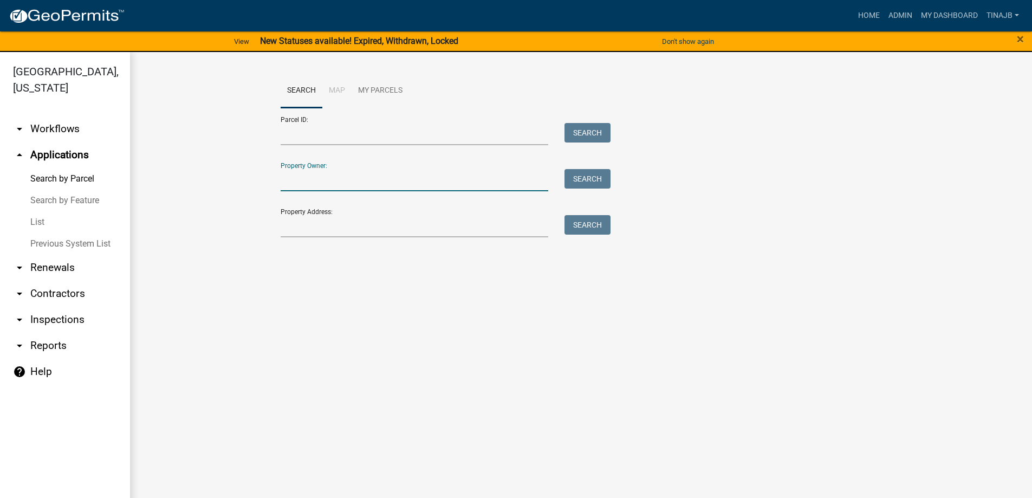
click at [306, 182] on input "Property Owner:" at bounding box center [415, 180] width 268 height 22
type input "[PERSON_NAME]"
click at [597, 177] on button "Search" at bounding box center [587, 178] width 46 height 19
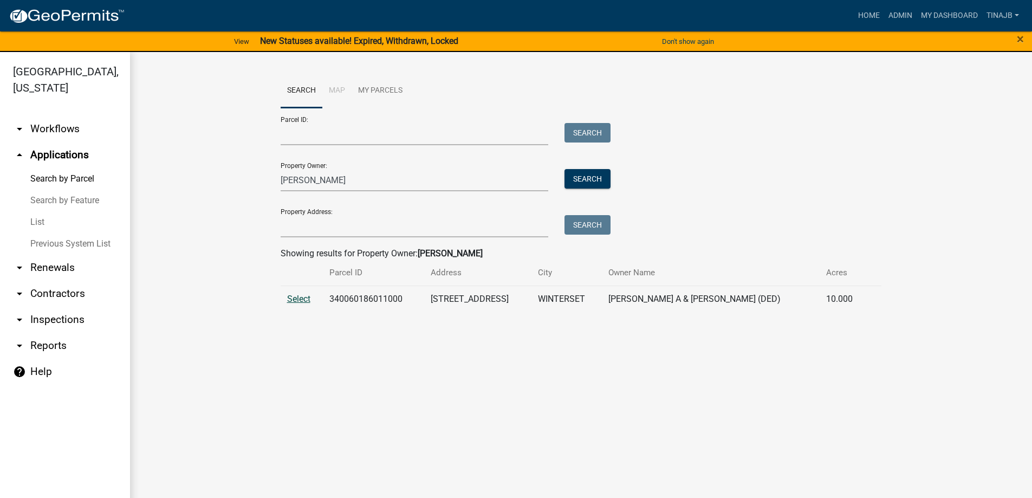
click at [305, 298] on span "Select" at bounding box center [298, 299] width 23 height 10
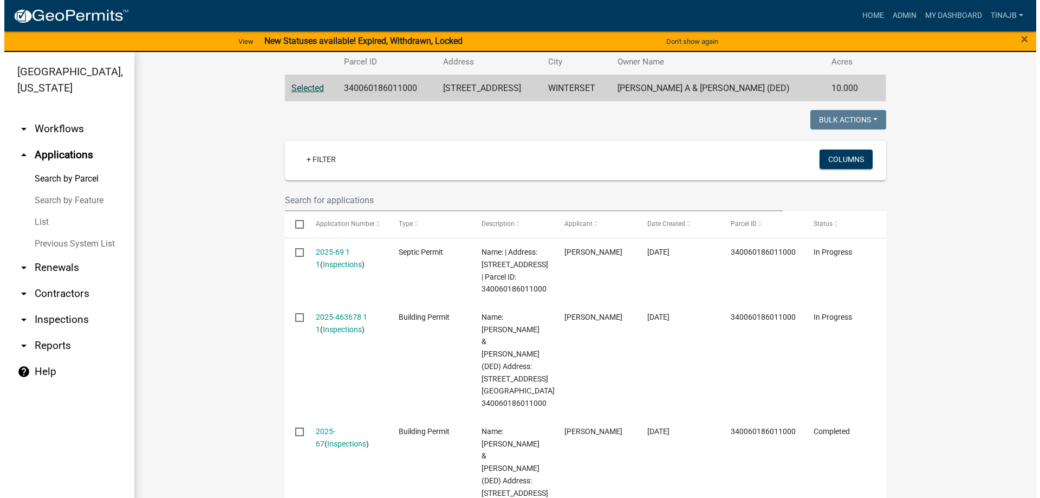
scroll to position [271, 0]
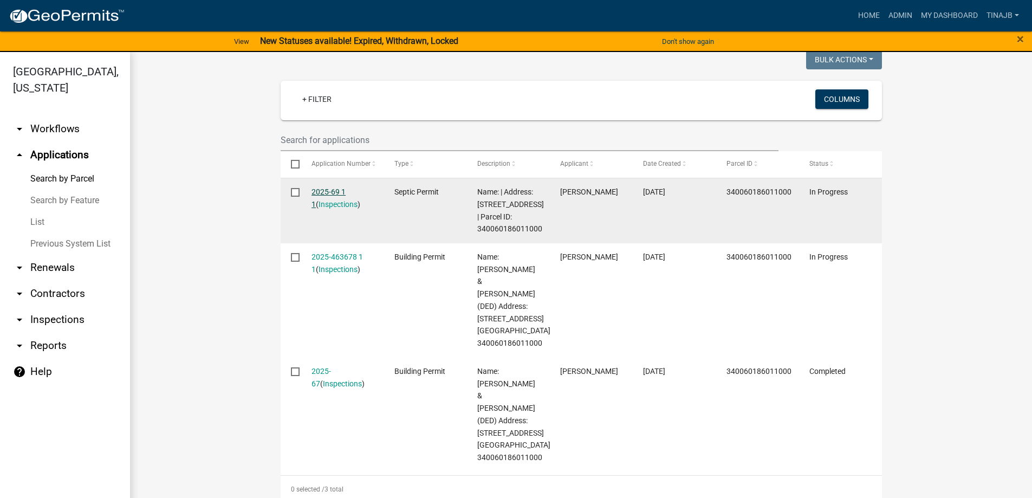
click at [320, 188] on link "2025-69 1 1" at bounding box center [328, 197] width 34 height 21
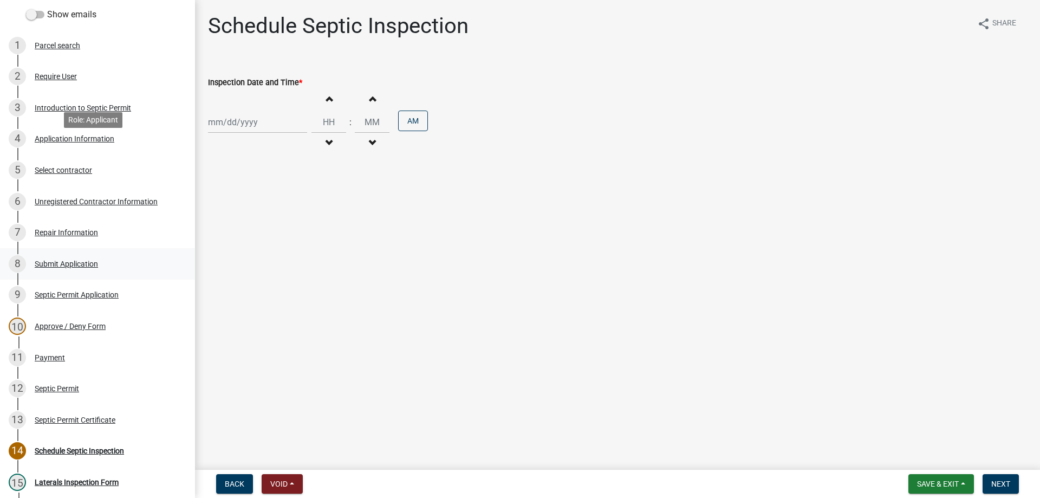
scroll to position [217, 0]
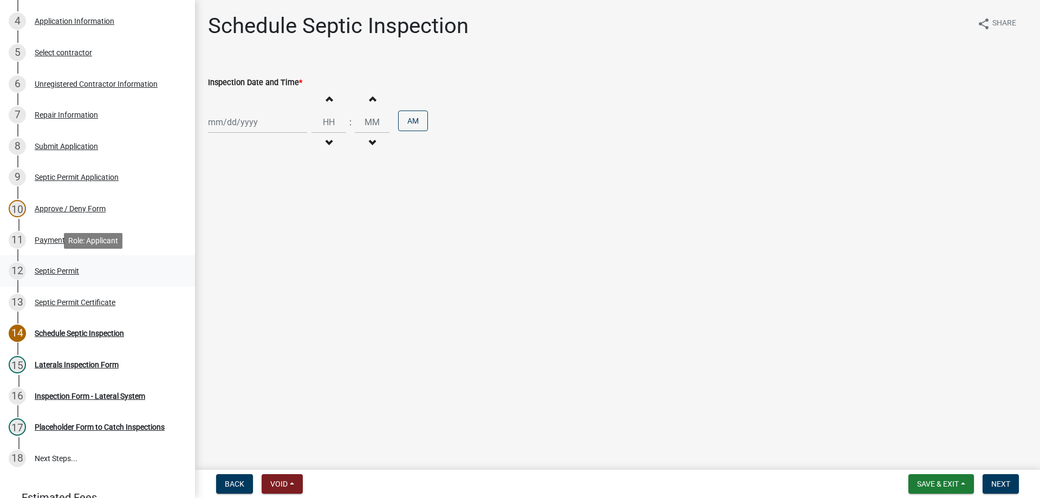
click at [62, 270] on div "Septic Permit" at bounding box center [57, 271] width 44 height 8
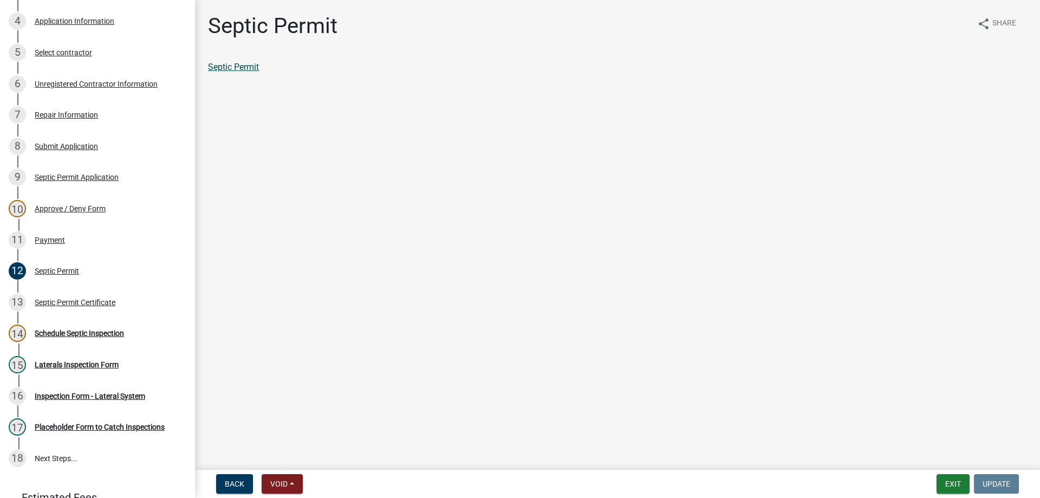
click at [240, 71] on link "Septic Permit" at bounding box center [233, 67] width 51 height 10
click at [72, 298] on div "Septic Permit Certificate" at bounding box center [75, 302] width 81 height 8
click at [262, 67] on link "Septic Permit Certificate" at bounding box center [254, 67] width 92 height 10
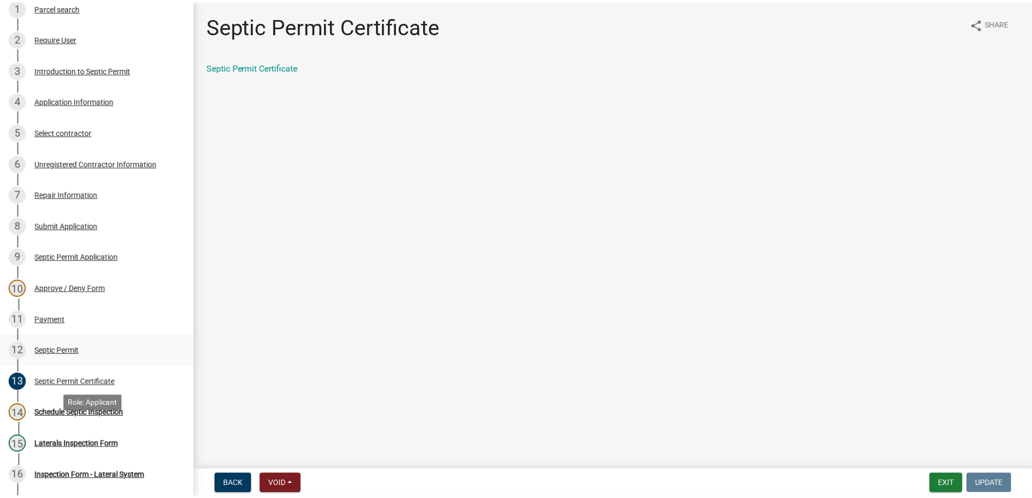
scroll to position [54, 0]
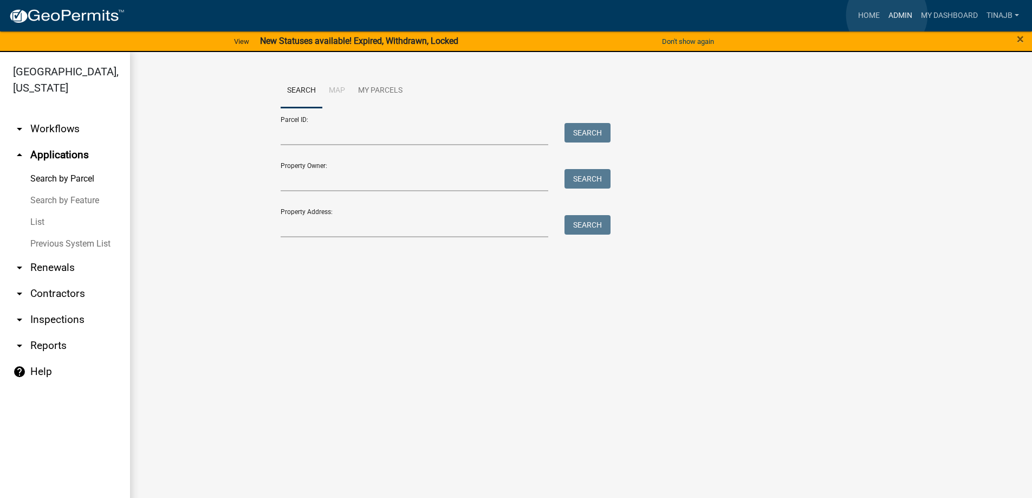
click at [887, 15] on link "Admin" at bounding box center [900, 15] width 32 height 21
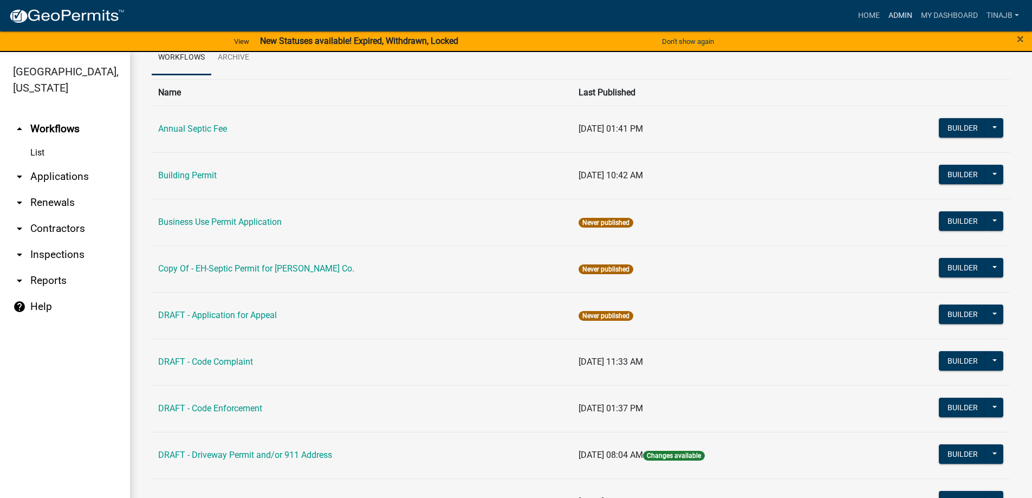
scroll to position [54, 0]
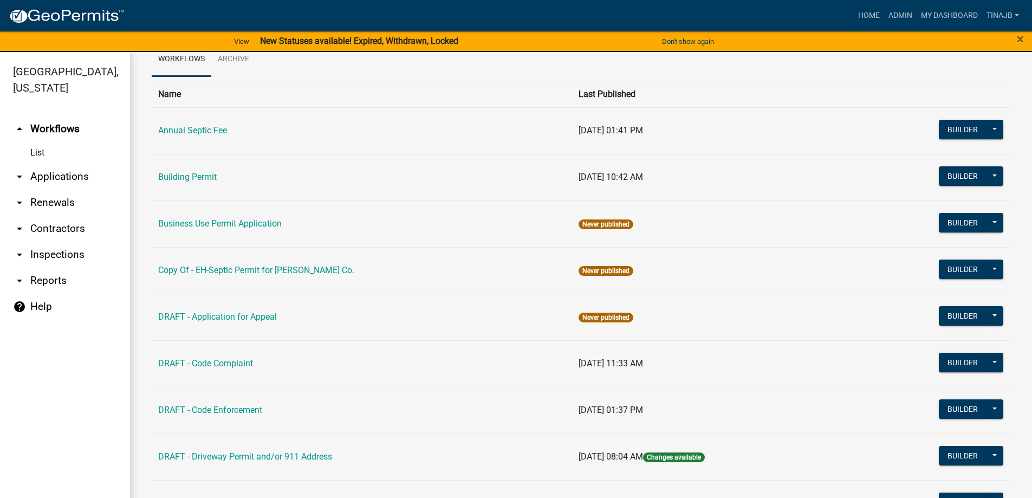
click at [63, 164] on link "arrow_drop_down Applications" at bounding box center [65, 177] width 130 height 26
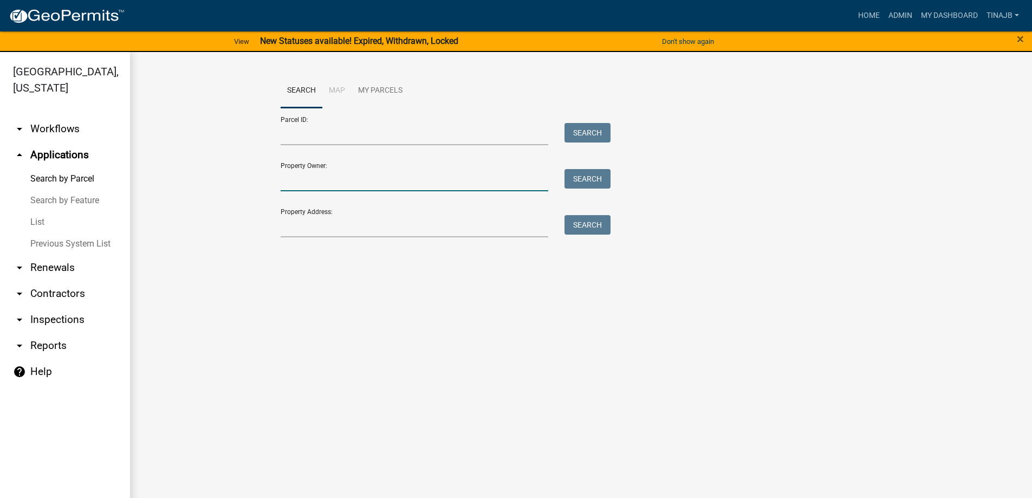
click at [300, 173] on input "Property Owner:" at bounding box center [415, 180] width 268 height 22
type input "[PERSON_NAME]"
click at [578, 172] on button "Search" at bounding box center [587, 178] width 46 height 19
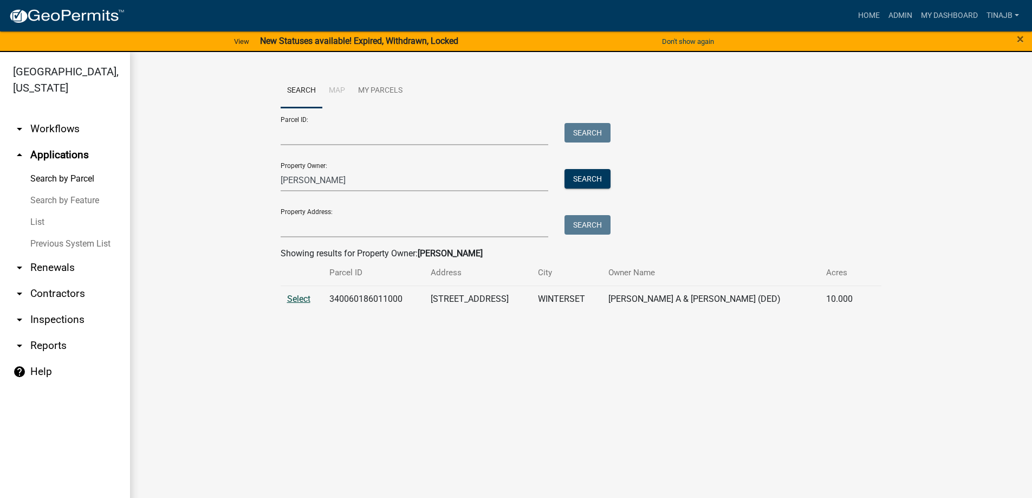
click at [294, 294] on span "Select" at bounding box center [298, 299] width 23 height 10
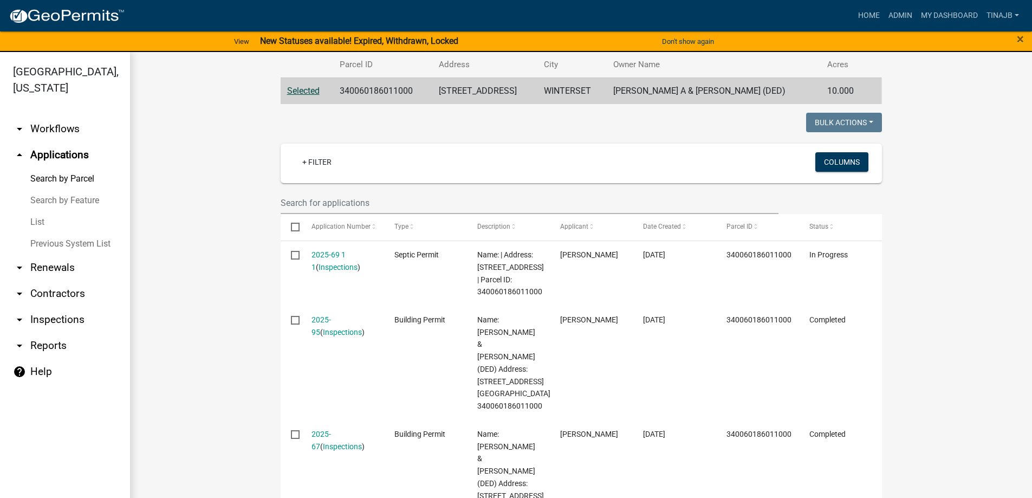
scroll to position [271, 0]
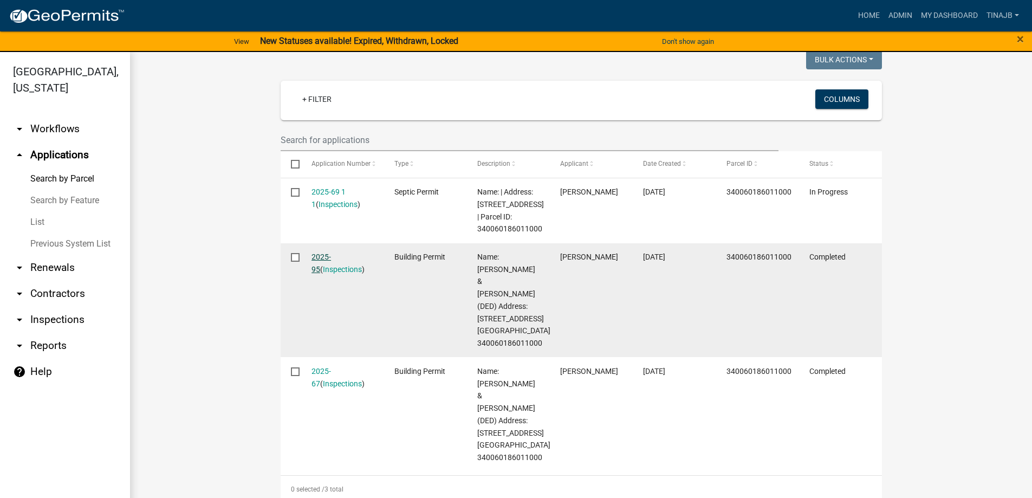
click at [327, 268] on link "2025-95" at bounding box center [320, 262] width 19 height 21
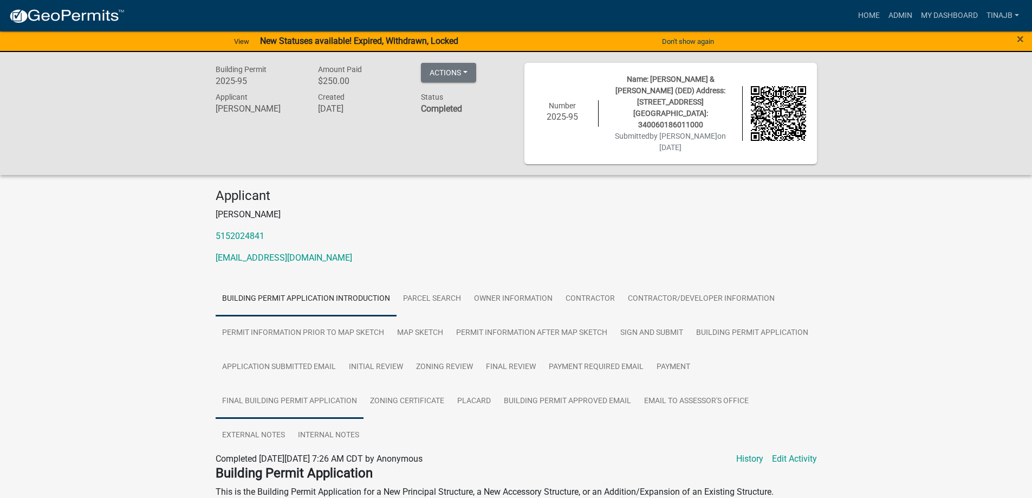
click at [310, 388] on link "Final Building Permit Application" at bounding box center [290, 401] width 148 height 35
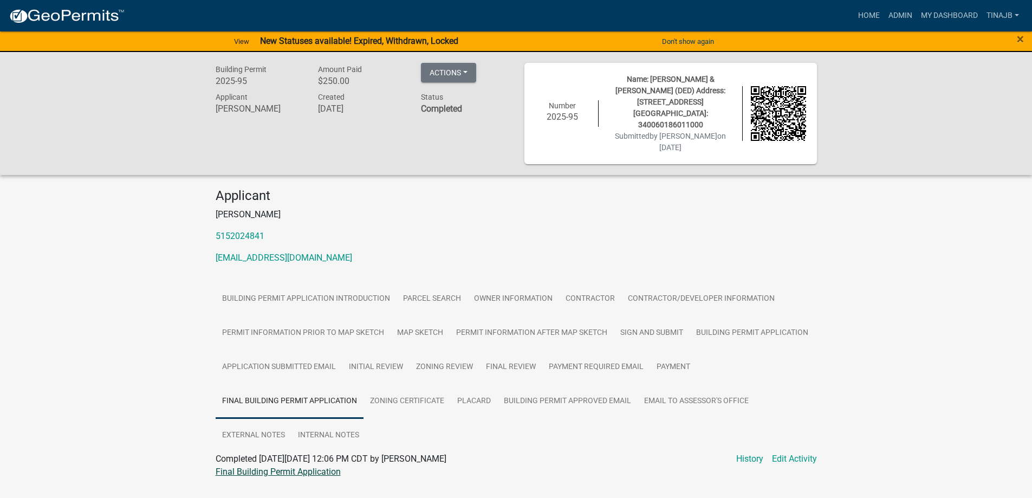
click at [291, 466] on link "Final Building Permit Application" at bounding box center [278, 471] width 125 height 10
click at [387, 386] on link "Zoning Certificate" at bounding box center [406, 401] width 87 height 35
click at [242, 466] on link "Zoning Certificate" at bounding box center [250, 471] width 68 height 10
click at [480, 388] on link "Placard" at bounding box center [474, 401] width 47 height 35
click at [222, 466] on link "Placard" at bounding box center [230, 471] width 29 height 10
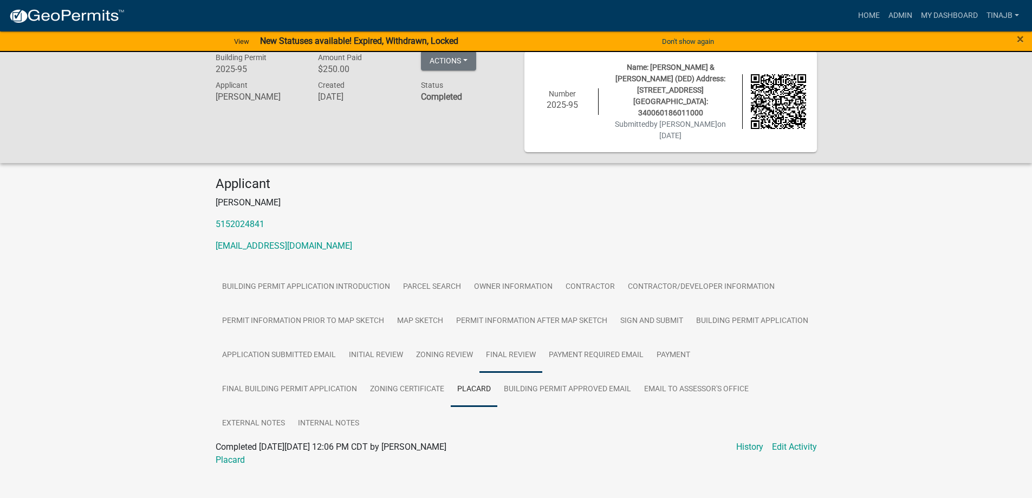
scroll to position [15, 0]
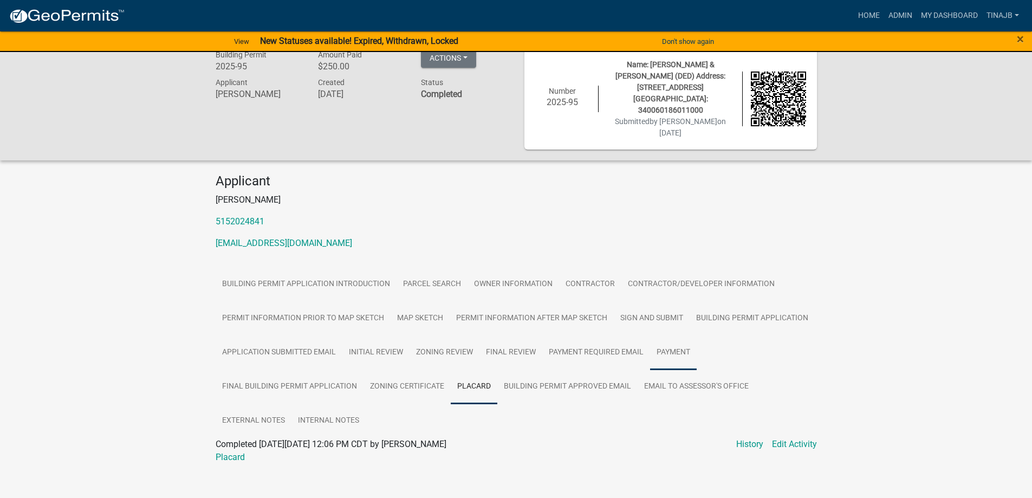
click at [661, 337] on link "Payment" at bounding box center [673, 352] width 47 height 35
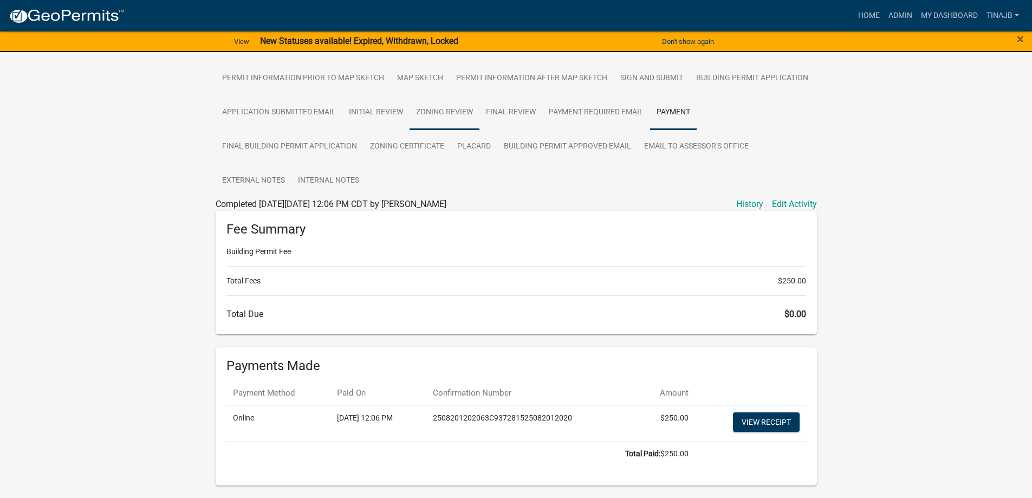
scroll to position [276, 0]
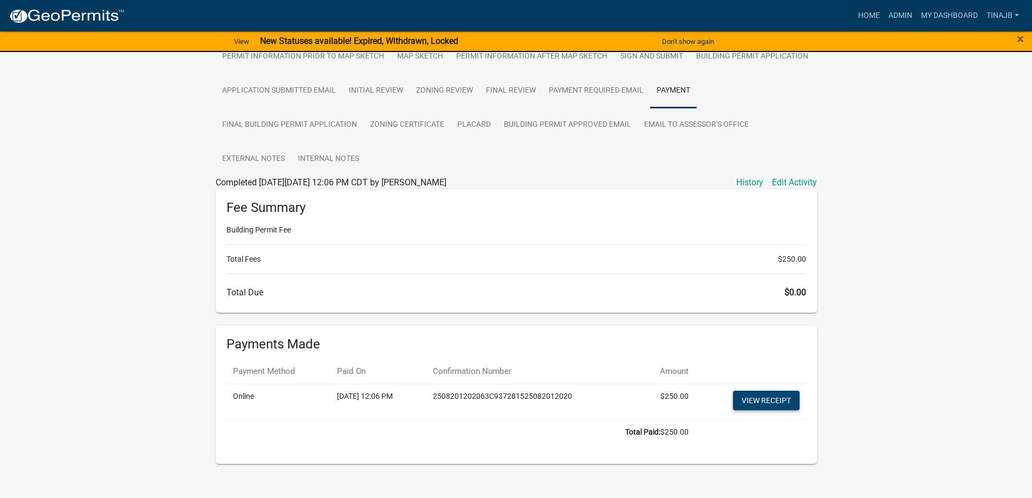
click at [780, 391] on link "View receipt" at bounding box center [766, 400] width 67 height 19
click at [902, 11] on link "Admin" at bounding box center [900, 15] width 32 height 21
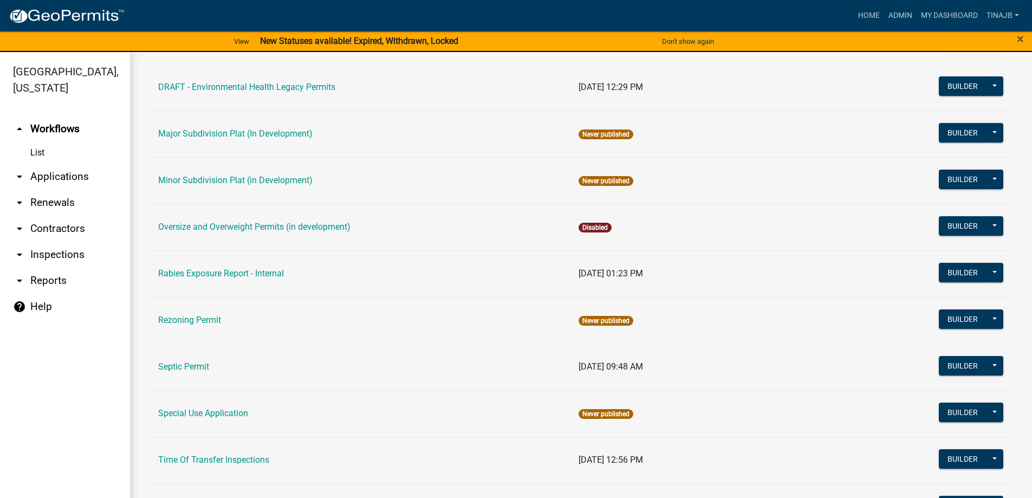
scroll to position [487, 0]
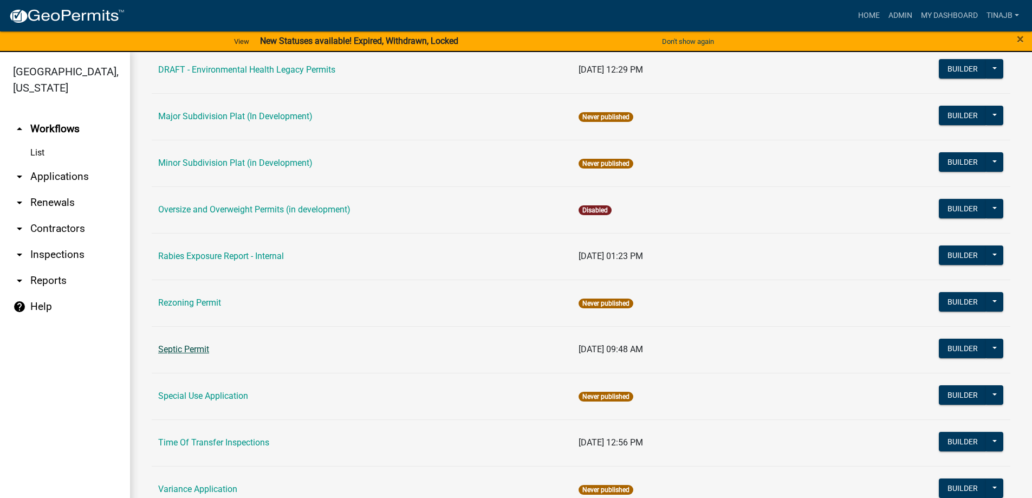
click at [194, 345] on link "Septic Permit" at bounding box center [183, 349] width 51 height 10
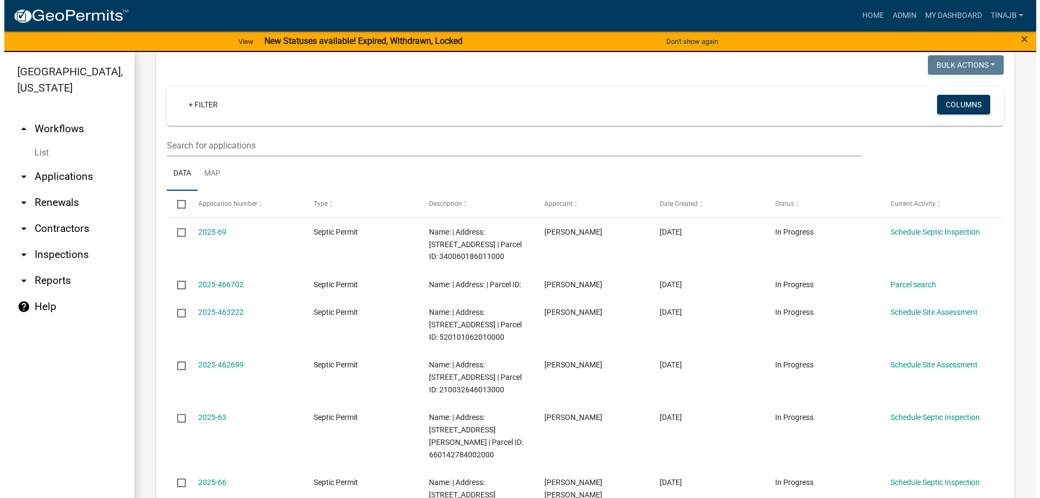
scroll to position [162, 0]
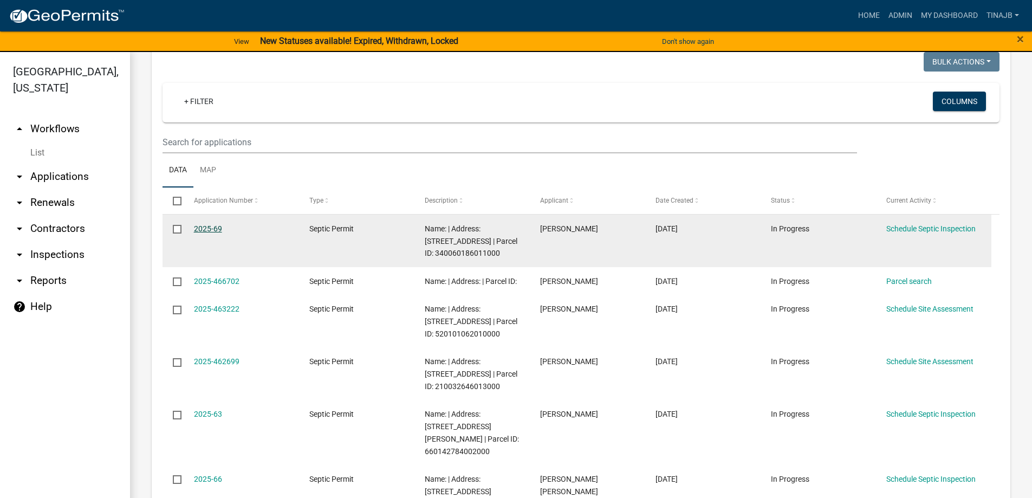
click at [210, 227] on link "2025-69" at bounding box center [208, 228] width 28 height 9
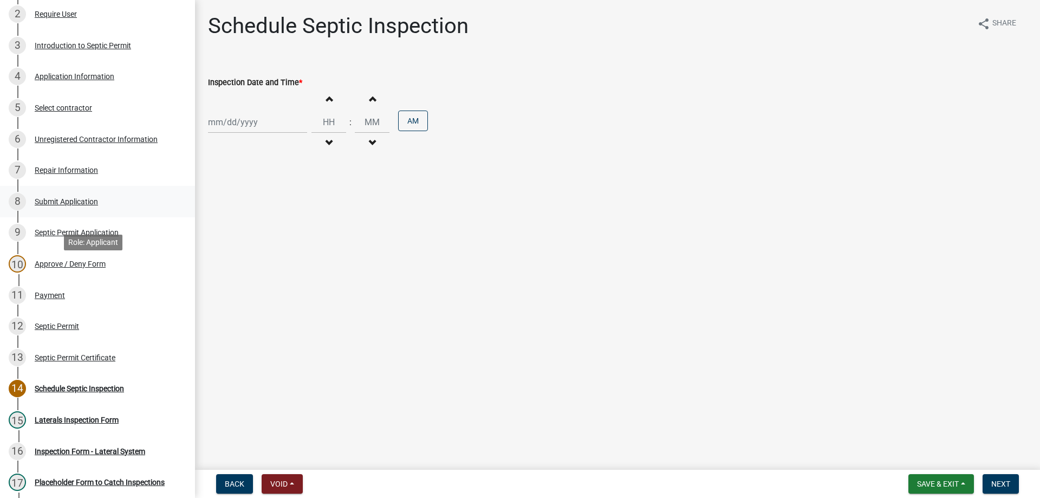
scroll to position [162, 0]
click at [40, 294] on div "Payment" at bounding box center [50, 294] width 30 height 8
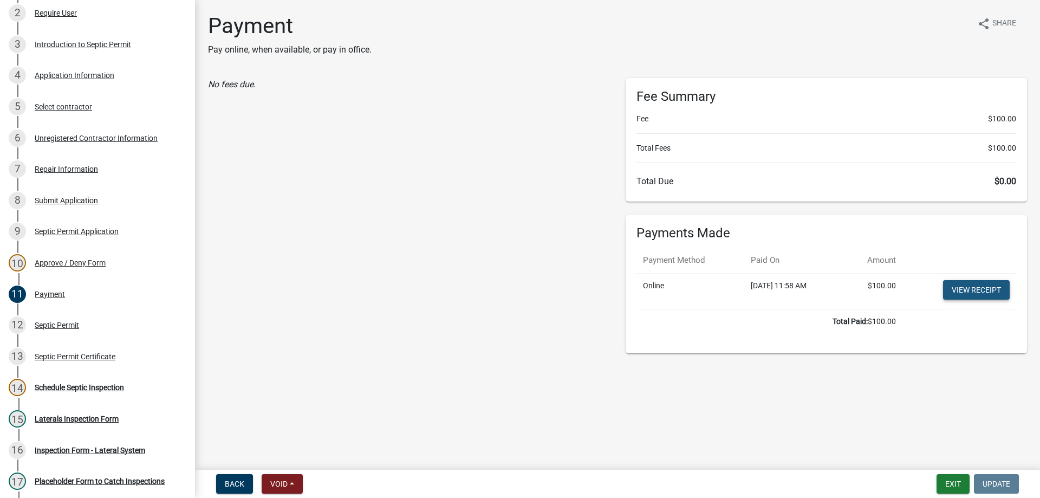
click at [984, 288] on link "View receipt" at bounding box center [976, 289] width 67 height 19
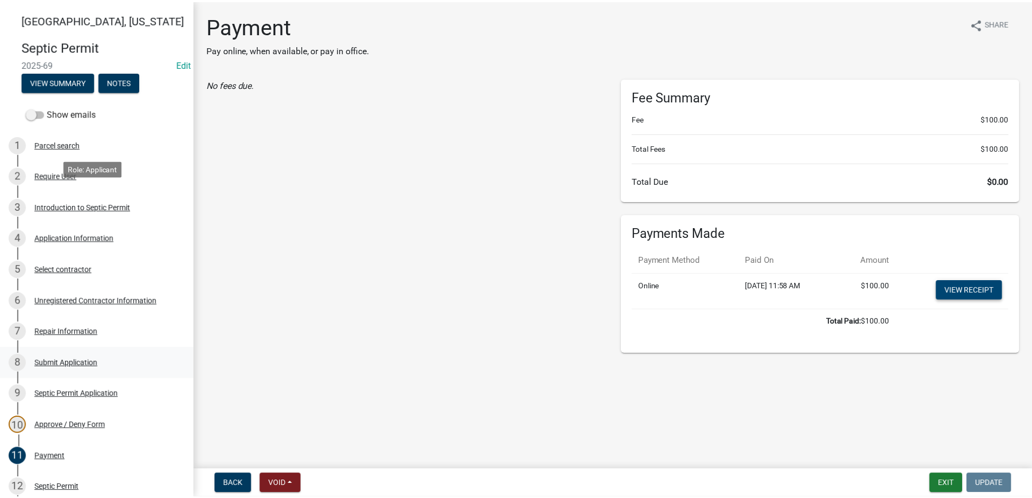
scroll to position [0, 0]
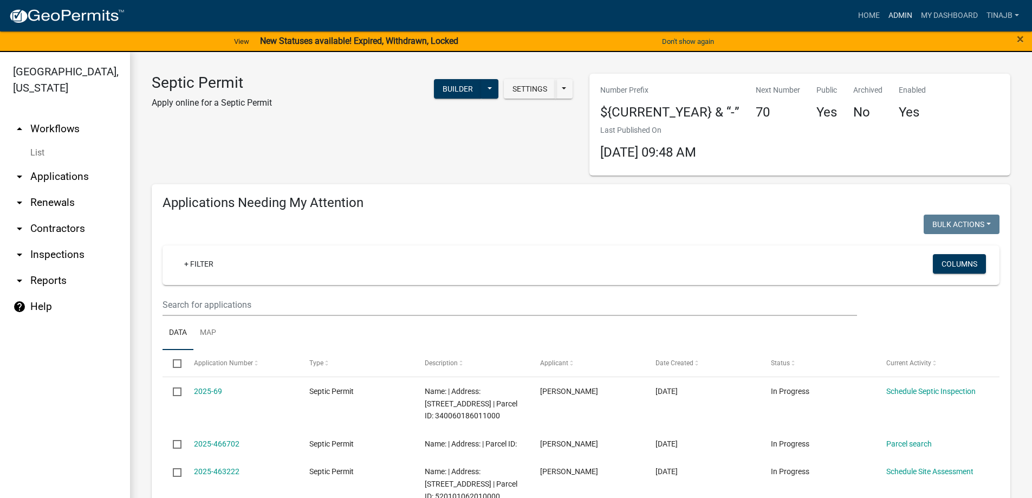
click at [892, 9] on link "Admin" at bounding box center [900, 15] width 32 height 21
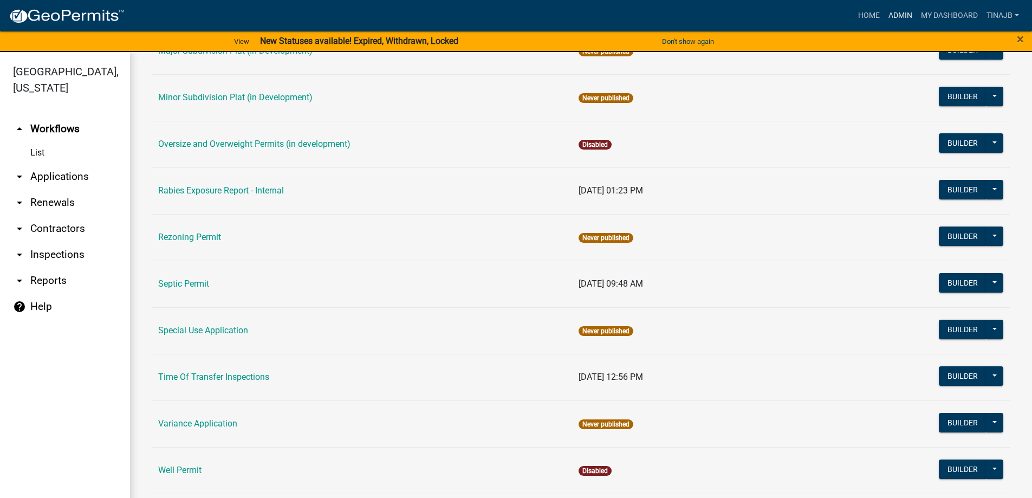
scroll to position [613, 0]
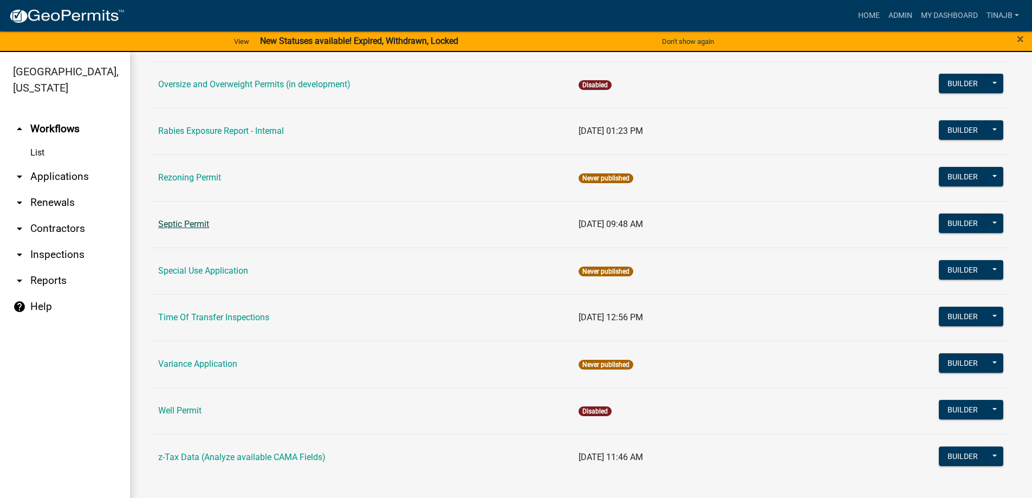
click at [206, 222] on link "Septic Permit" at bounding box center [183, 224] width 51 height 10
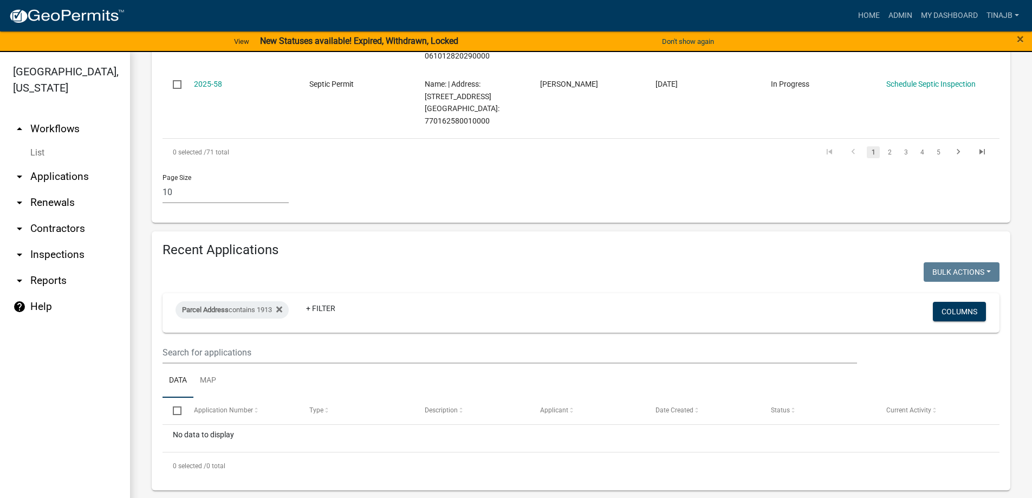
scroll to position [793, 0]
click at [229, 315] on div "Parcel Address contains 1913" at bounding box center [231, 308] width 113 height 17
click at [214, 347] on input "1913" at bounding box center [235, 349] width 99 height 22
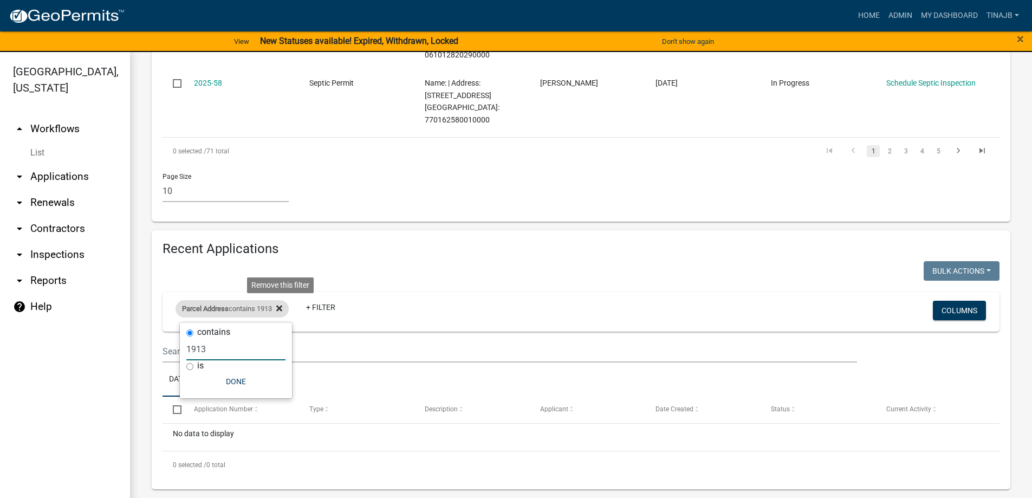
click at [282, 308] on icon at bounding box center [279, 308] width 6 height 6
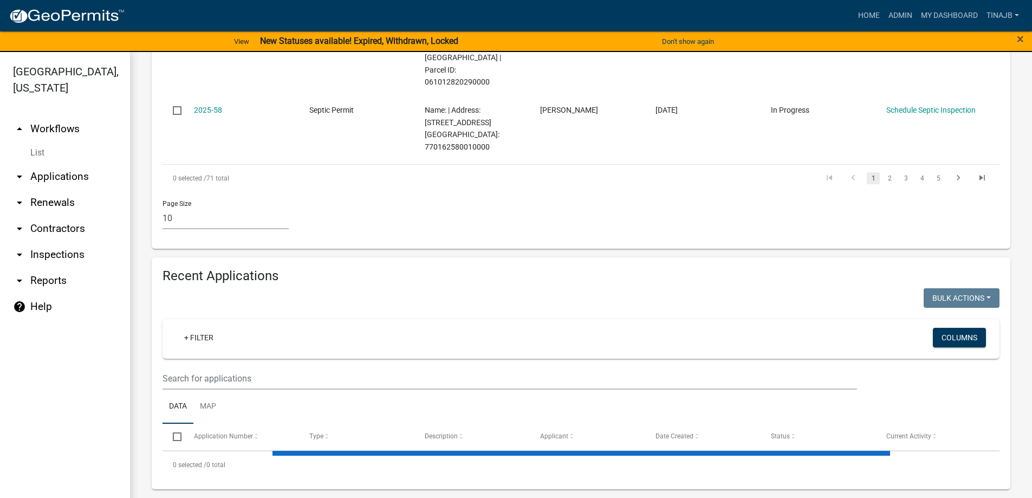
select select "3: 100"
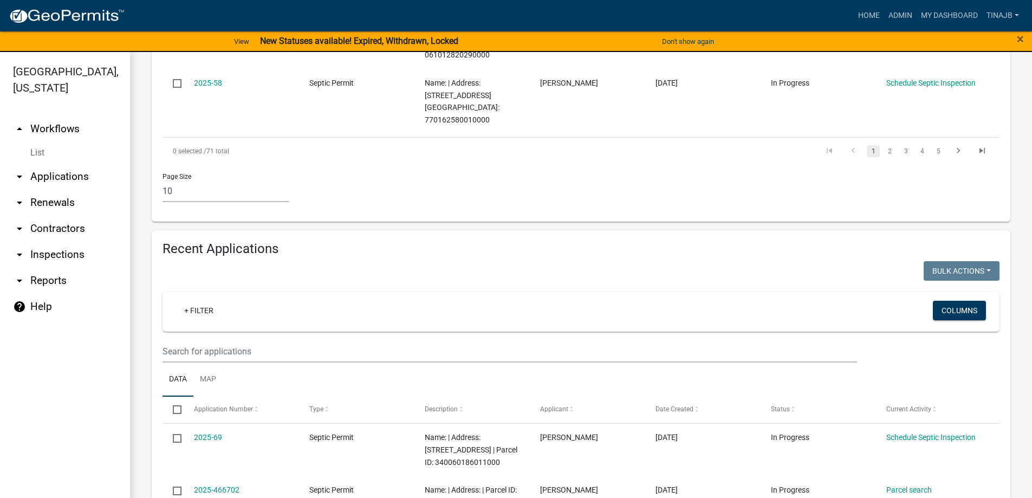
click at [203, 336] on wm-filter-builder "+ Filter Columns" at bounding box center [580, 327] width 837 height 70
click at [202, 313] on link "+ Filter" at bounding box center [198, 310] width 47 height 19
click at [195, 373] on li "Application Number" at bounding box center [200, 368] width 99 height 25
click at [190, 348] on input "text" at bounding box center [220, 349] width 99 height 22
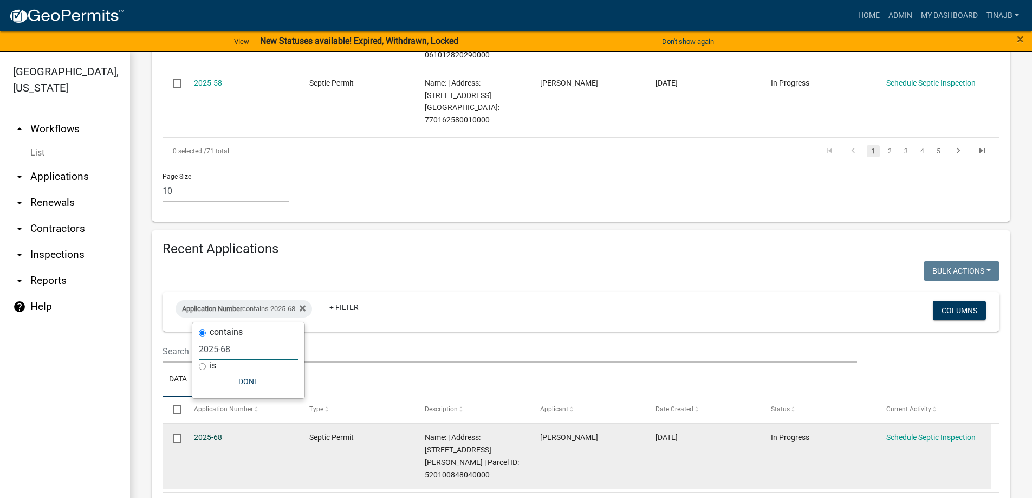
type input "2025-68"
click at [203, 435] on link "2025-68" at bounding box center [208, 437] width 28 height 9
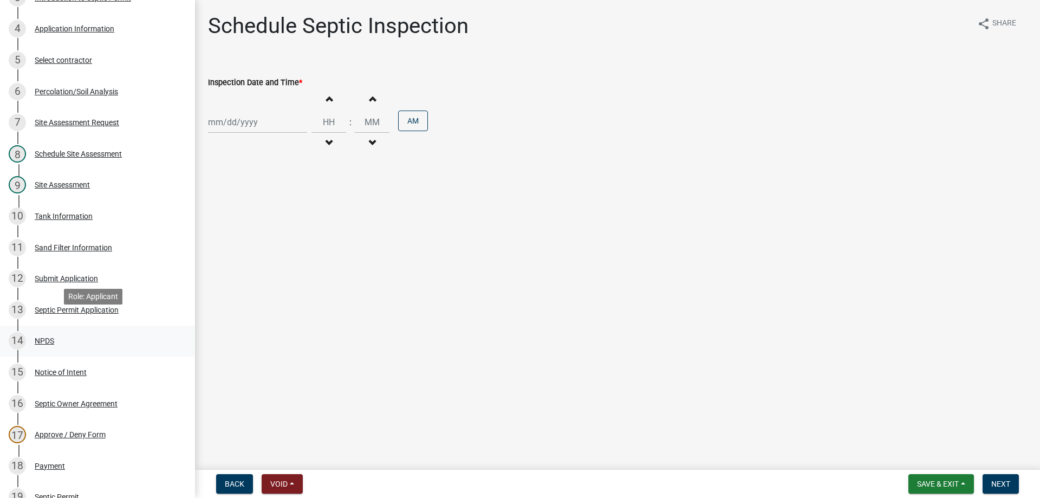
scroll to position [271, 0]
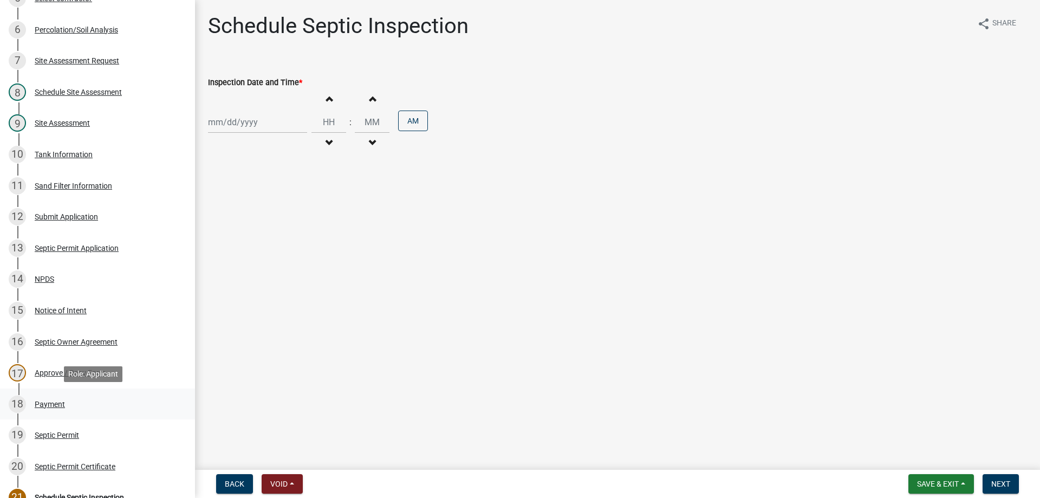
click at [54, 400] on div "Payment" at bounding box center [50, 404] width 30 height 8
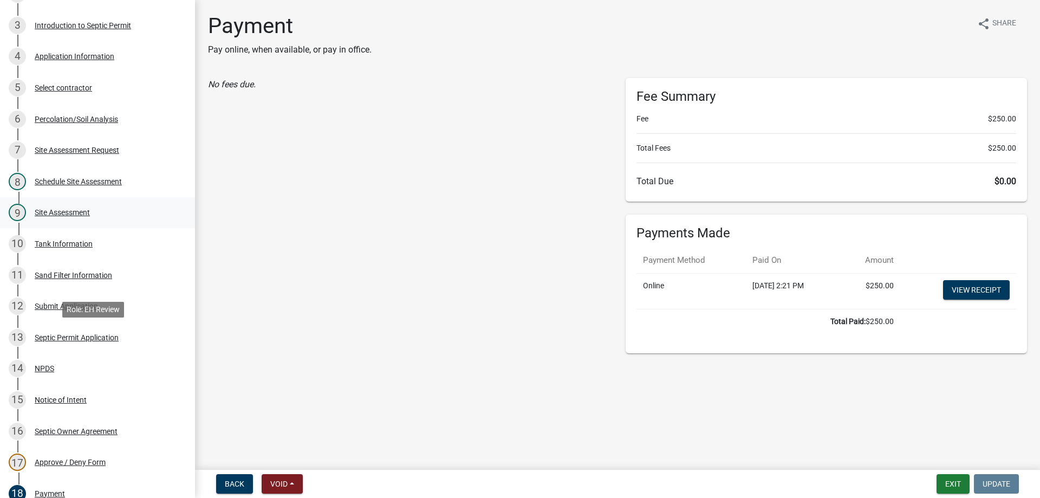
scroll to position [54, 0]
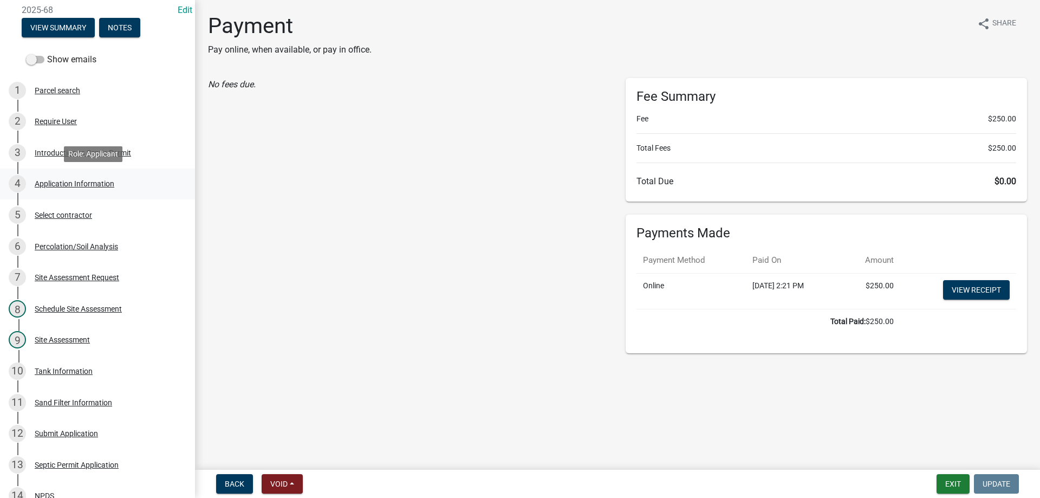
click at [73, 185] on div "Application Information" at bounding box center [75, 184] width 80 height 8
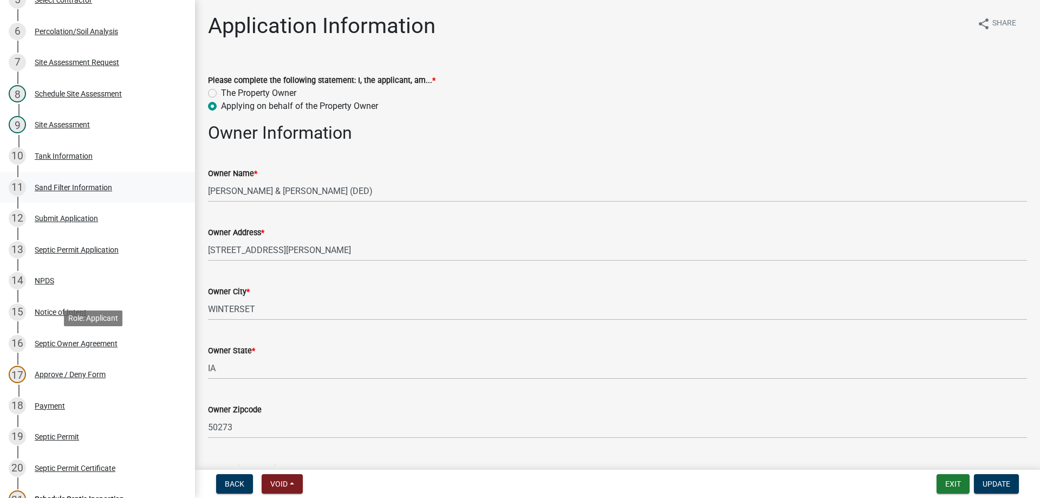
scroll to position [271, 0]
click at [87, 31] on div "Percolation/Soil Analysis" at bounding box center [76, 30] width 83 height 8
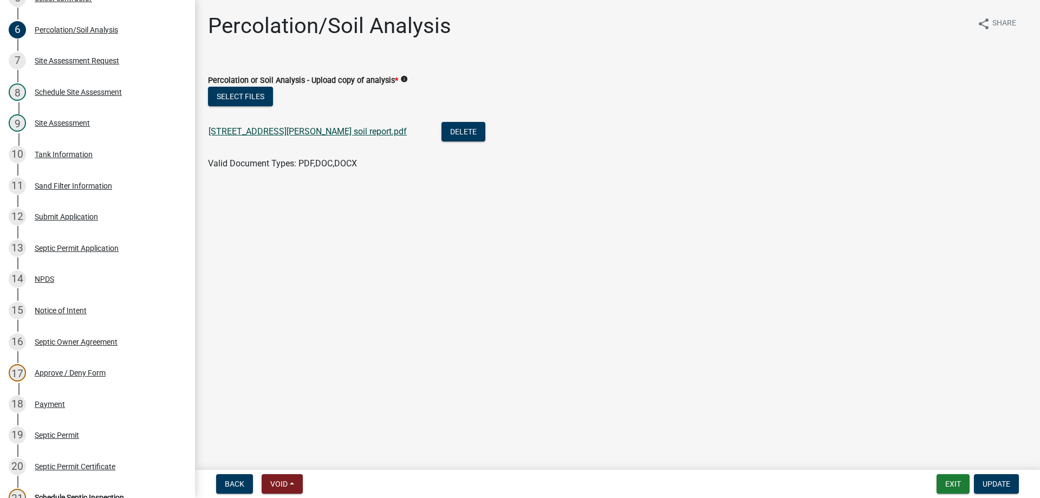
click at [258, 131] on link "[STREET_ADDRESS][PERSON_NAME] soil report.pdf" at bounding box center [308, 131] width 198 height 10
click at [64, 405] on div "Payment" at bounding box center [50, 404] width 30 height 8
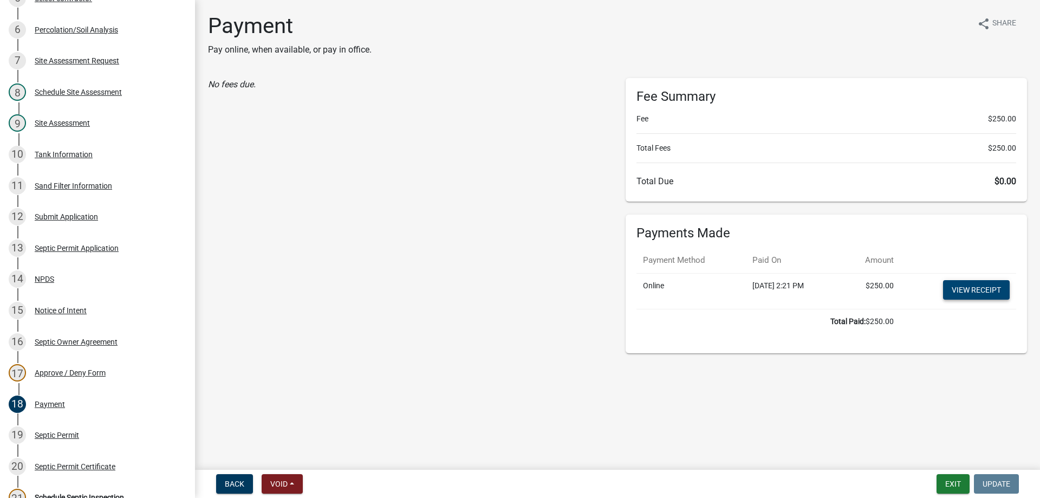
click at [975, 291] on link "View receipt" at bounding box center [976, 289] width 67 height 19
